Goal: Task Accomplishment & Management: Use online tool/utility

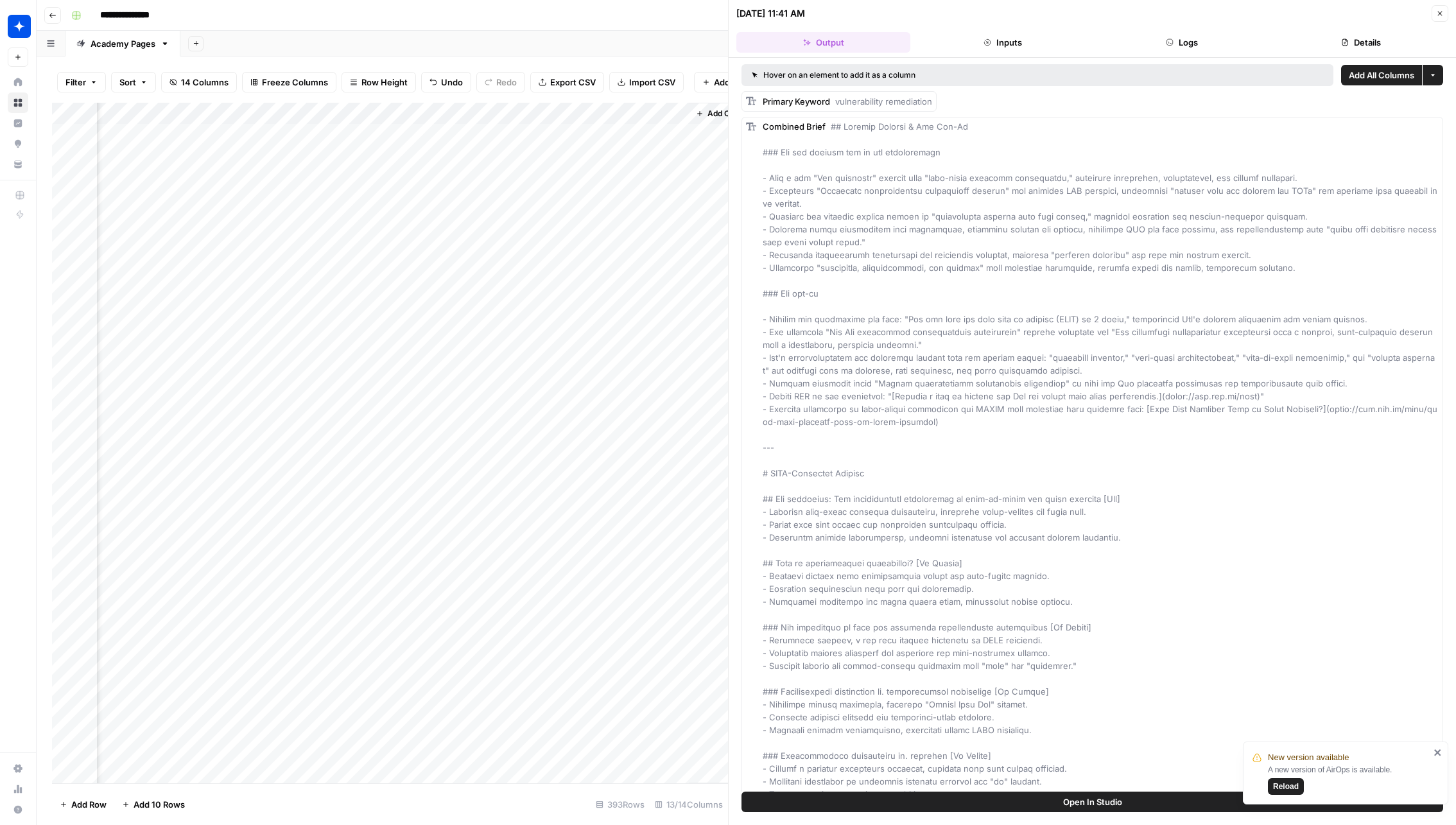
scroll to position [0, 1242]
click at [512, 459] on div "Add Column" at bounding box center [390, 443] width 676 height 681
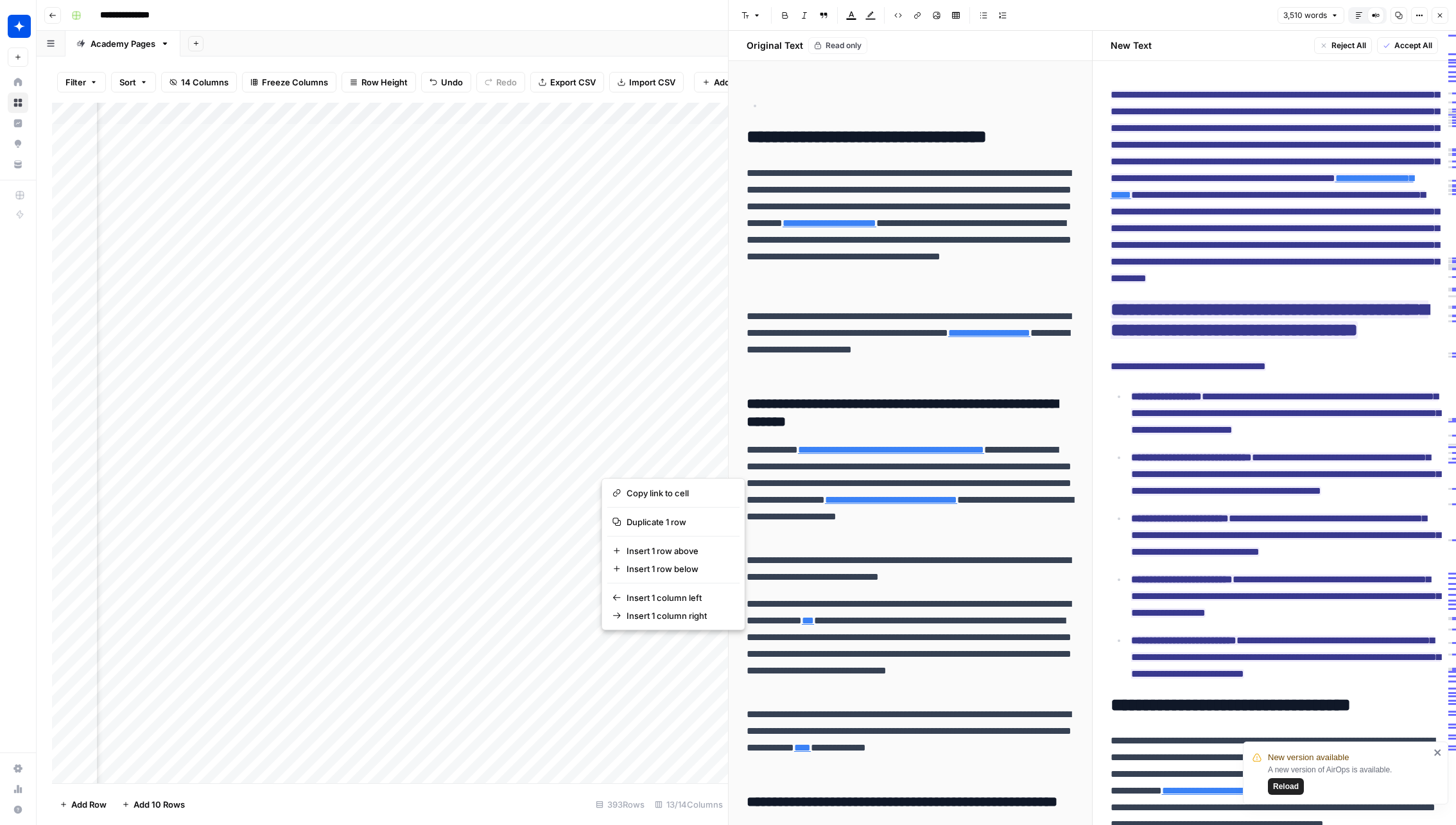
scroll to position [0, 919]
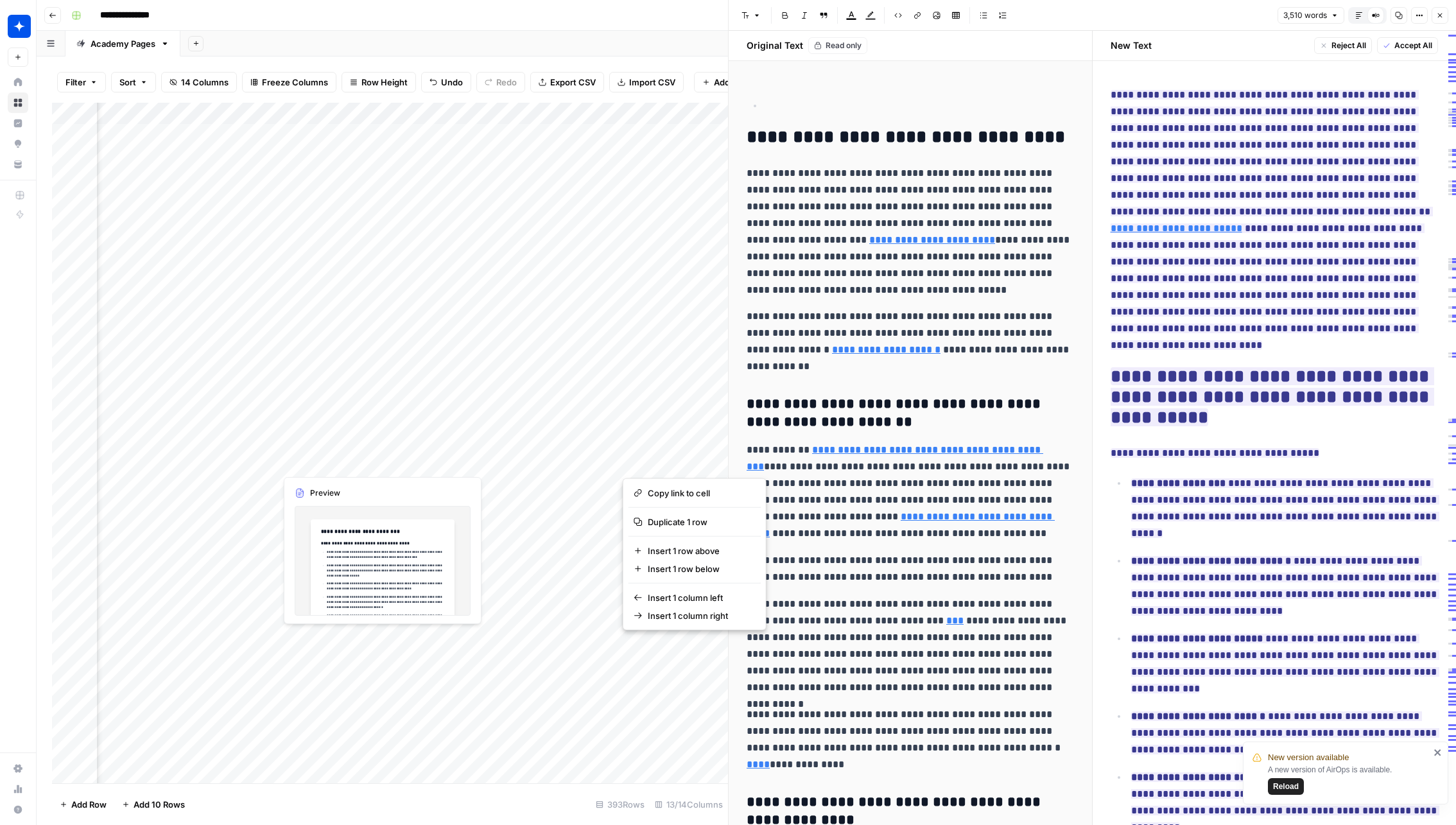
click at [317, 459] on div "Add Column" at bounding box center [390, 443] width 676 height 681
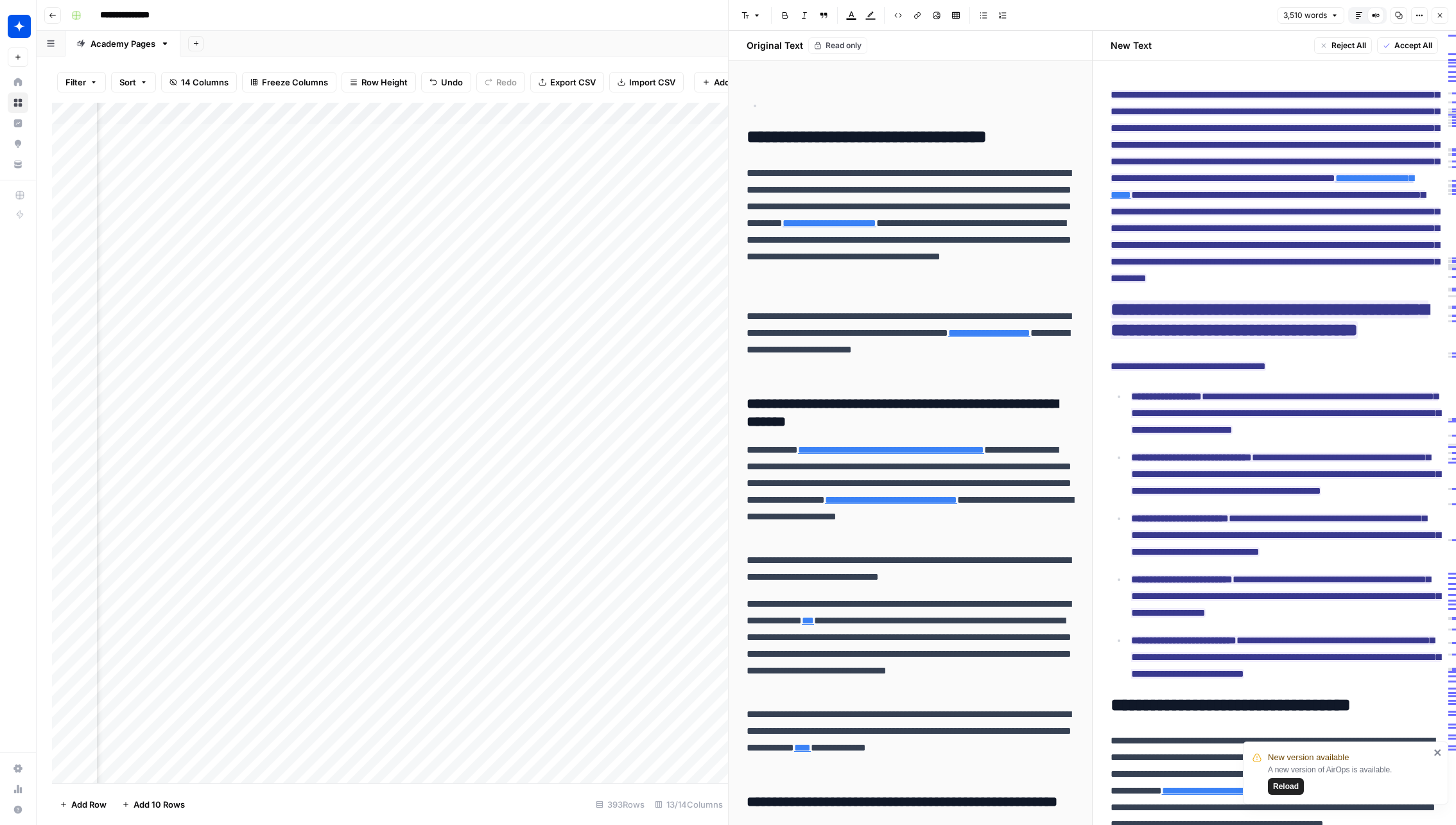
click at [365, 459] on div "Add Column" at bounding box center [390, 443] width 676 height 681
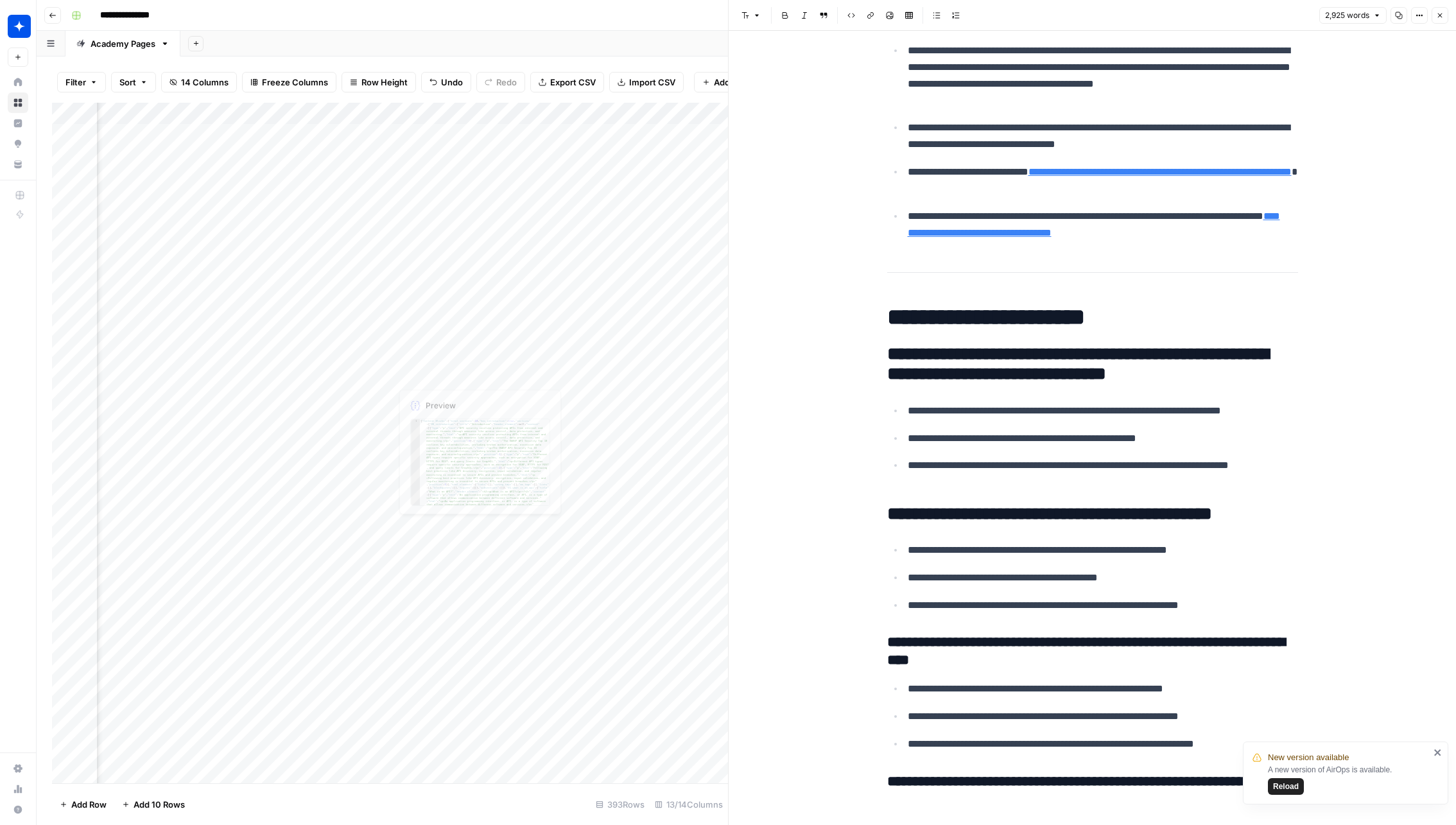
scroll to position [0, 1121]
click at [516, 460] on div "Add Column" at bounding box center [390, 443] width 676 height 681
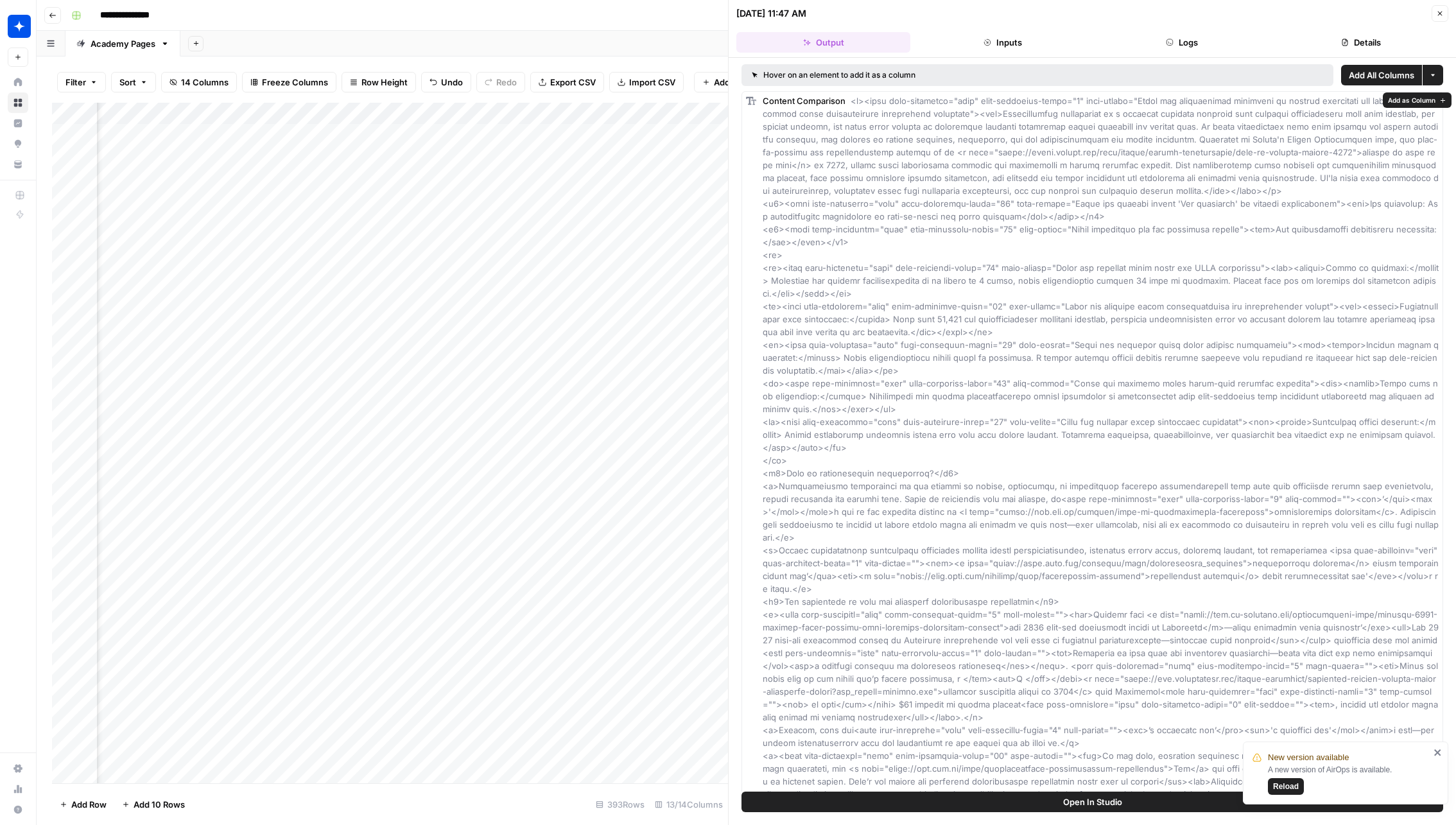
click at [1175, 18] on div "09/04/25 at 11:47 AM" at bounding box center [1082, 13] width 691 height 13
click at [1175, 32] on button "Logs" at bounding box center [1183, 41] width 174 height 20
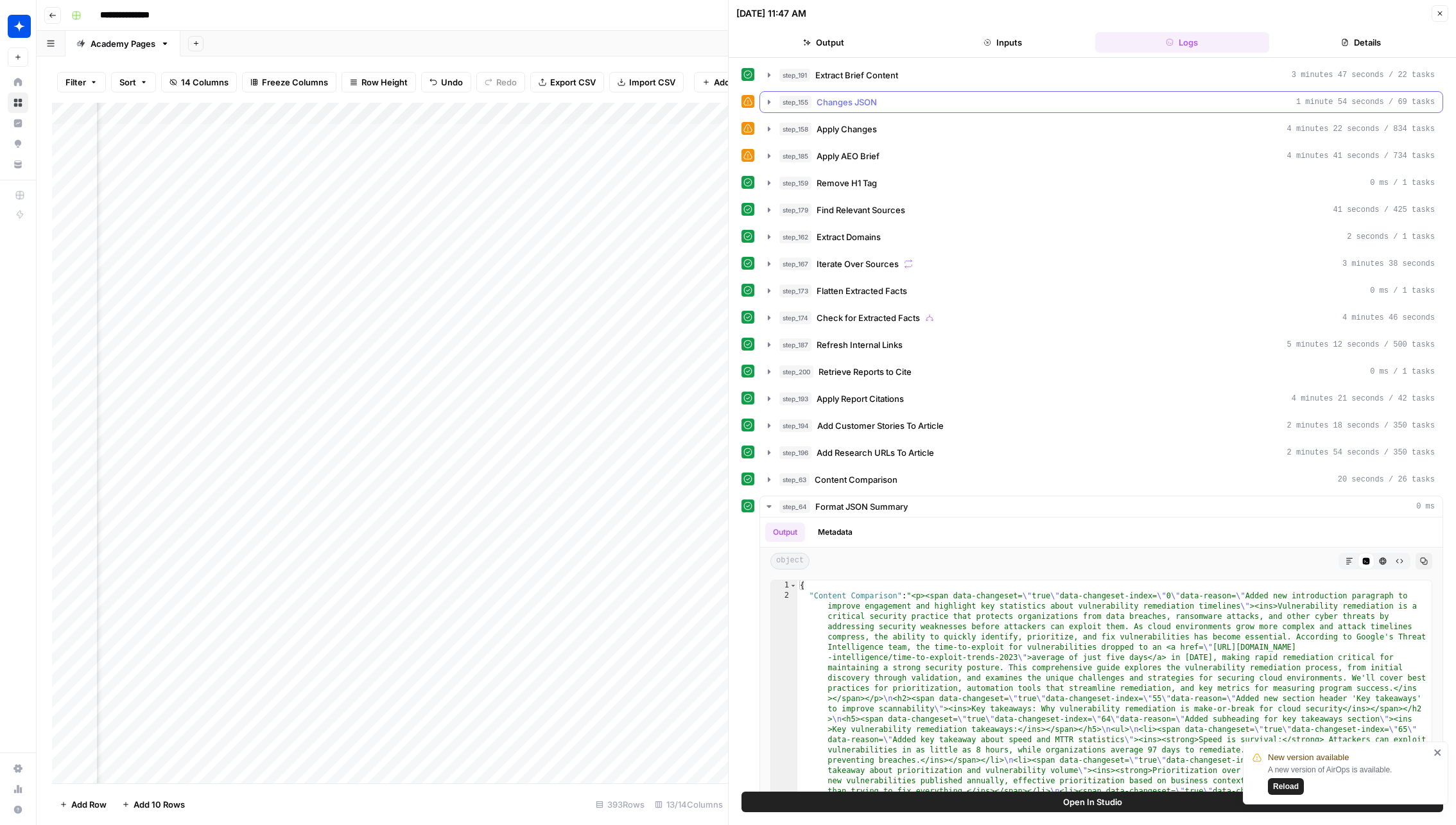
click at [1040, 107] on button "step_155 Changes JSON 1 minute 54 seconds / 69 tasks" at bounding box center [1102, 101] width 683 height 20
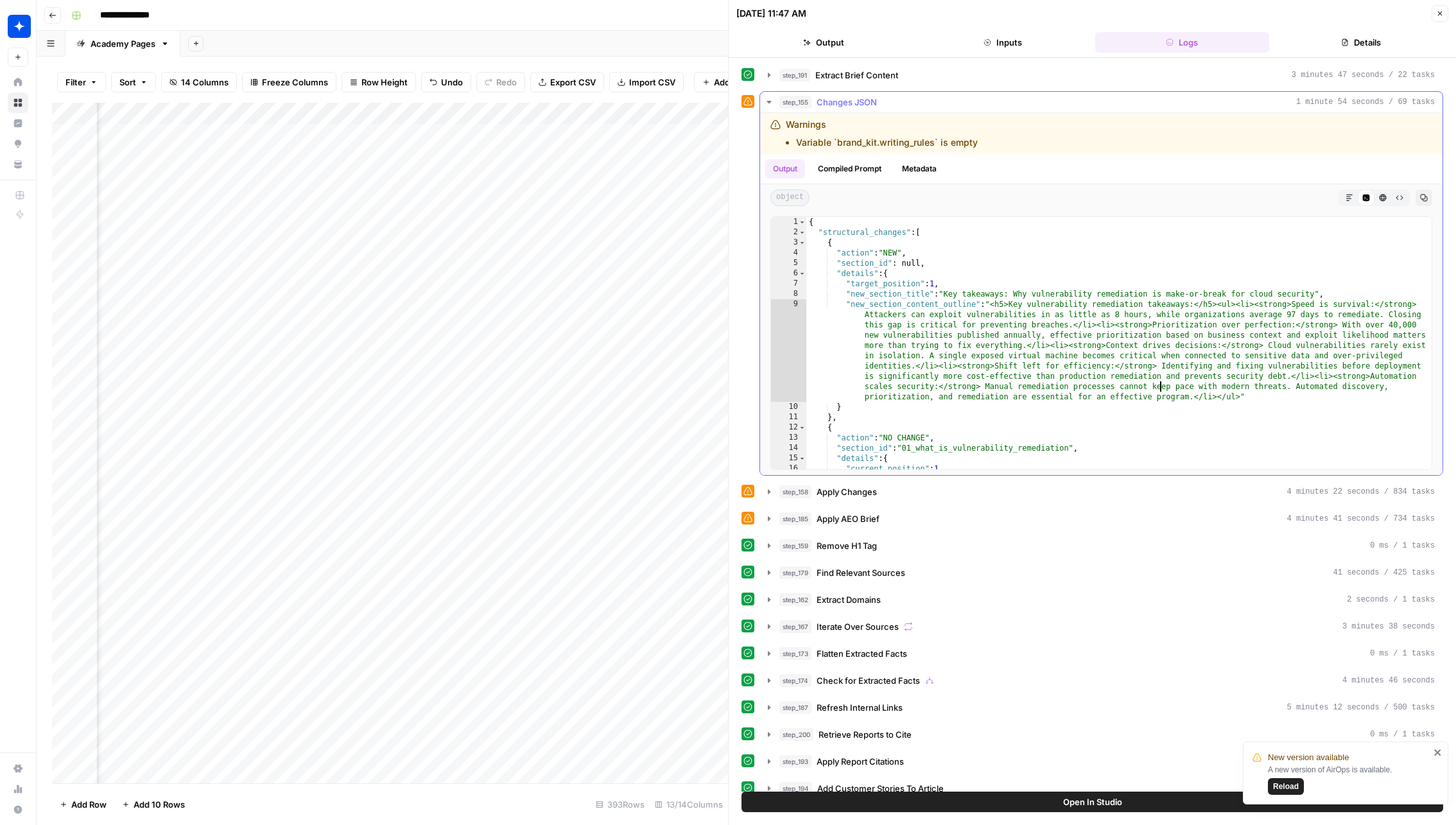
click at [1159, 390] on div "{ "structural_changes" : [ { "action" : "NEW" , "section_id" : null , "details"…" at bounding box center [1120, 353] width 626 height 273
click at [1423, 193] on icon "button" at bounding box center [1424, 197] width 8 height 8
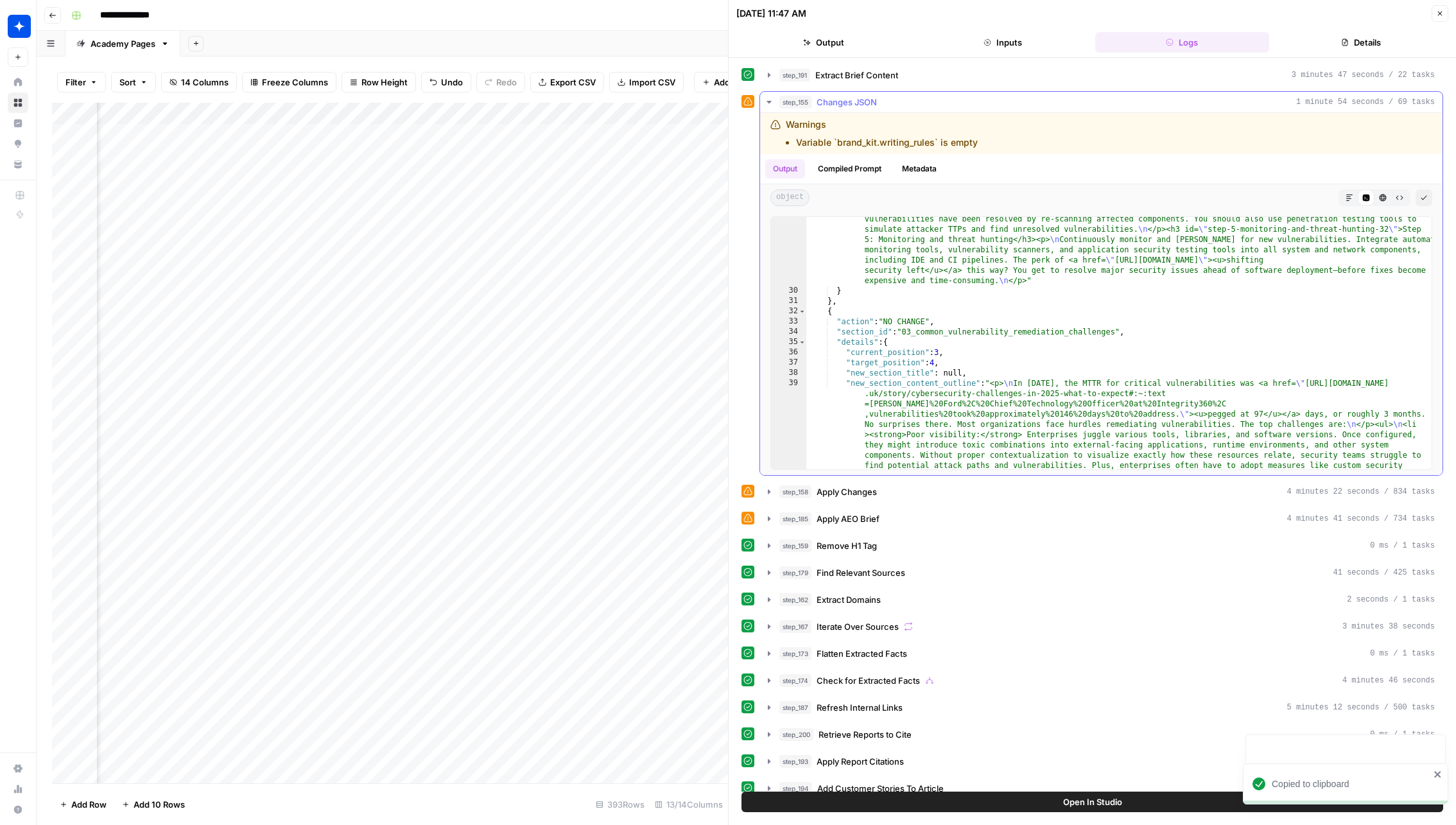
scroll to position [1570, 0]
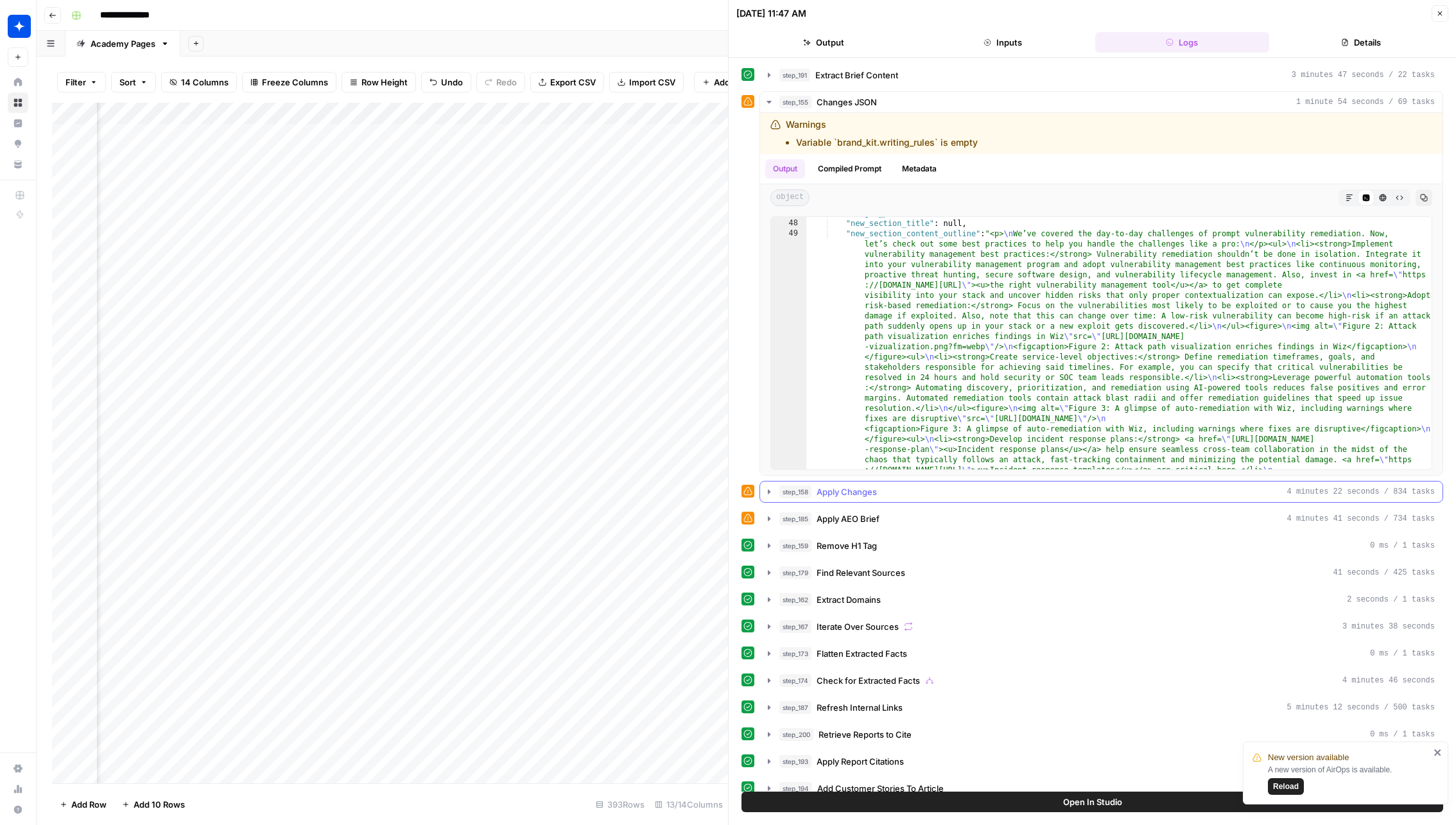
click at [873, 492] on span "Apply Changes" at bounding box center [846, 491] width 61 height 13
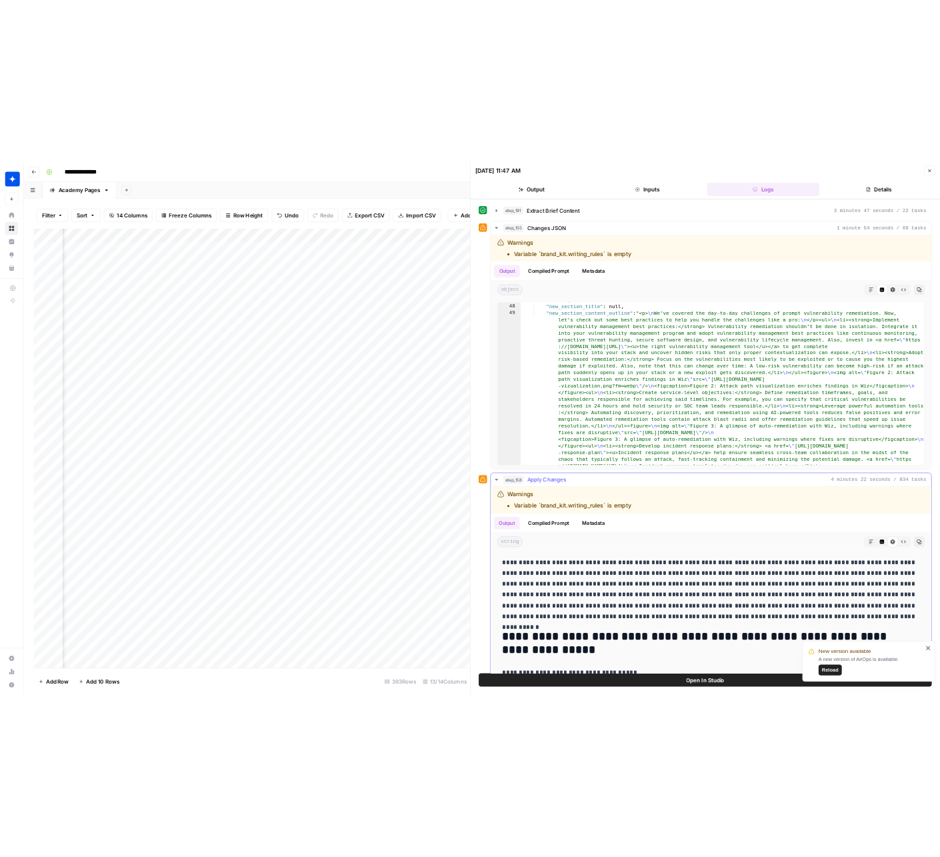
scroll to position [6, 0]
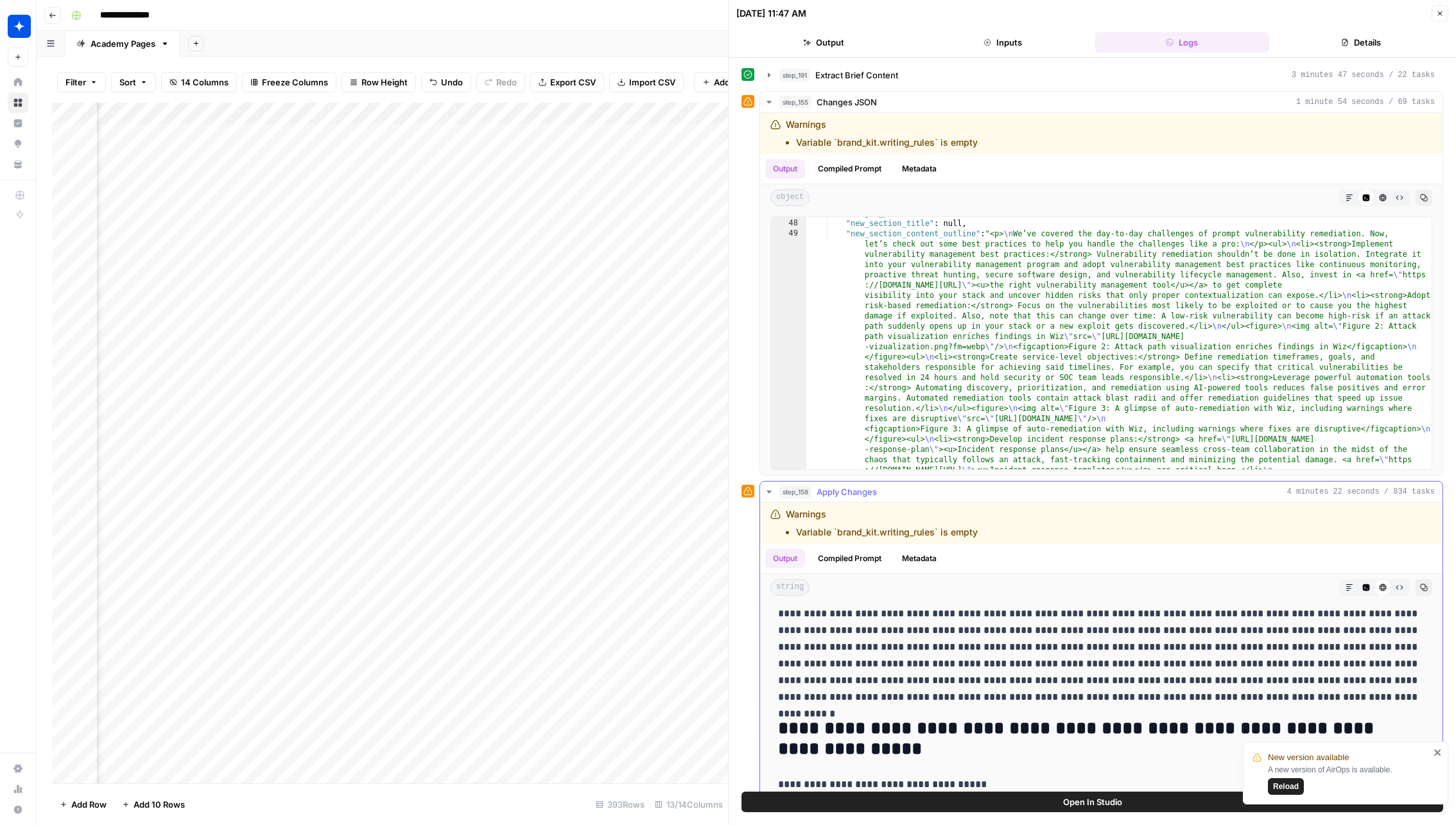
click at [1410, 583] on div "Markdown Code Editor HTML Viewer Raw Output" at bounding box center [1374, 586] width 72 height 16
click at [1417, 582] on button "Copy" at bounding box center [1423, 586] width 16 height 16
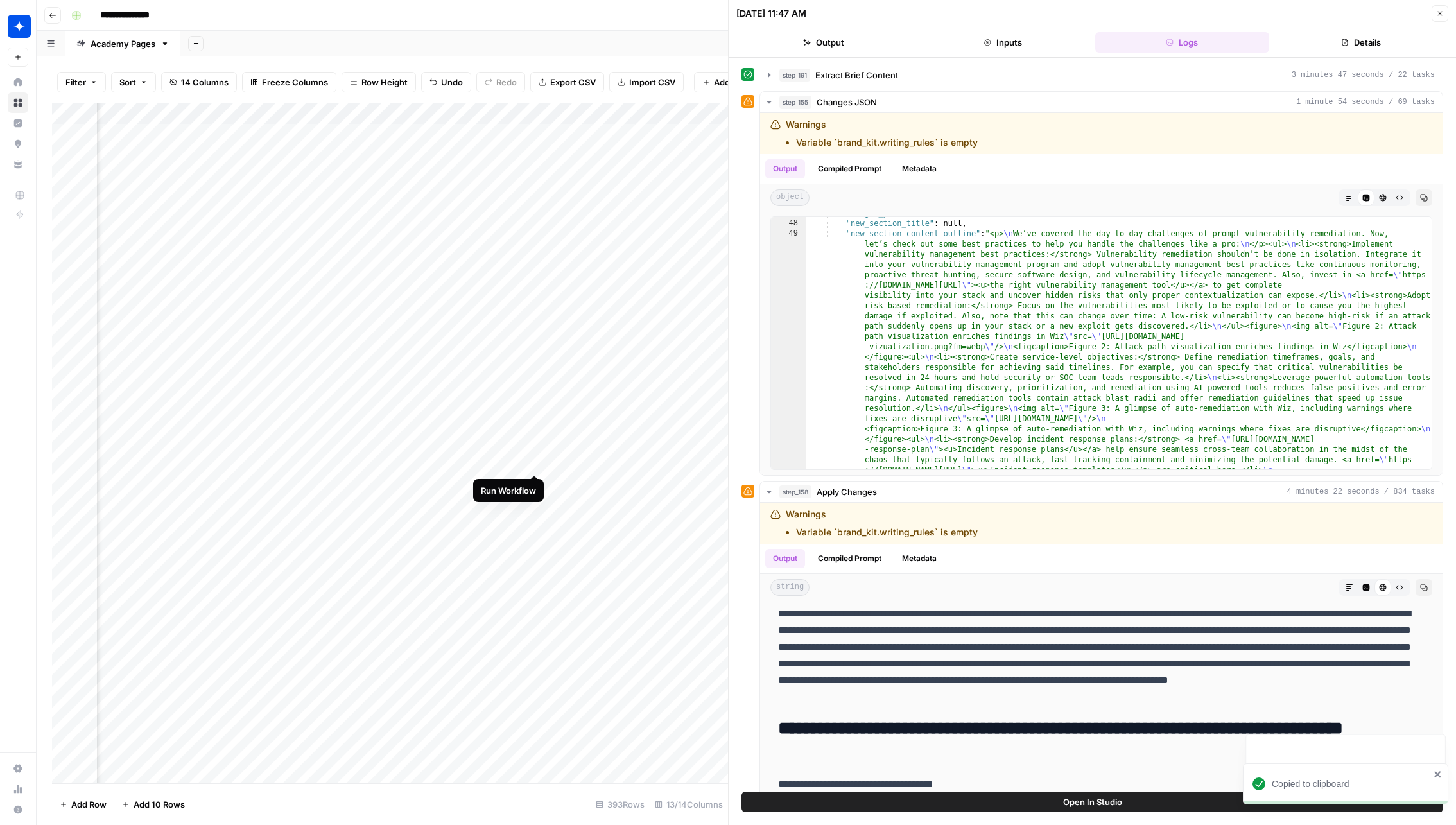
click at [536, 458] on div "Add Column" at bounding box center [390, 443] width 676 height 681
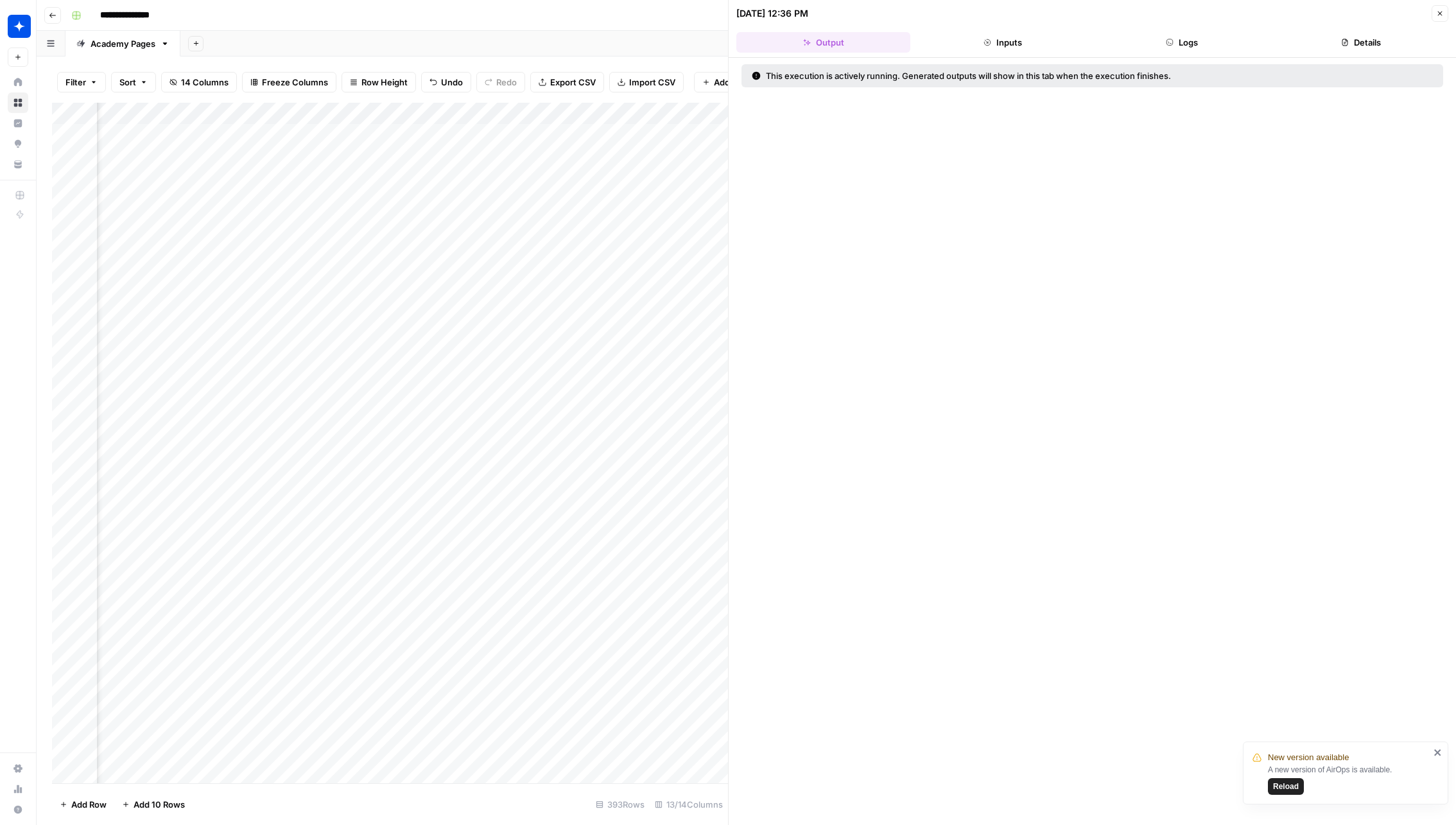
drag, startPoint x: 1035, startPoint y: 45, endPoint x: 1082, endPoint y: 45, distance: 47.0
click at [1034, 45] on button "Inputs" at bounding box center [1002, 41] width 174 height 20
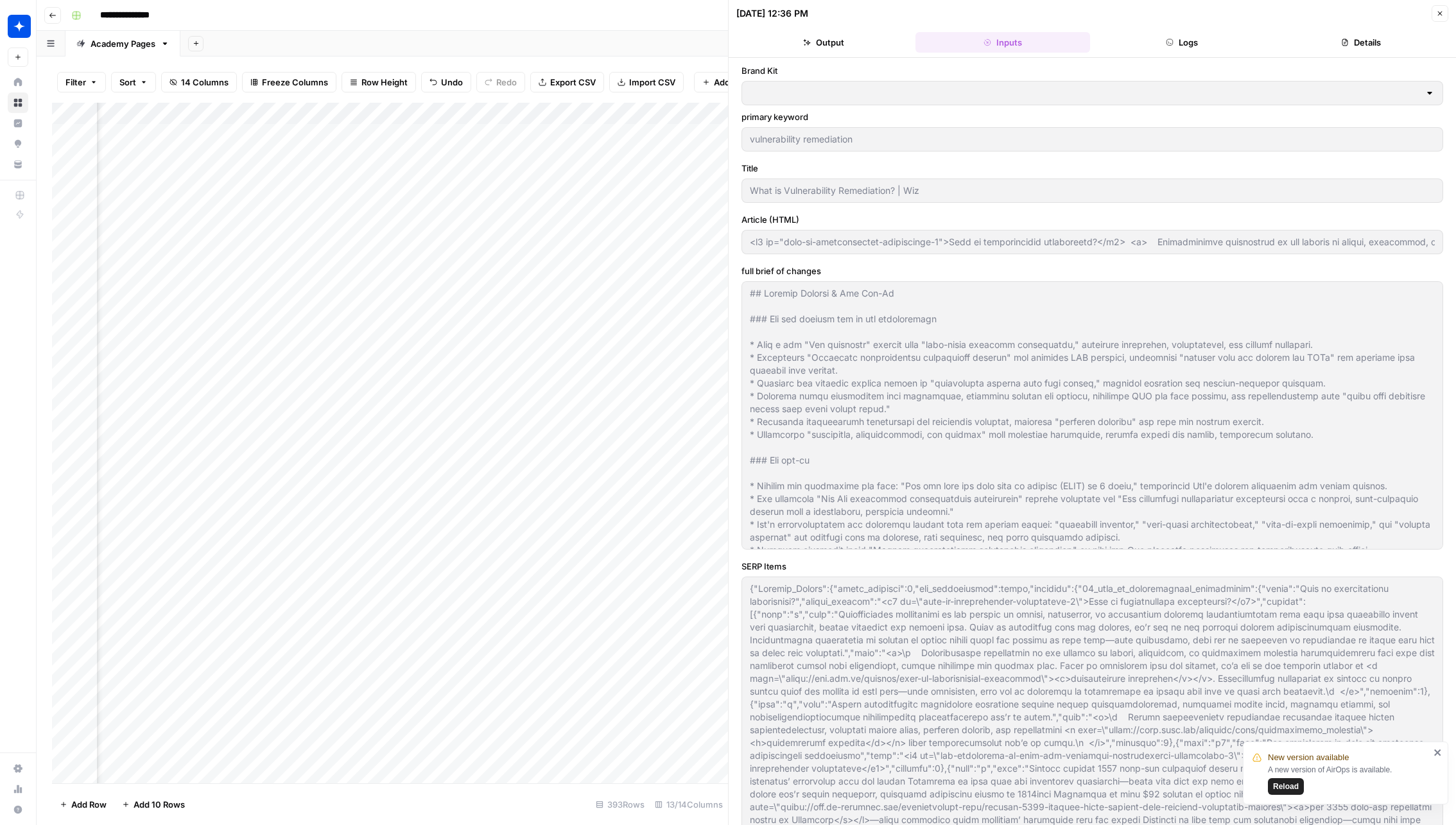
type input "<h2 id="what-is-vulnerability-remediation-0">What is vulnerability remediation?…"
type input "Wiz"
click at [1111, 45] on button "Logs" at bounding box center [1183, 41] width 174 height 20
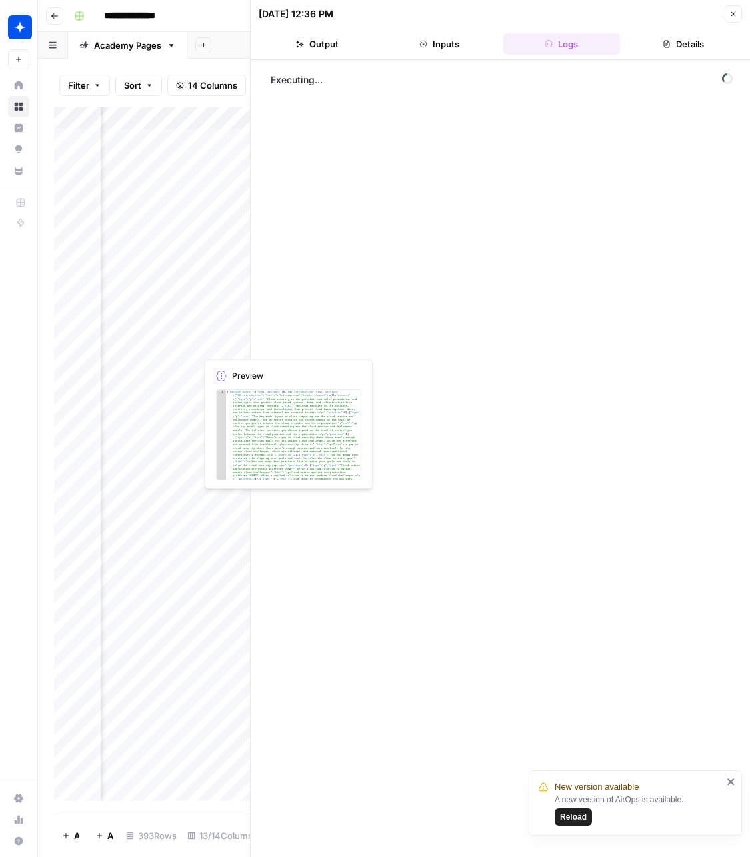
drag, startPoint x: 250, startPoint y: 341, endPoint x: 373, endPoint y: 340, distance: 123.4
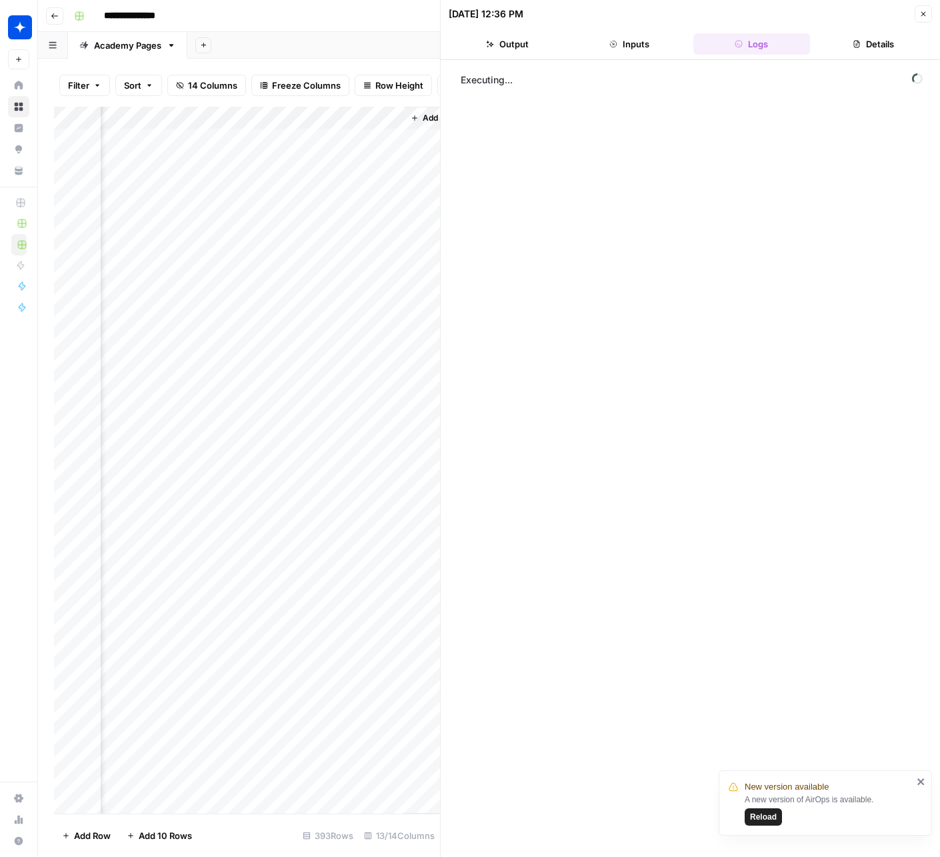
scroll to position [0, 1570]
click at [763, 826] on div "New version available A new version of AirOps is available. Reload" at bounding box center [821, 802] width 192 height 53
click at [764, 819] on span "Reload" at bounding box center [763, 817] width 27 height 12
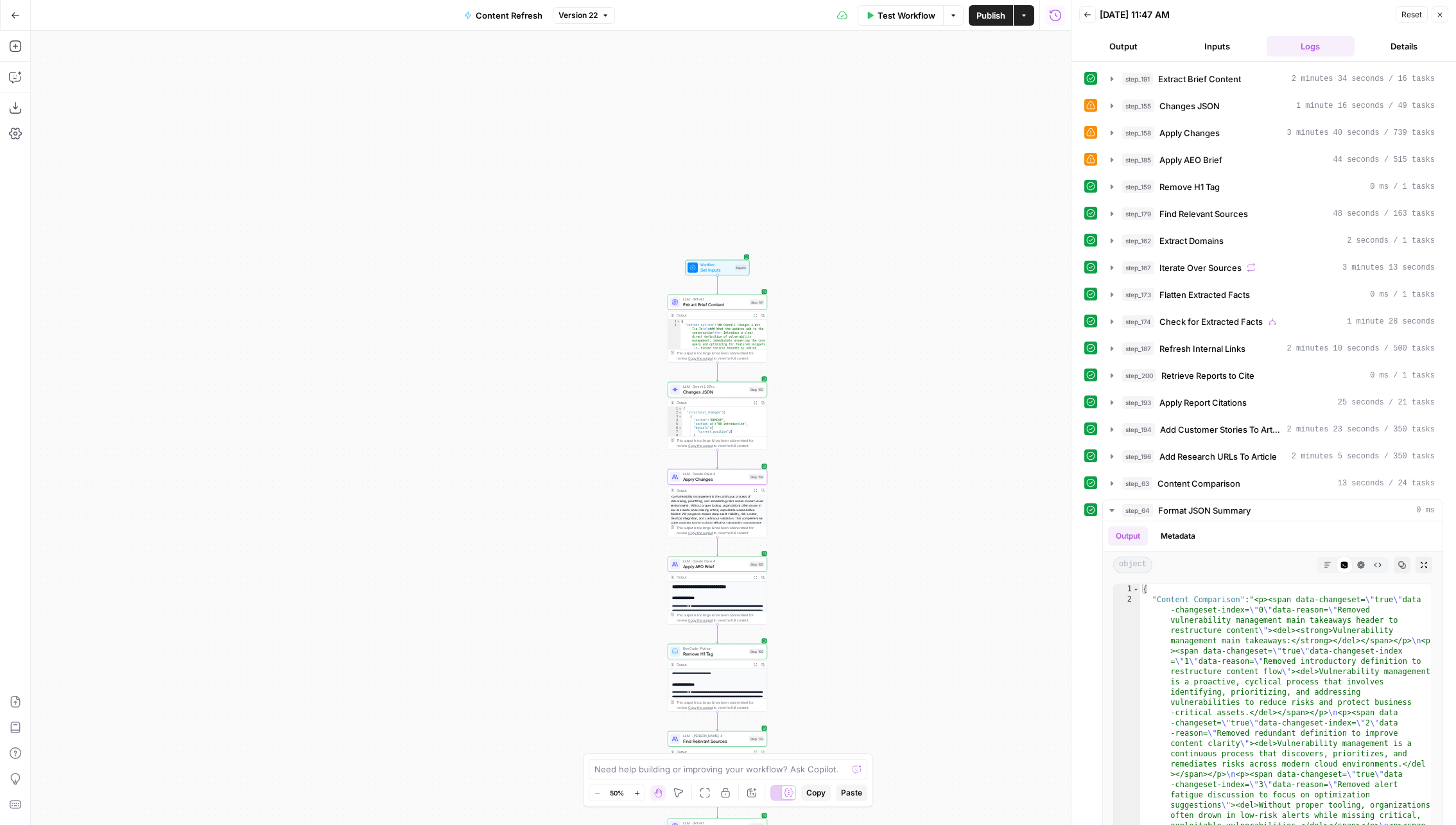
click at [694, 478] on span "Apply Changes" at bounding box center [715, 478] width 64 height 7
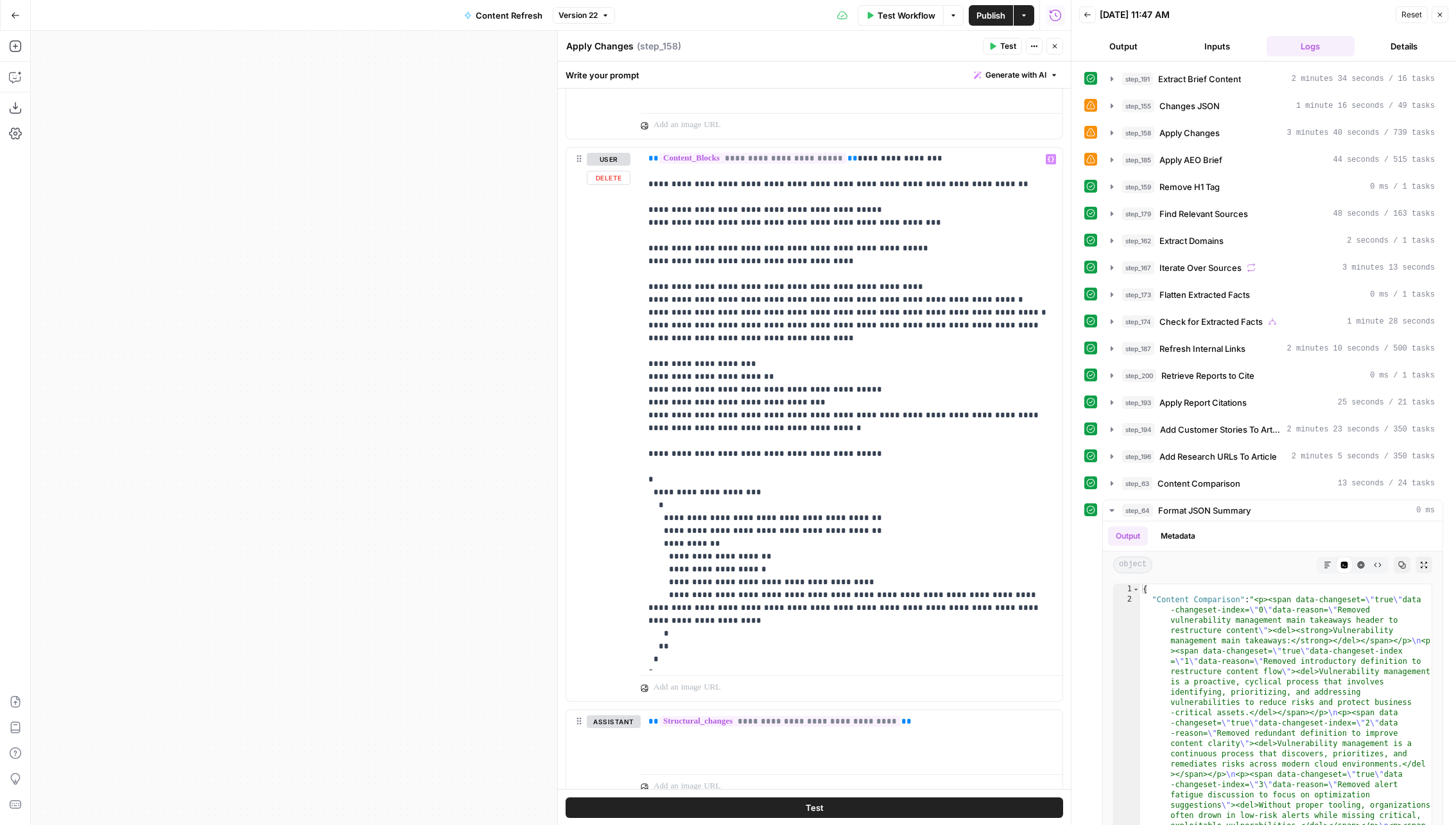
scroll to position [1072, 0]
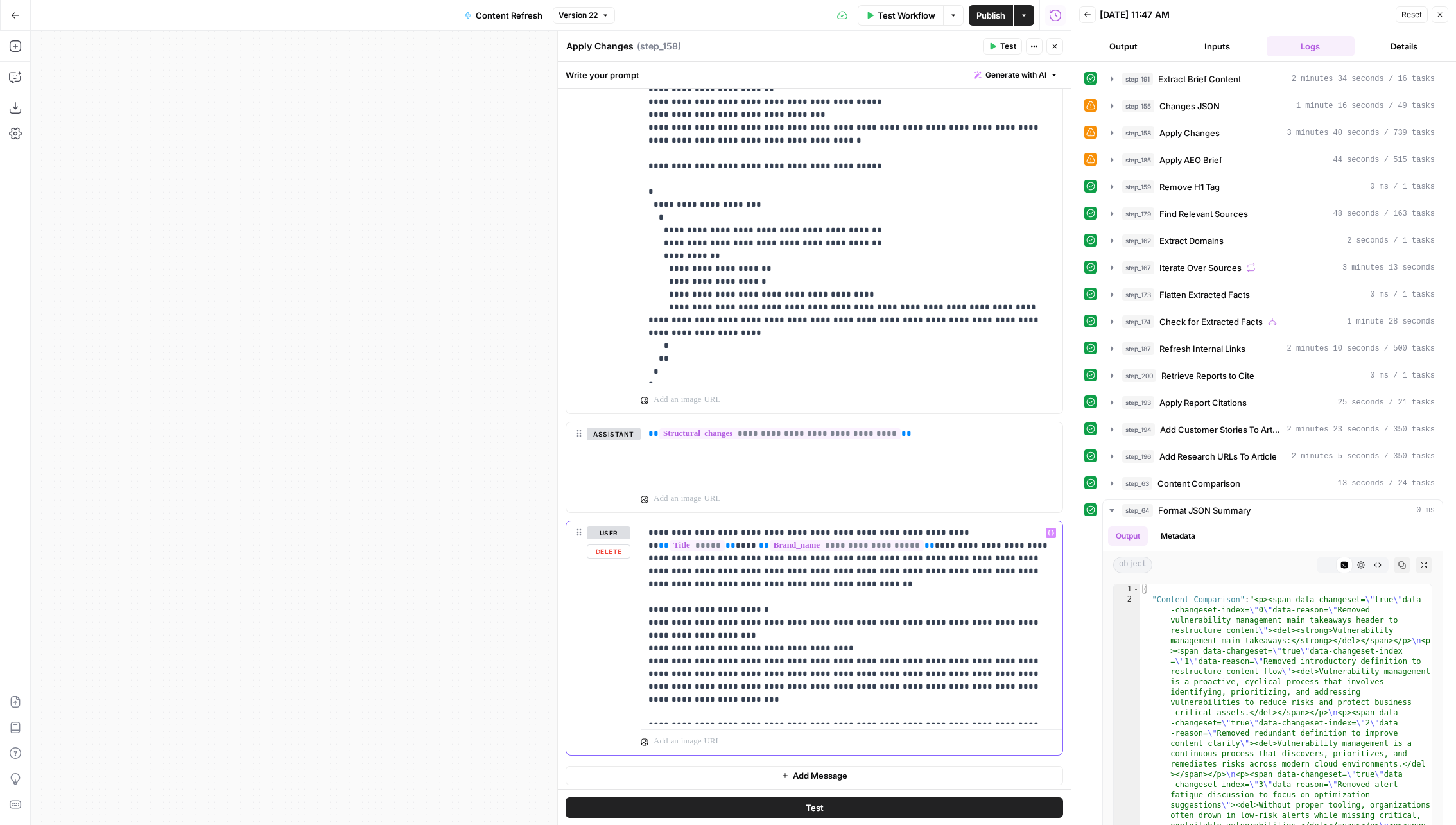
drag, startPoint x: 647, startPoint y: 527, endPoint x: 900, endPoint y: 525, distance: 253.0
click at [900, 525] on div "**********" at bounding box center [851, 622] width 422 height 203
click at [1013, 564] on p "**********" at bounding box center [851, 623] width 407 height 193
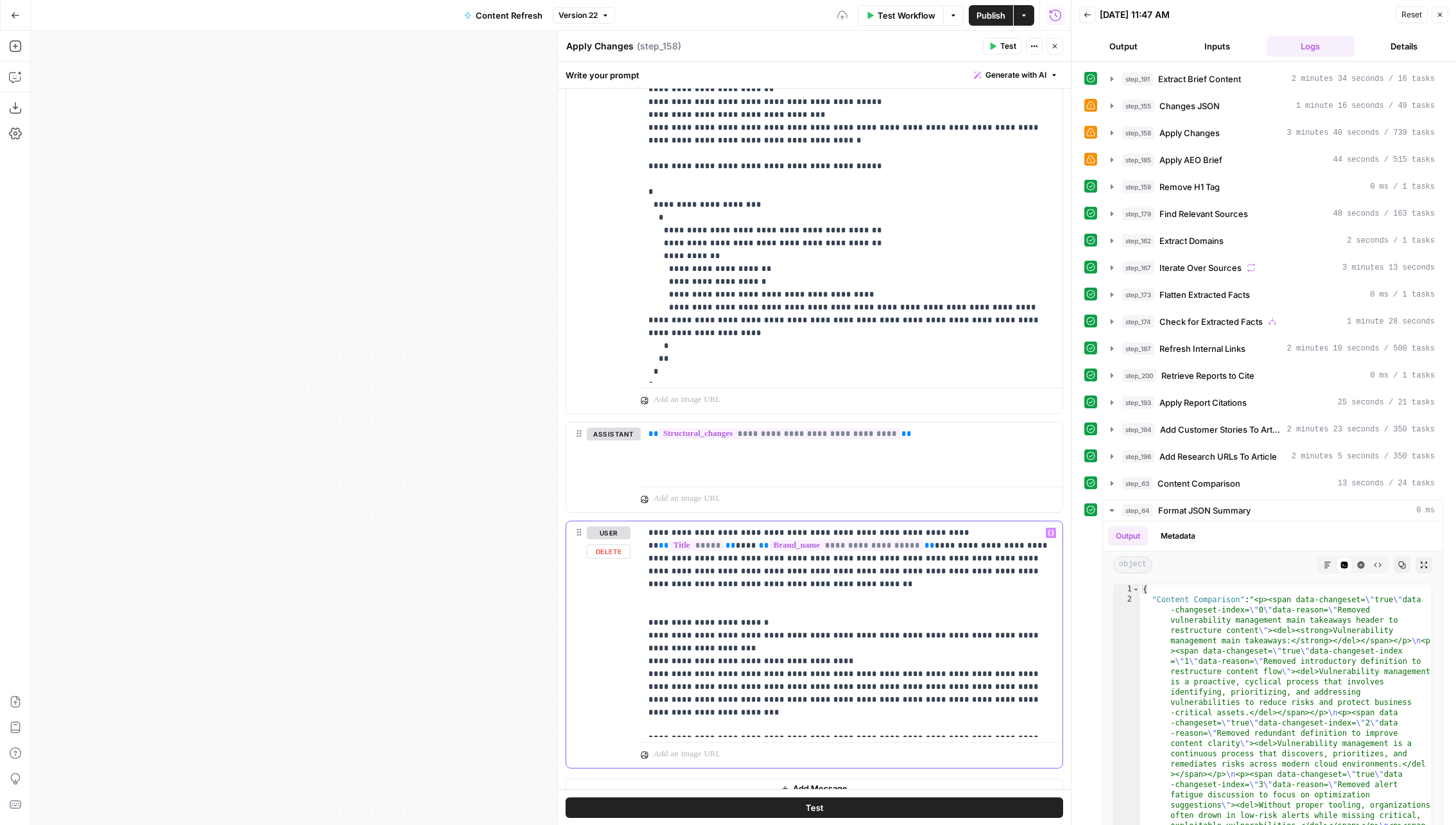
click at [699, 571] on p "**********" at bounding box center [851, 629] width 407 height 205
click at [693, 580] on p "**********" at bounding box center [851, 629] width 407 height 205
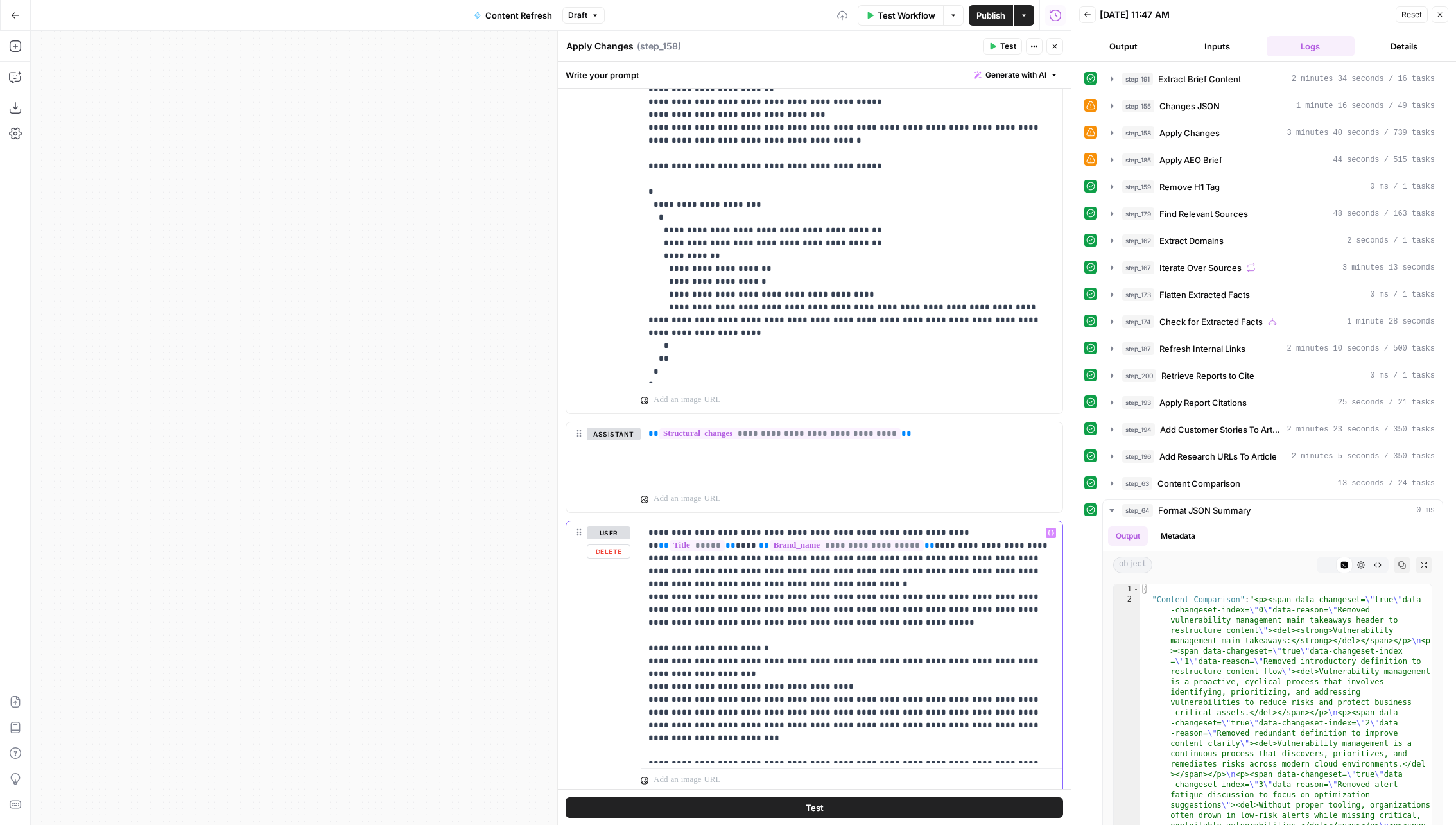
click at [694, 563] on p "**********" at bounding box center [851, 642] width 407 height 231
drag, startPoint x: 967, startPoint y: 579, endPoint x: 642, endPoint y: 583, distance: 325.0
click at [642, 583] on div "**********" at bounding box center [851, 641] width 422 height 242
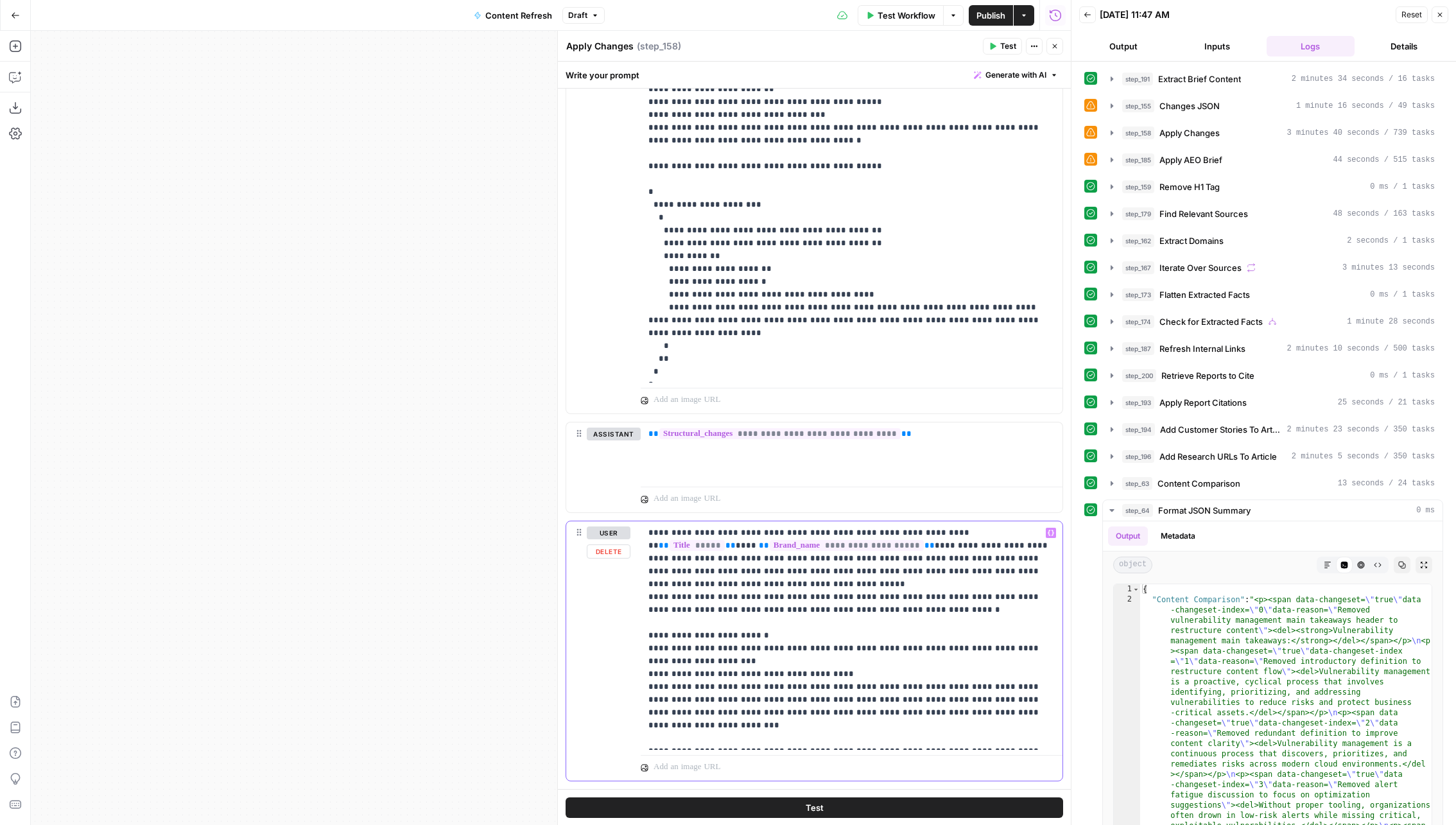
drag, startPoint x: 681, startPoint y: 557, endPoint x: 634, endPoint y: 529, distance: 54.7
click at [634, 529] on div "**********" at bounding box center [814, 650] width 496 height 259
copy p "**********"
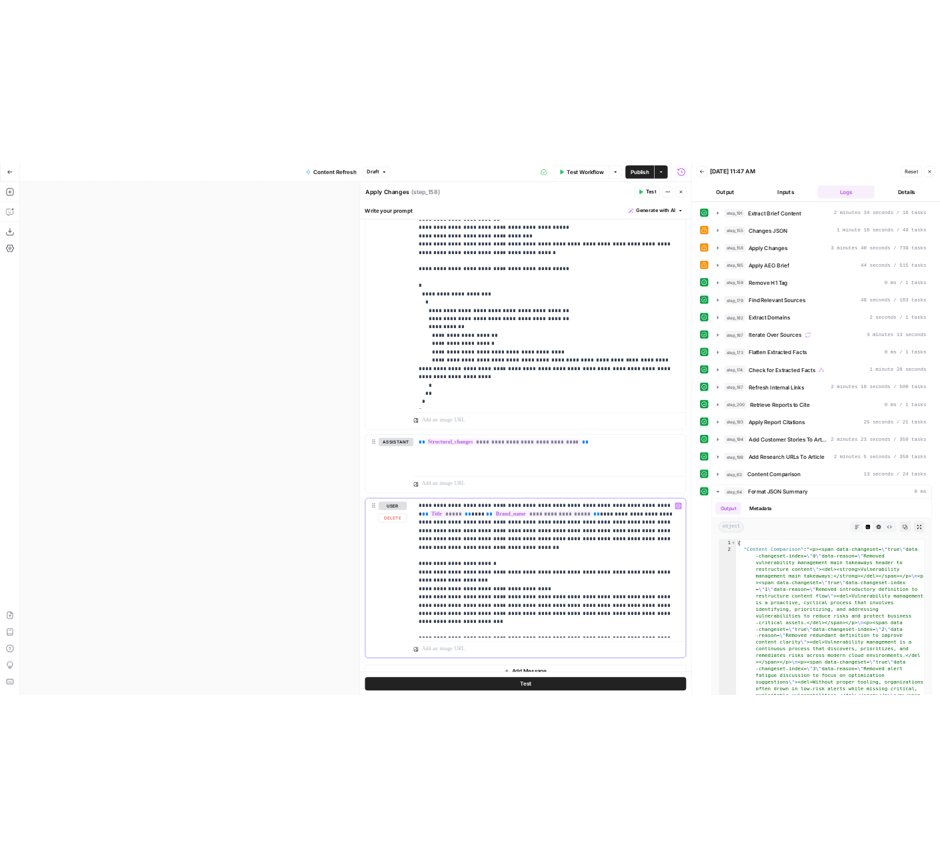
scroll to position [1127, 0]
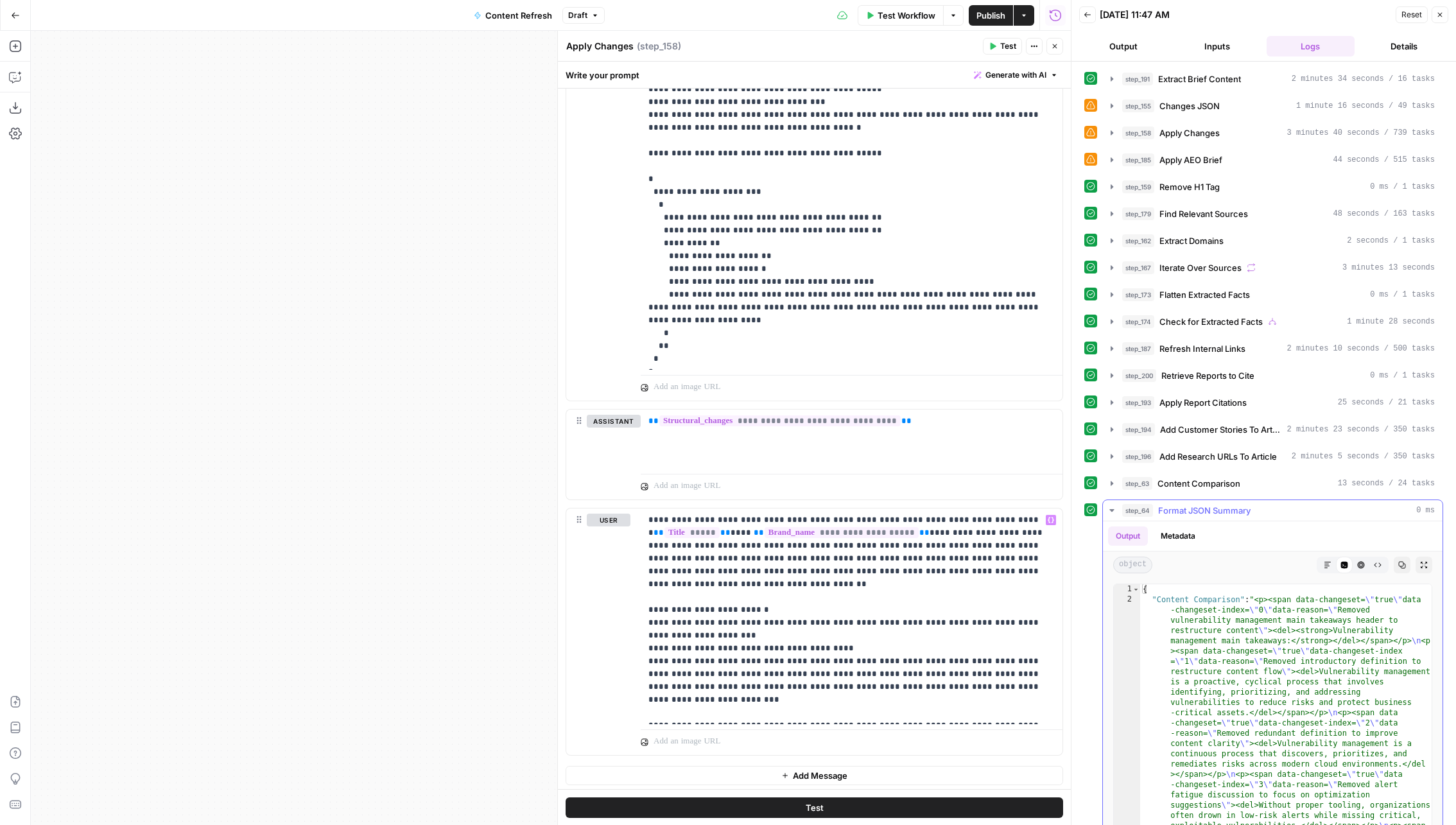
click at [1217, 500] on button "step_64 Format JSON Summary 0 ms" at bounding box center [1273, 509] width 340 height 20
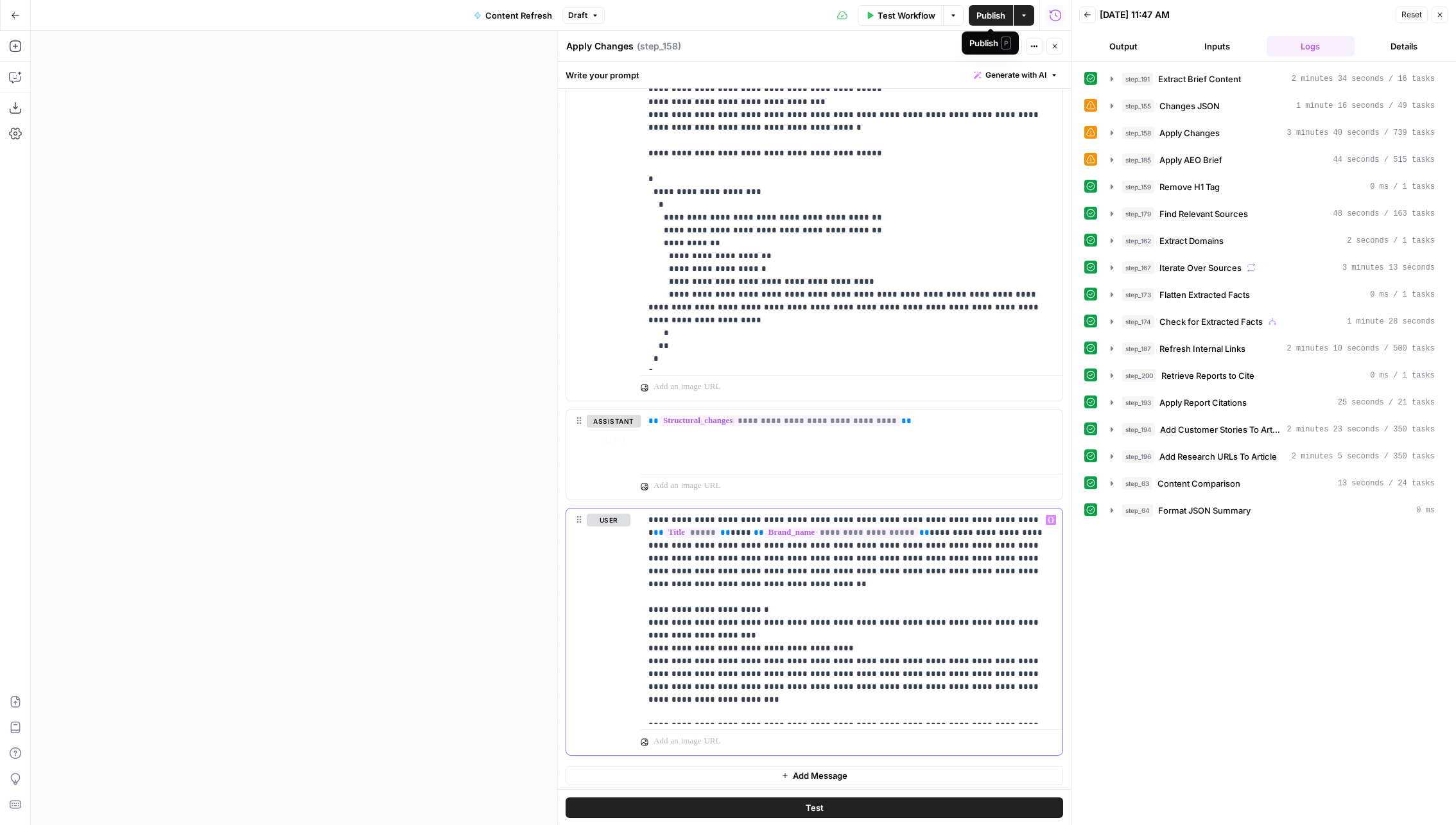
click at [938, 574] on p "**********" at bounding box center [851, 615] width 407 height 205
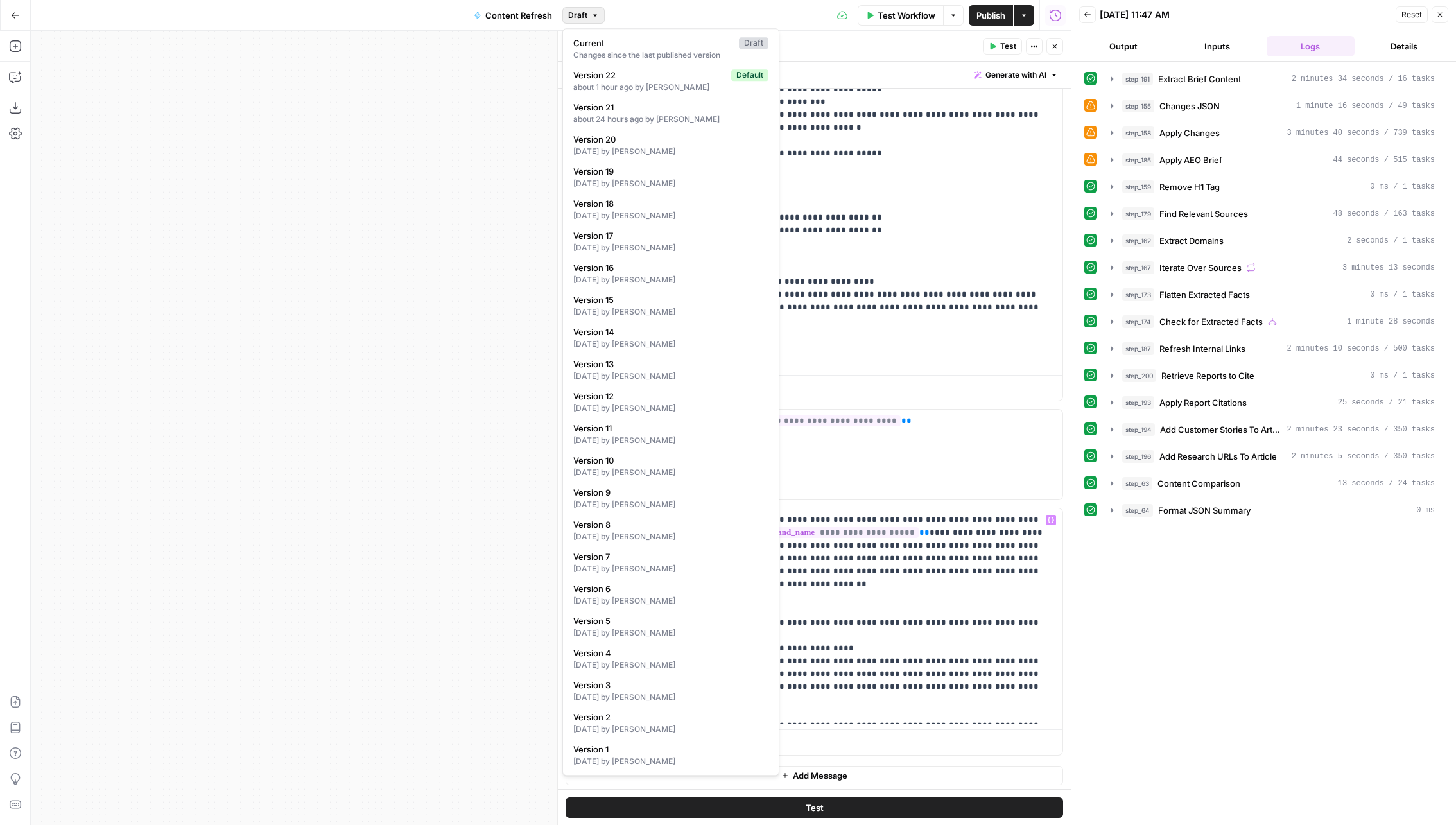
click at [585, 10] on span "Draft" at bounding box center [578, 15] width 19 height 12
click at [910, 186] on p "**********" at bounding box center [851, 69] width 407 height 590
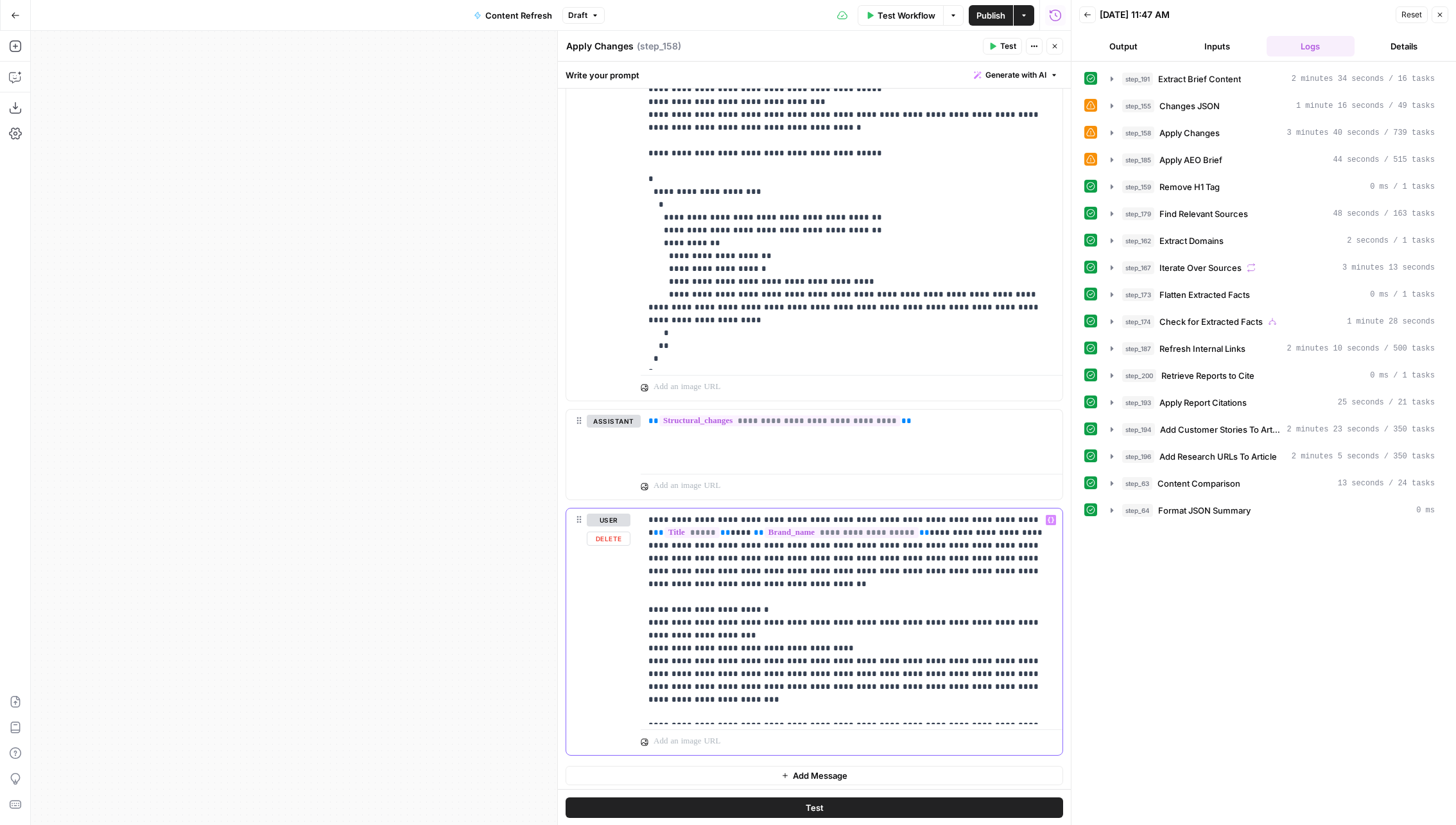
click at [1034, 557] on p "**********" at bounding box center [851, 615] width 407 height 205
click at [1031, 569] on p "**********" at bounding box center [851, 615] width 407 height 205
drag, startPoint x: 1031, startPoint y: 569, endPoint x: 301, endPoint y: 398, distance: 749.8
click at [301, 398] on body "Wiz New Home Browse Insights Opportunities Your Data Recent Grids Content Grid …" at bounding box center [728, 412] width 1456 height 825
click at [983, 17] on span "Publish" at bounding box center [991, 14] width 29 height 13
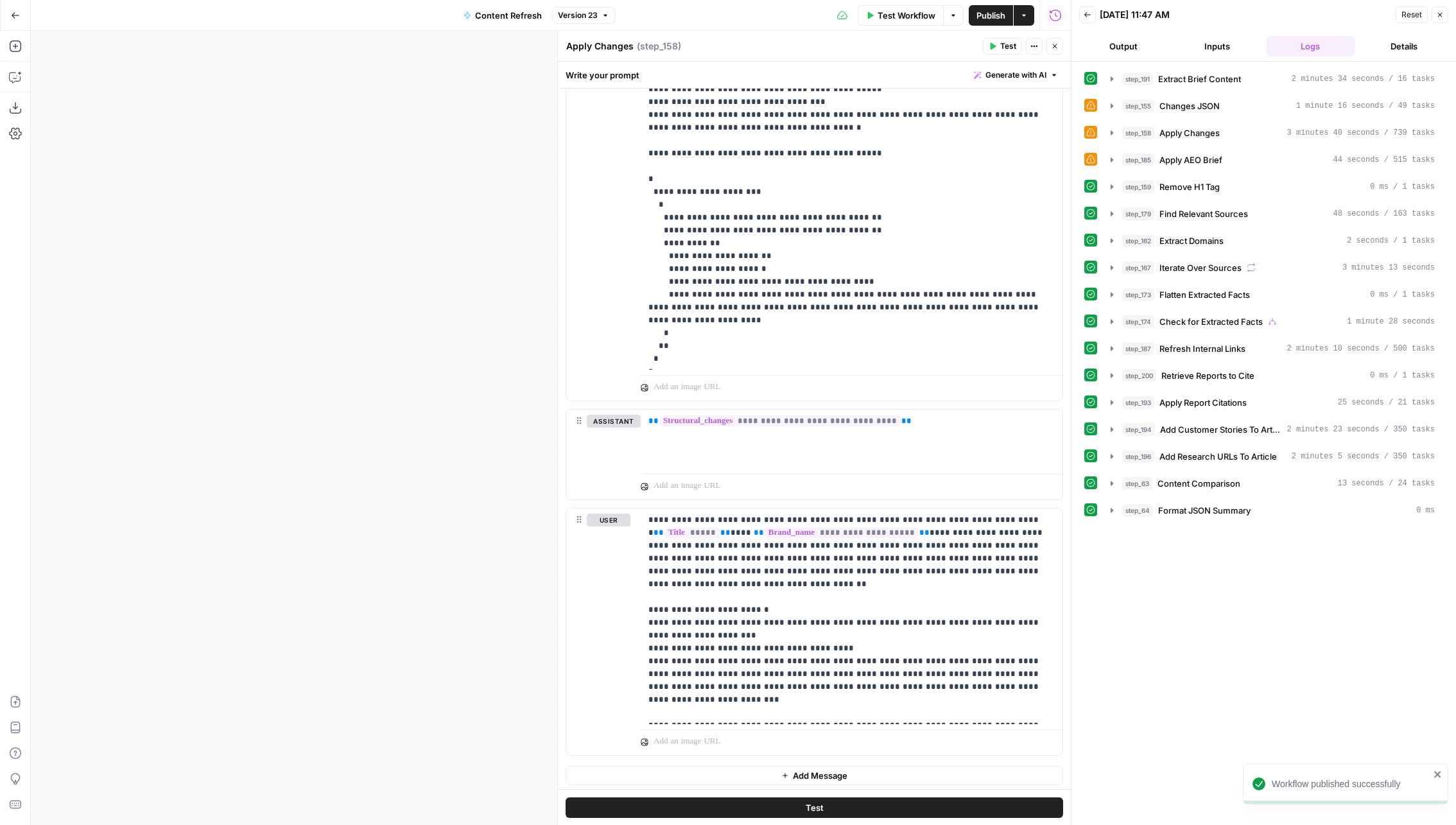
click at [1121, 53] on button "Output" at bounding box center [1124, 45] width 89 height 20
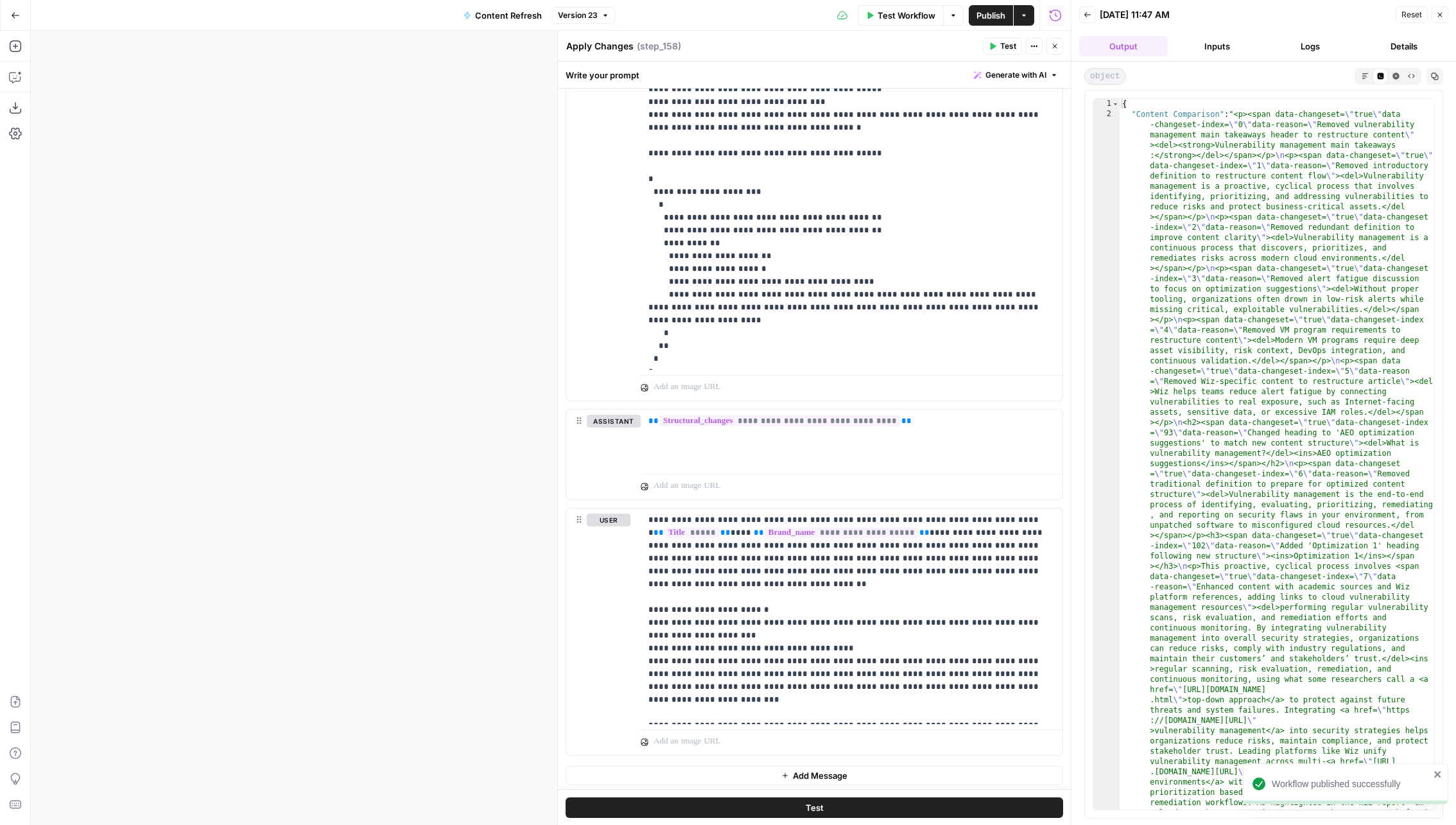
click at [881, 16] on span "Test Workflow" at bounding box center [907, 14] width 58 height 13
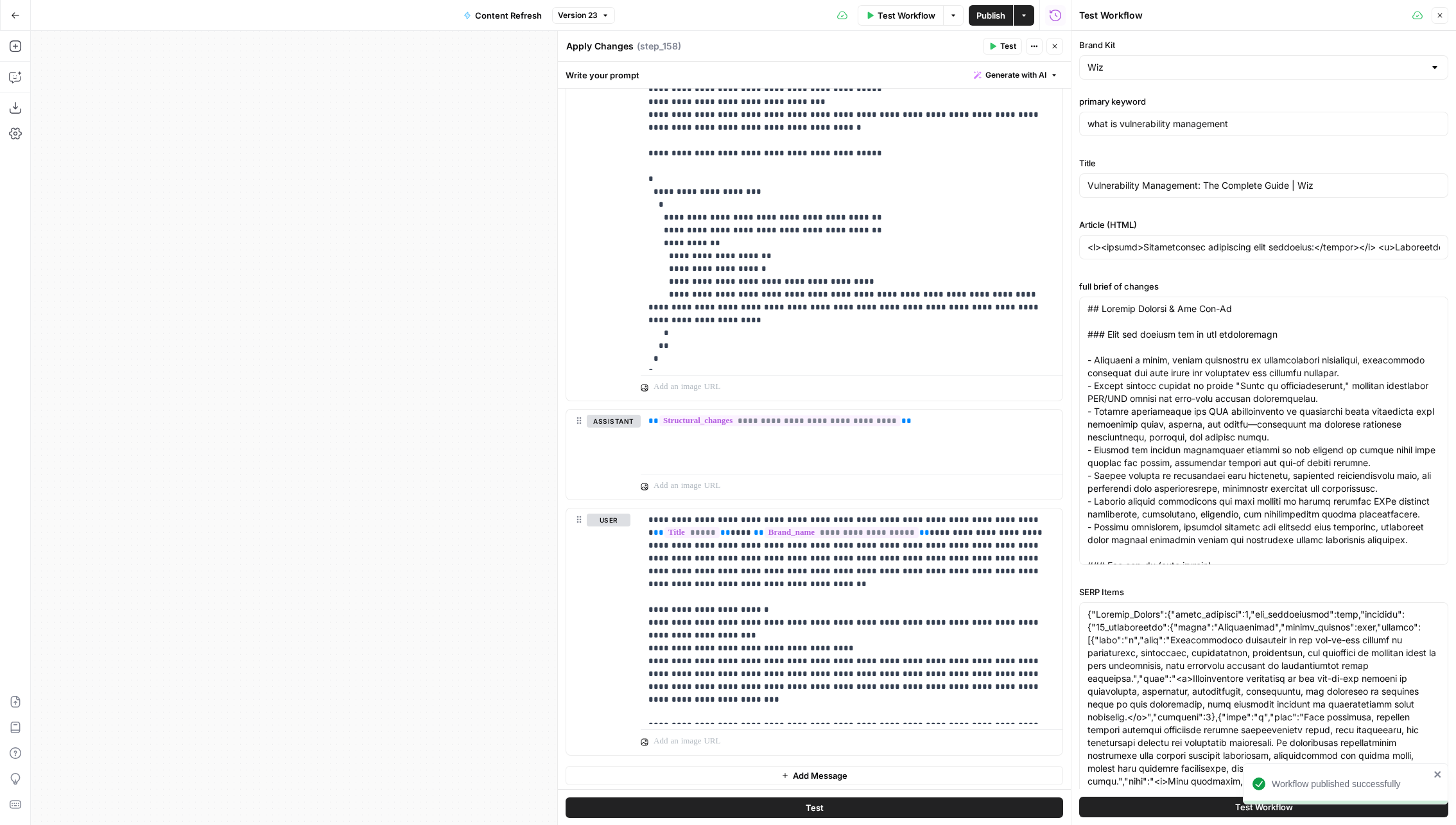
click at [1169, 815] on button "Test Workflow" at bounding box center [1263, 807] width 369 height 20
click at [1182, 803] on button "Test Workflow" at bounding box center [1263, 807] width 369 height 20
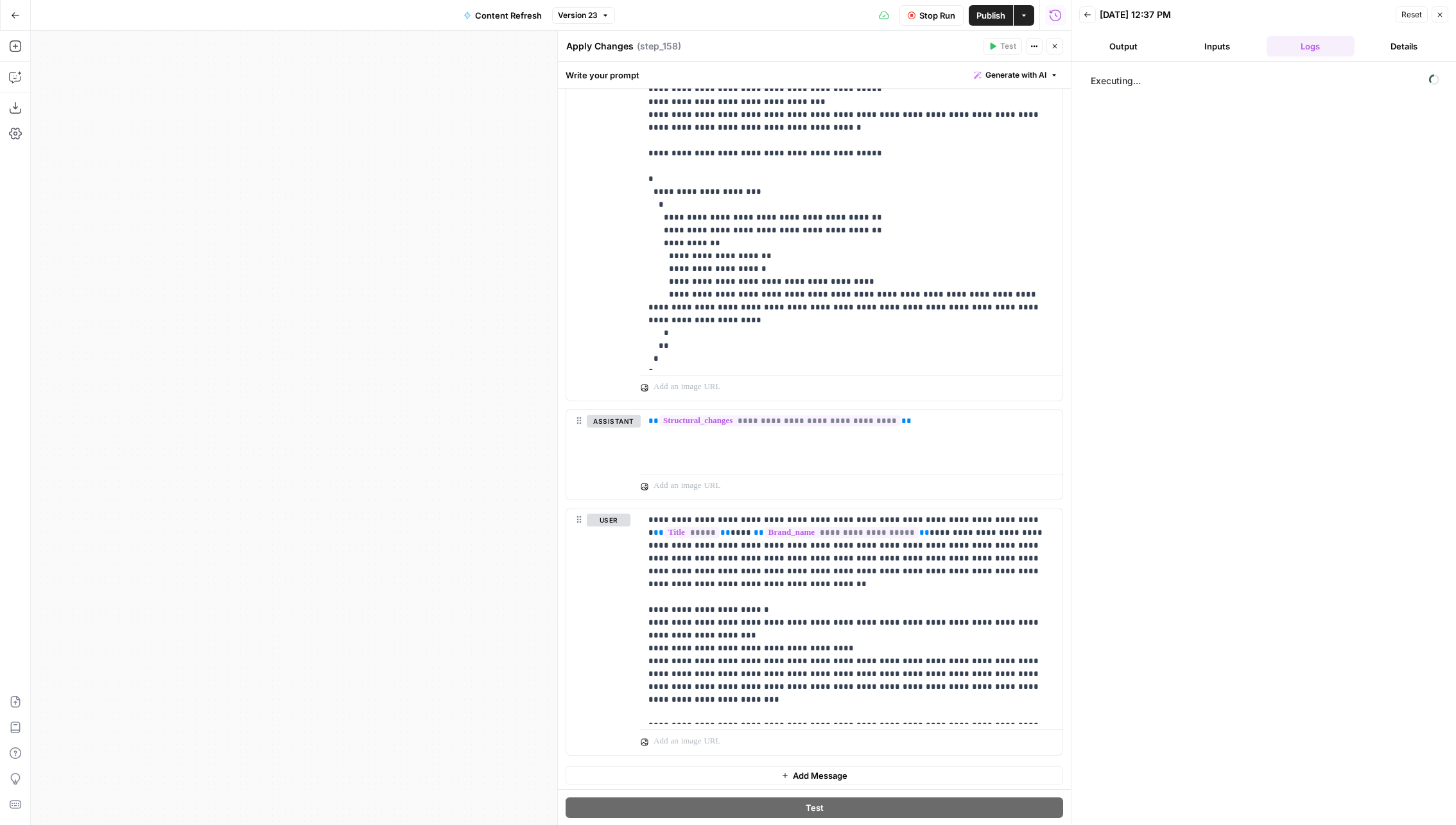
click at [1061, 44] on button "Close" at bounding box center [1054, 45] width 16 height 16
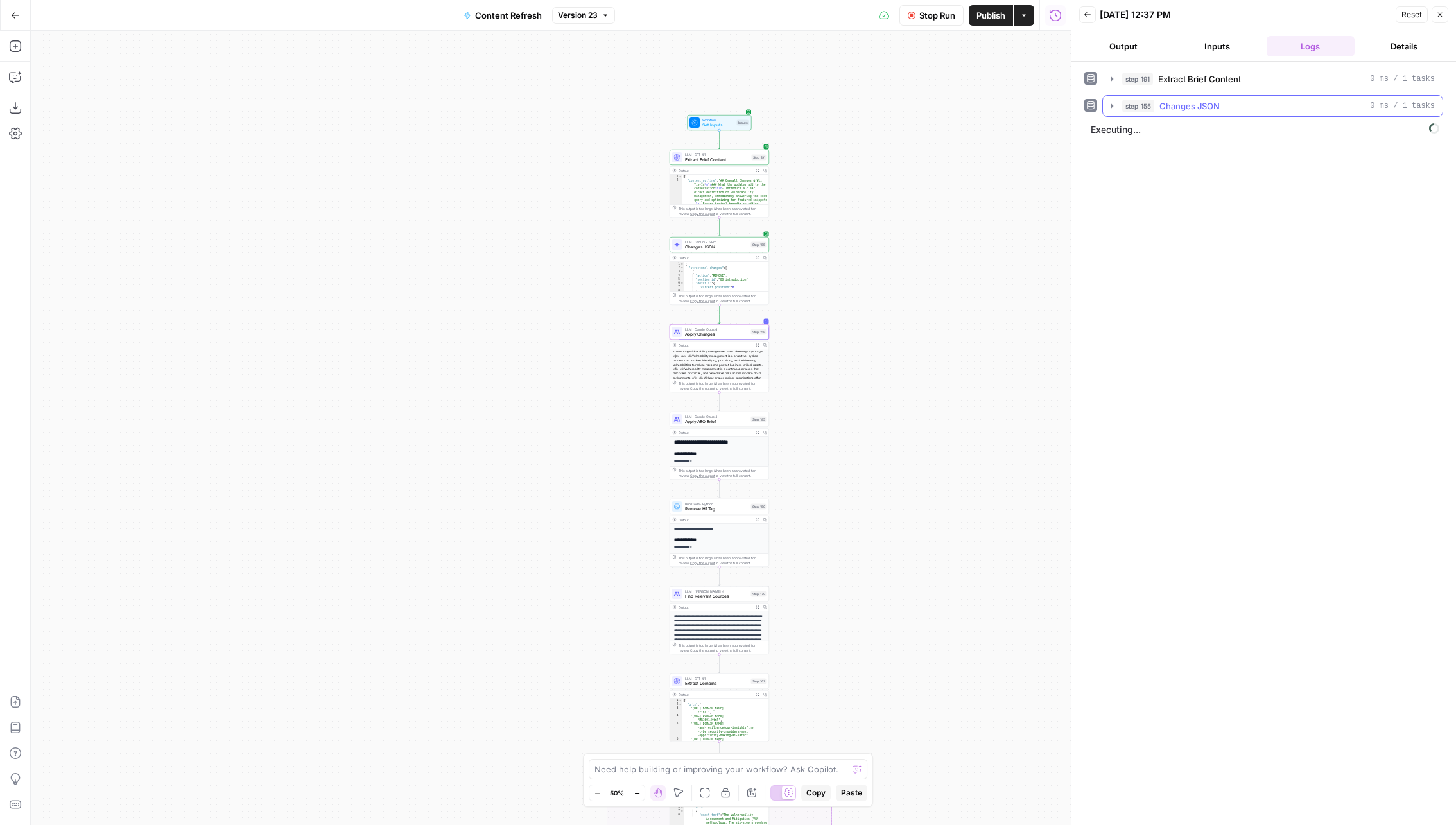
click at [1117, 100] on button "step_155 Changes JSON 0 ms / 1 tasks" at bounding box center [1273, 105] width 340 height 20
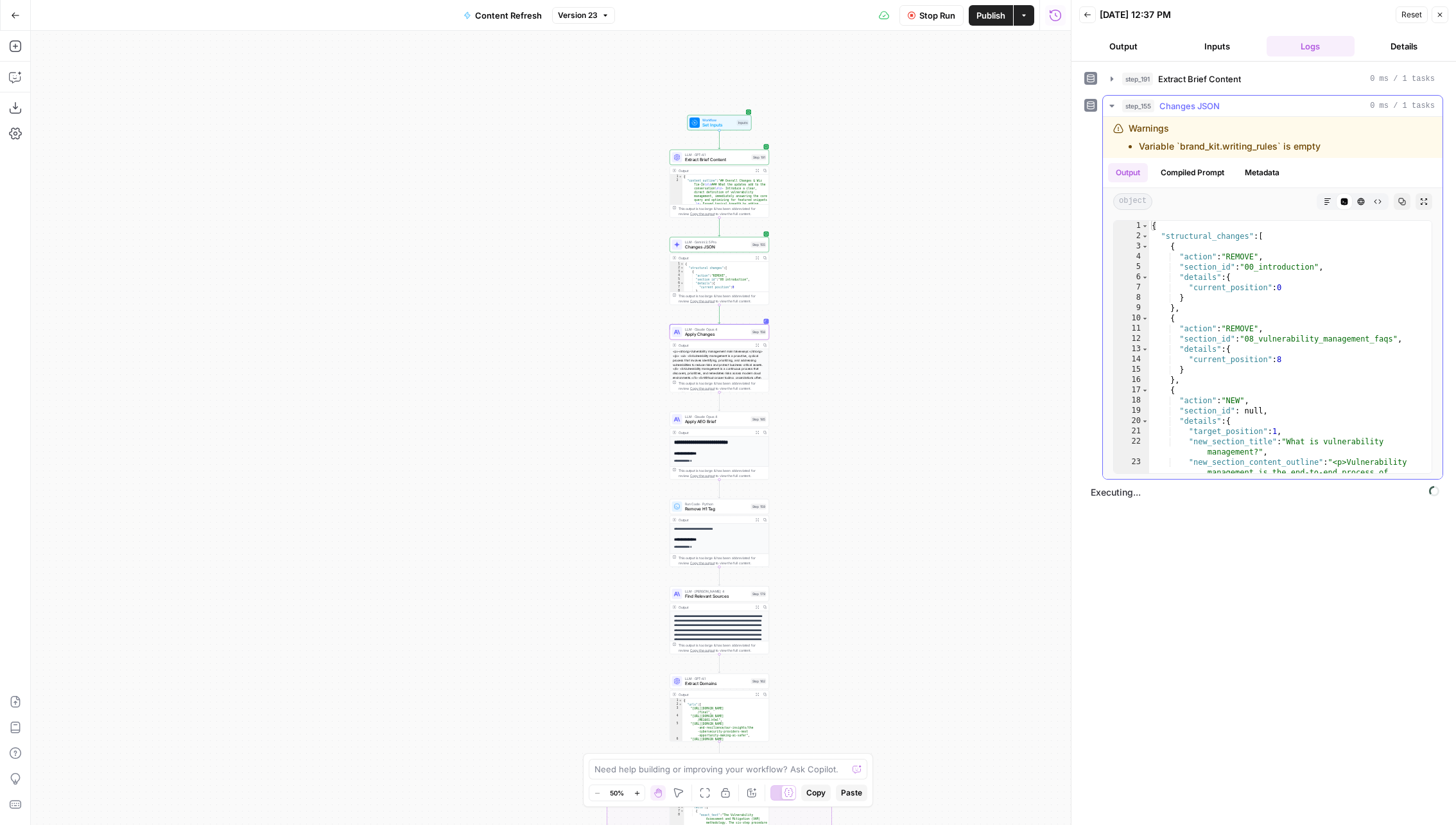
click at [1404, 203] on icon "button" at bounding box center [1402, 201] width 7 height 7
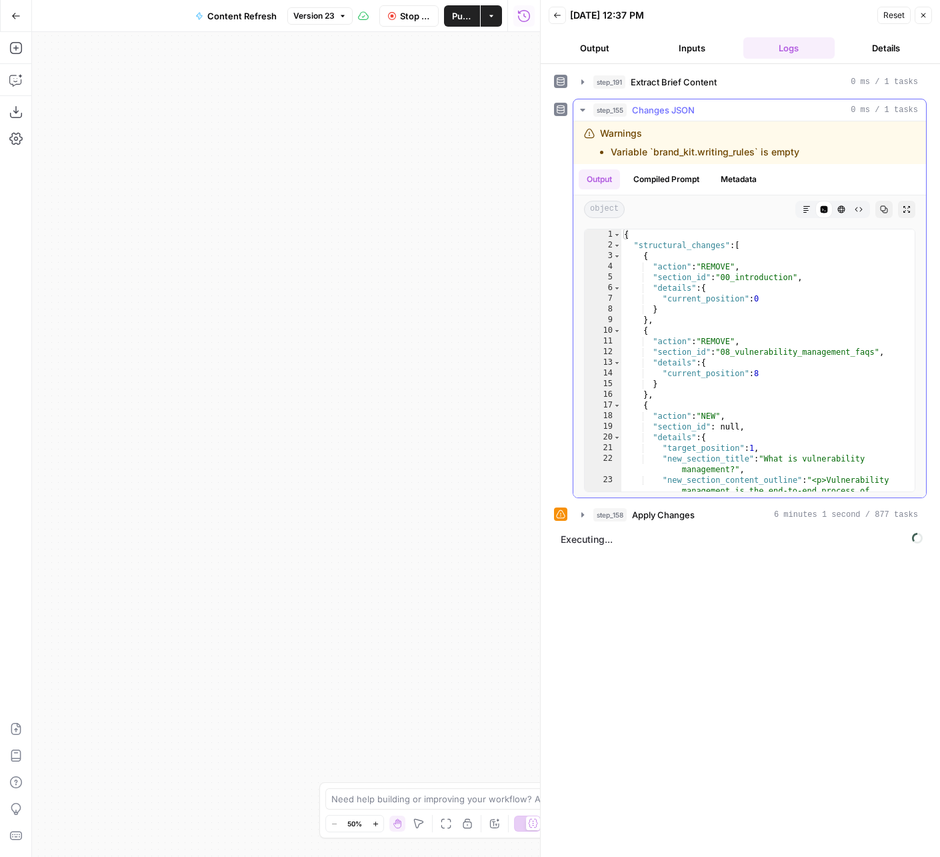
click at [842, 293] on div "{ "structural_changes" : [ { "action" : "REMOVE" , "section_id" : "00_introduct…" at bounding box center [768, 483] width 294 height 508
click at [842, 268] on div "{ "structural_changes" : [ { "action" : "REMOVE" , "section_id" : "00_introduct…" at bounding box center [768, 483] width 294 height 508
type textarea "**********"
click at [659, 505] on button "step_158 Apply Changes 6 minutes 1 second / 877 tasks" at bounding box center [749, 514] width 353 height 21
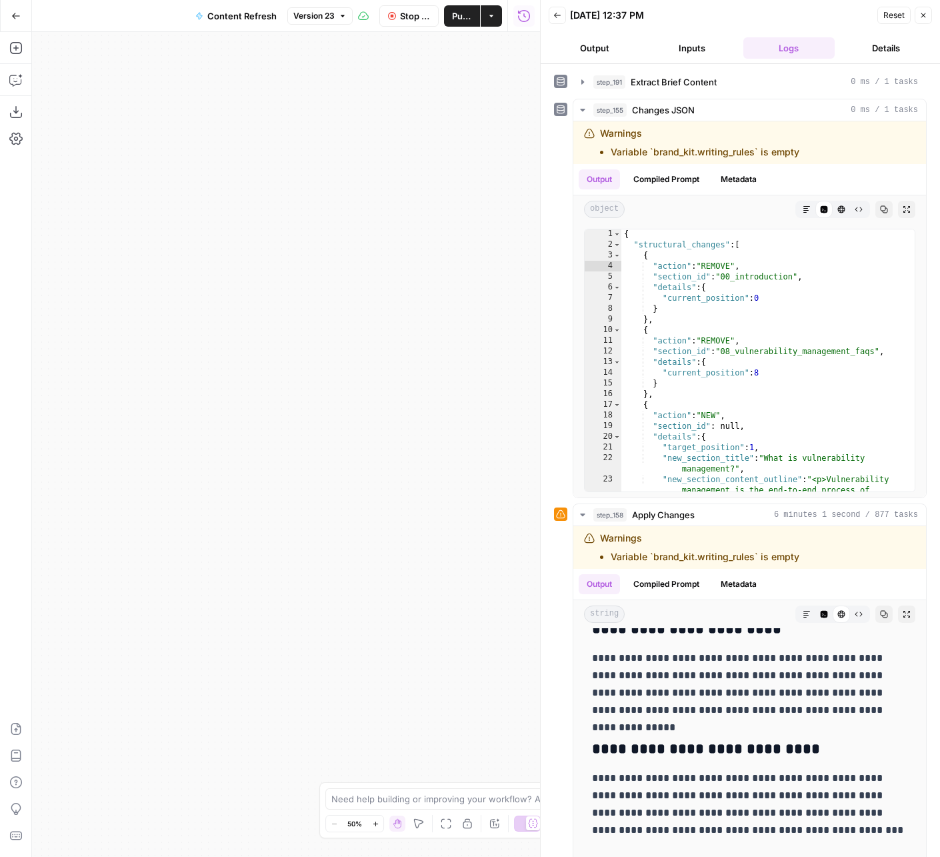
click at [312, 18] on span "Version 23" at bounding box center [313, 16] width 41 height 12
click at [315, 18] on span "Version 23" at bounding box center [313, 16] width 41 height 12
click at [561, 16] on button "Back" at bounding box center [557, 15] width 17 height 17
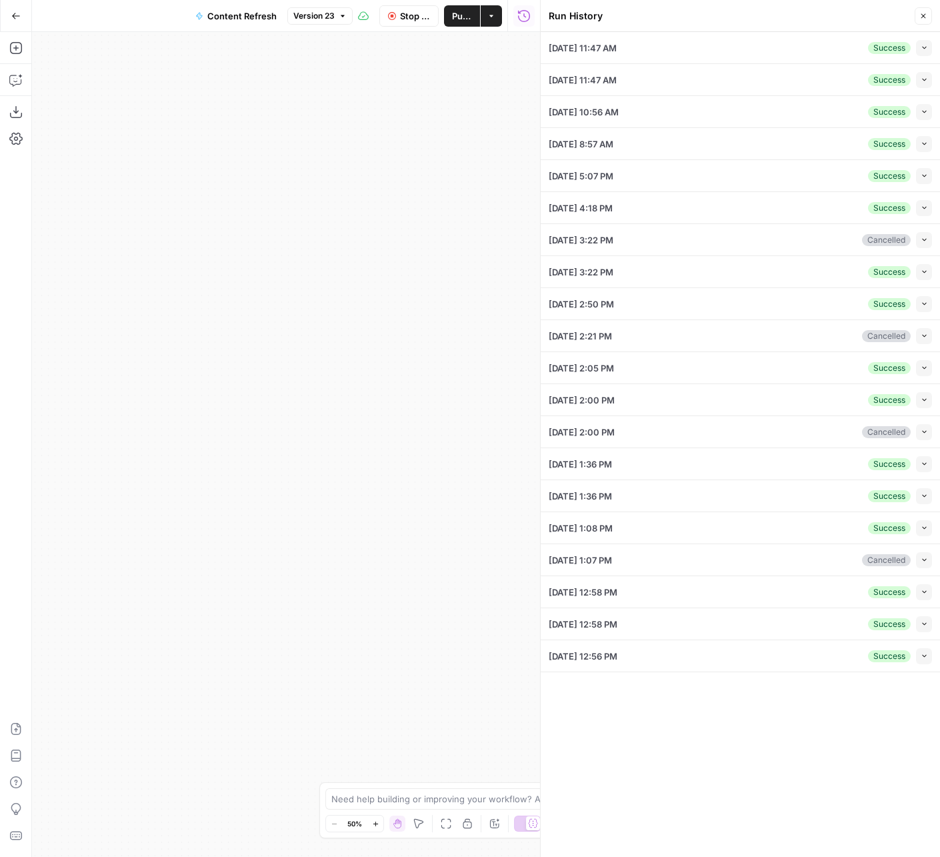
click at [928, 18] on button "Close" at bounding box center [923, 15] width 17 height 17
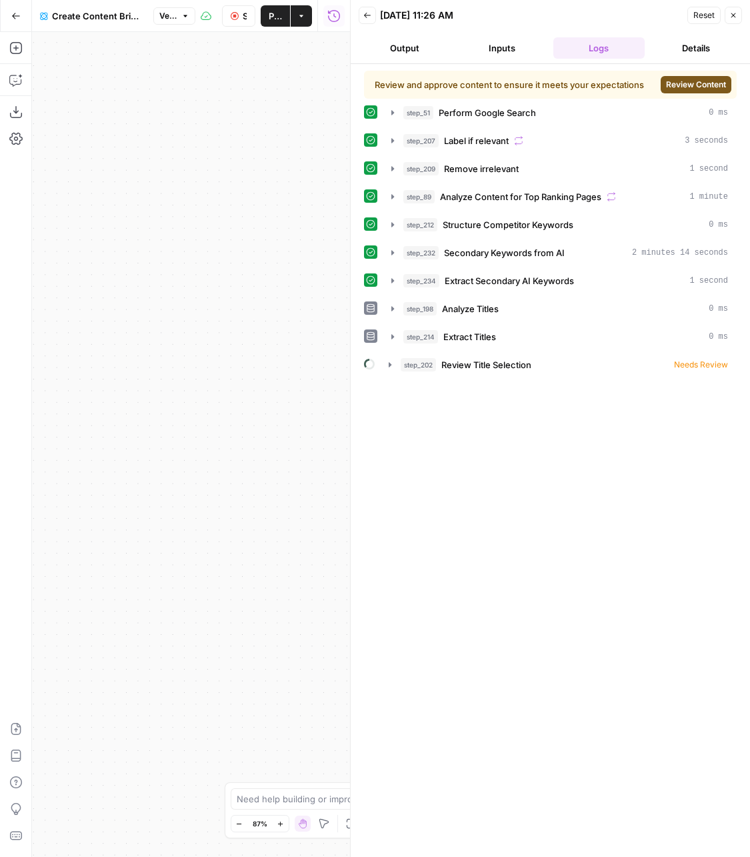
scroll to position [154, 0]
click at [691, 76] on button "Review Content" at bounding box center [696, 84] width 71 height 17
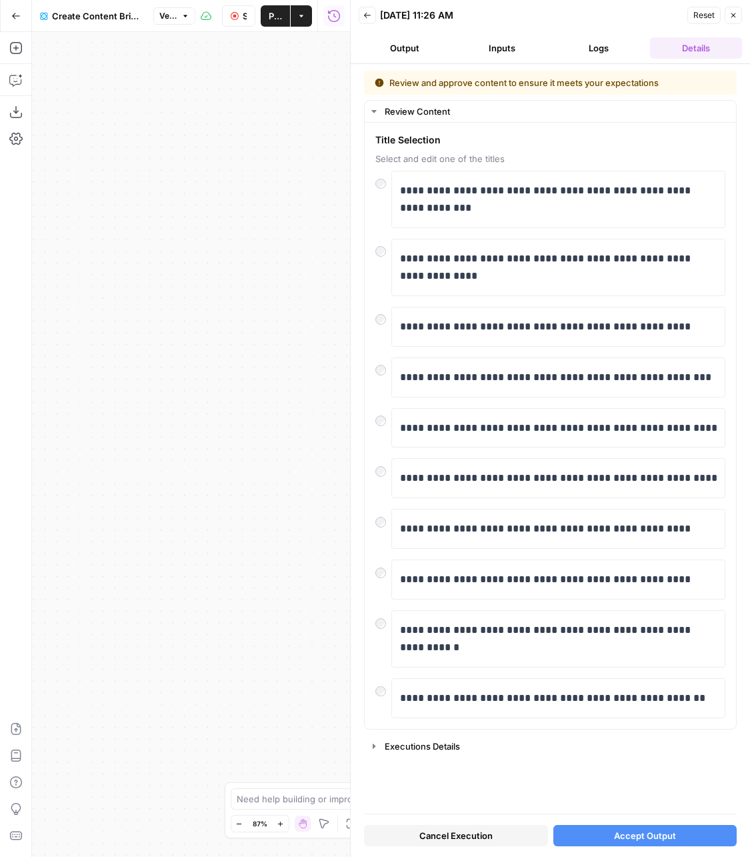
click at [608, 826] on button "Accept Output" at bounding box center [645, 835] width 184 height 21
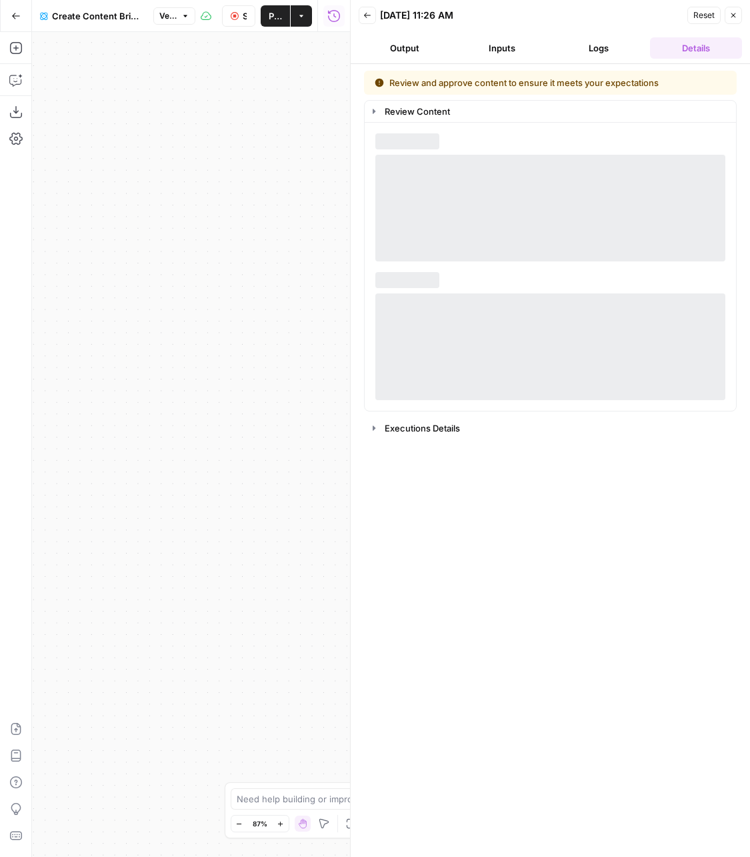
click at [608, 830] on div "Review and approve content to ensure it meets your expectations Review Content …" at bounding box center [550, 461] width 373 height 780
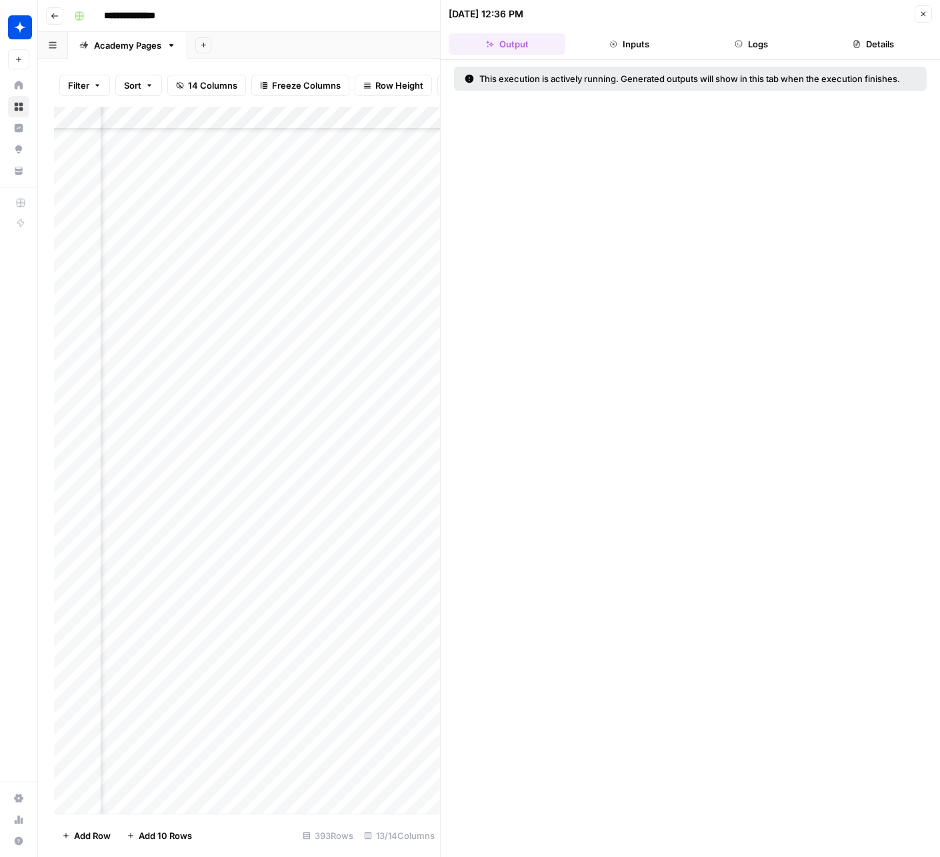
scroll to position [318, 125]
click at [733, 43] on button "Logs" at bounding box center [751, 43] width 117 height 21
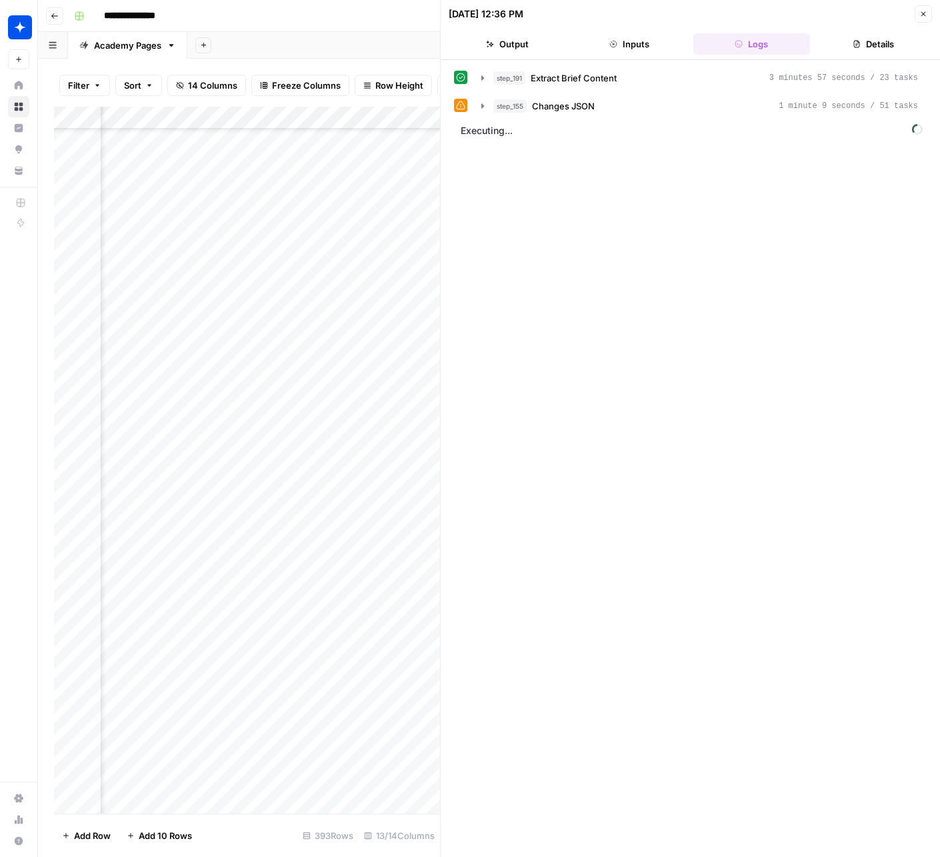
click at [558, 125] on span "Executing..." at bounding box center [692, 130] width 470 height 21
click at [565, 105] on span "Changes JSON" at bounding box center [563, 105] width 63 height 13
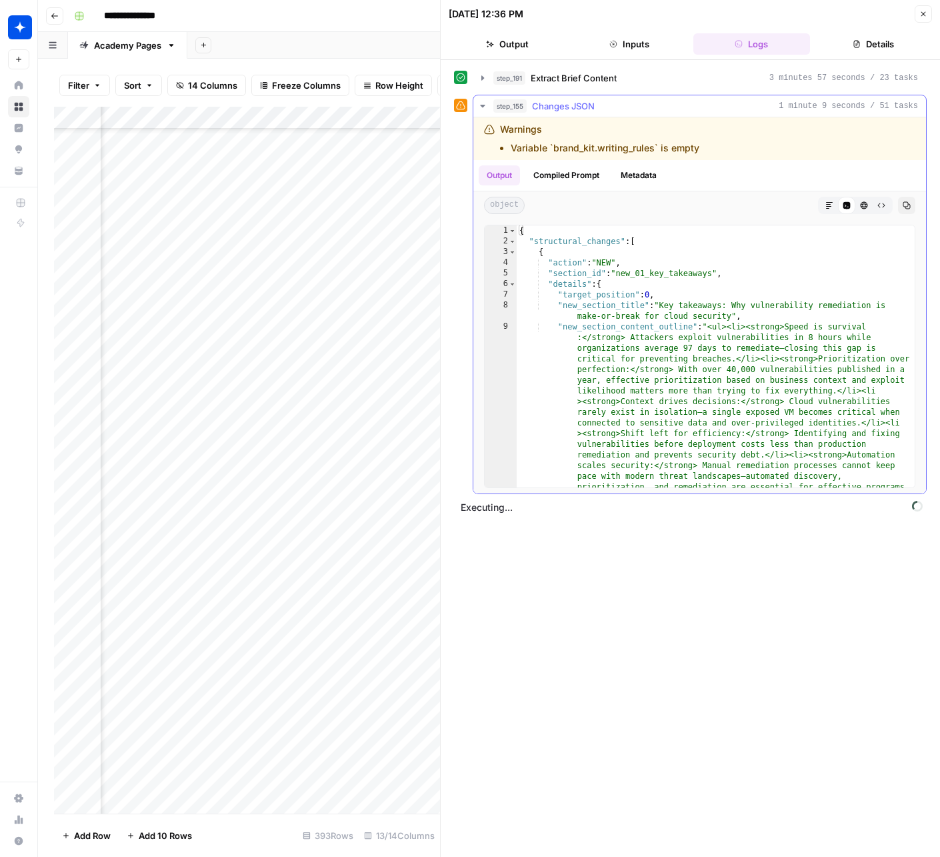
scroll to position [221, 0]
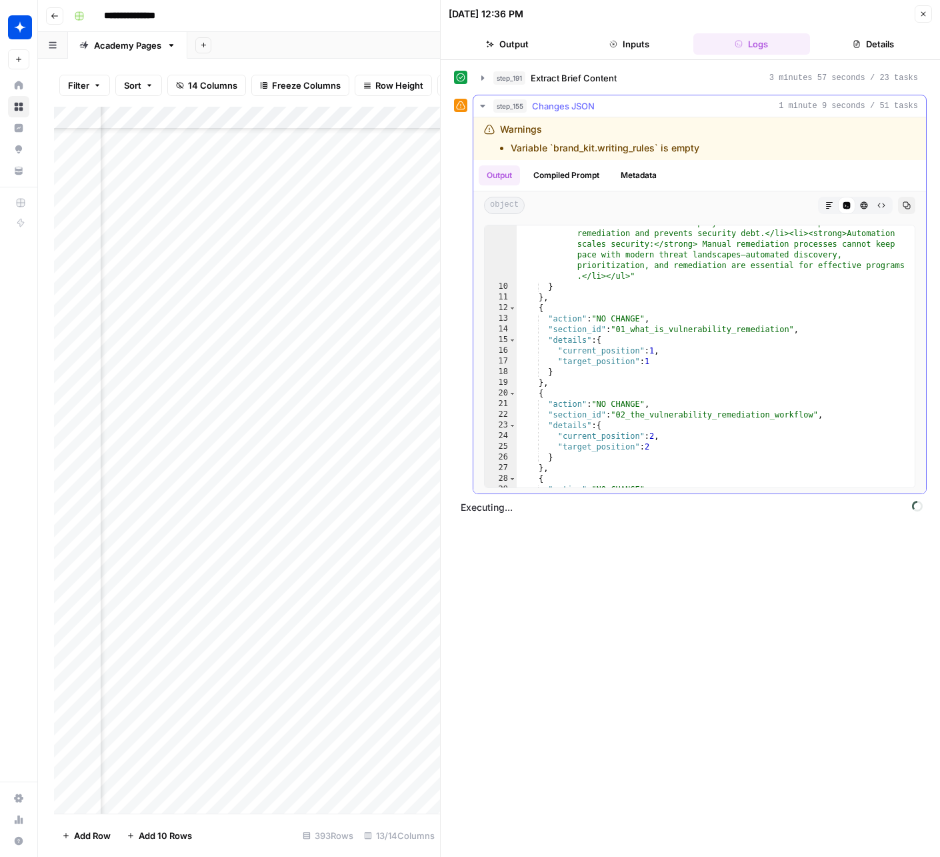
click at [903, 205] on icon "button" at bounding box center [907, 205] width 8 height 8
click at [563, 112] on button "step_155 Changes JSON 1 minute 9 seconds / 51 tasks" at bounding box center [699, 105] width 453 height 21
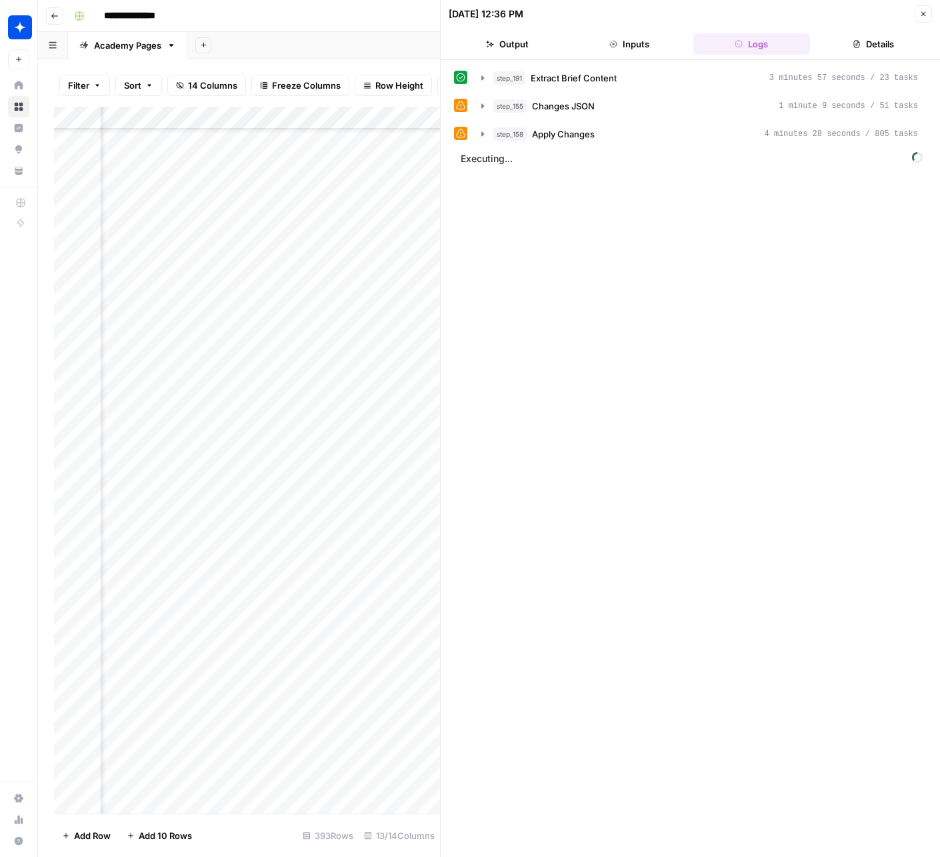
click at [559, 148] on span "Executing..." at bounding box center [692, 158] width 470 height 21
click at [559, 145] on div "step_191 Extract Brief Content 3 minutes 57 seconds / 23 tasks step_155 Changes…" at bounding box center [690, 459] width 473 height 784
click at [560, 137] on span "Apply Changes" at bounding box center [563, 133] width 63 height 13
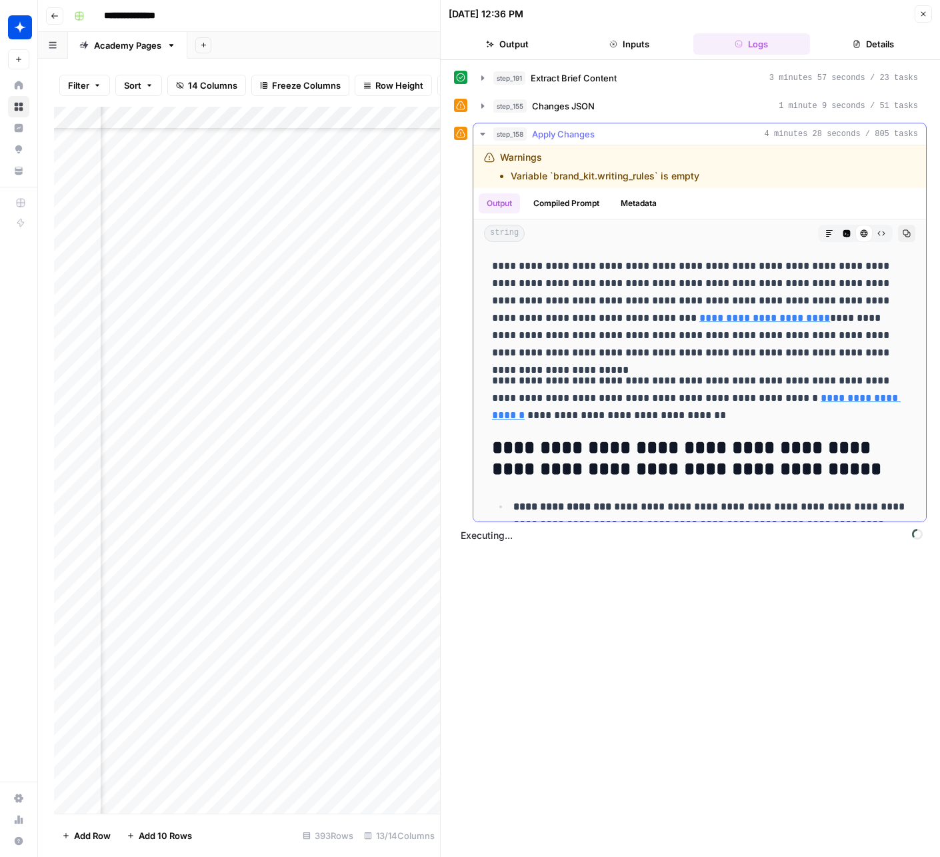
scroll to position [0, 0]
click at [535, 95] on button "step_155 Changes JSON 1 minute 9 seconds / 51 tasks" at bounding box center [699, 105] width 453 height 21
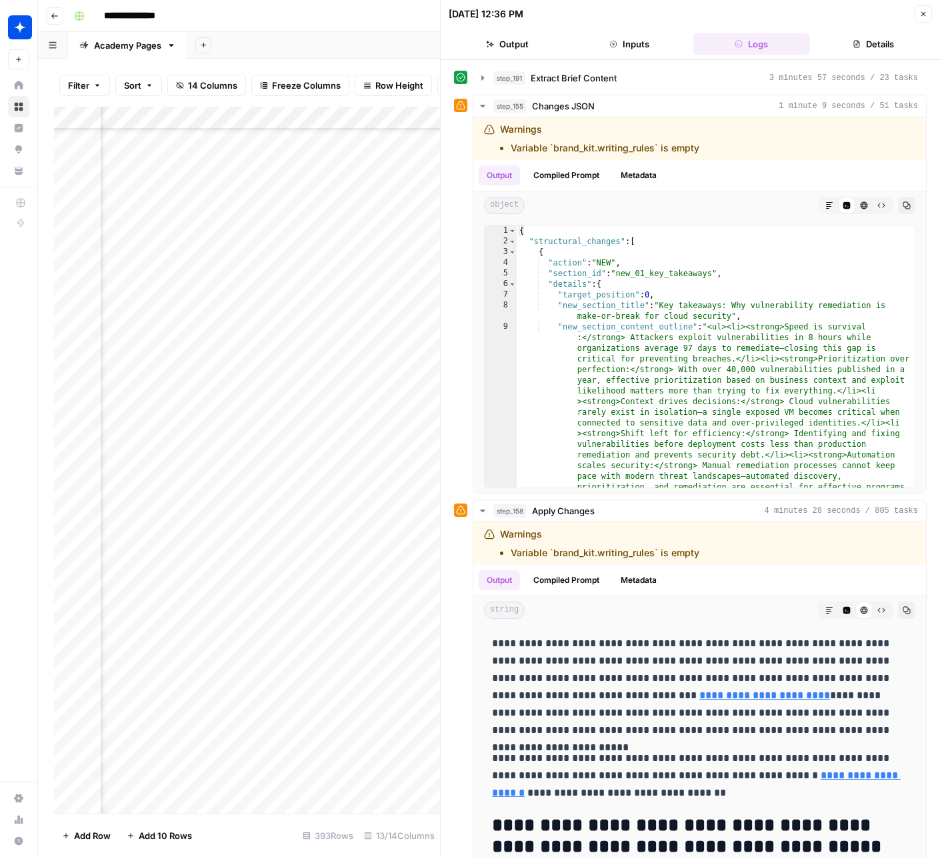
click at [651, 44] on button "Inputs" at bounding box center [629, 43] width 117 height 21
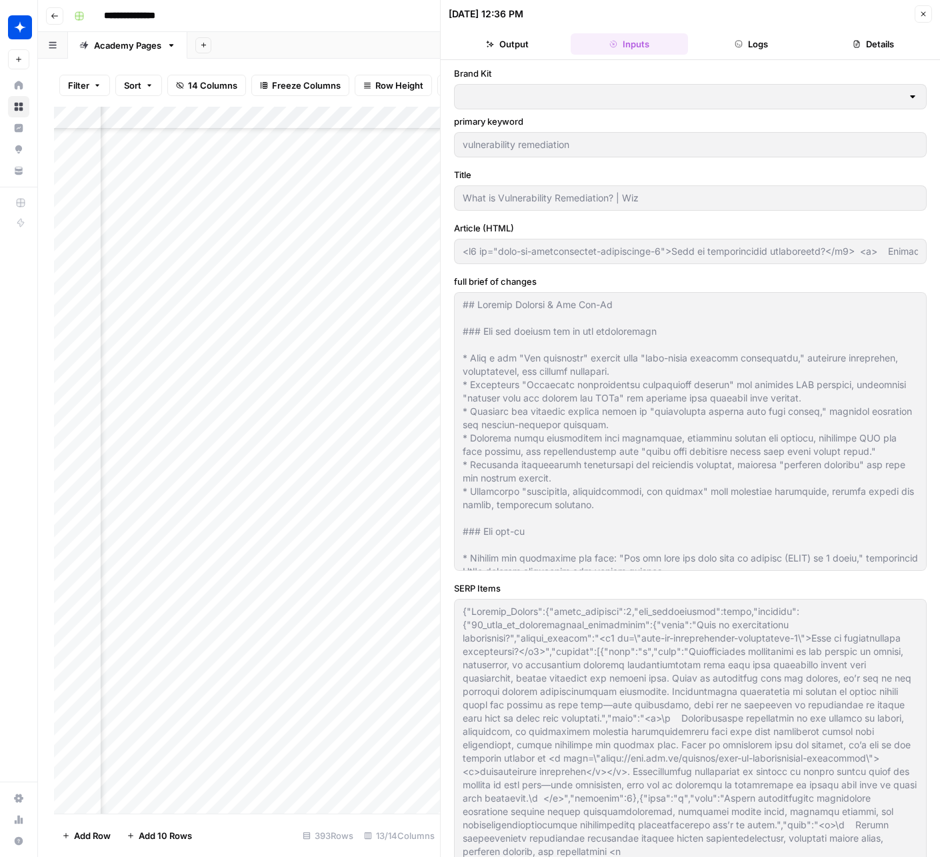
type input "Wiz"
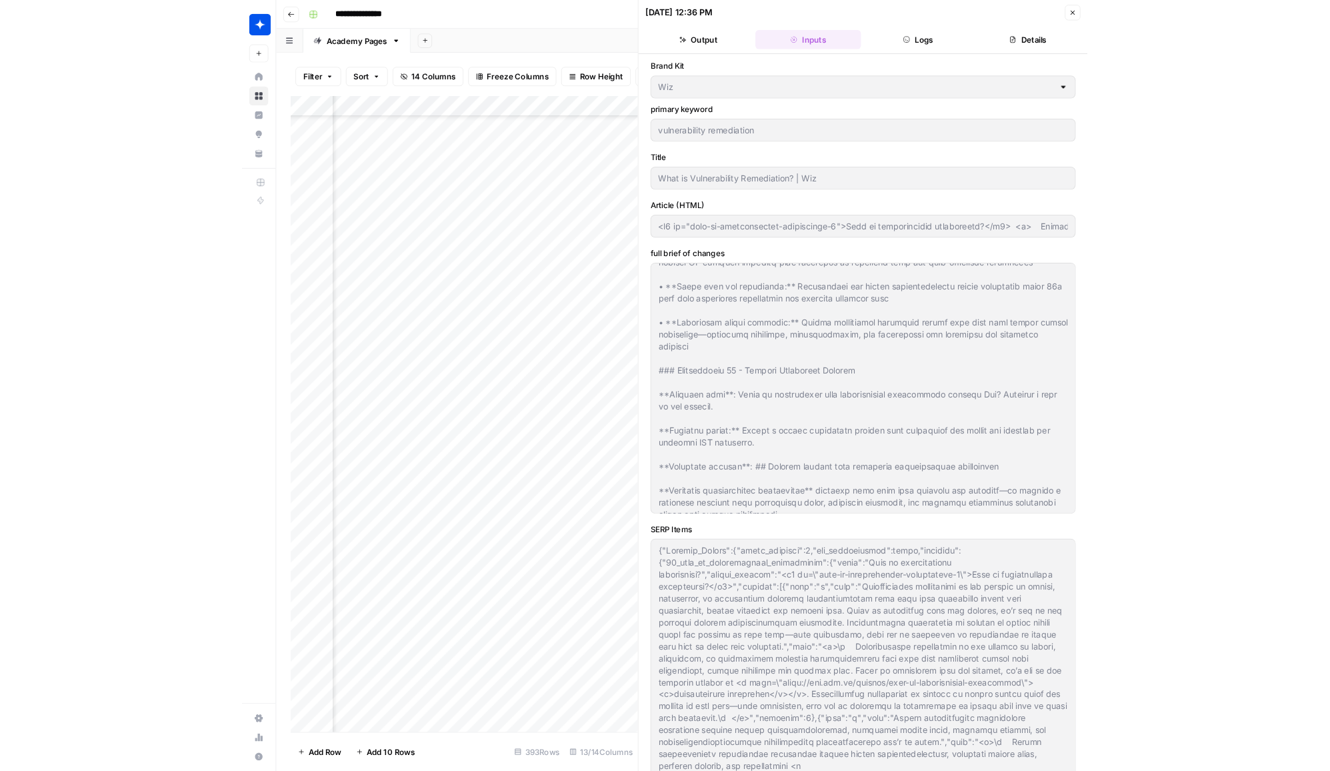
scroll to position [6122, 0]
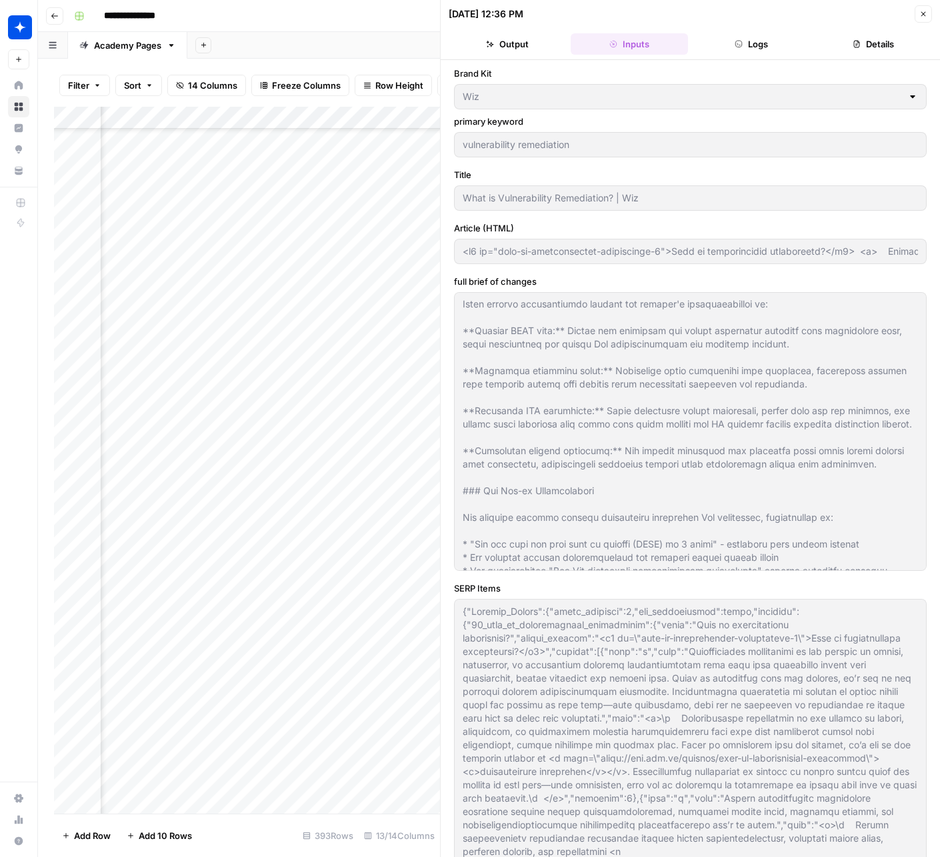
click at [731, 677] on div "Brand Kit Wiz primary keyword vulnerability remediation Title What is Vulnerabi…" at bounding box center [690, 528] width 473 height 923
click at [727, 73] on label "Brand Kit" at bounding box center [690, 73] width 473 height 13
type input "<l3 ip="dolo-si-ametconsectet-adipiscinge-8">Sedd ei temporincidid utlaboreetd?…"
click at [753, 51] on button "Logs" at bounding box center [751, 43] width 117 height 21
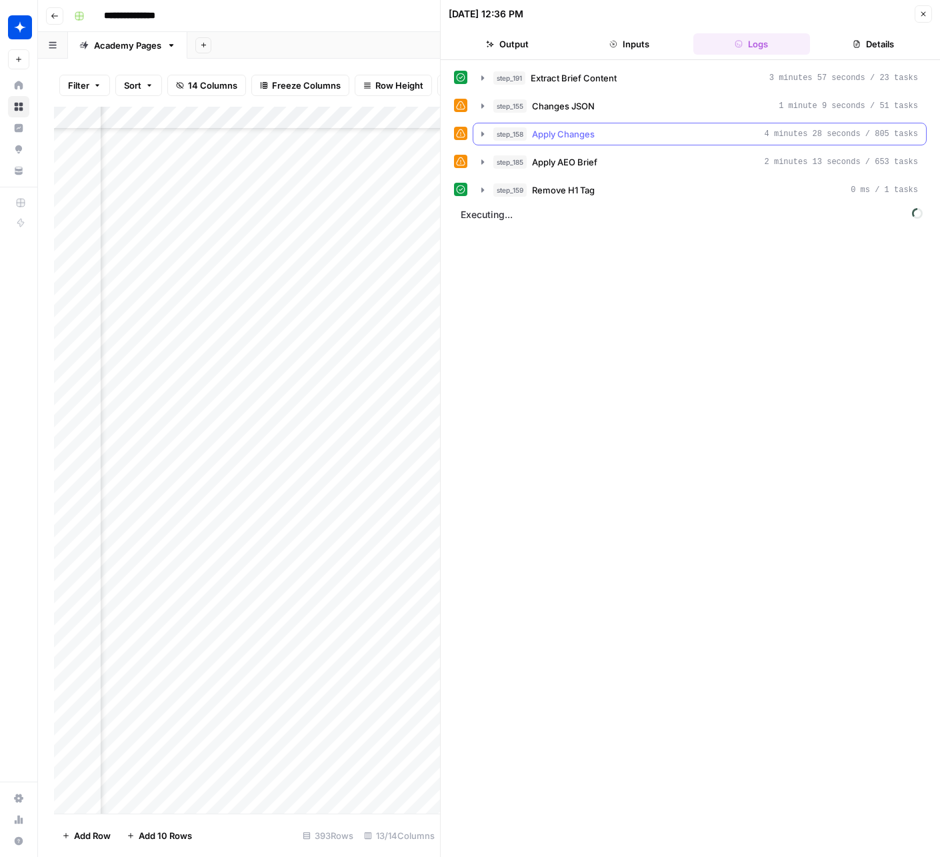
click at [635, 109] on div "step_155 Changes JSON 1 minute 9 seconds / 51 tasks" at bounding box center [705, 105] width 425 height 13
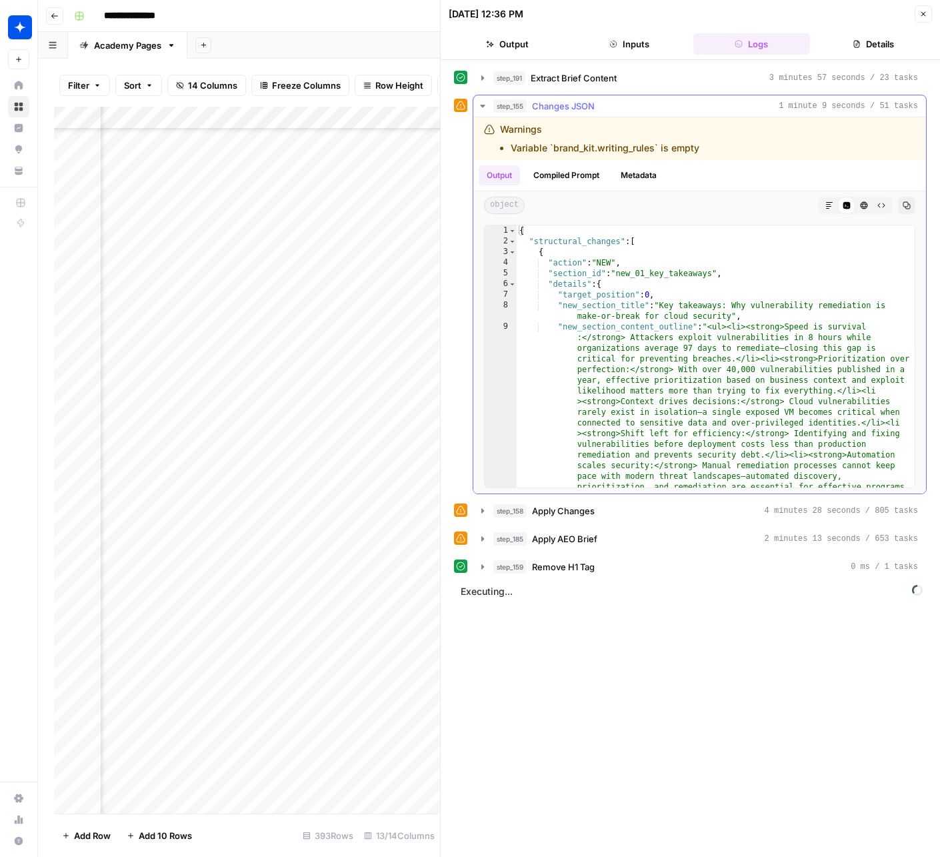
click at [912, 204] on button "Copy" at bounding box center [906, 205] width 17 height 17
click at [637, 509] on div "step_158 Apply Changes 4 minutes 28 seconds / 805 tasks" at bounding box center [705, 510] width 425 height 13
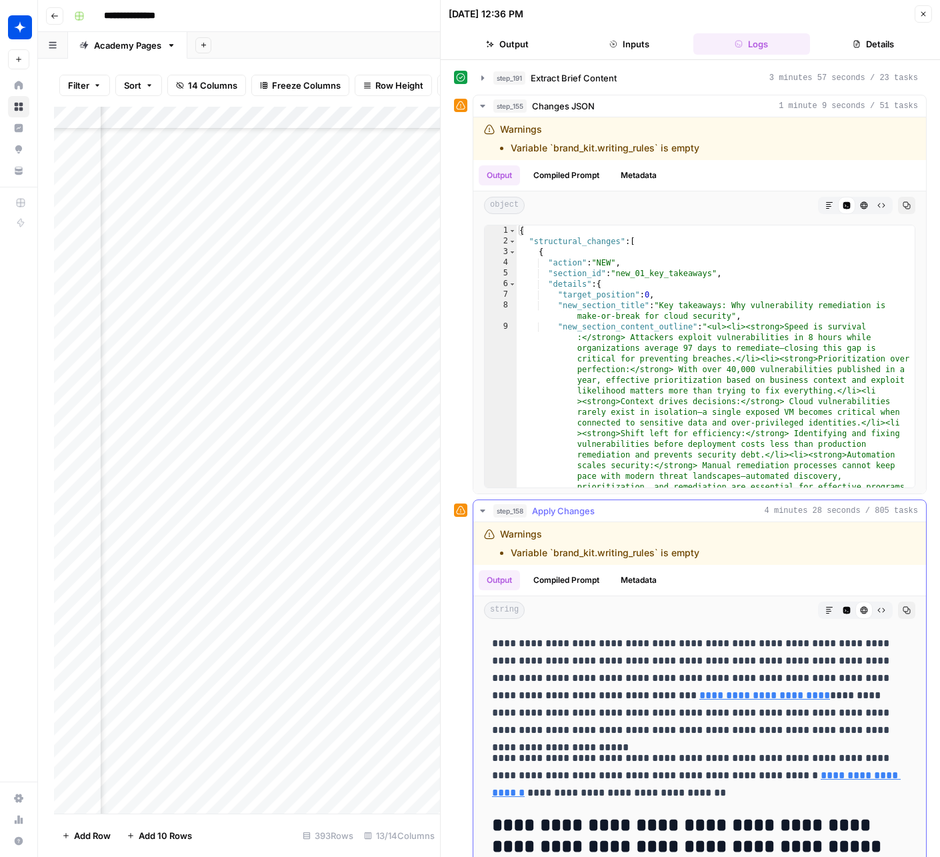
click at [906, 612] on button "Copy" at bounding box center [906, 609] width 17 height 17
click at [907, 609] on icon "button" at bounding box center [907, 610] width 8 height 8
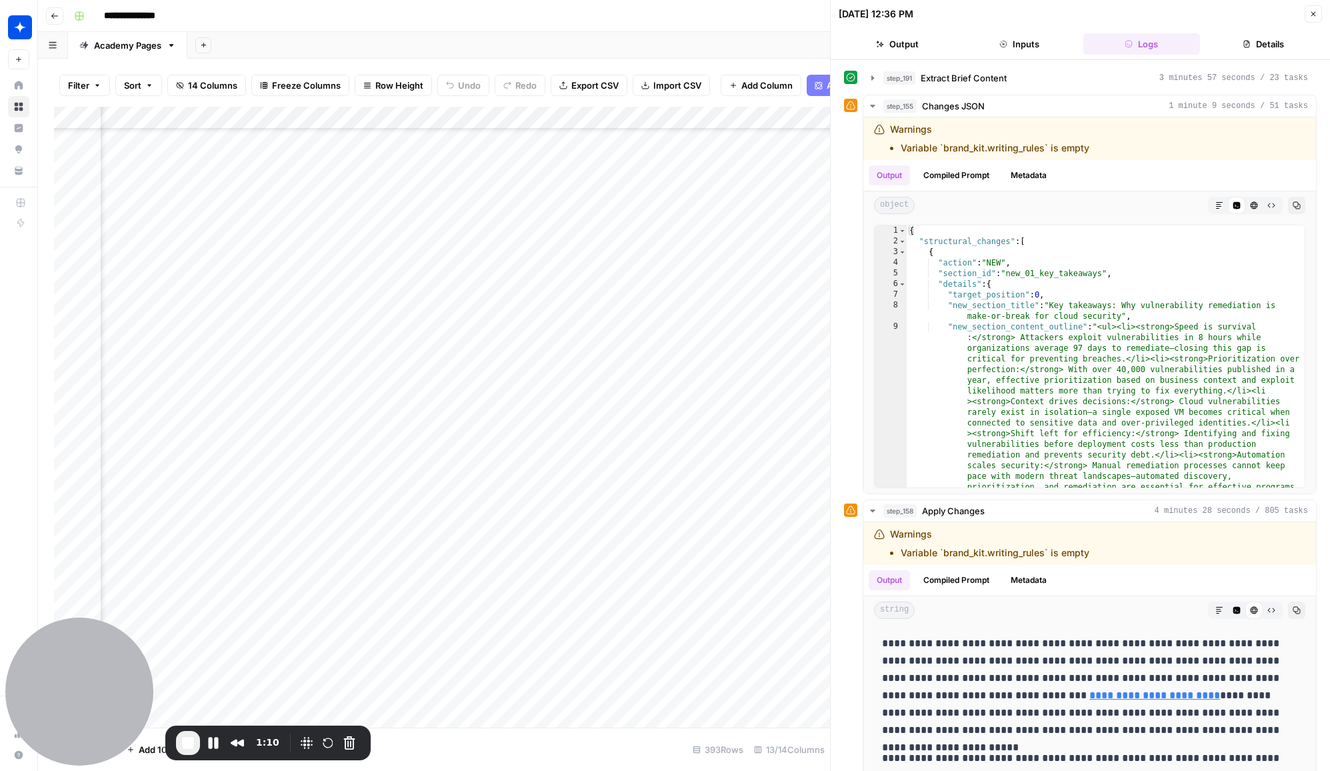
click at [195, 739] on span "End Recording" at bounding box center [188, 743] width 16 height 16
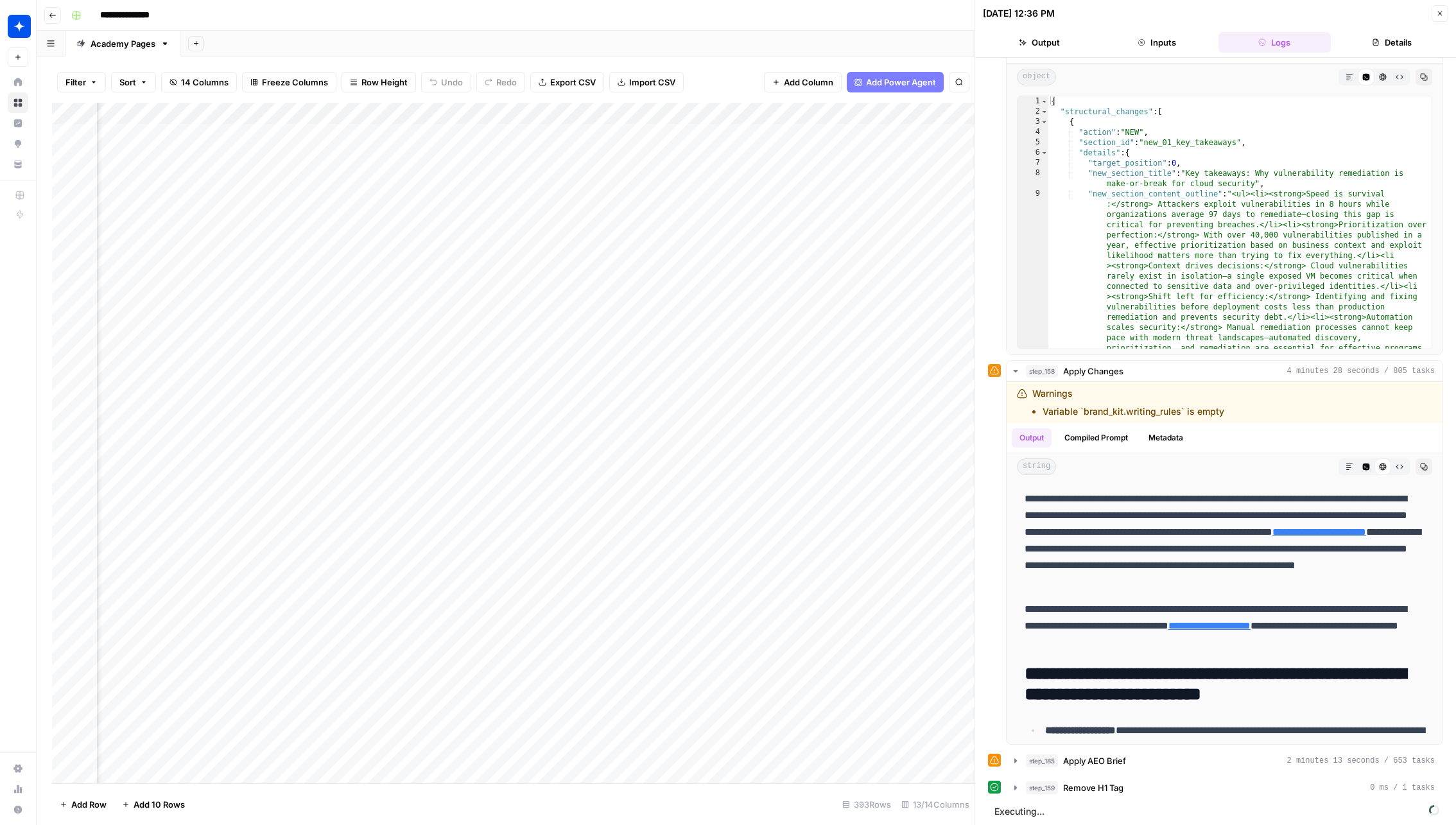
scroll to position [0, 591]
click at [423, 481] on div "Add Column" at bounding box center [513, 443] width 923 height 681
click at [905, 461] on div "Add Column" at bounding box center [513, 443] width 923 height 681
click at [905, 469] on div "Add Column" at bounding box center [513, 443] width 923 height 681
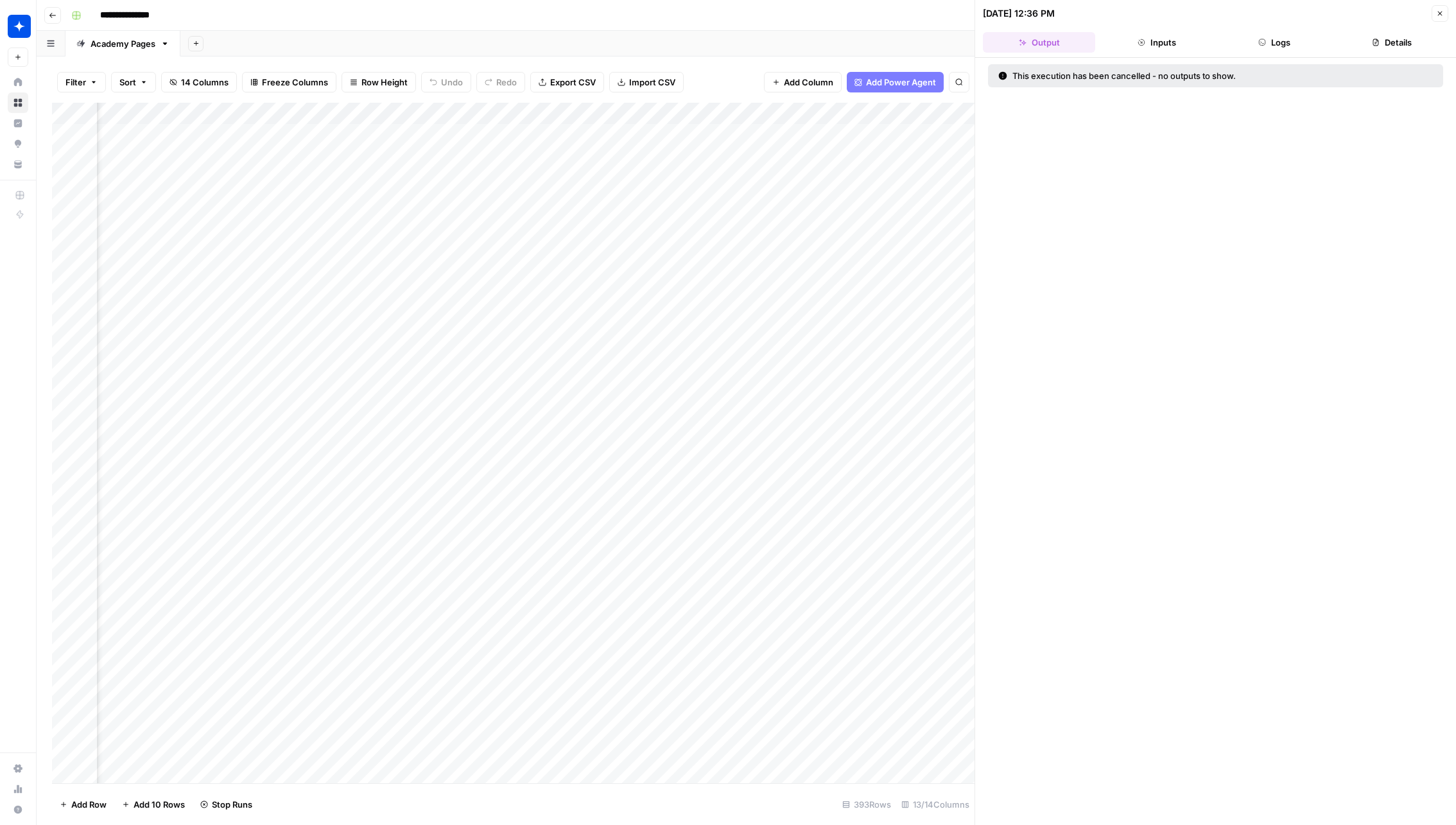
click at [905, 463] on div at bounding box center [860, 461] width 128 height 24
click at [905, 14] on div "09/04/25 at 12:36 PM Close" at bounding box center [1215, 13] width 465 height 16
click at [905, 9] on header "09/04/25 at 12:36 PM Close Output Inputs Logs Details" at bounding box center [1215, 29] width 481 height 58
click at [905, 9] on button "Close" at bounding box center [1440, 13] width 16 height 16
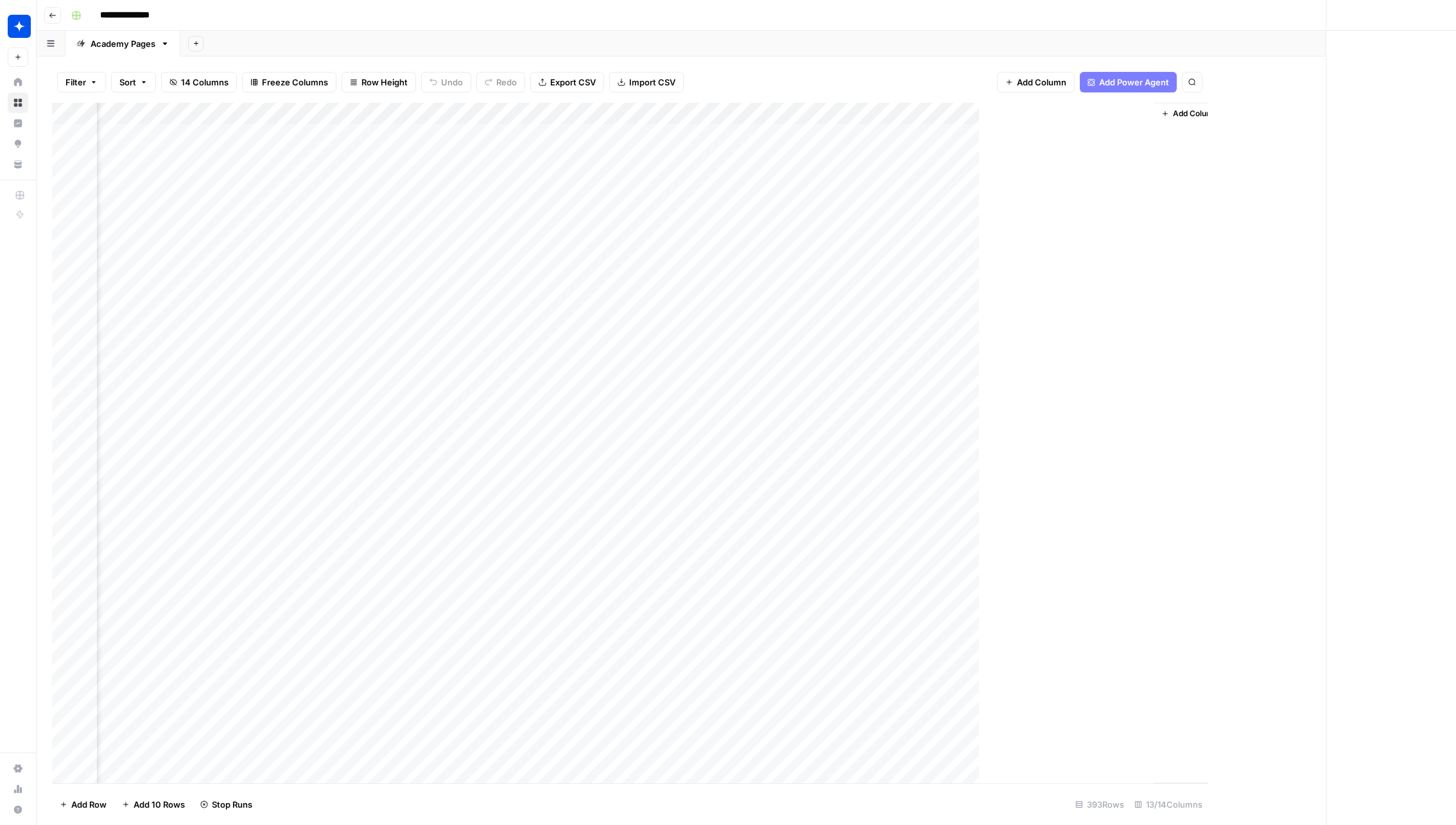
scroll to position [0, 513]
click at [905, 461] on div "Add Column" at bounding box center [746, 443] width 1389 height 681
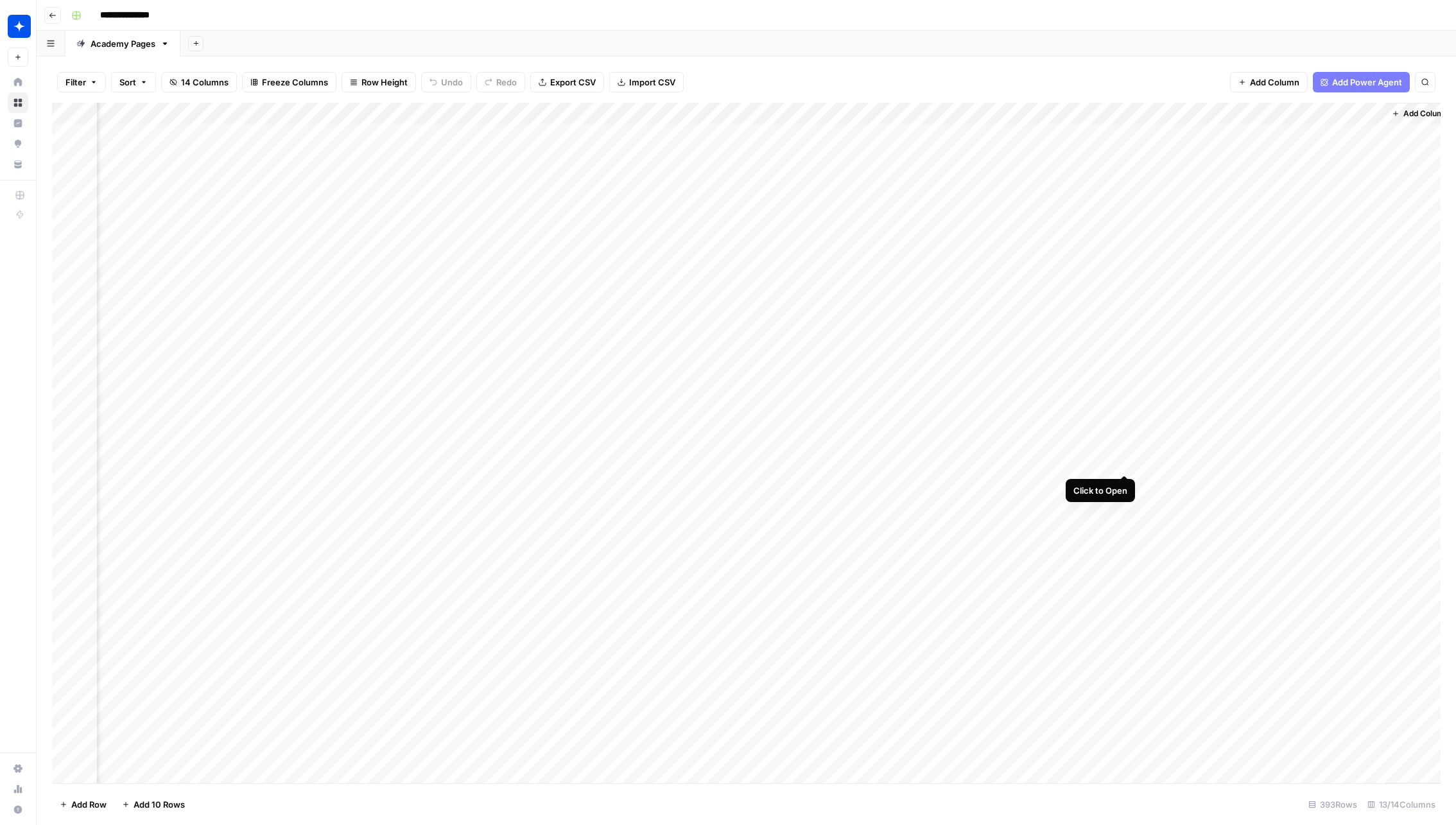
click at [905, 461] on div "Add Column" at bounding box center [746, 443] width 1389 height 681
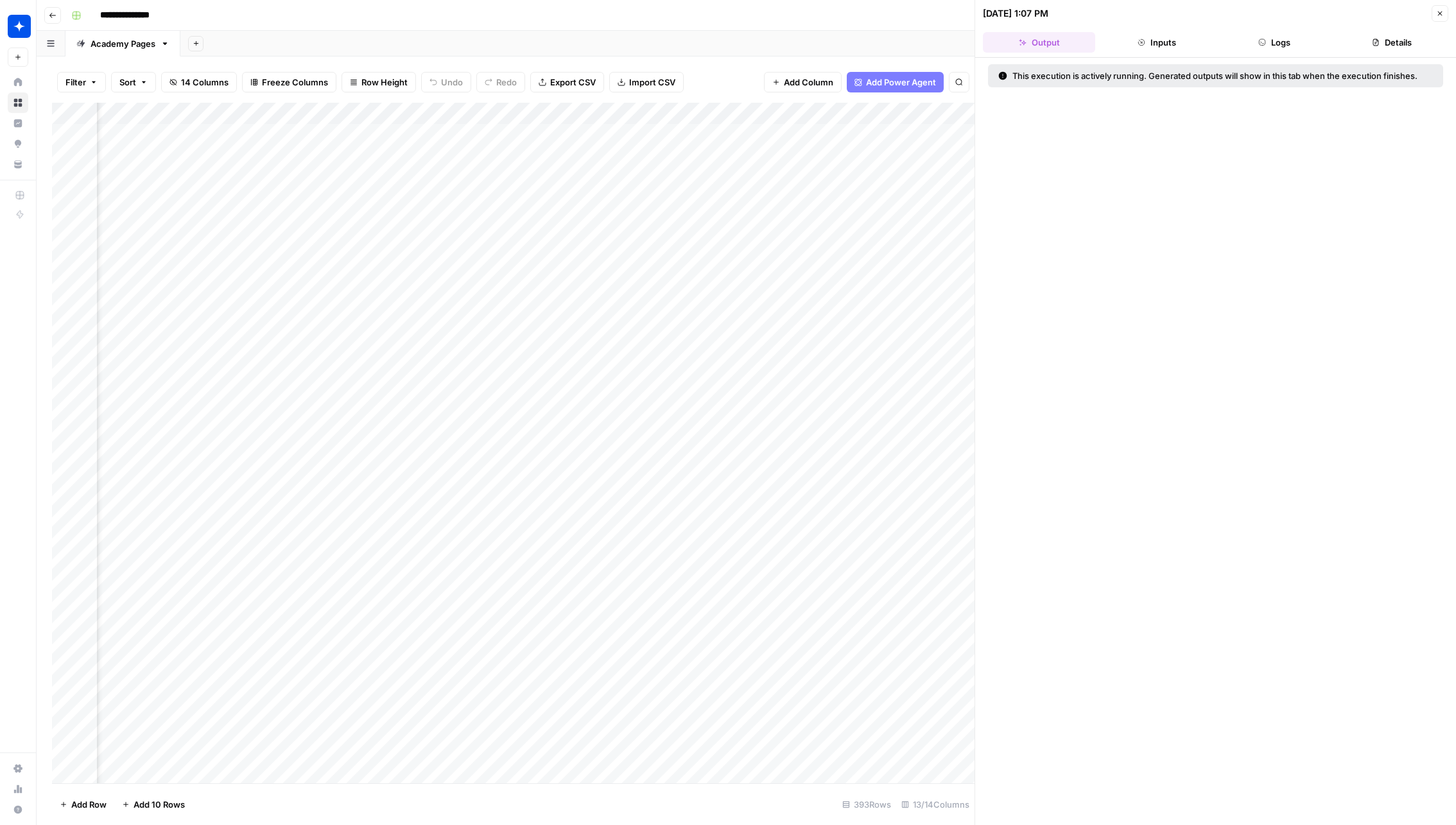
click at [905, 34] on button "Inputs" at bounding box center [1157, 41] width 113 height 20
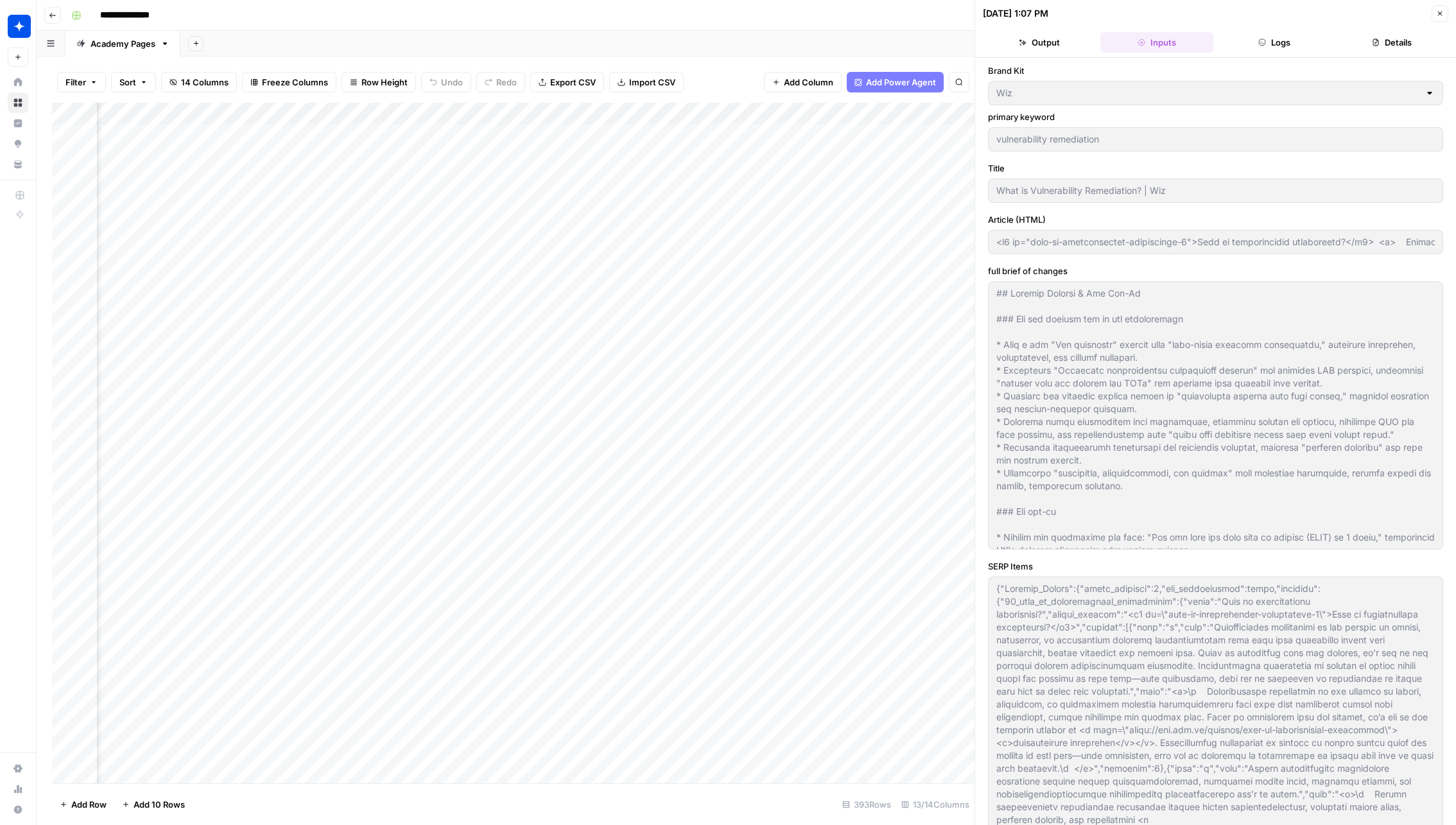
scroll to position [0, 913]
click at [681, 482] on div "Add Column" at bounding box center [513, 443] width 923 height 681
type input "<l3 ip="dolo-si-ametconsectet-adipiscinge-8">Sedd ei temporincidid utlaboreetd?…"
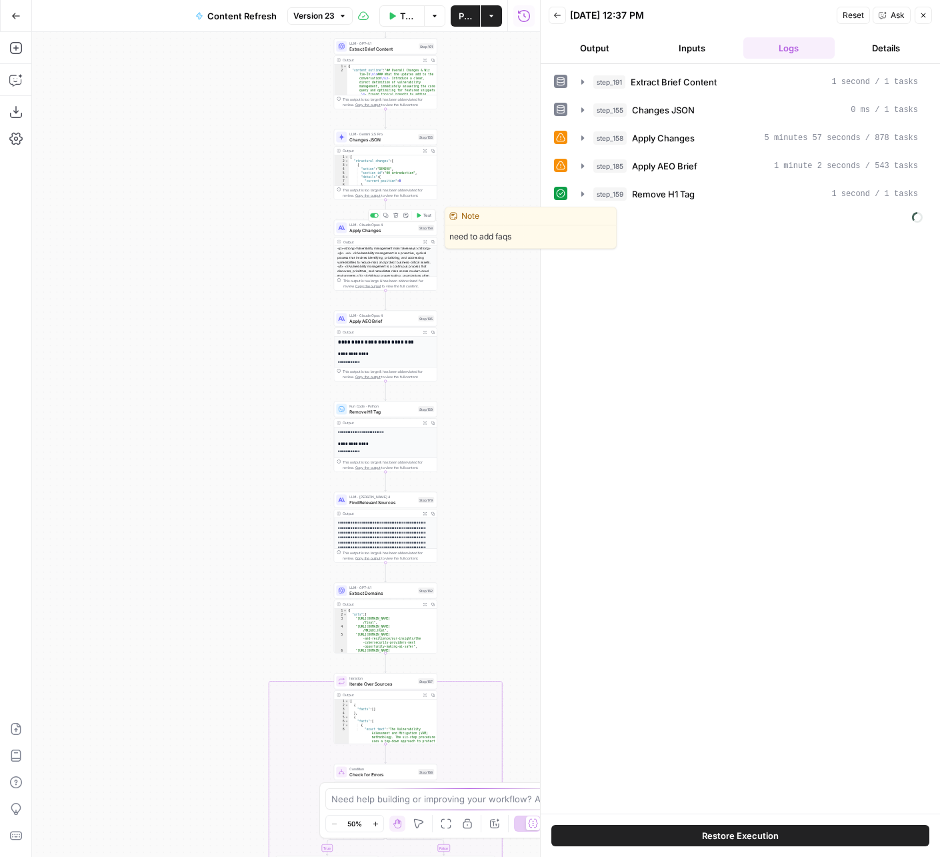
click at [343, 234] on div "LLM · [PERSON_NAME] Opus 4 Apply Changes Step 158 Copy step Delete step Edit No…" at bounding box center [385, 228] width 103 height 16
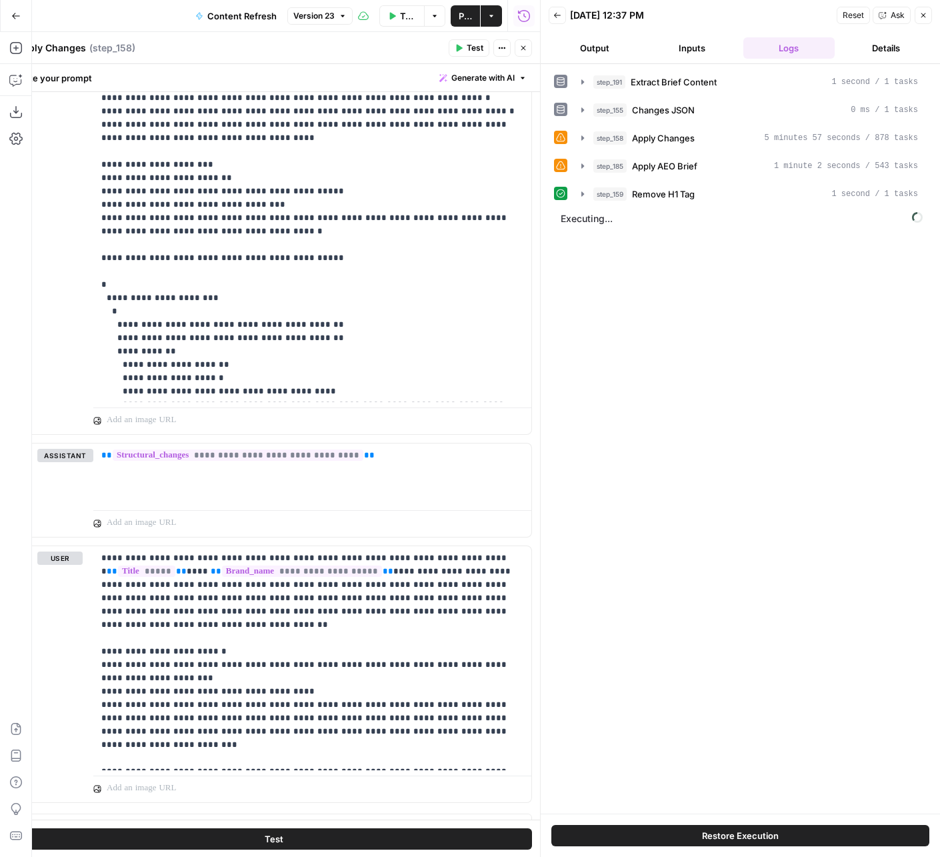
scroll to position [1127, 0]
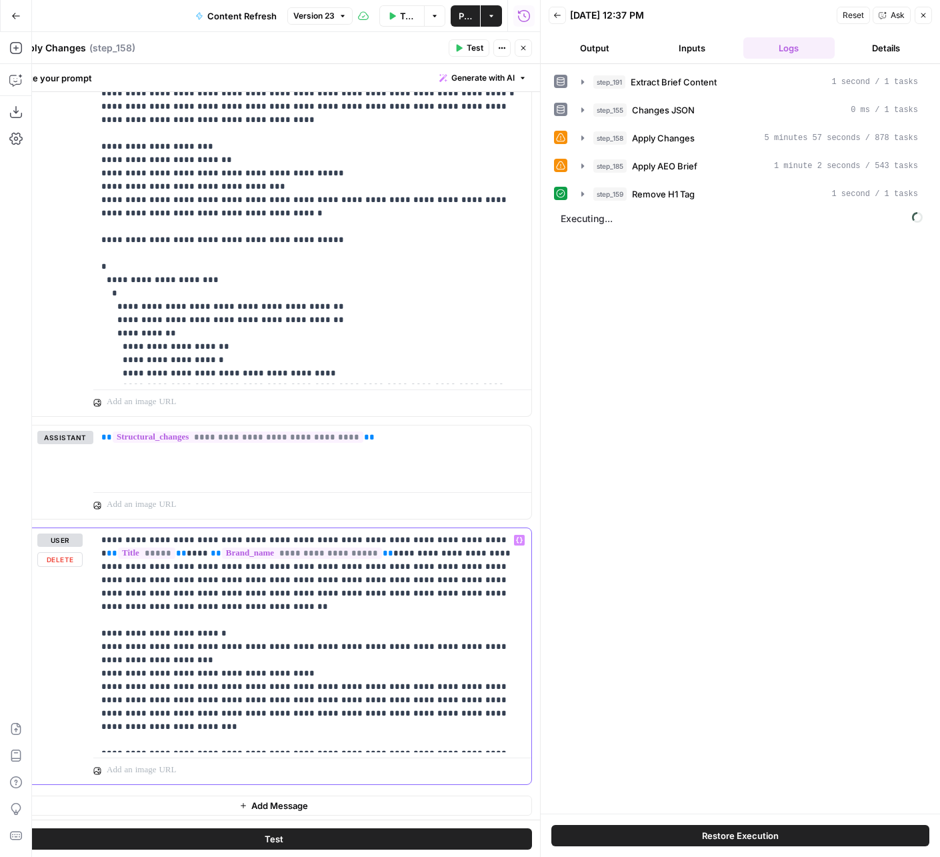
click at [480, 534] on p "**********" at bounding box center [312, 639] width 423 height 213
click at [501, 564] on p "**********" at bounding box center [312, 639] width 423 height 213
click at [501, 581] on p "**********" at bounding box center [312, 639] width 423 height 213
click at [497, 589] on p "**********" at bounding box center [312, 639] width 423 height 213
click at [671, 127] on div "step_158 Apply Changes 5 minutes 57 seconds / 878 tasks" at bounding box center [750, 138] width 354 height 23
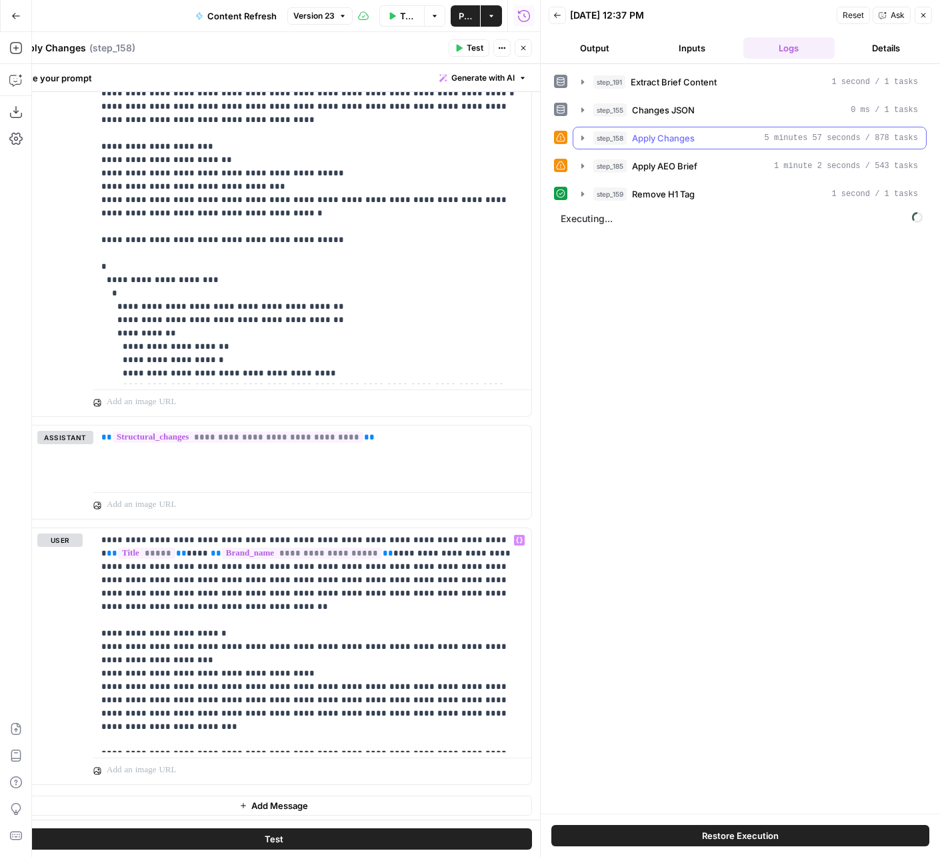
click at [660, 131] on span "Apply Changes" at bounding box center [663, 137] width 63 height 13
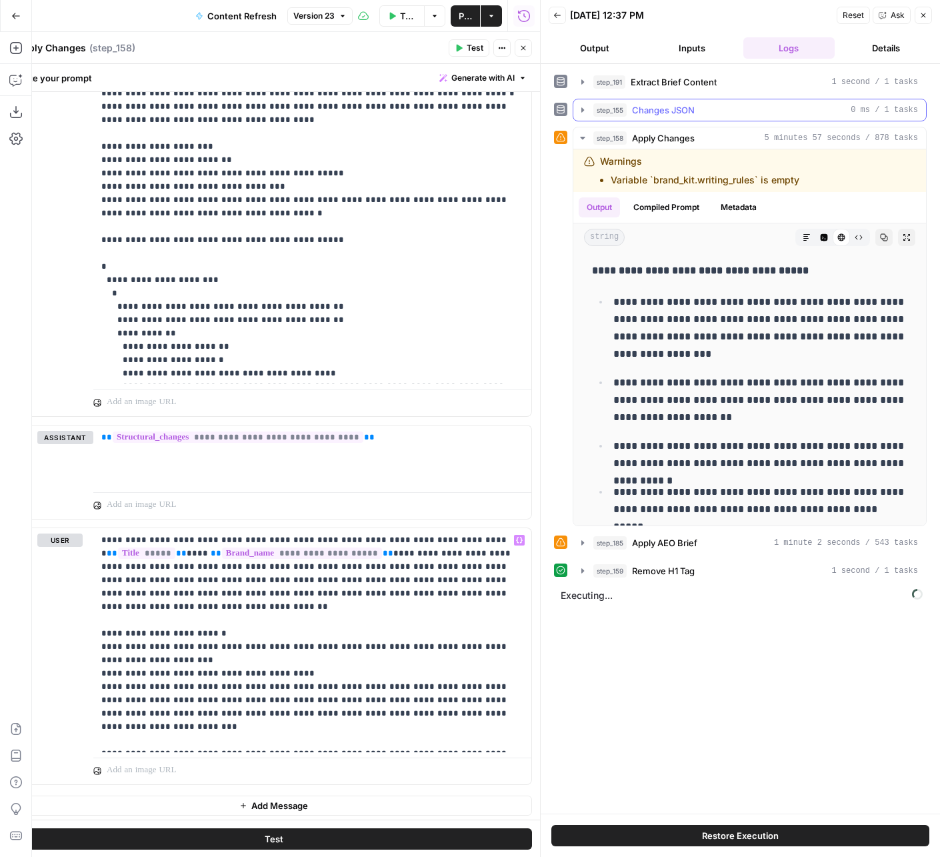
click at [657, 110] on span "Changes JSON" at bounding box center [663, 109] width 63 height 13
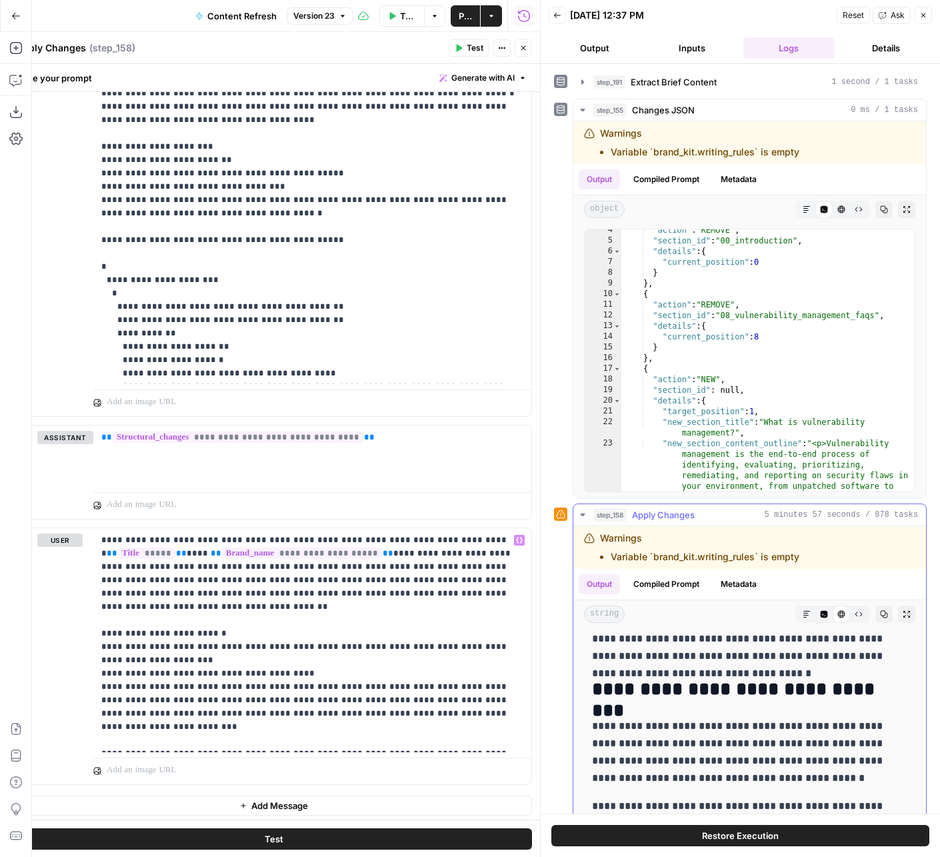
scroll to position [0, 0]
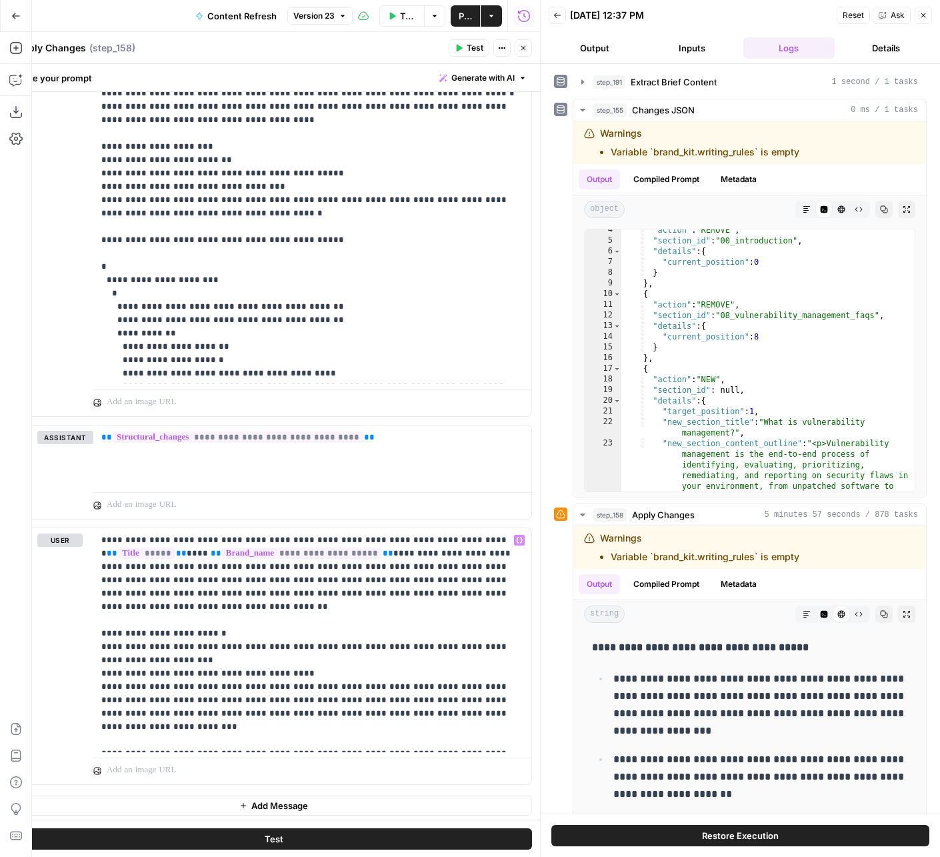
click at [613, 61] on header "Back 09/04/25 at 12:37 PM Reset Ask Close Output Inputs Logs Details" at bounding box center [740, 32] width 399 height 64
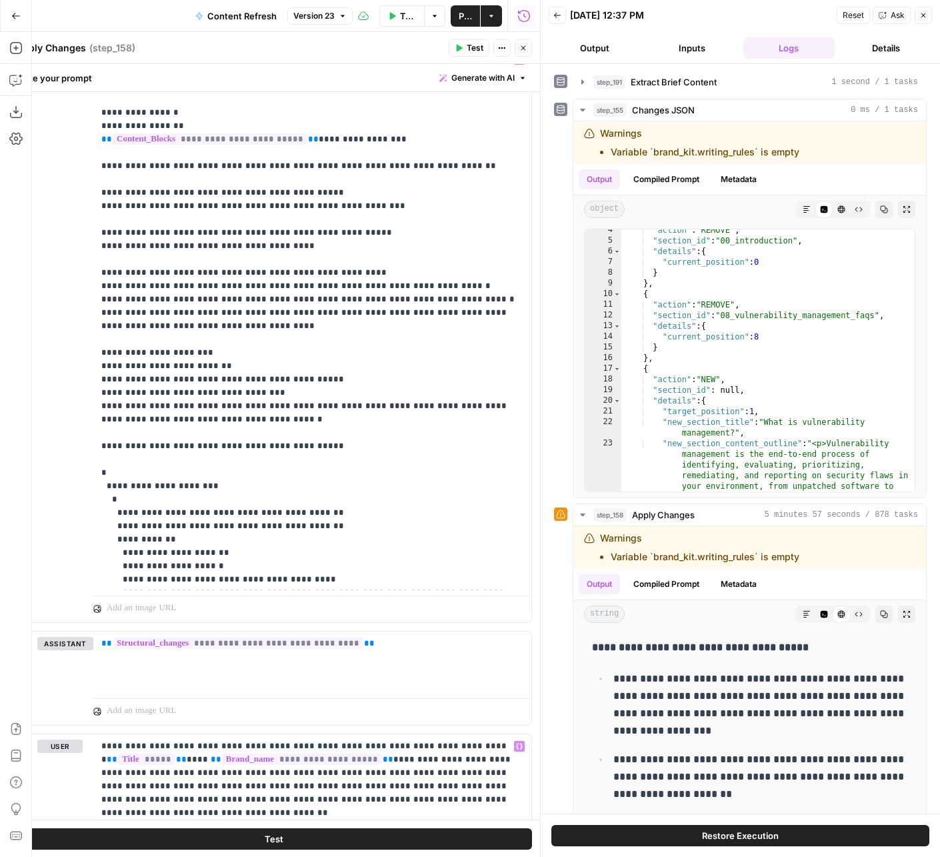
scroll to position [819, 0]
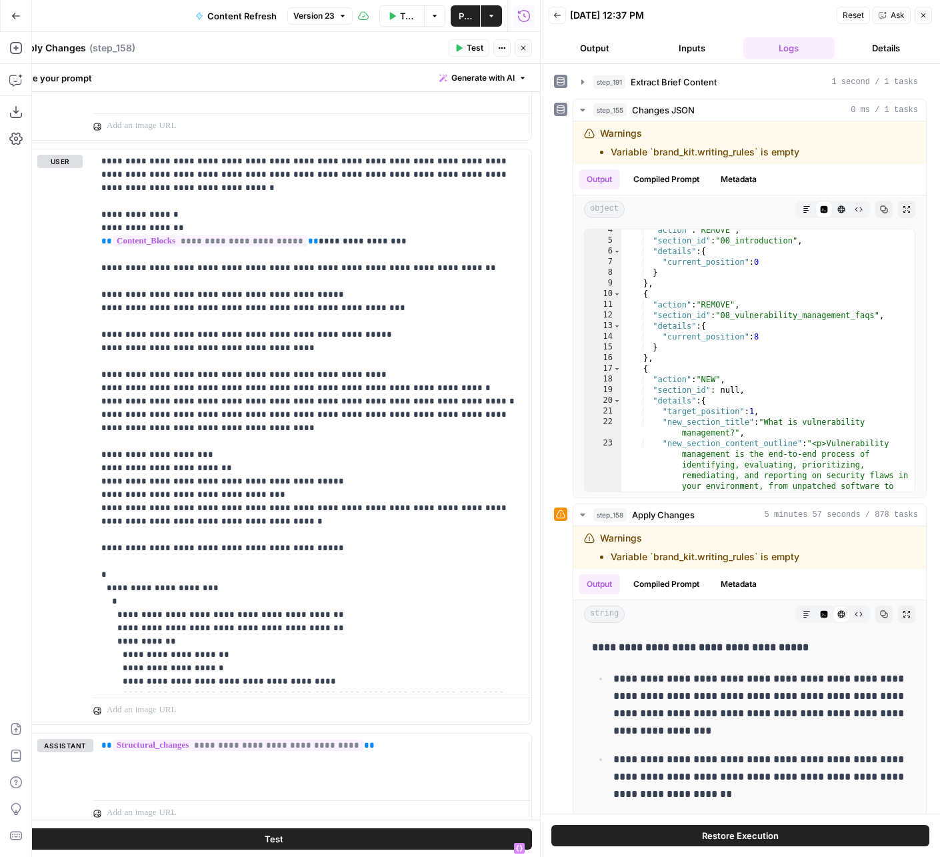
click at [529, 48] on button "Close" at bounding box center [523, 47] width 17 height 17
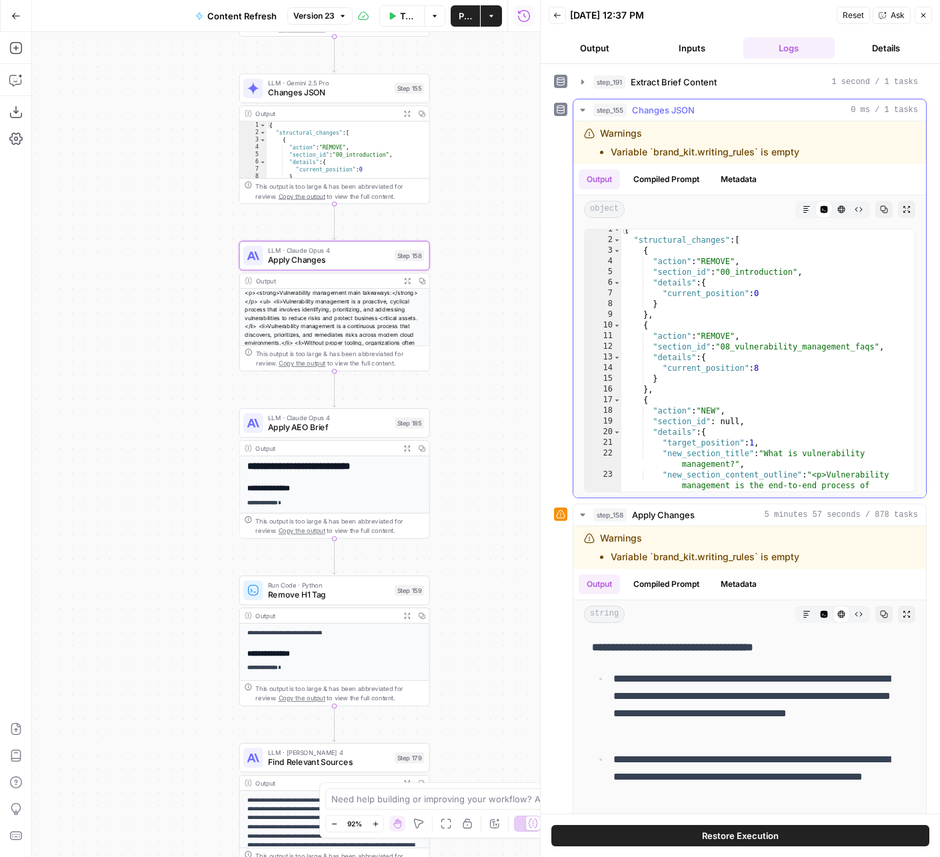
scroll to position [0, 0]
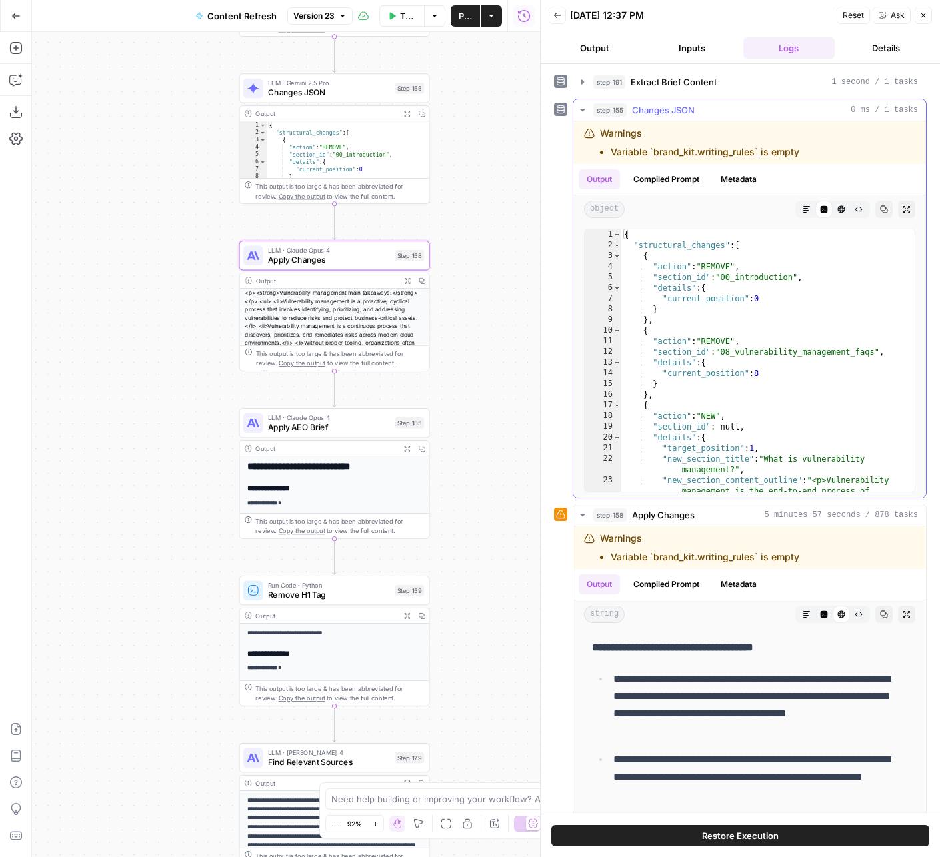
click at [621, 113] on span "step_155" at bounding box center [609, 109] width 33 height 13
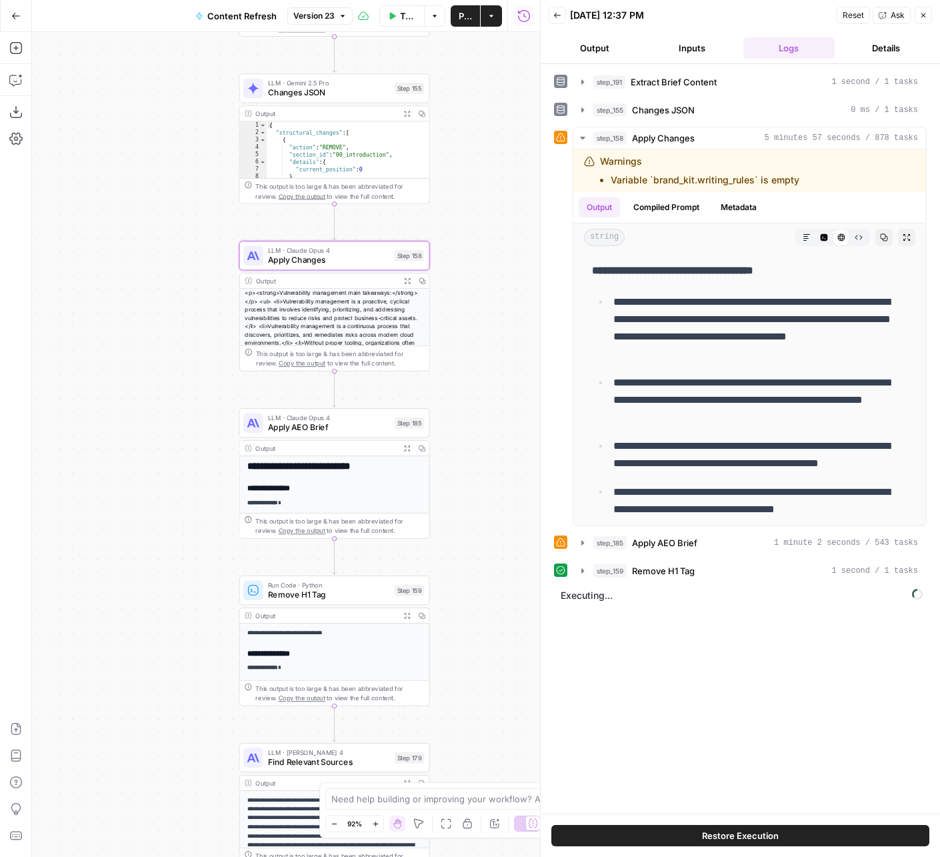
click at [303, 257] on span "Apply Changes" at bounding box center [329, 260] width 122 height 12
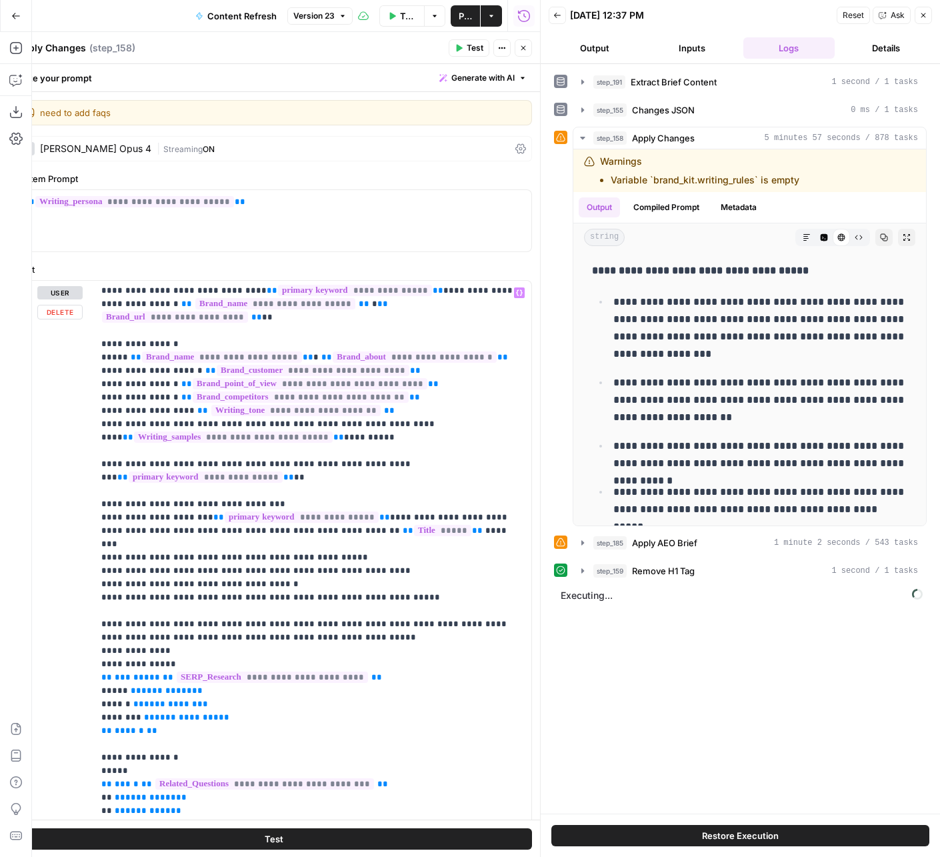
scroll to position [6, 0]
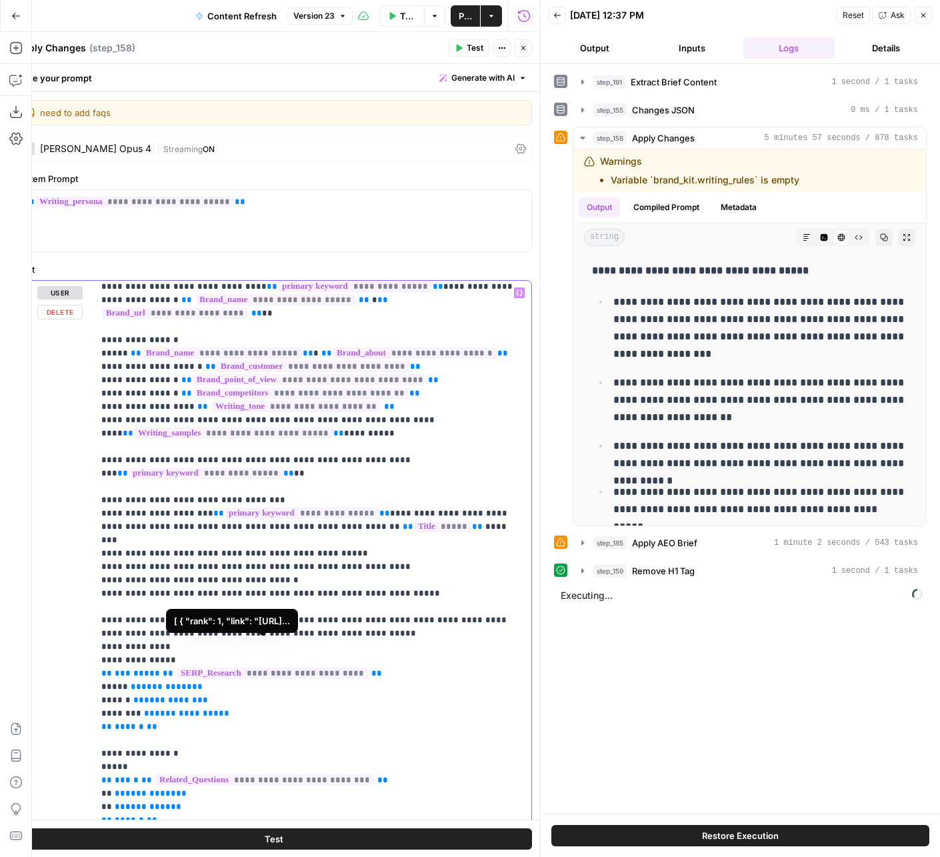
click at [296, 667] on span "**********" at bounding box center [272, 672] width 191 height 11
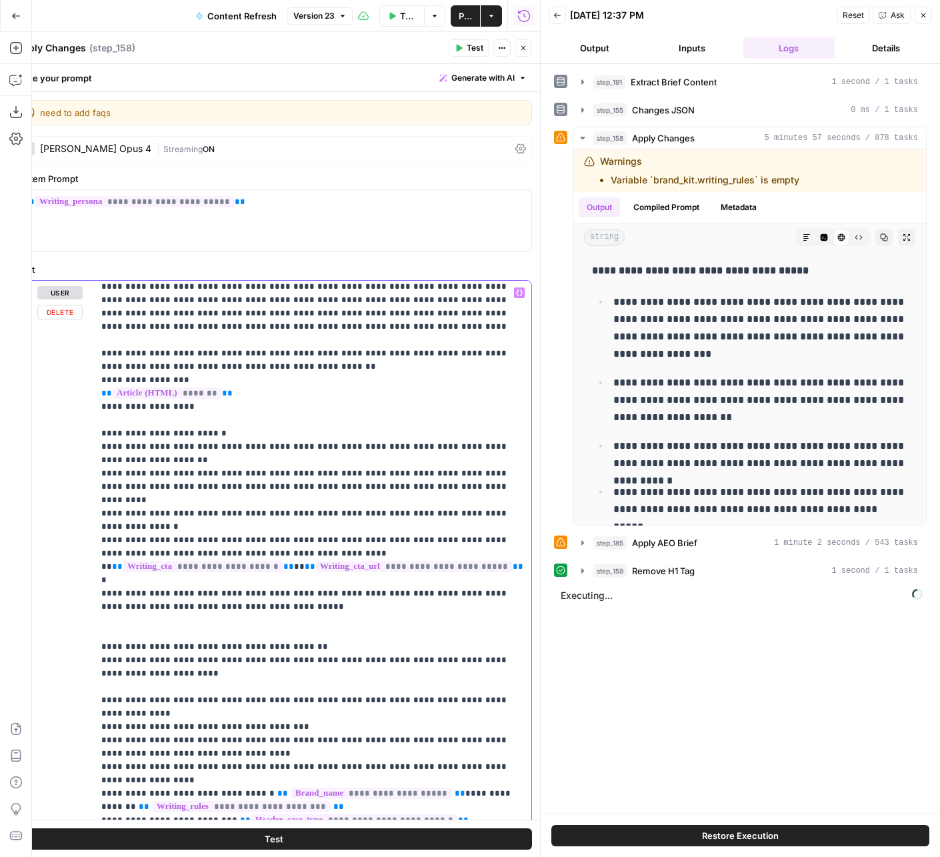
scroll to position [945, 0]
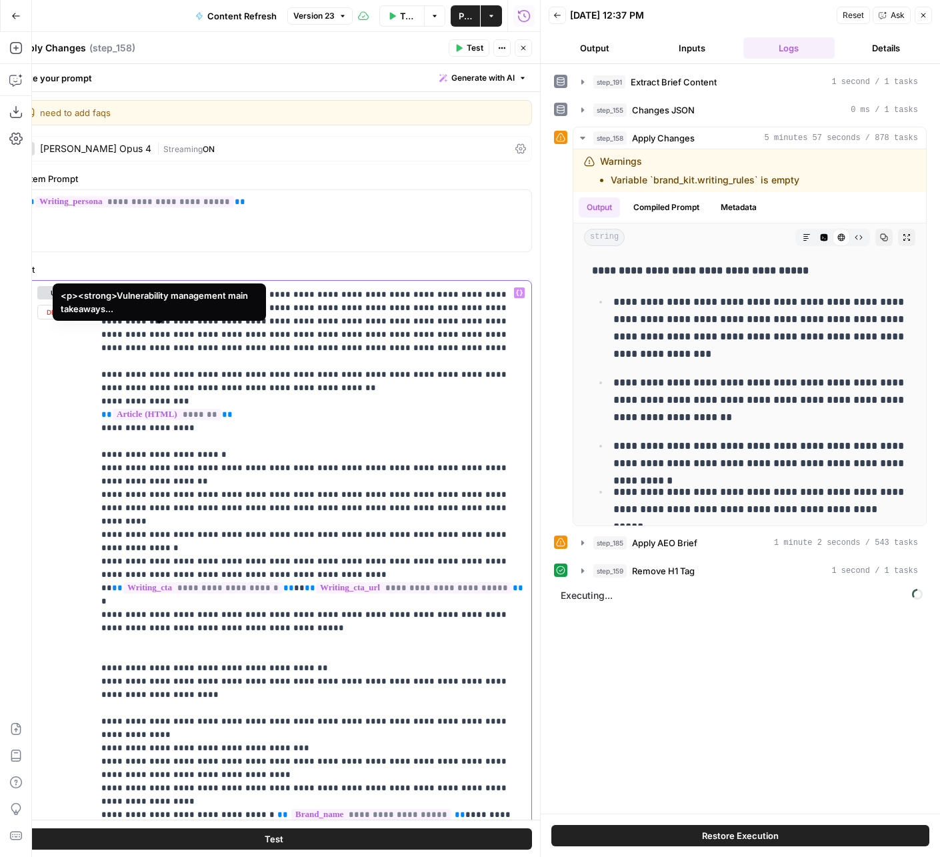
click at [195, 409] on span "*******" at bounding box center [167, 414] width 109 height 11
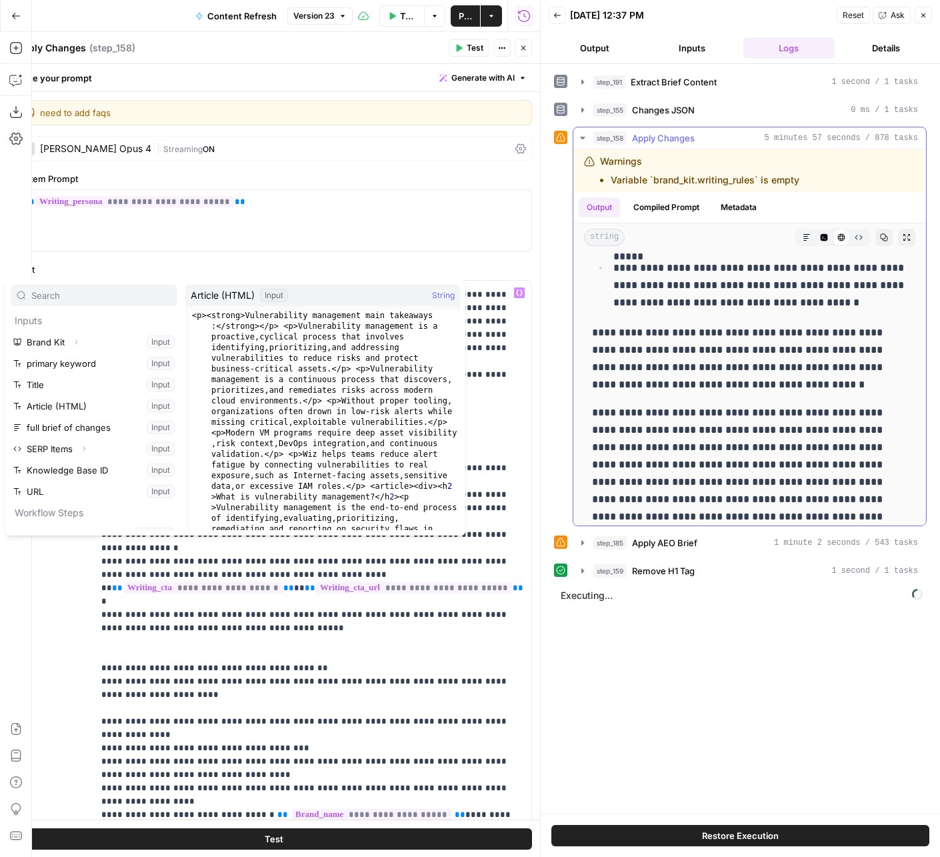
scroll to position [0, 0]
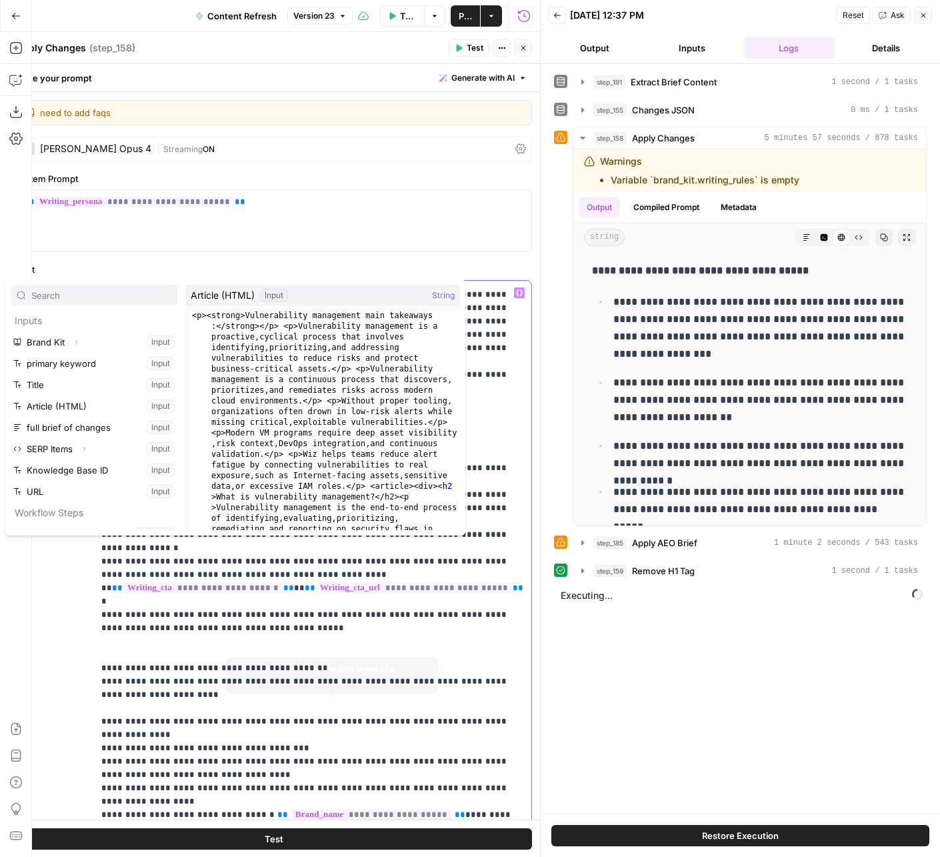
click at [277, 836] on span "**********" at bounding box center [354, 841] width 206 height 11
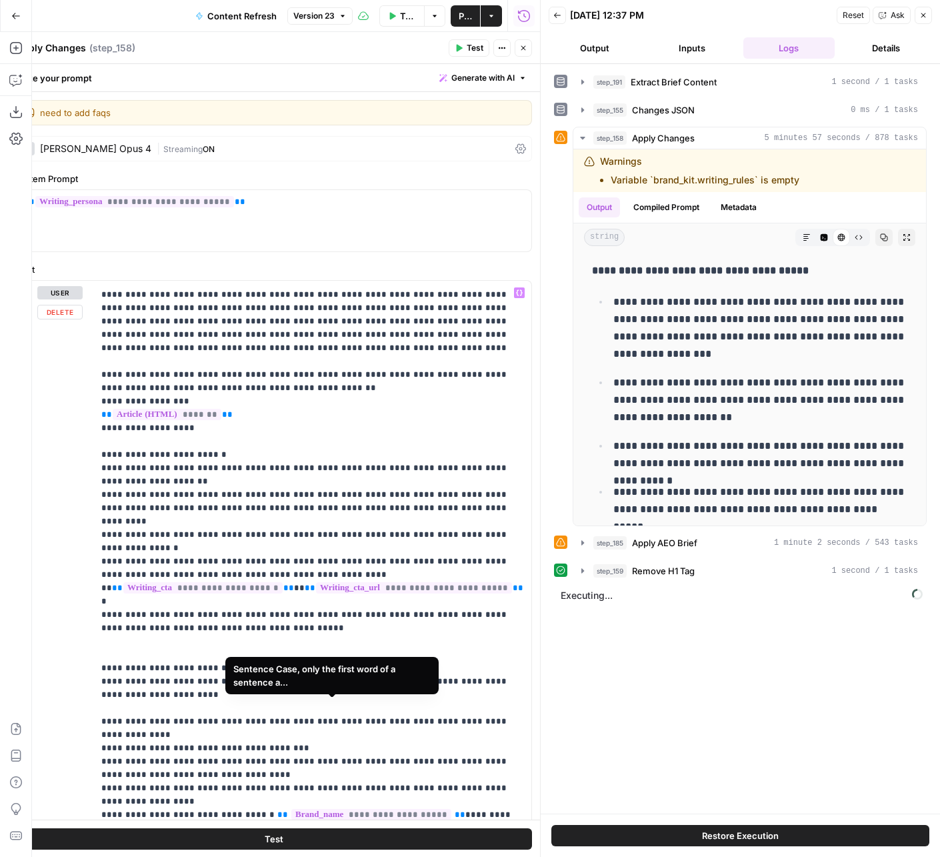
scroll to position [263, 0]
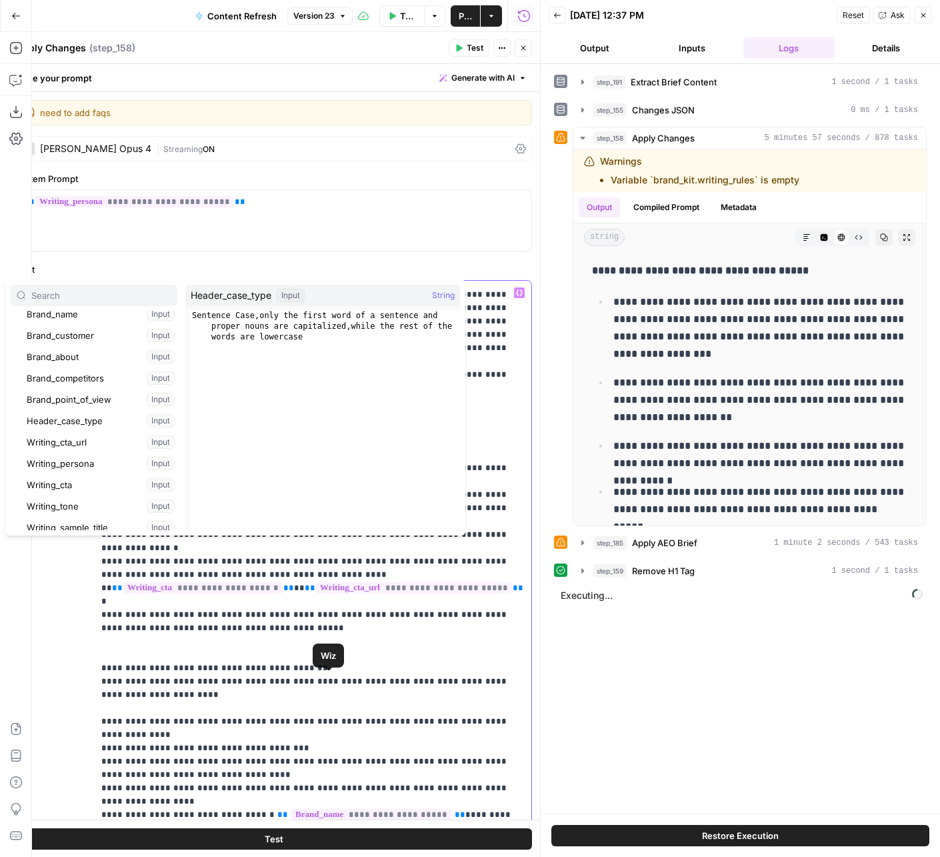
click at [368, 609] on p "**********" at bounding box center [312, 134] width 423 height 1587
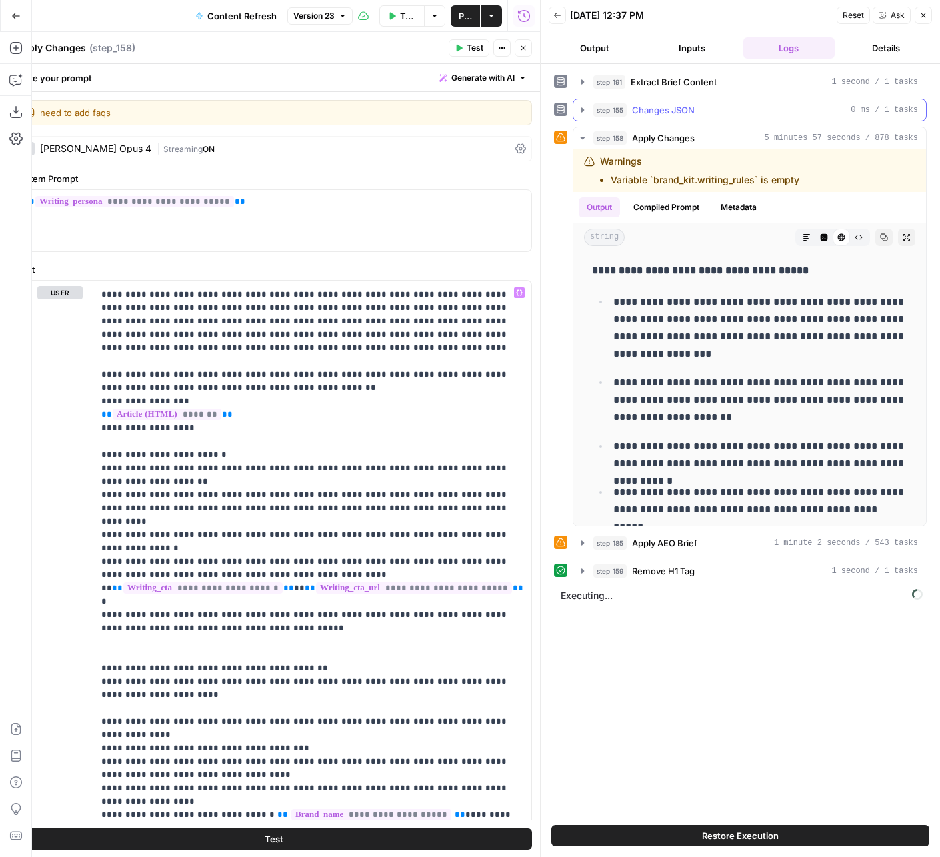
click at [695, 95] on div "**********" at bounding box center [740, 326] width 373 height 511
click at [679, 99] on button "step_155 Changes JSON 0 ms / 1 tasks" at bounding box center [749, 109] width 353 height 21
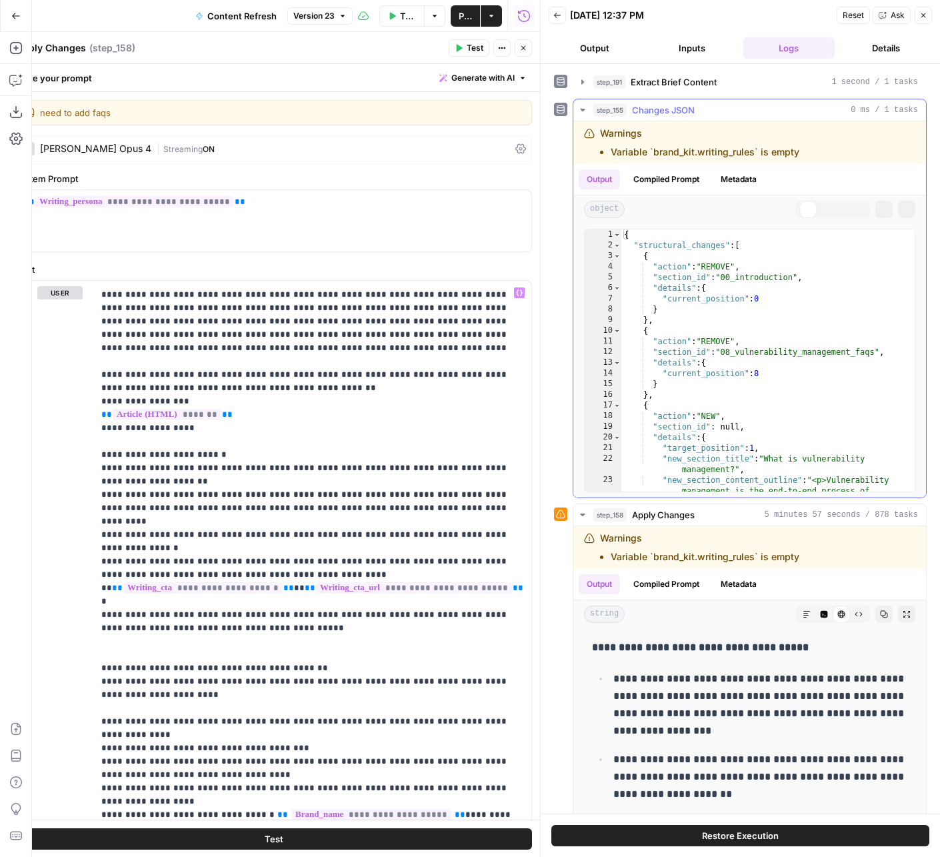
click at [687, 88] on button "step_191 Extract Brief Content 1 second / 1 tasks" at bounding box center [749, 81] width 353 height 21
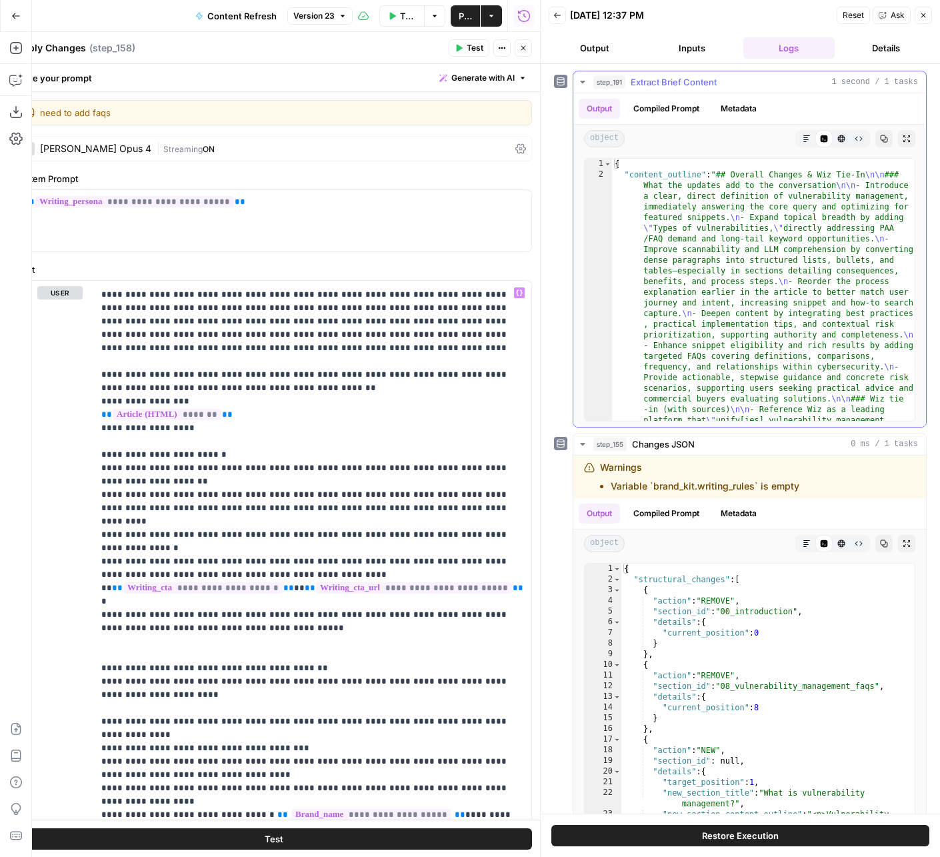
click at [884, 139] on icon "button" at bounding box center [884, 138] width 7 height 7
click at [533, 35] on header "Apply Changes Apply Changes ( step_158 ) Test Actions Close" at bounding box center [273, 48] width 533 height 32
click at [527, 45] on button "Close" at bounding box center [523, 47] width 17 height 17
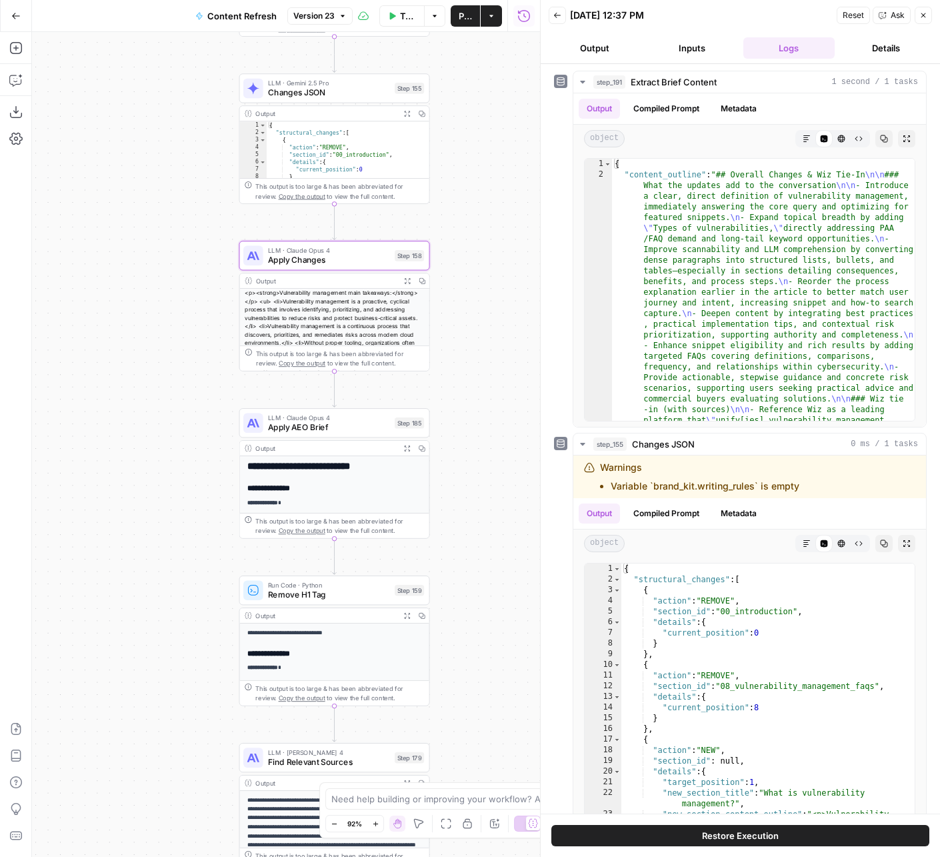
click at [346, 99] on div "LLM · Gemini 2.5 Pro Changes JSON Step 155 Copy step Delete step Edit Note Test" at bounding box center [334, 87] width 191 height 29
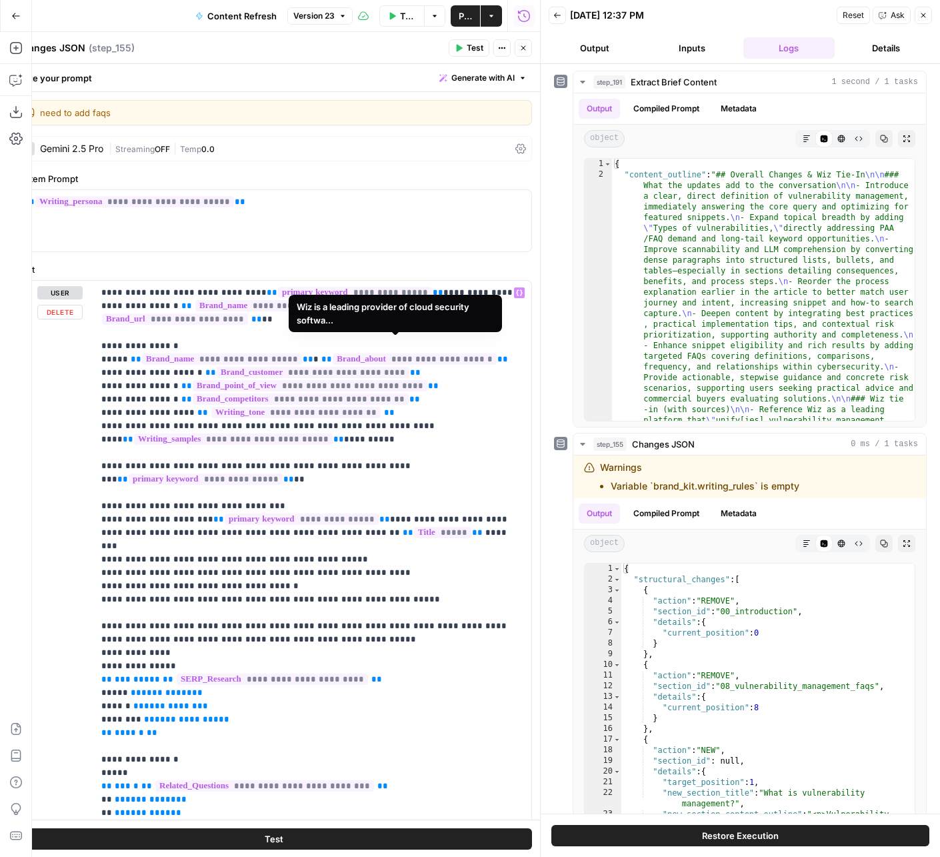
scroll to position [1054, 0]
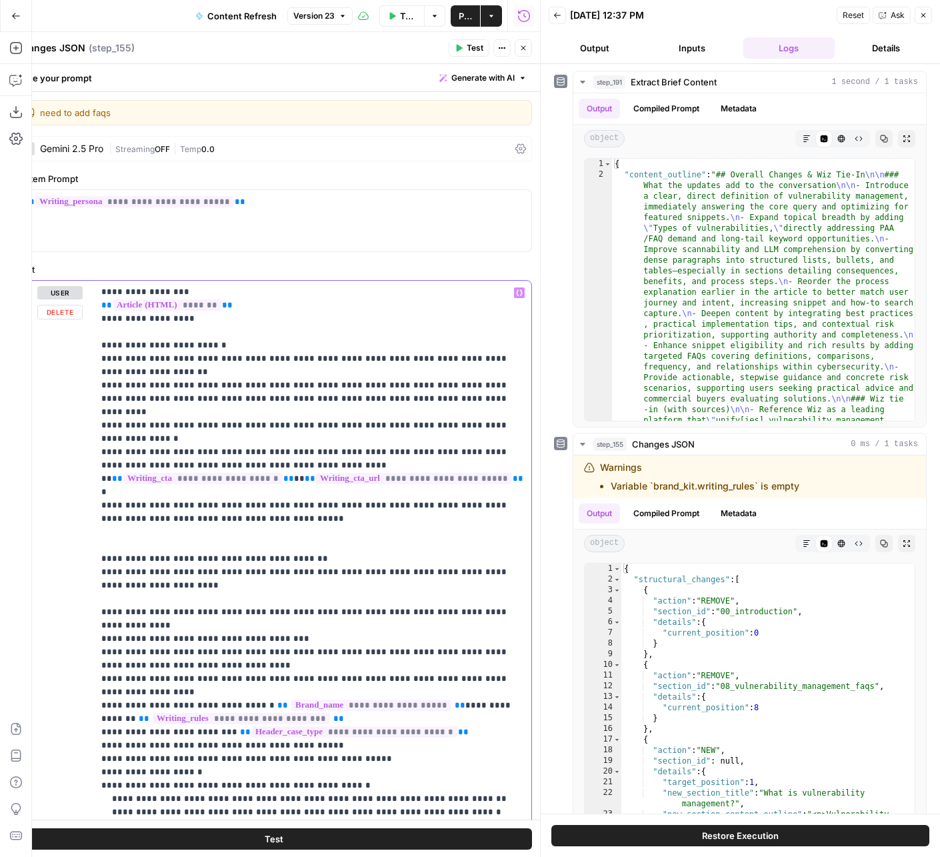
click at [417, 473] on p "**********" at bounding box center [312, 25] width 423 height 1587
click at [521, 51] on icon "button" at bounding box center [523, 48] width 8 height 8
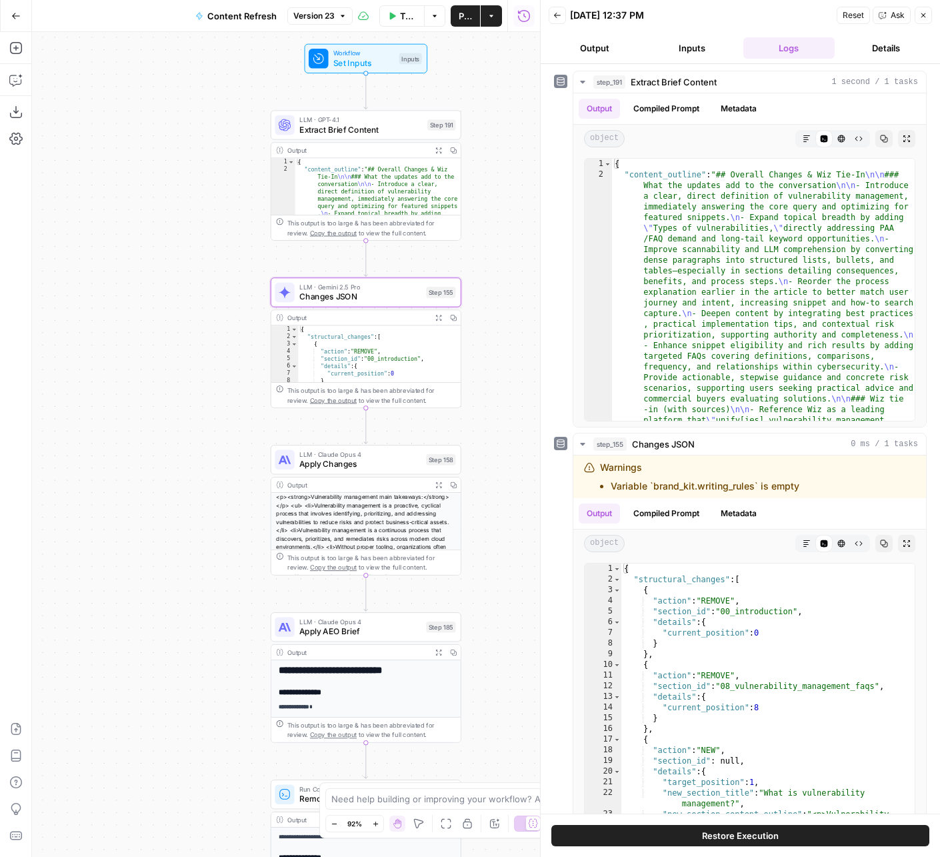
click at [379, 124] on span "Extract Brief Content" at bounding box center [360, 129] width 123 height 12
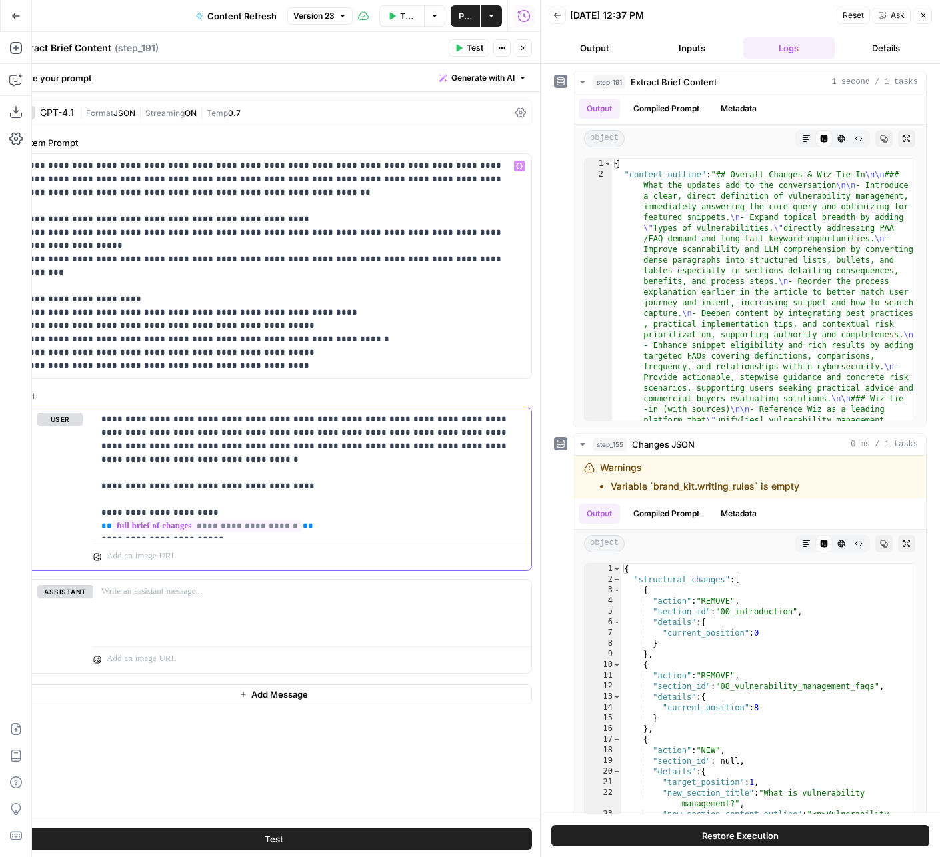
click at [447, 495] on p "**********" at bounding box center [312, 473] width 423 height 120
click at [526, 39] on div "Run History E" at bounding box center [524, 45] width 56 height 12
click at [487, 315] on p "**********" at bounding box center [274, 265] width 500 height 213
click at [527, 53] on button "Close" at bounding box center [523, 47] width 17 height 17
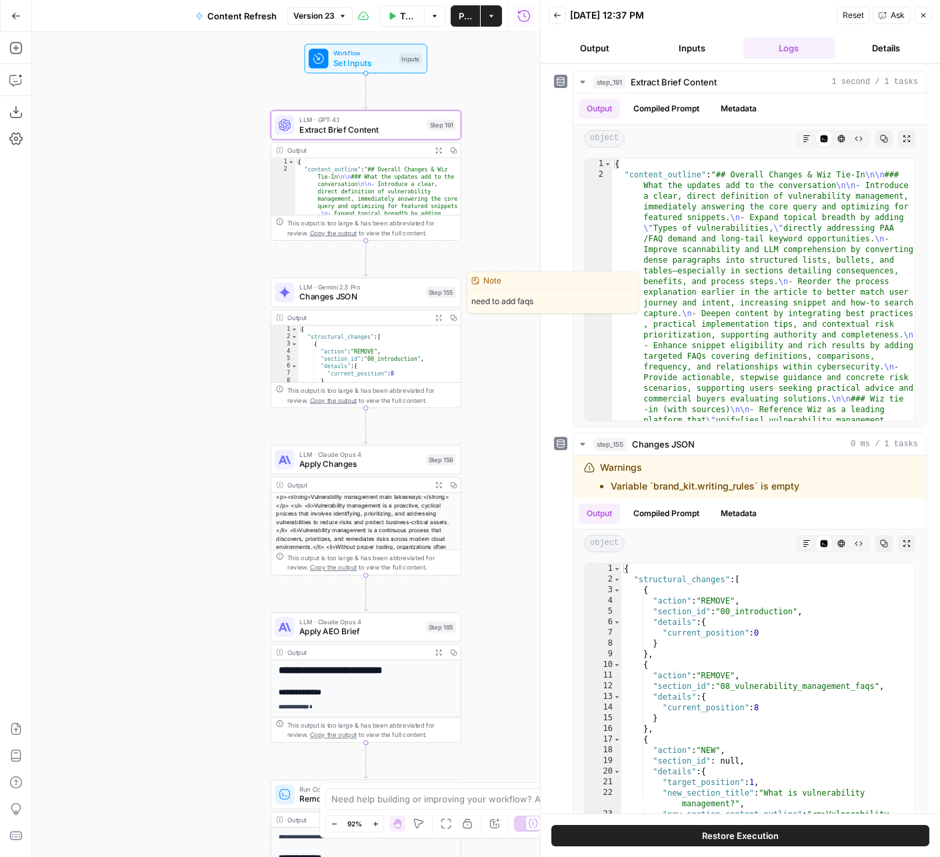
click at [357, 296] on span "Changes JSON" at bounding box center [360, 297] width 122 height 12
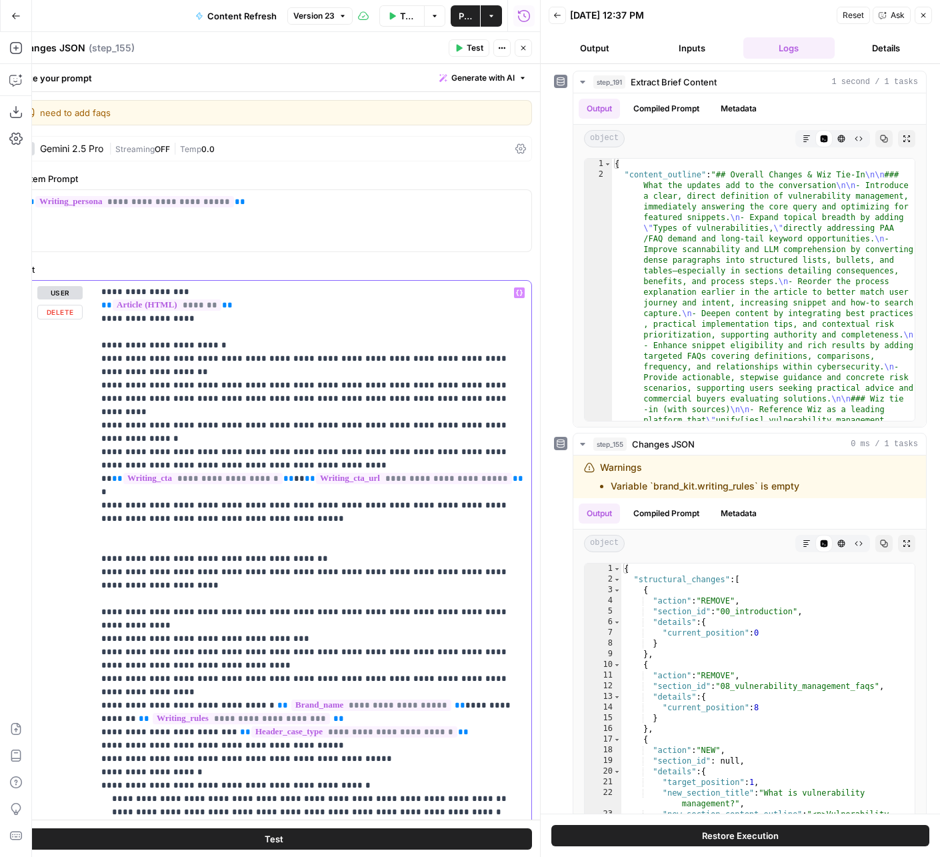
click at [467, 447] on p "**********" at bounding box center [312, 25] width 423 height 1587
click at [521, 51] on icon "button" at bounding box center [523, 48] width 8 height 8
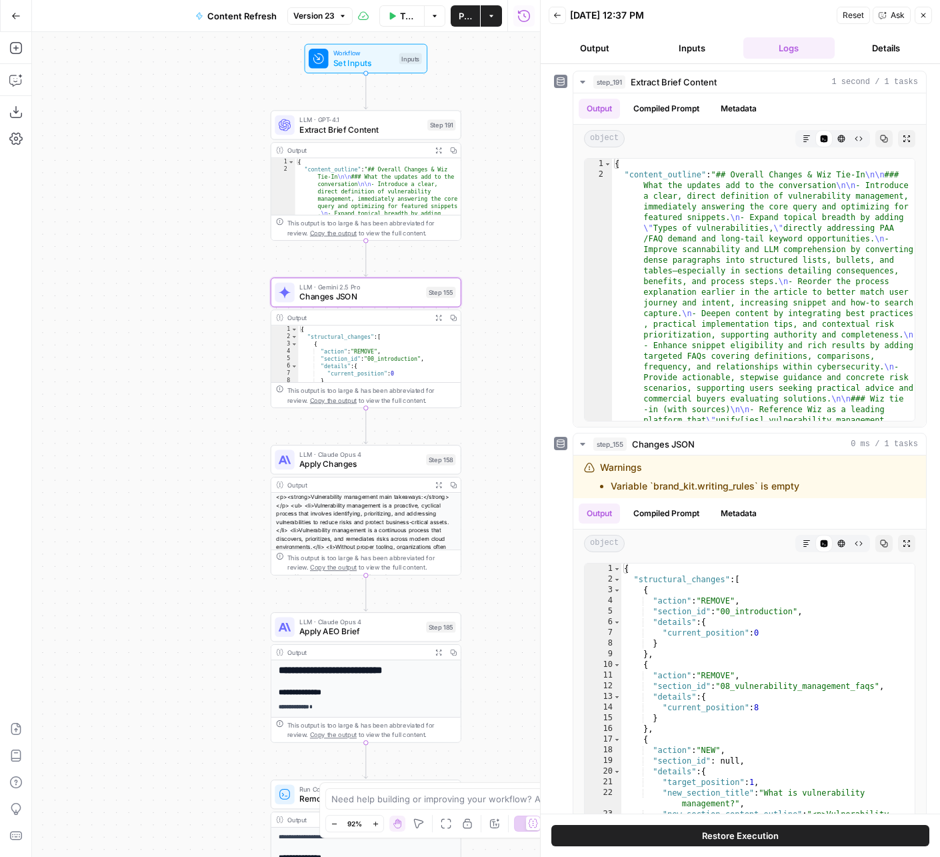
click at [326, 464] on span "Apply Changes" at bounding box center [360, 464] width 122 height 12
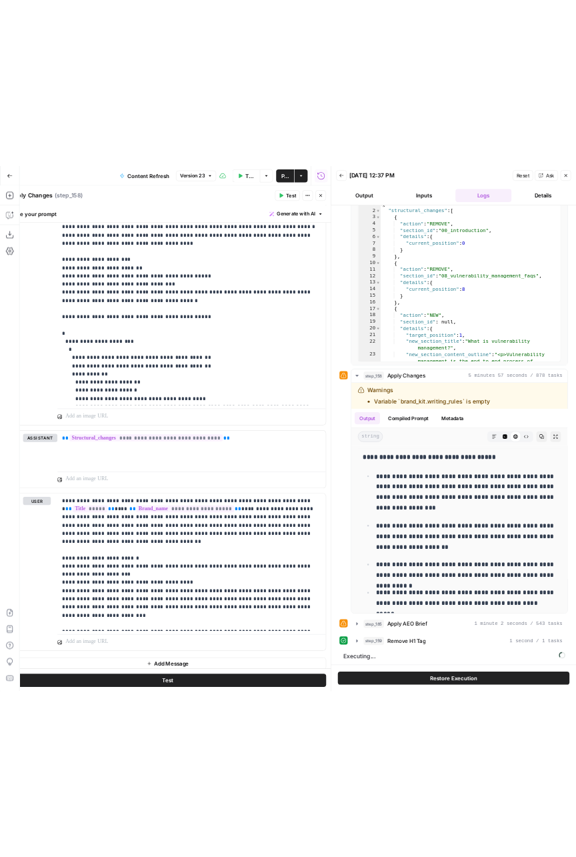
scroll to position [1127, 0]
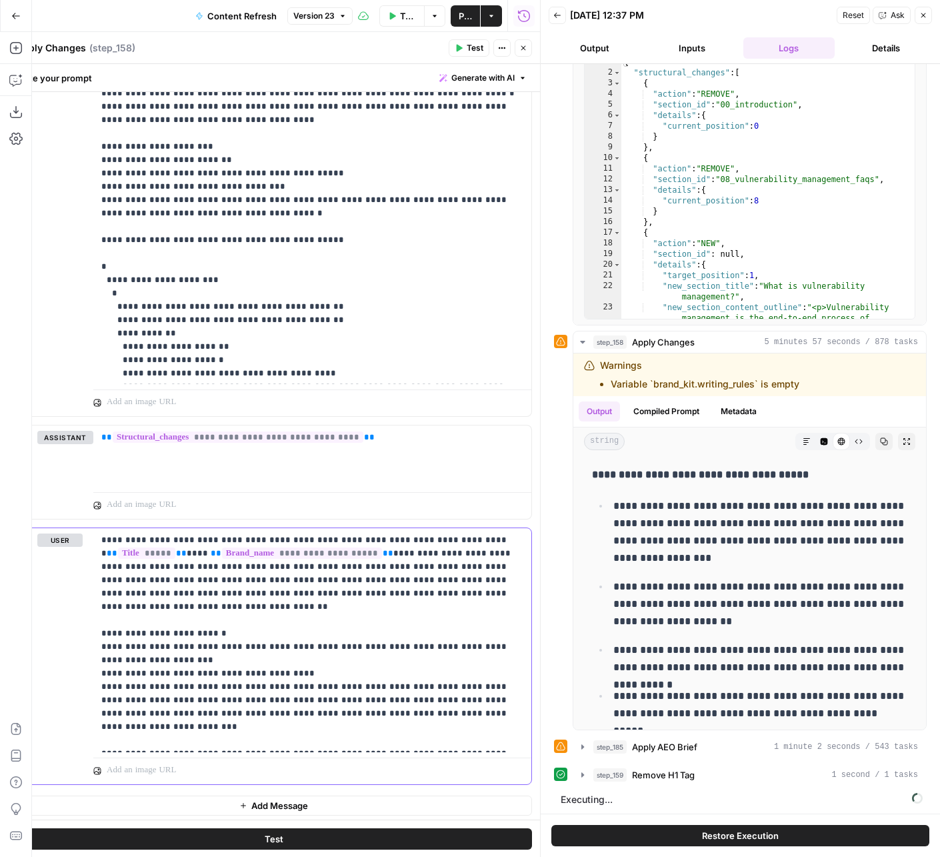
click at [389, 617] on p "**********" at bounding box center [312, 639] width 423 height 213
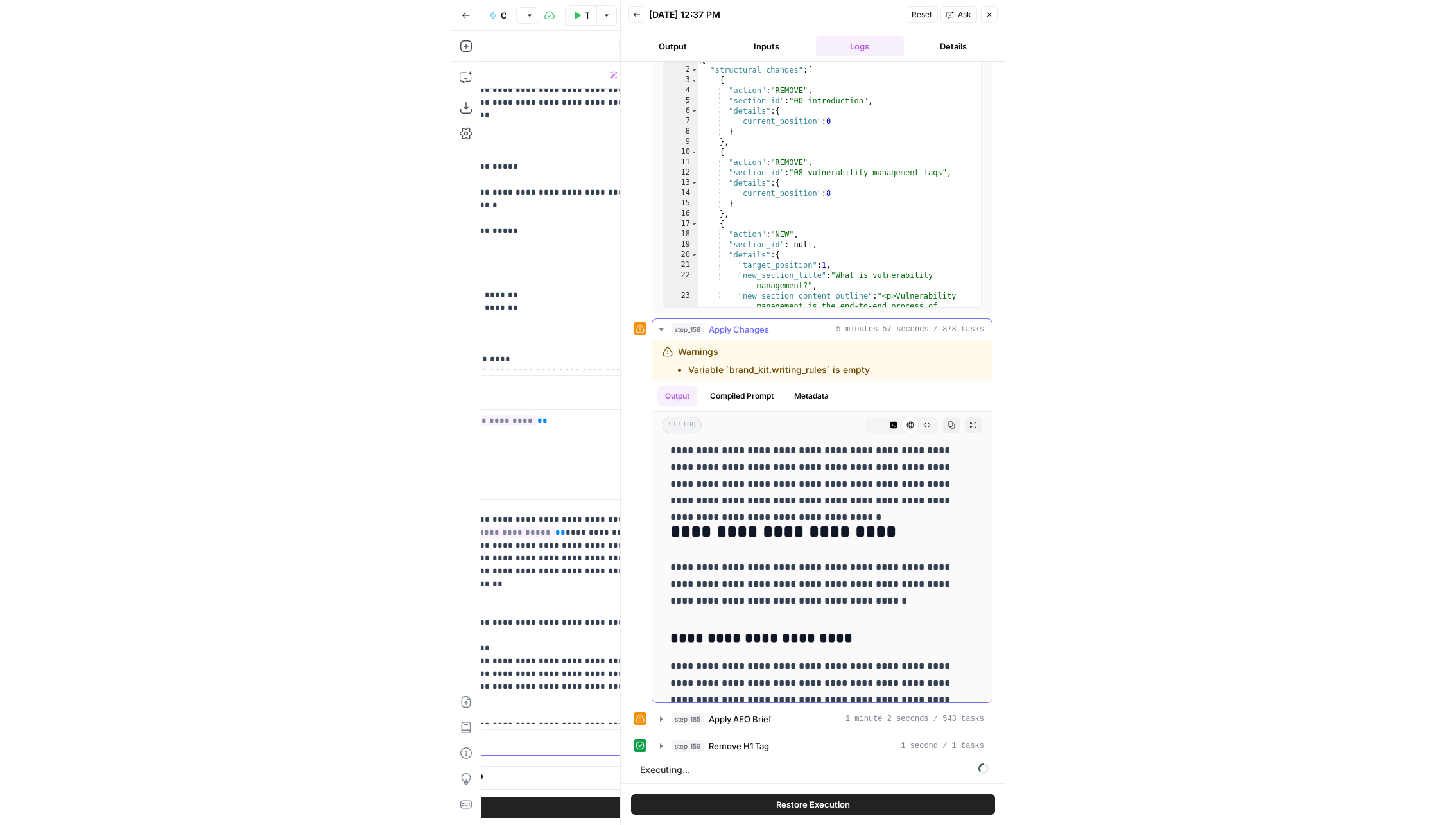
scroll to position [1399, 0]
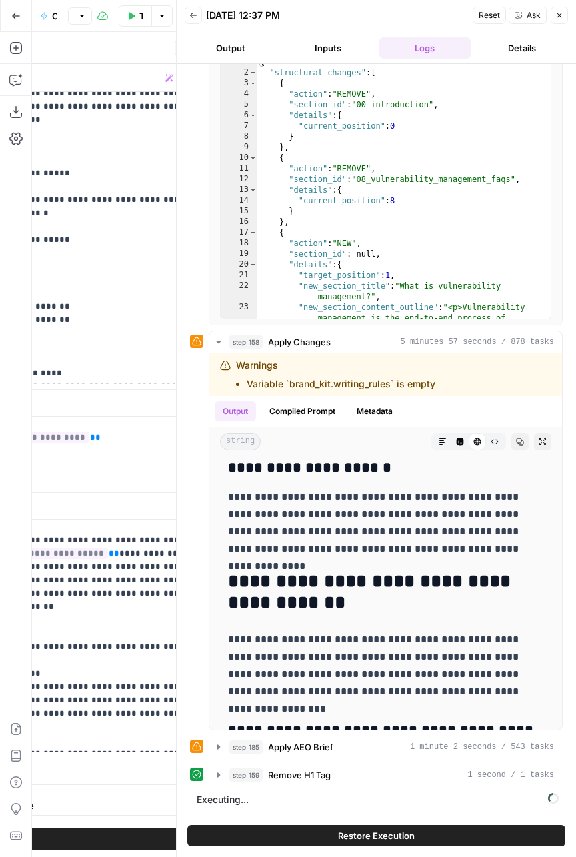
click at [191, 19] on icon "button" at bounding box center [193, 15] width 8 height 8
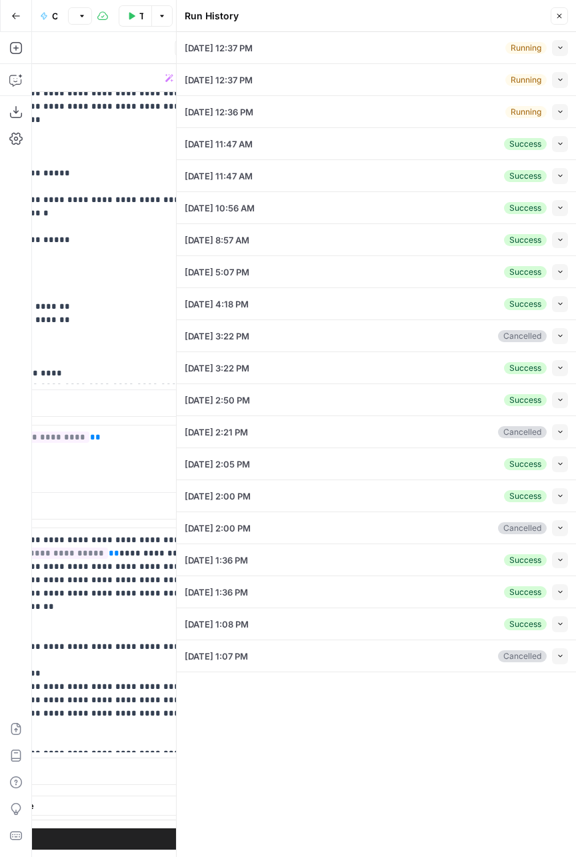
click at [567, 20] on button "Close" at bounding box center [559, 15] width 17 height 17
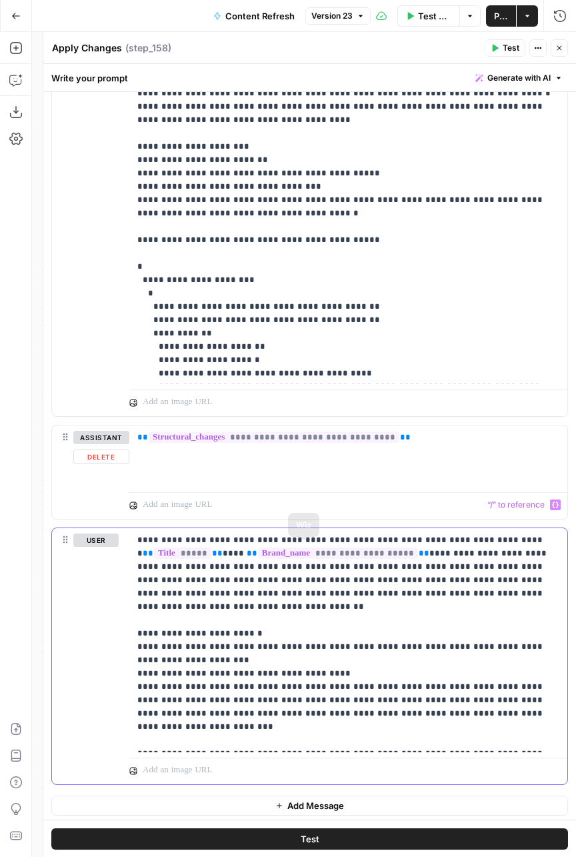
click at [323, 608] on p "**********" at bounding box center [348, 639] width 423 height 213
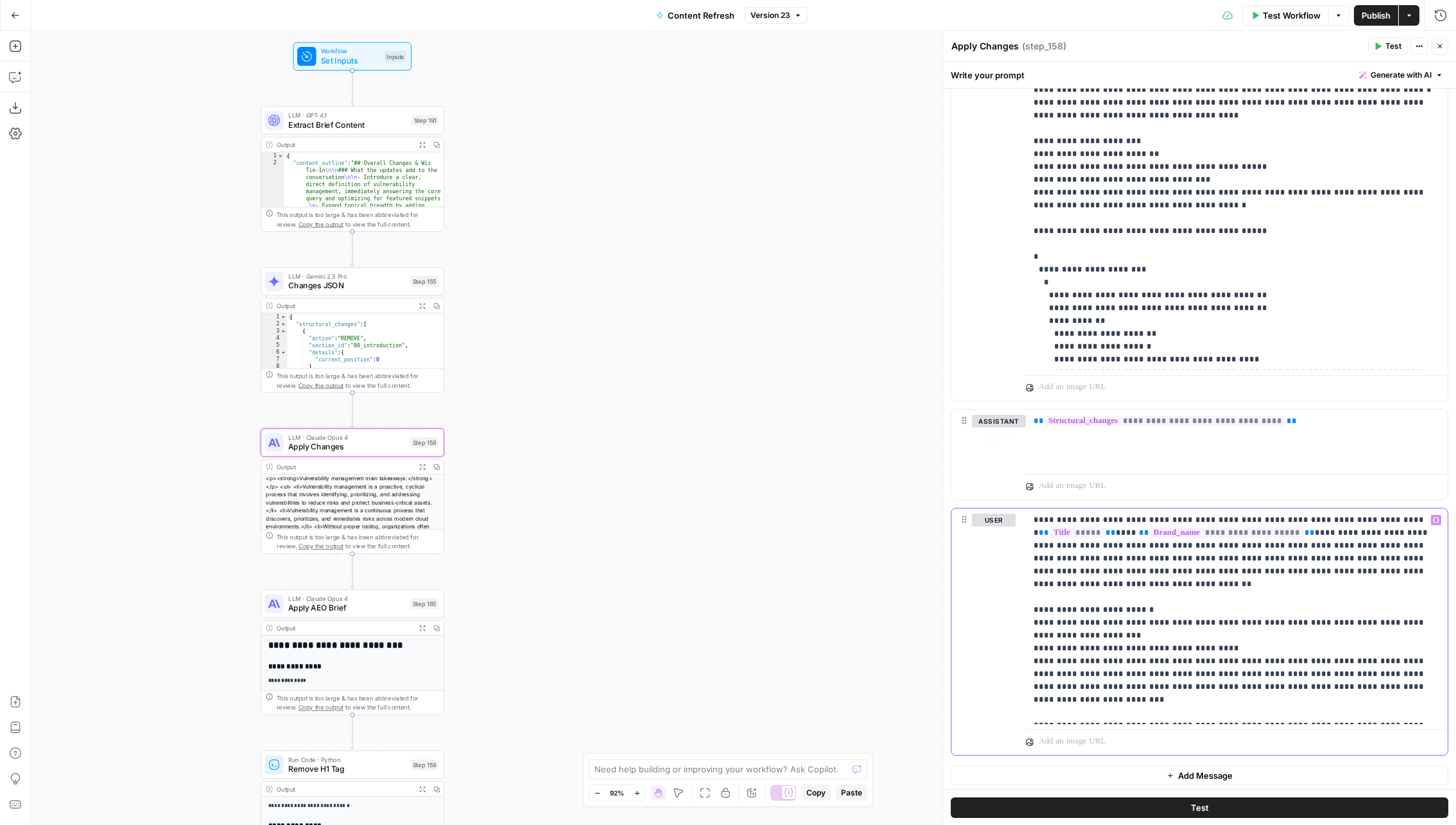
click at [905, 717] on div "**********" at bounding box center [1237, 616] width 422 height 216
type input "We should always have an"
drag, startPoint x: 1269, startPoint y: 707, endPoint x: 1017, endPoint y: 648, distance: 258.8
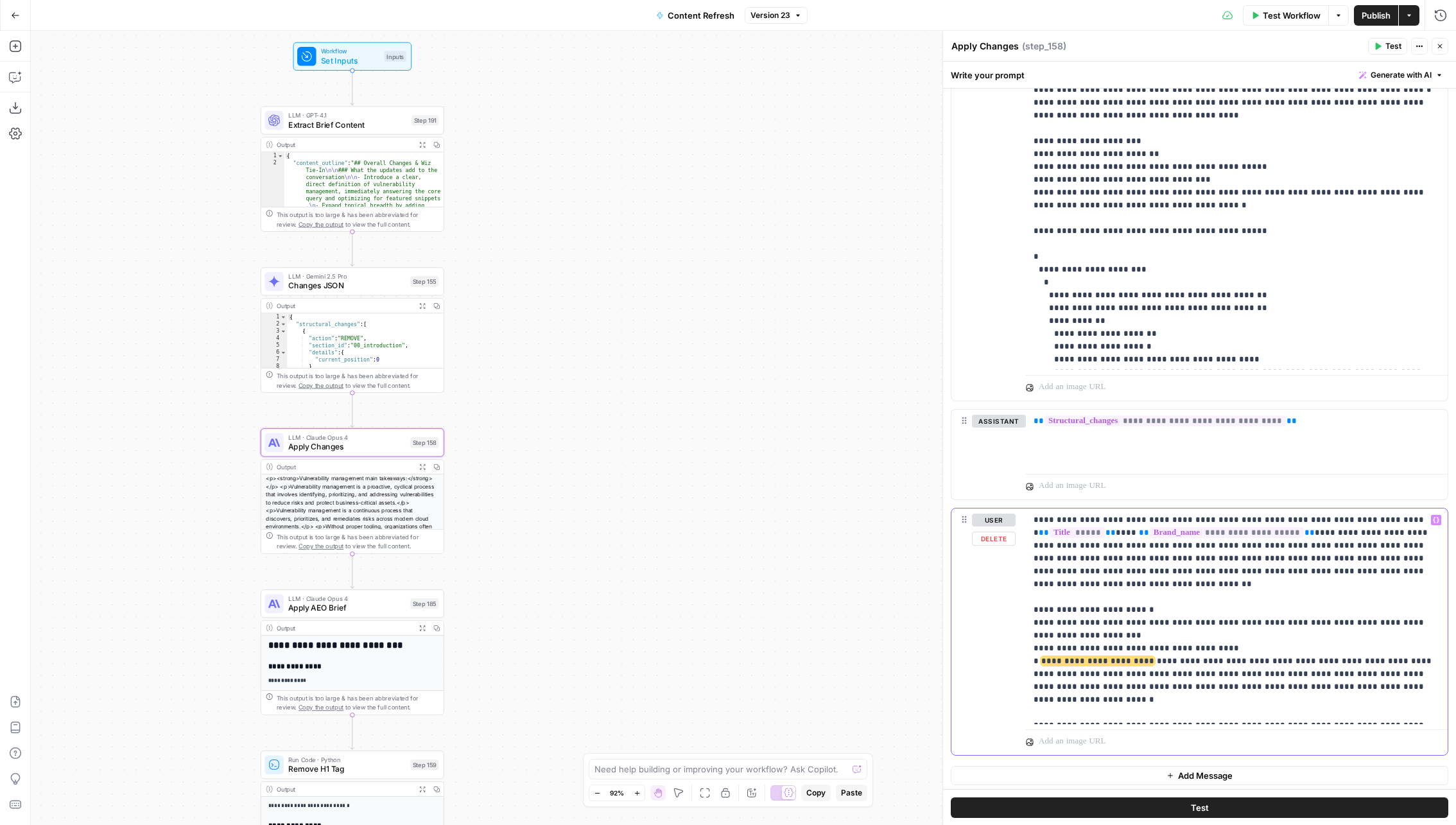
click at [905, 647] on div "**********" at bounding box center [1199, 632] width 496 height 246
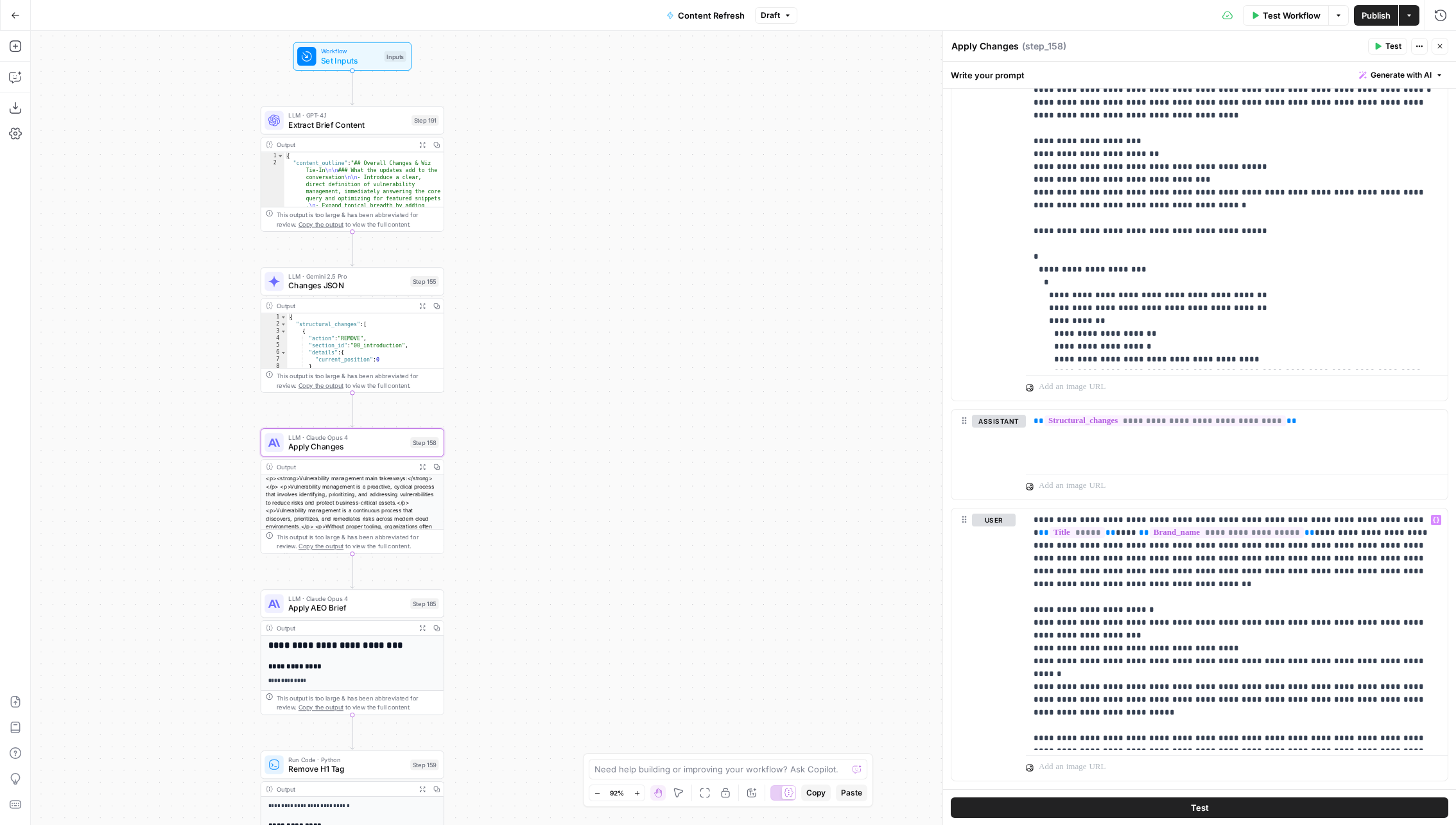
click at [905, 20] on span "Test Workflow" at bounding box center [1292, 14] width 58 height 13
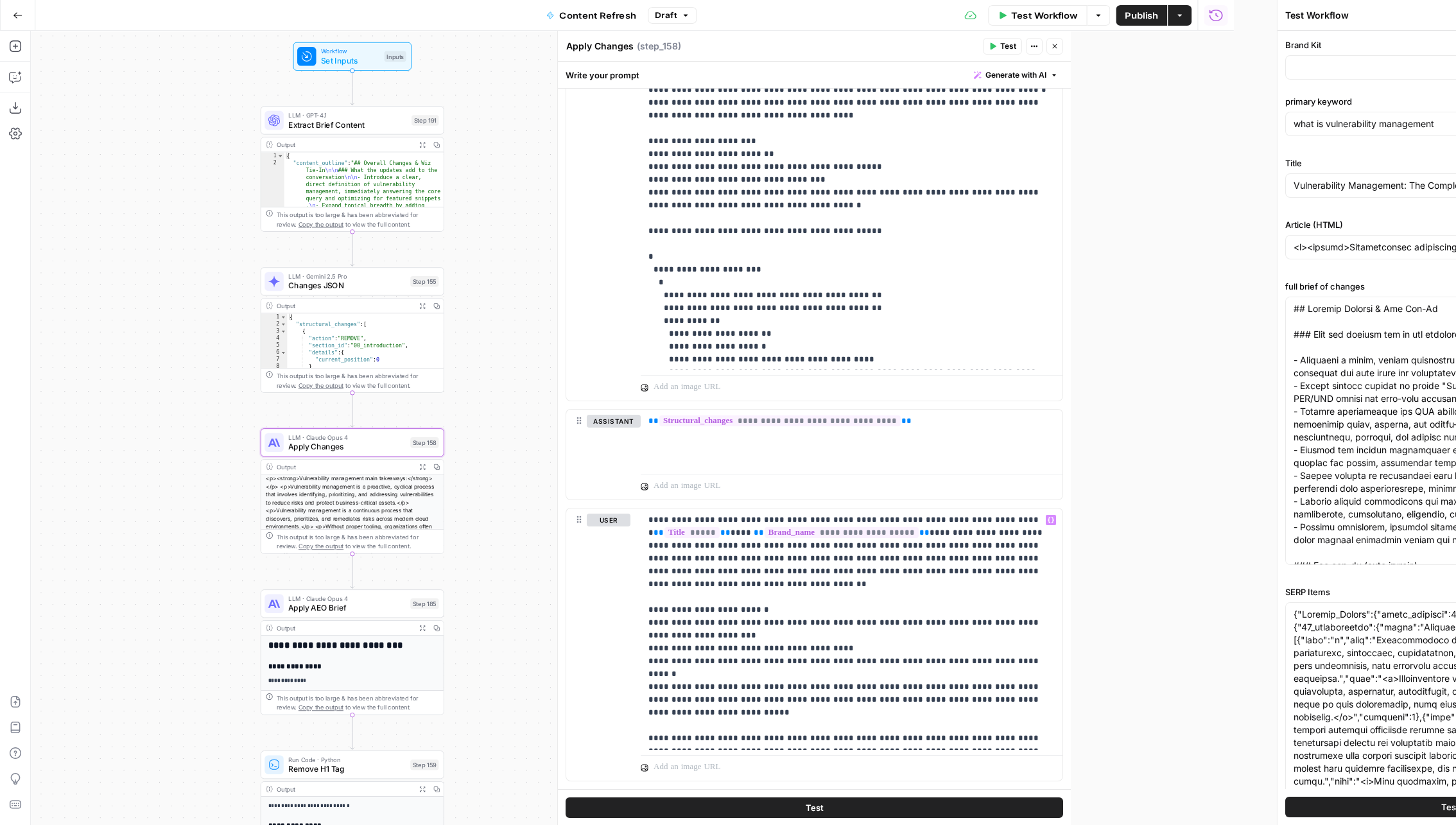
type input "Wiz"
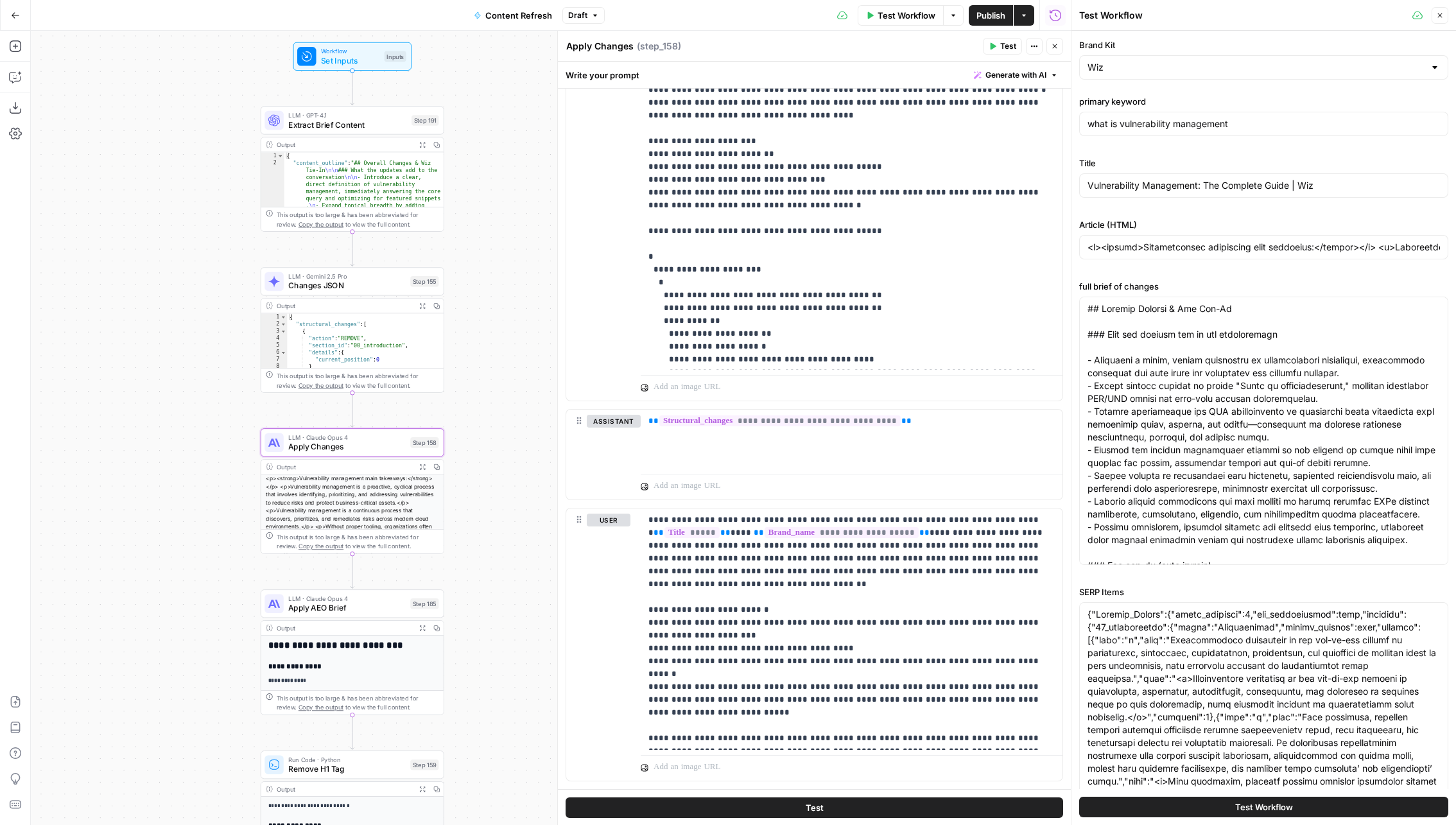
click at [905, 13] on span "Publish" at bounding box center [991, 14] width 29 height 13
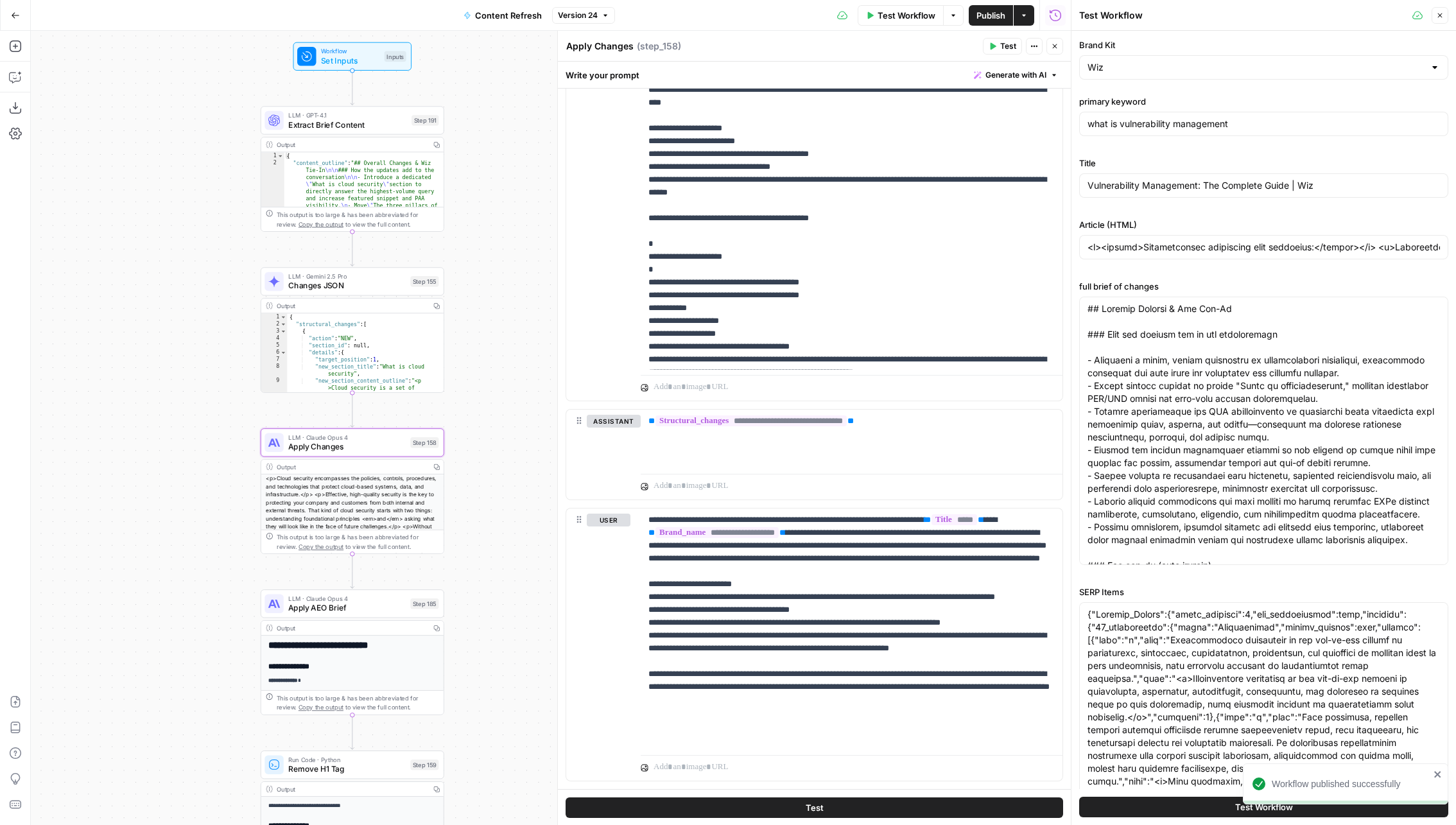
click at [905, 15] on button "Close" at bounding box center [1440, 14] width 16 height 16
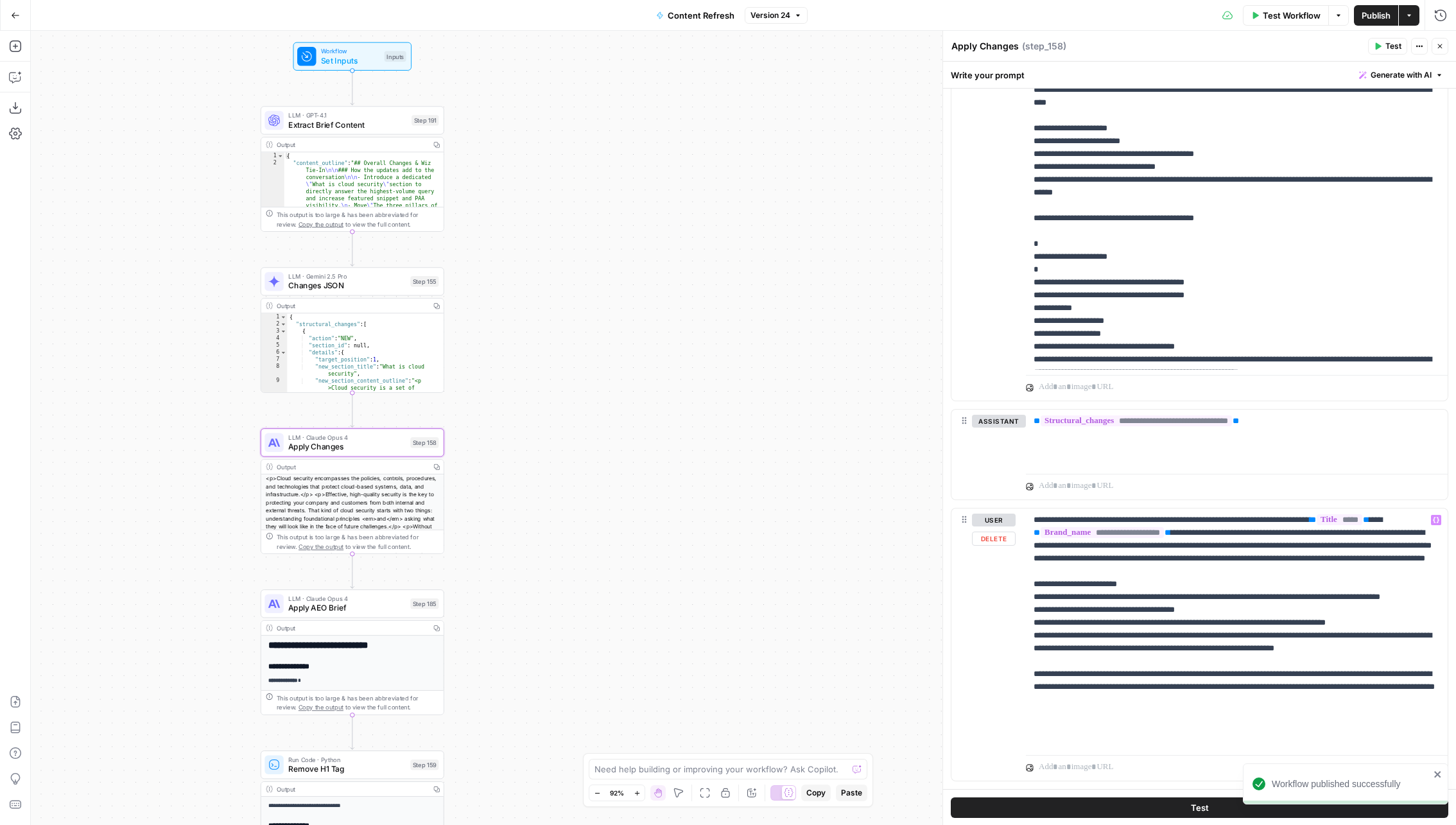
scroll to position [1111, 0]
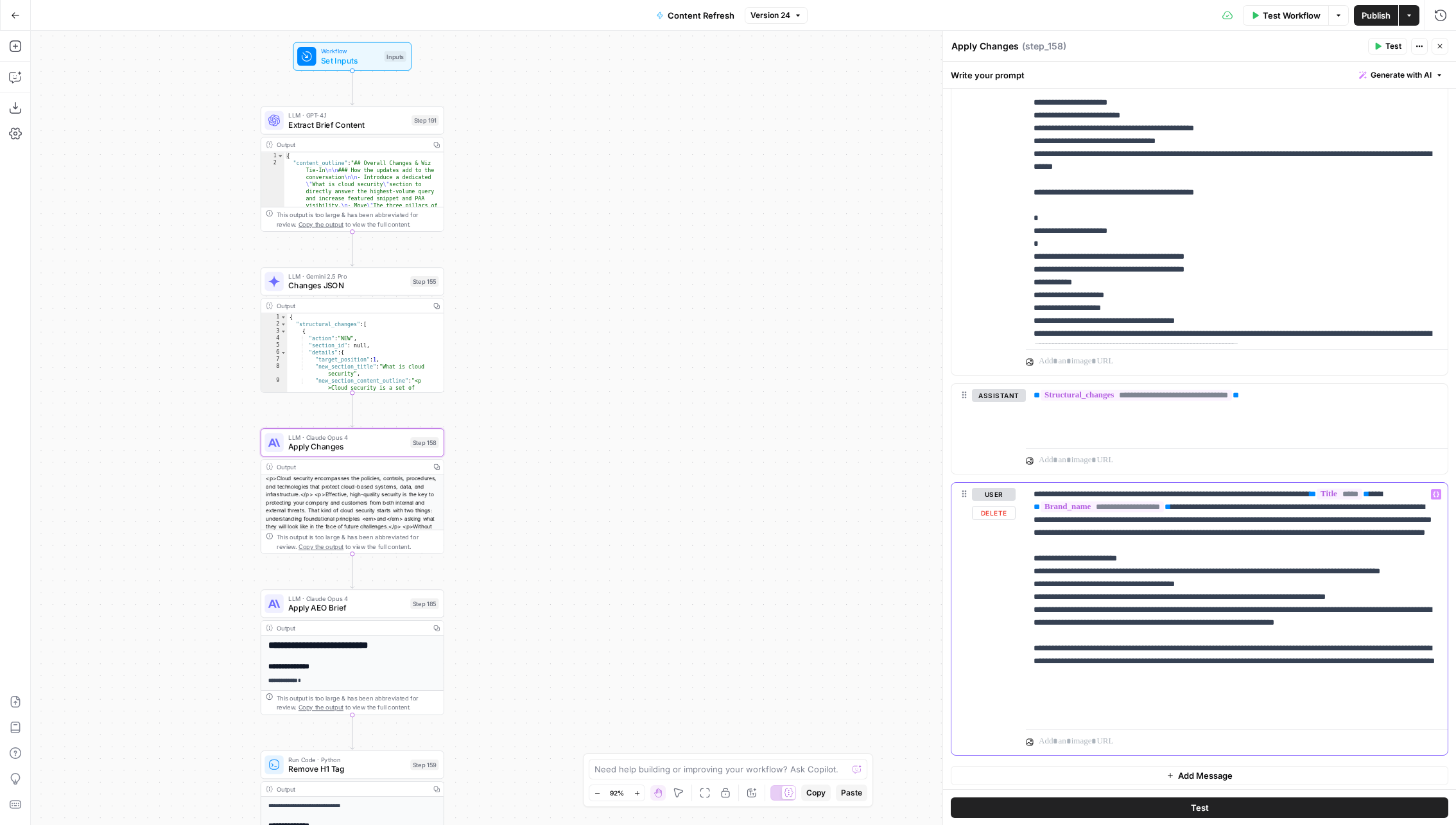
click at [905, 717] on div "**********" at bounding box center [1237, 603] width 422 height 242
click at [905, 612] on p "**********" at bounding box center [1237, 604] width 407 height 231
drag, startPoint x: 1137, startPoint y: 528, endPoint x: 1294, endPoint y: 551, distance: 158.7
click at [905, 551] on p "**********" at bounding box center [1237, 604] width 407 height 231
click at [905, 539] on p "**********" at bounding box center [1237, 604] width 407 height 231
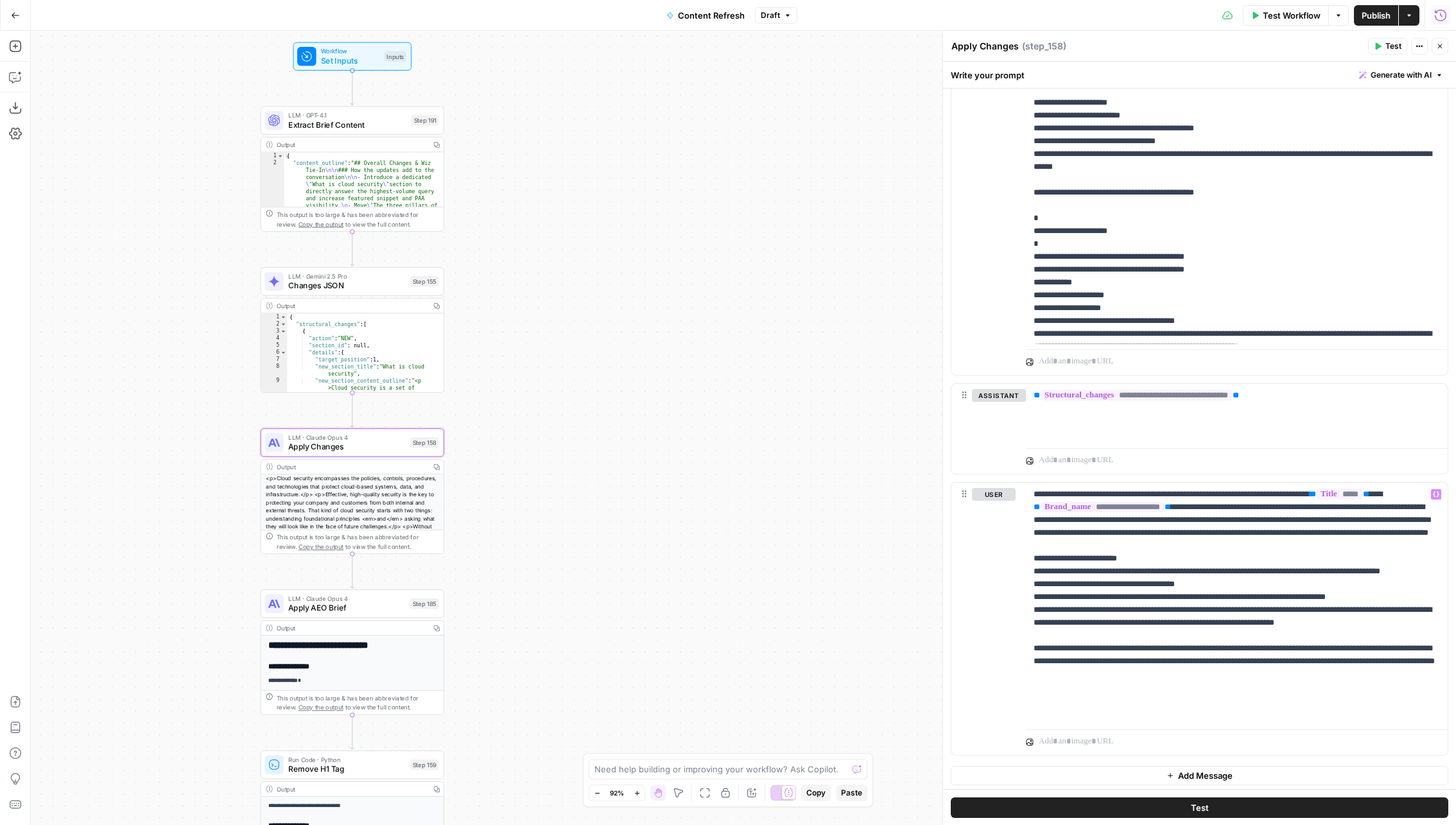
click at [905, 19] on icon "button" at bounding box center [1441, 14] width 13 height 13
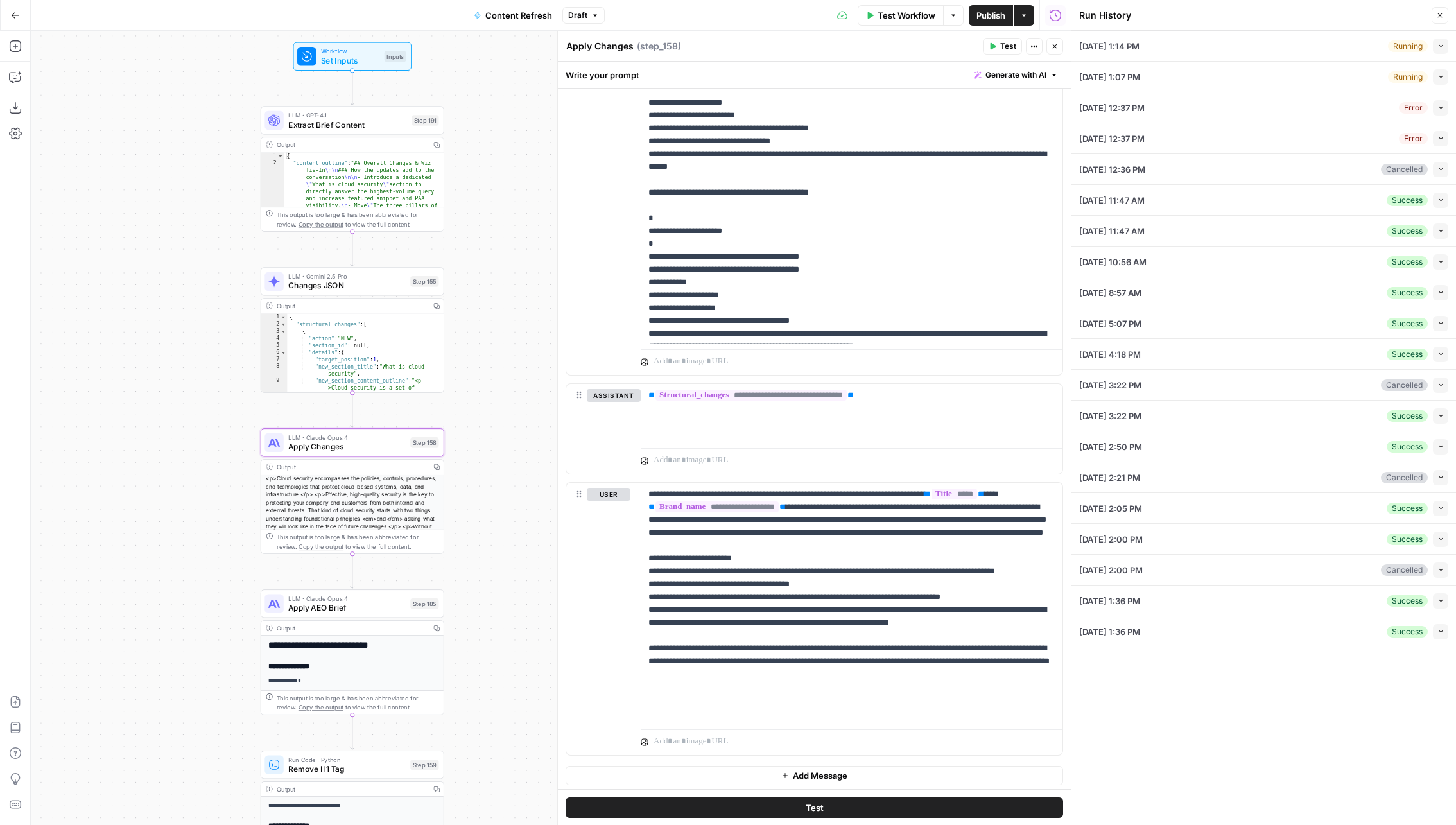
click at [905, 80] on div "Running Collapse" at bounding box center [1418, 77] width 61 height 15
click at [905, 76] on icon "button" at bounding box center [1441, 76] width 7 height 7
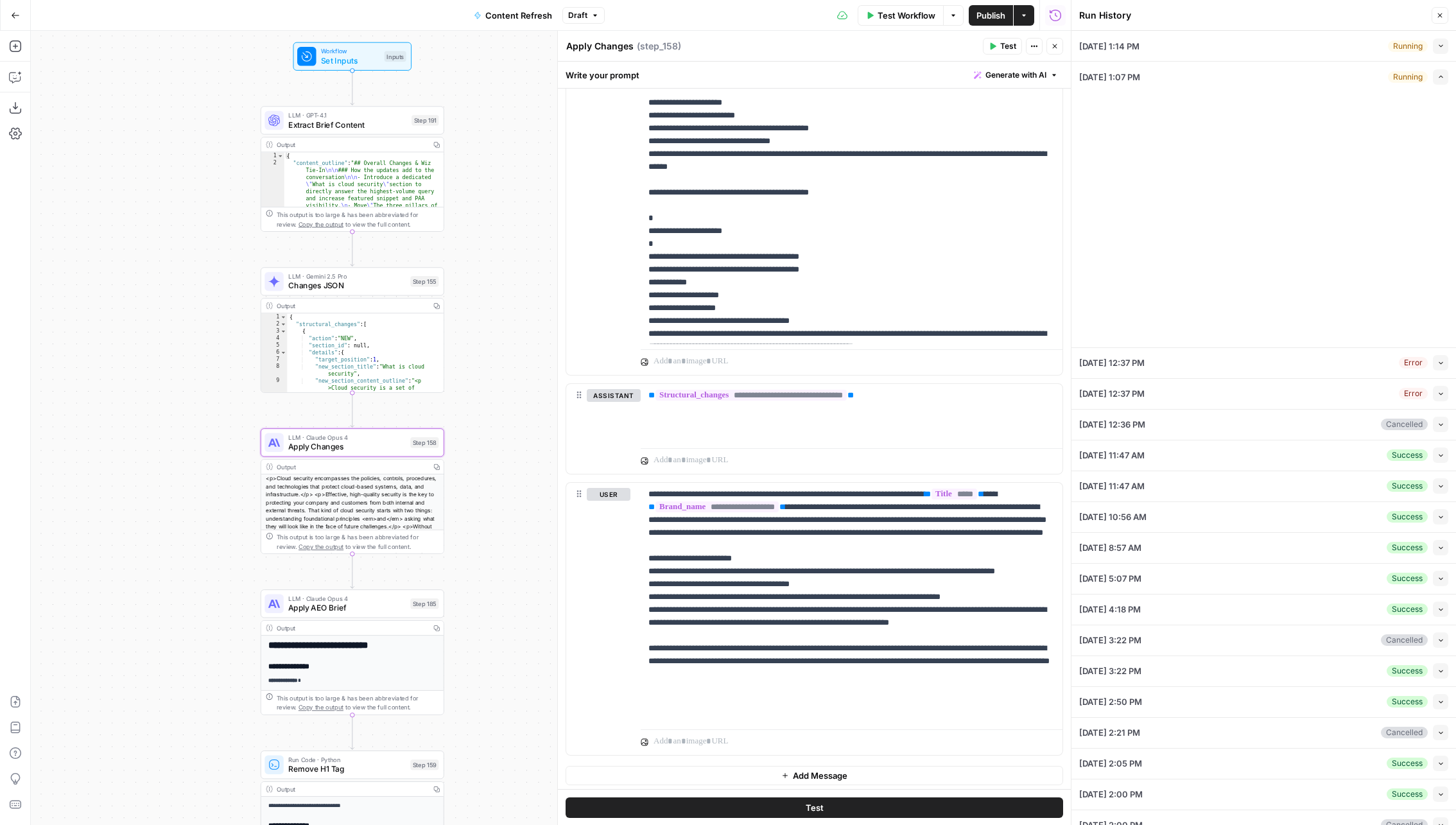
click at [905, 76] on div "Running" at bounding box center [1408, 77] width 39 height 12
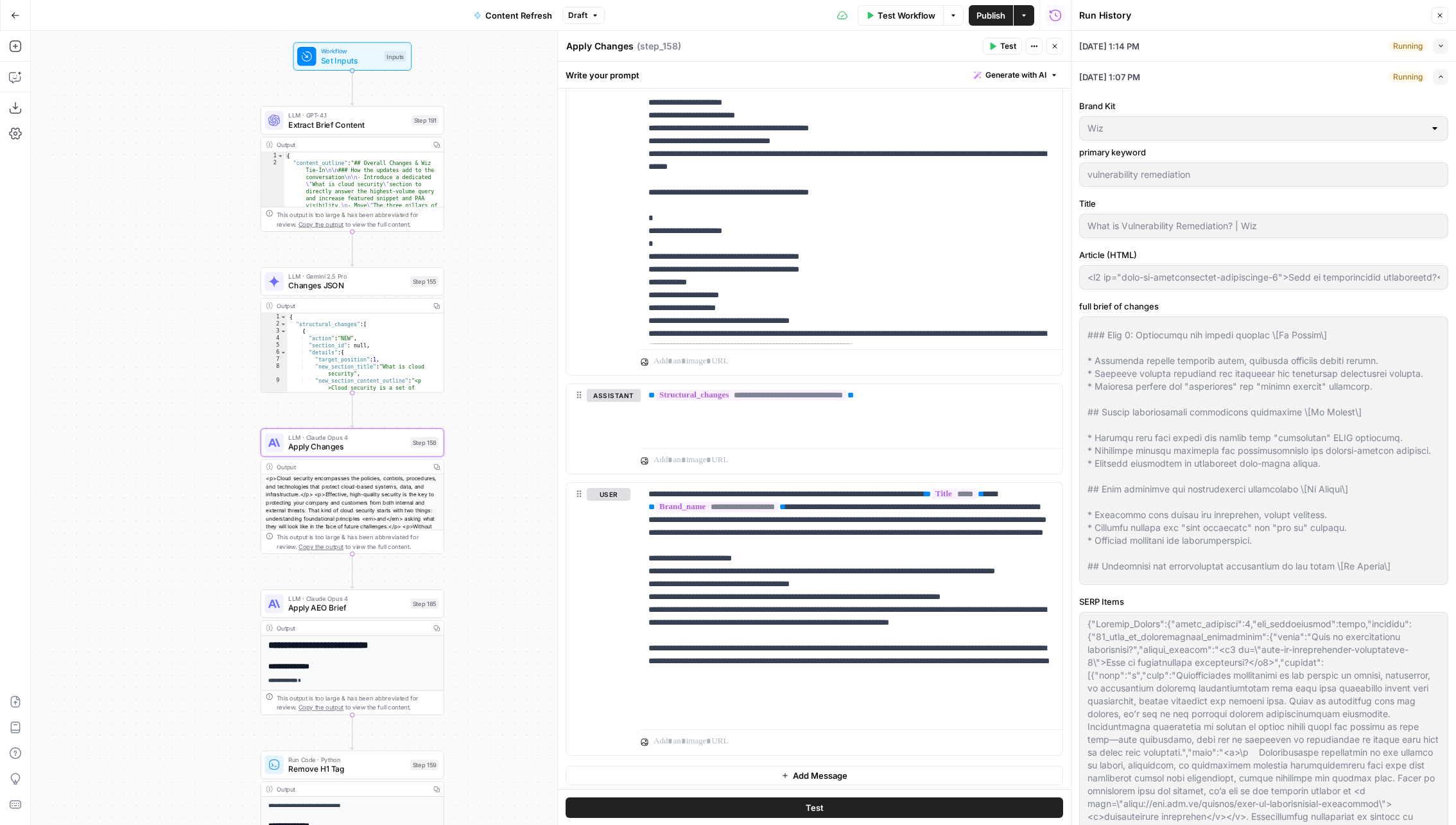
scroll to position [622, 0]
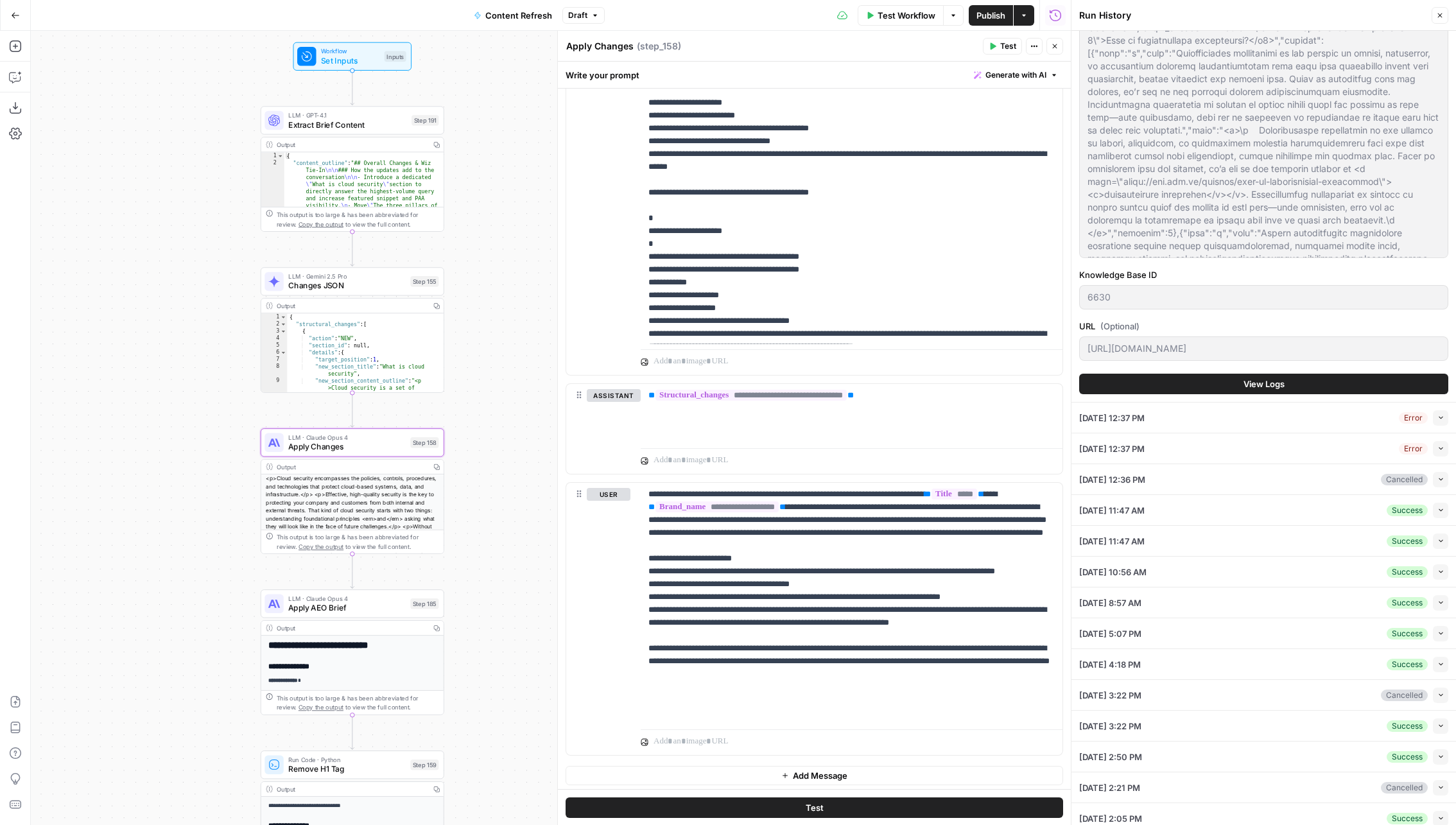
type input "<h2 id="what-is-vulnerability-remediation-0">What is vulnerability remediation?…"
click at [905, 378] on button "View Logs" at bounding box center [1263, 383] width 369 height 20
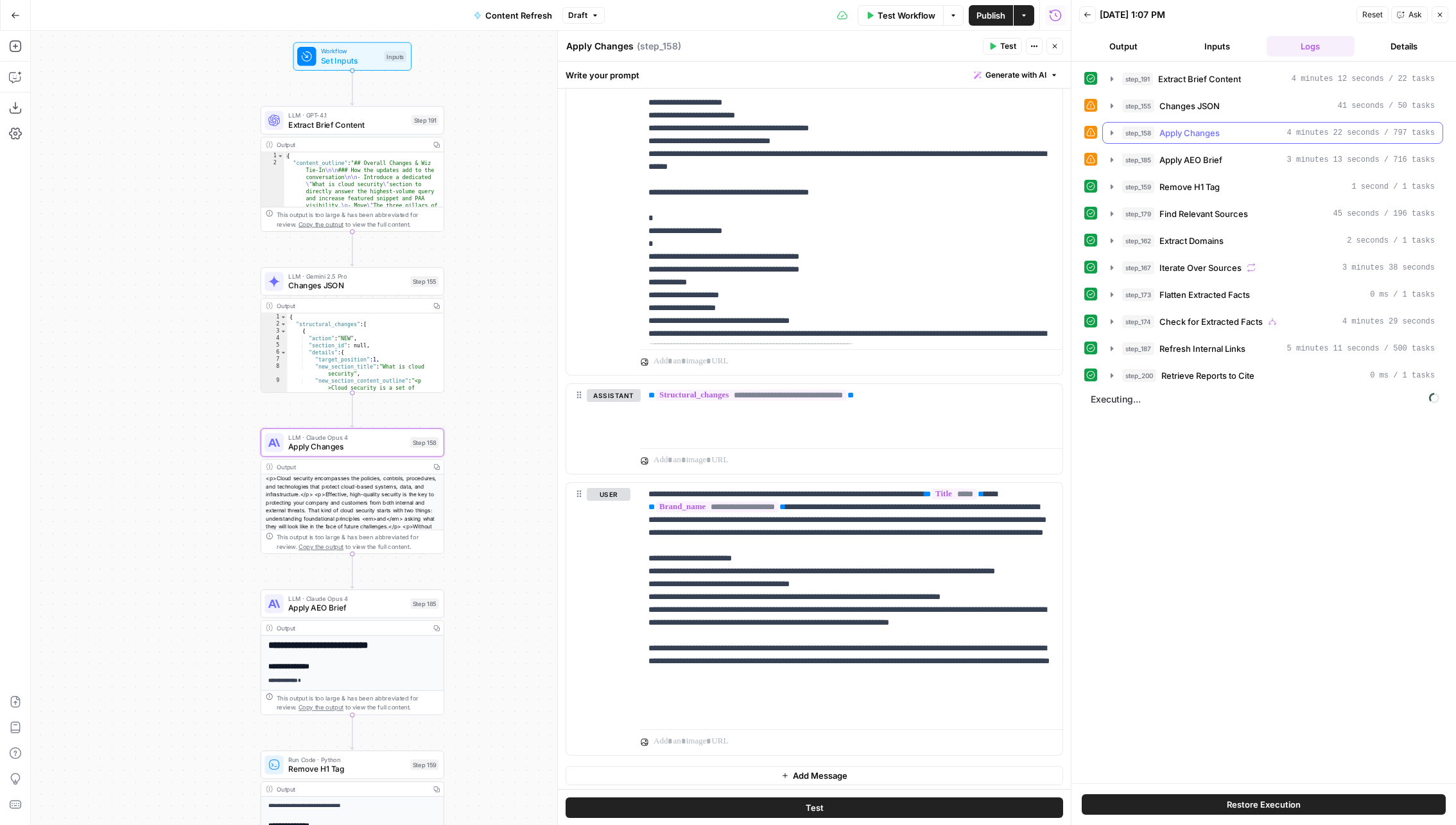
click at [905, 132] on span "Apply Changes" at bounding box center [1189, 132] width 61 height 13
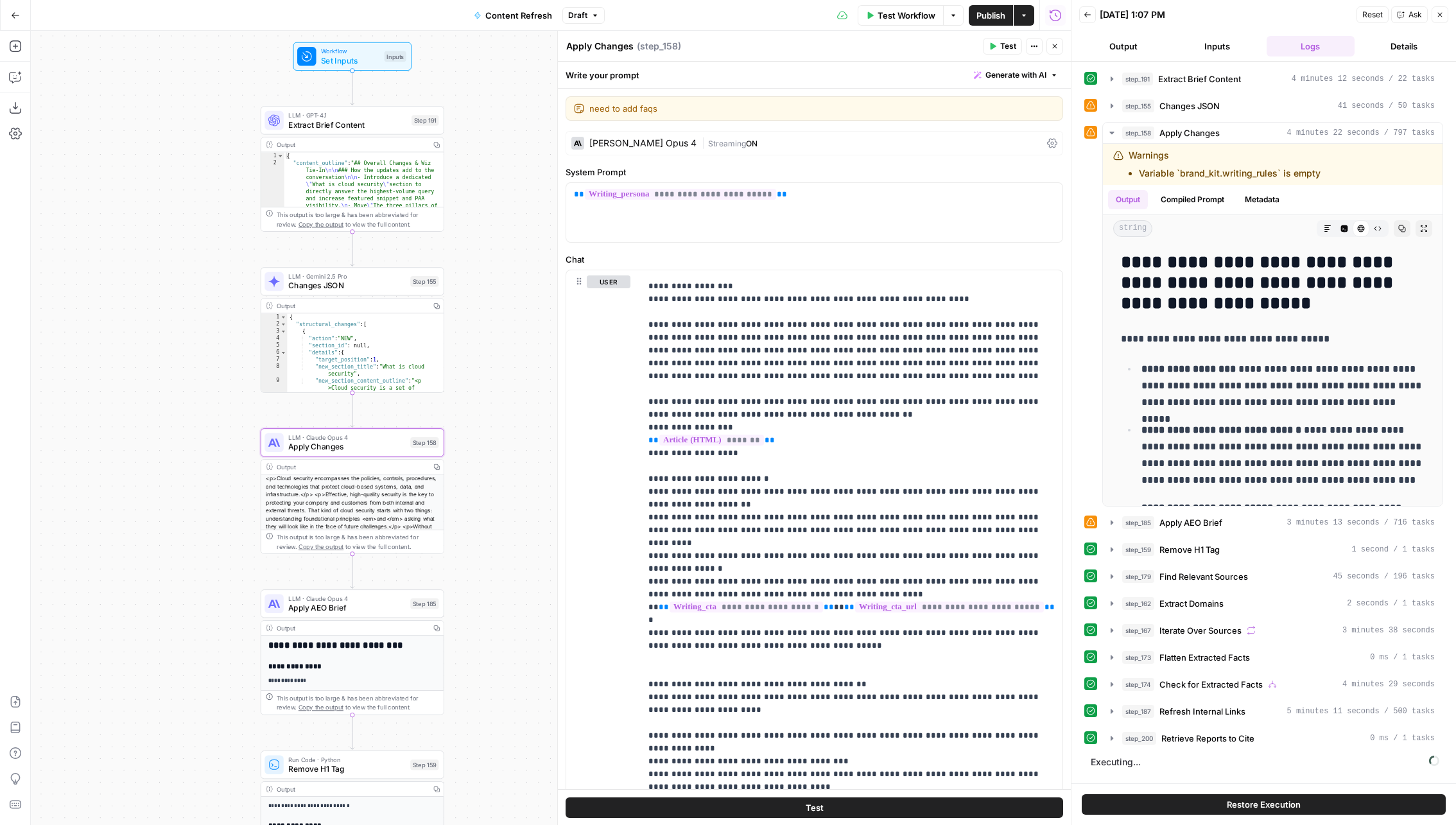
click at [905, 142] on div "Claude Opus 4 | Streaming ON" at bounding box center [814, 142] width 498 height 24
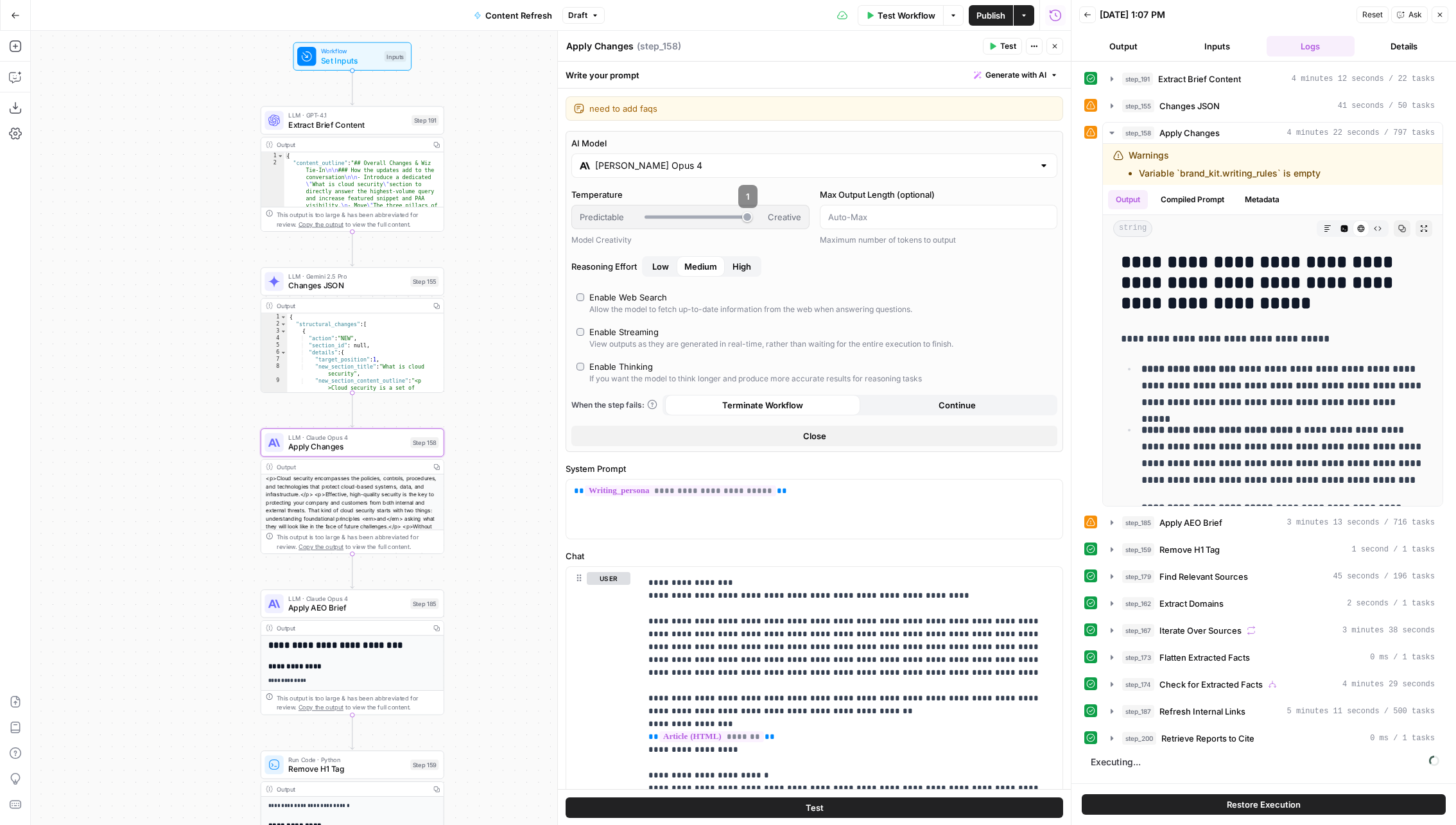
click at [766, 166] on input "Claude Opus 4" at bounding box center [814, 165] width 438 height 13
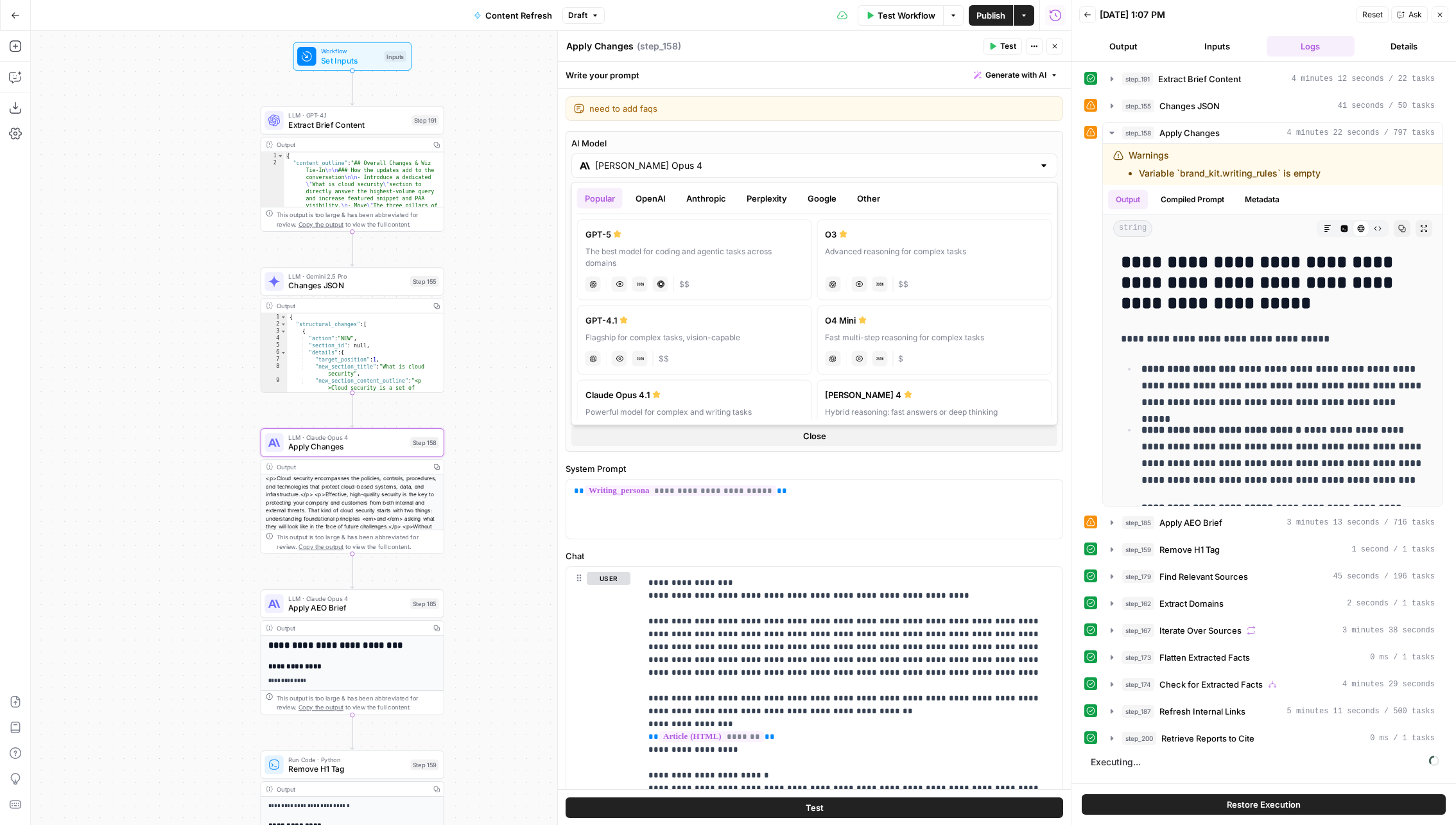
click at [696, 205] on button "Anthropic" at bounding box center [706, 197] width 55 height 20
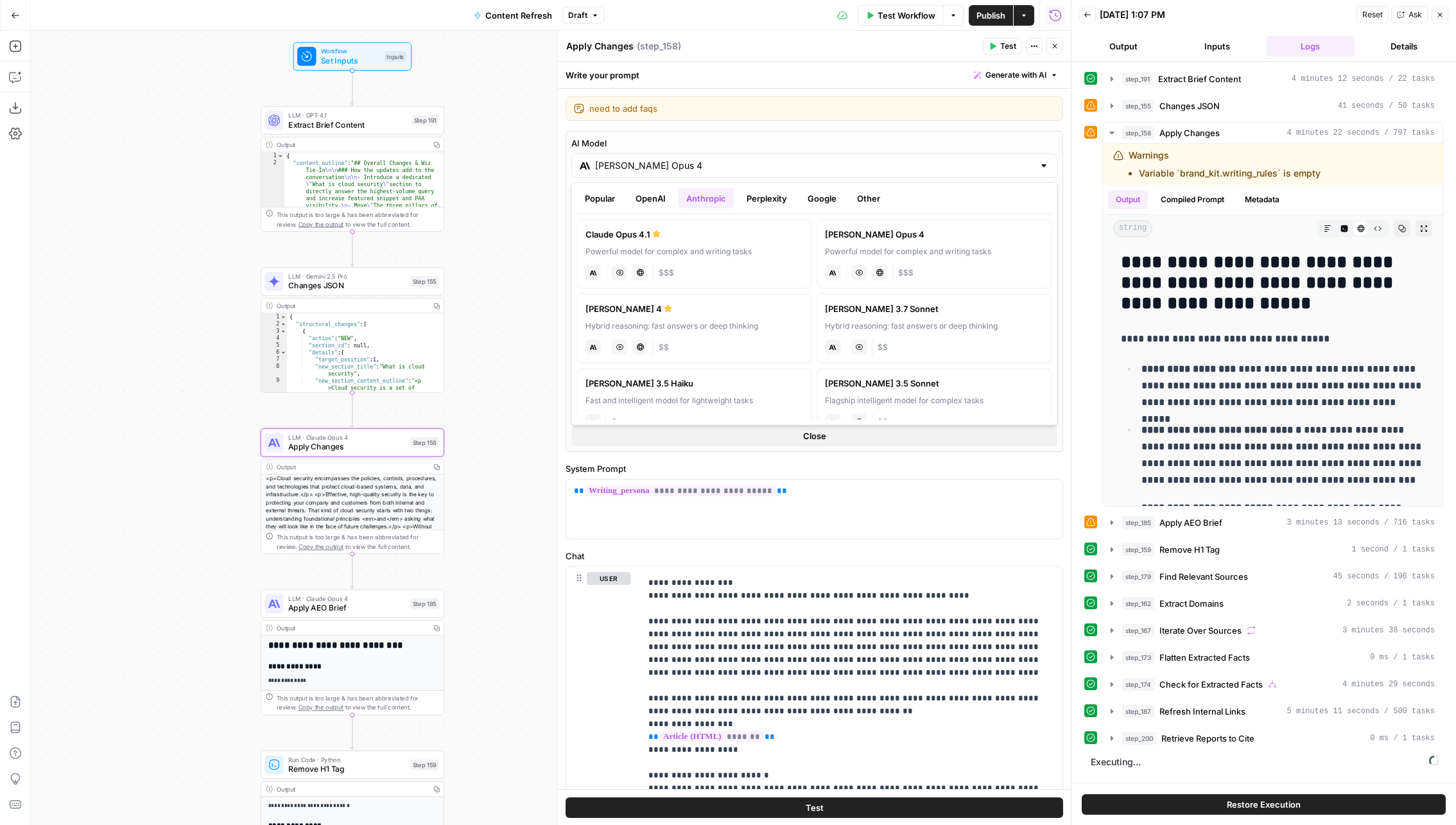
click at [712, 312] on div "[PERSON_NAME] 4" at bounding box center [694, 308] width 219 height 13
type input "[PERSON_NAME] 4"
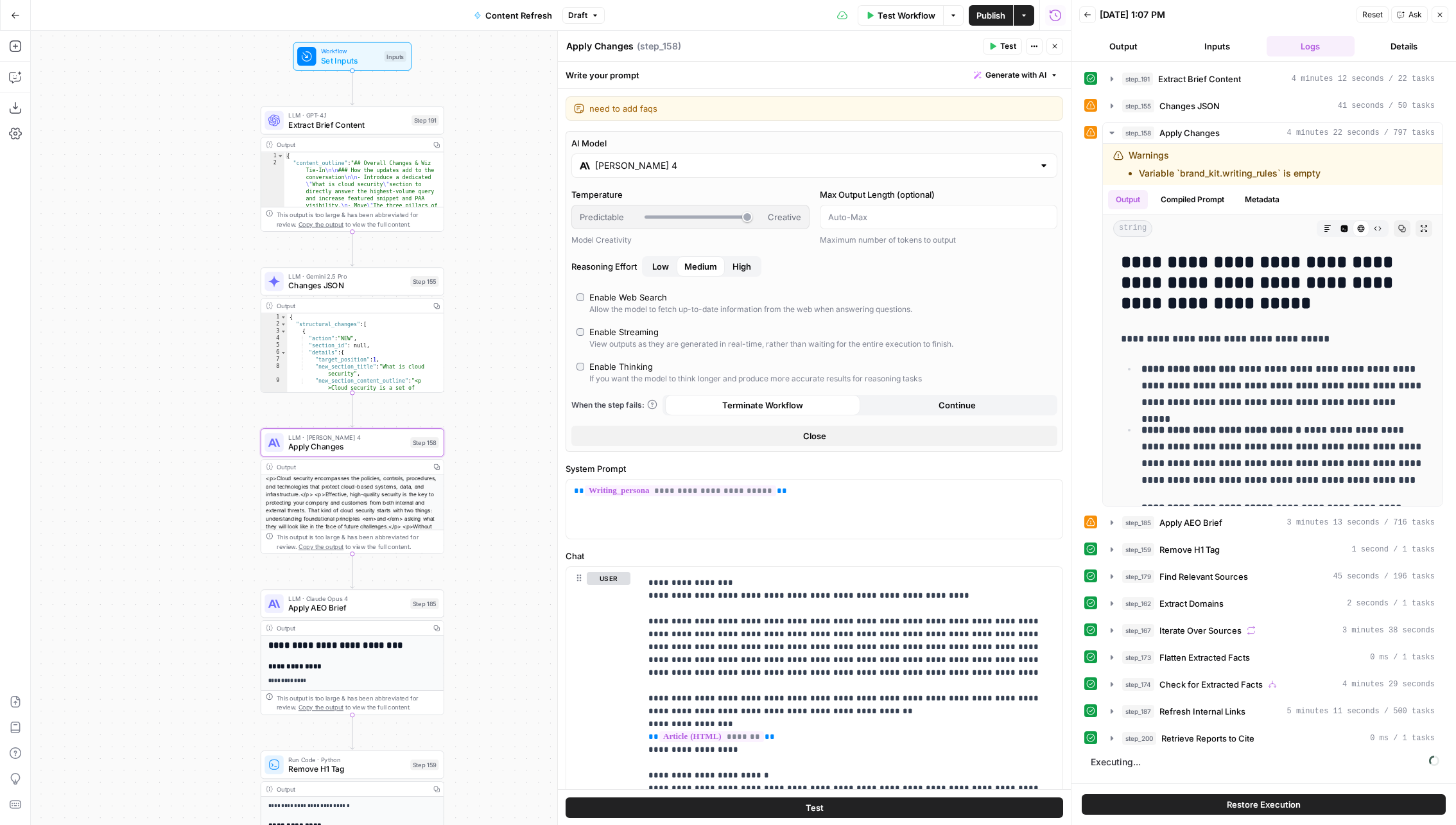
click at [604, 367] on div "Enable Thinking" at bounding box center [621, 366] width 64 height 13
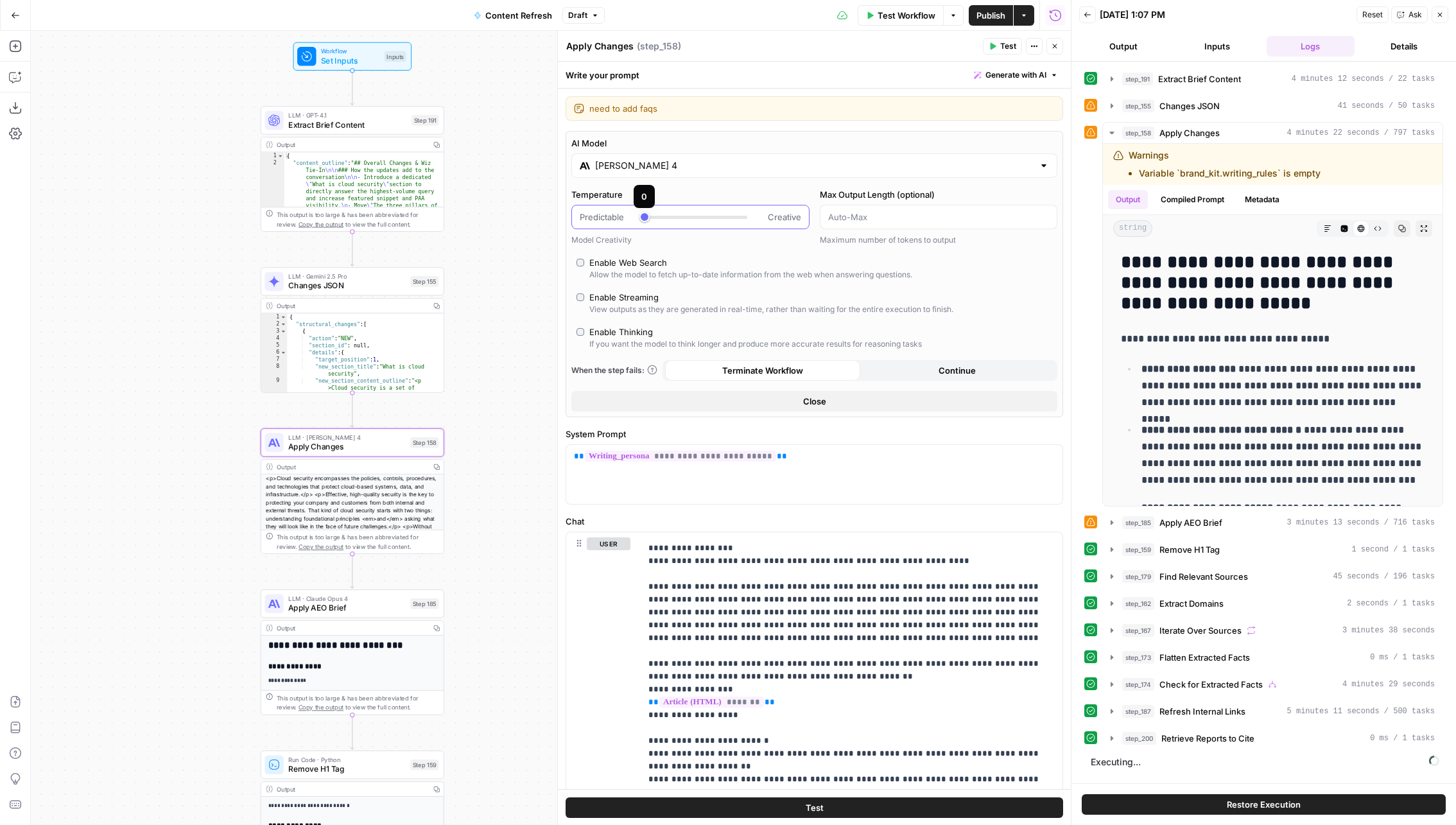
click at [648, 211] on div at bounding box center [695, 217] width 103 height 13
type input "***"
drag, startPoint x: 646, startPoint y: 218, endPoint x: 709, endPoint y: 204, distance: 64.5
click at [709, 204] on body "Wiz New Home Browse Insights Opportunities Your Data Recent Grids Content Grid …" at bounding box center [728, 412] width 1456 height 825
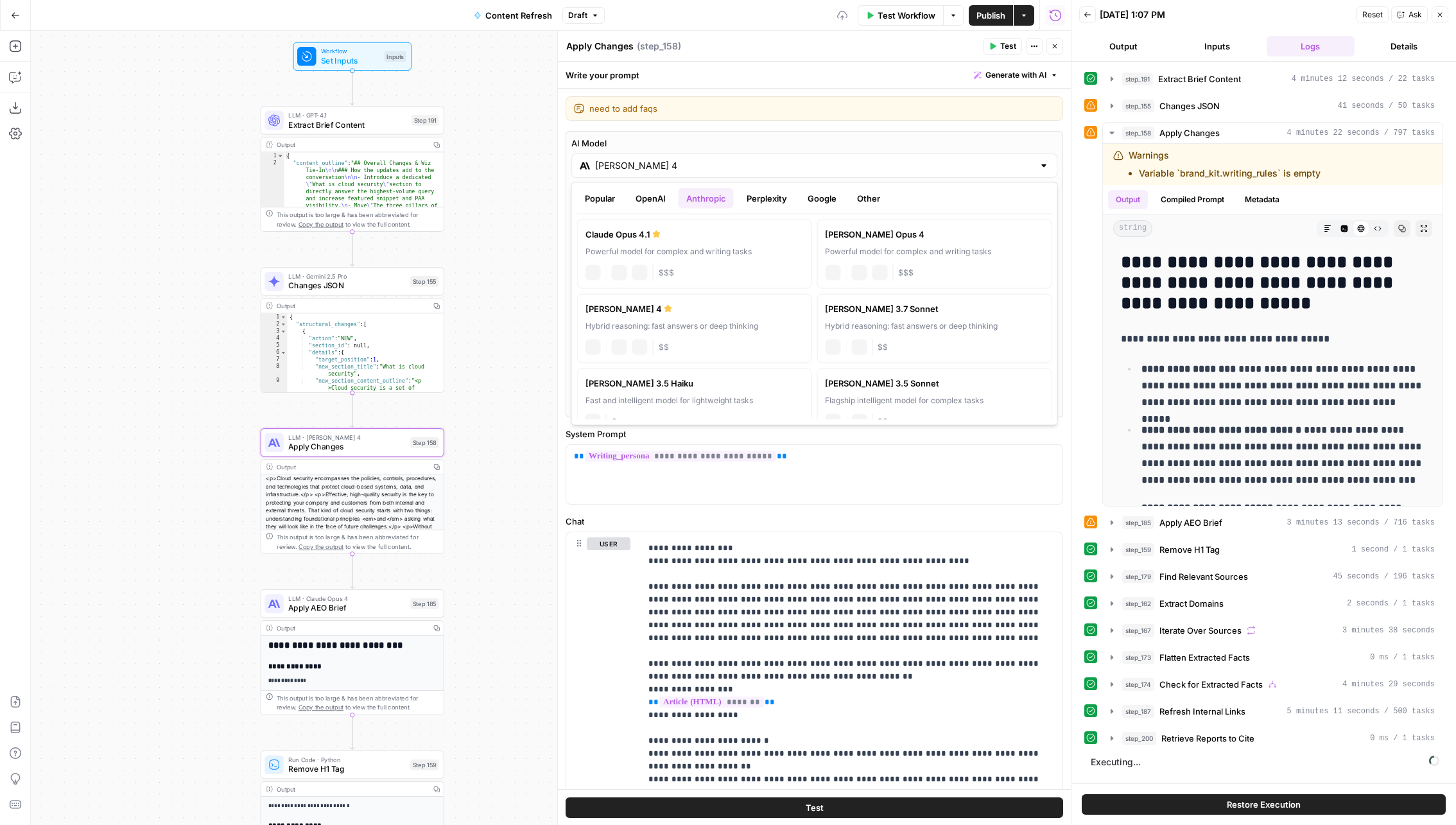
click at [786, 159] on input "[PERSON_NAME] 4" at bounding box center [814, 165] width 438 height 13
click at [811, 134] on div "AI Model [PERSON_NAME] 4 Temperature Predictable Creative Model Creativity Max …" at bounding box center [814, 273] width 498 height 286
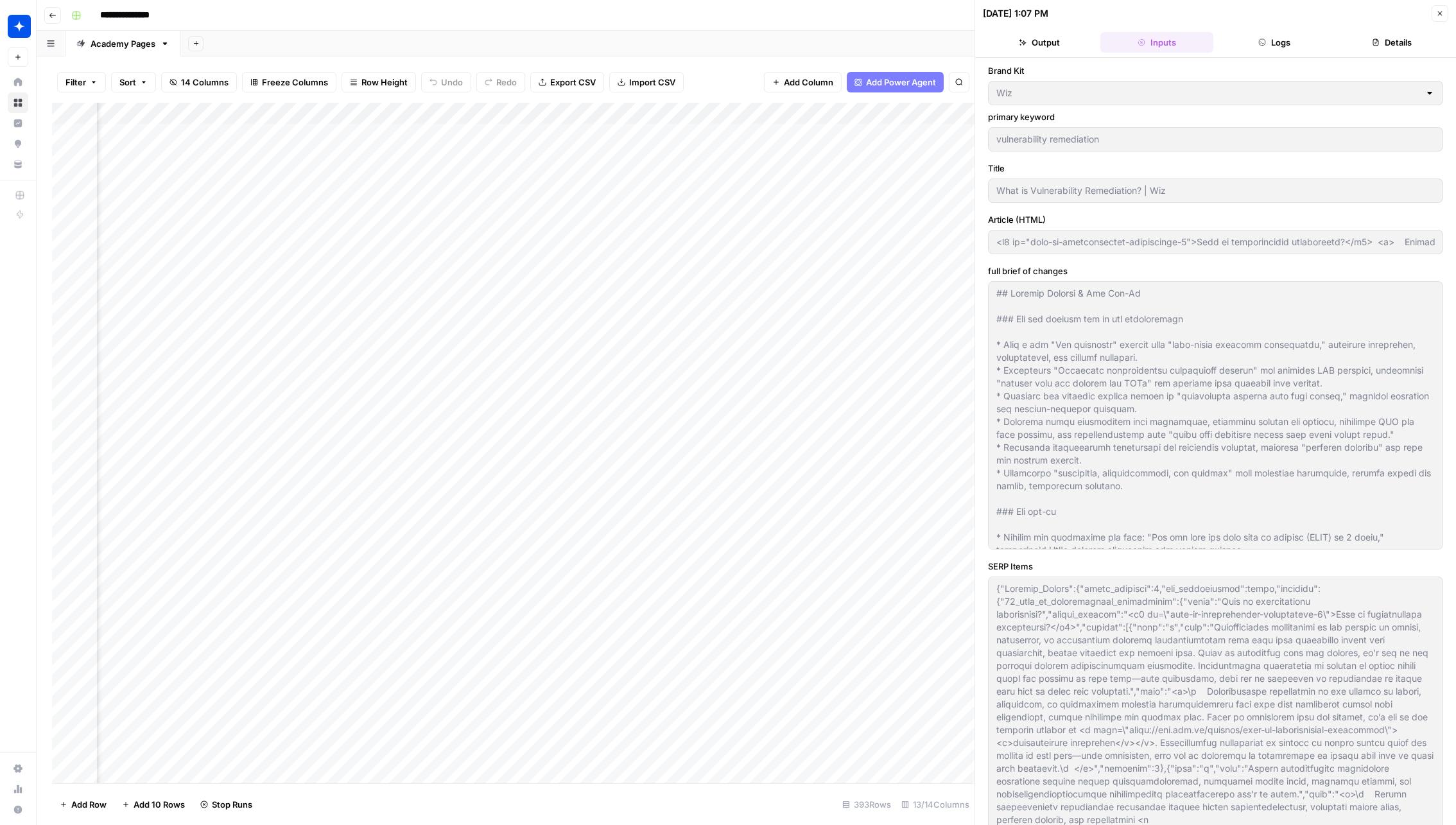
scroll to position [0, 913]
type input "<h2 id="what-is-vulnerability-remediation-0">What is vulnerability remediation?…"
type input "<l5 ip="dolo-si-ametconsectet-adipiscinge-5">Sedd ei temporincidid utlaboreetd?…"
click at [724, 461] on div "Add Column" at bounding box center [513, 443] width 923 height 681
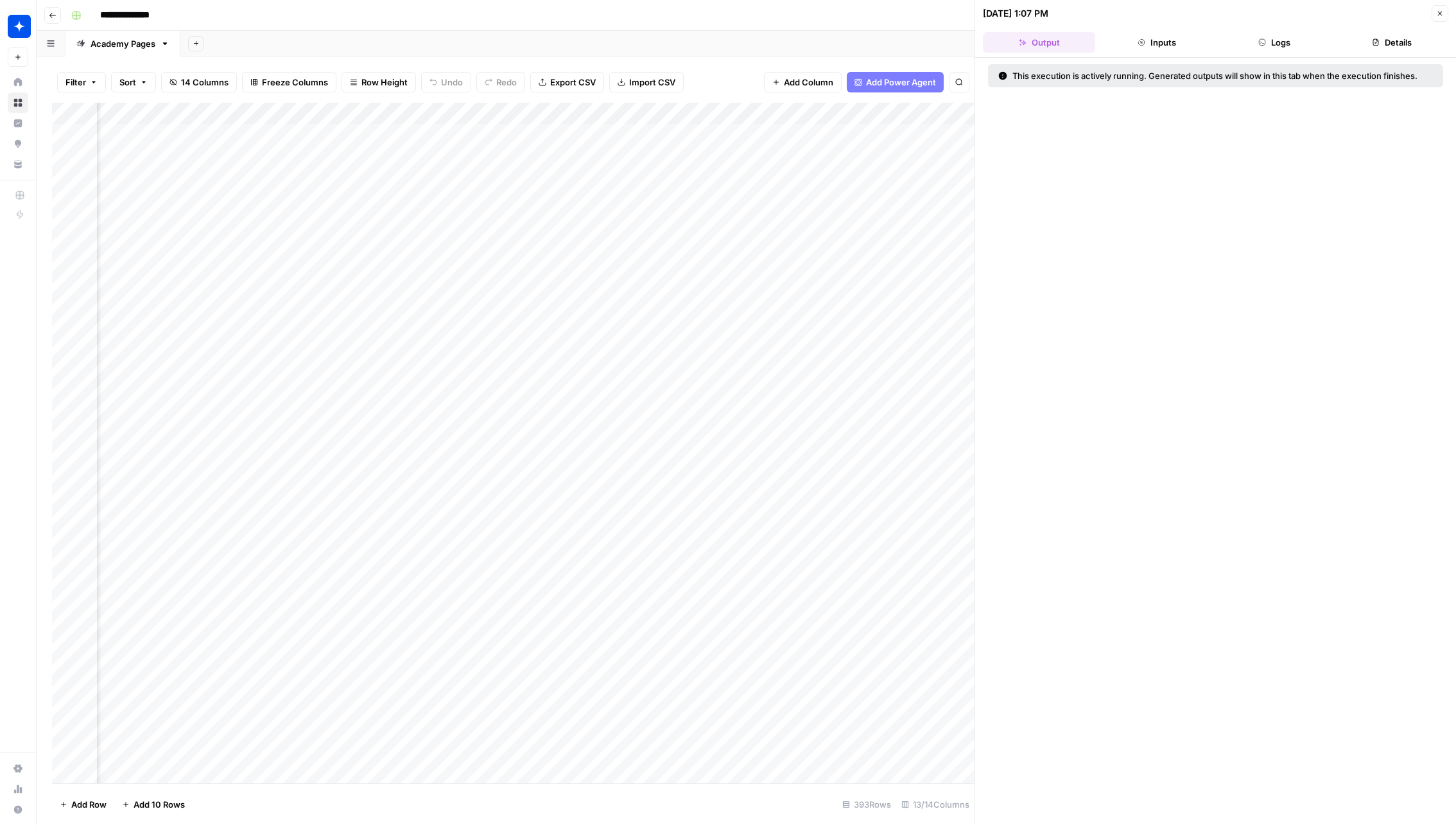
click at [1158, 37] on button "Inputs" at bounding box center [1157, 41] width 113 height 20
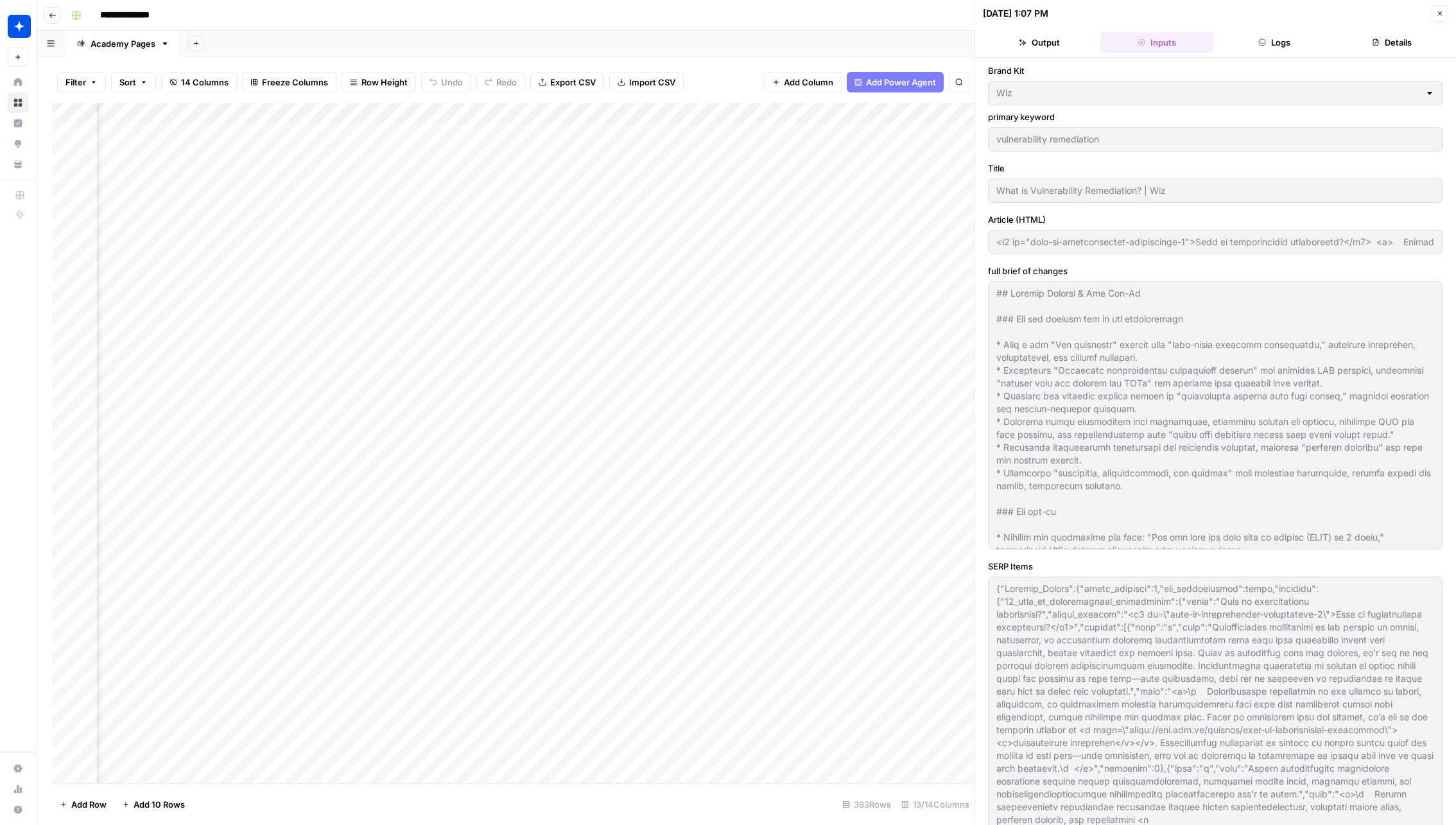
click at [1274, 37] on button "Logs" at bounding box center [1275, 41] width 113 height 20
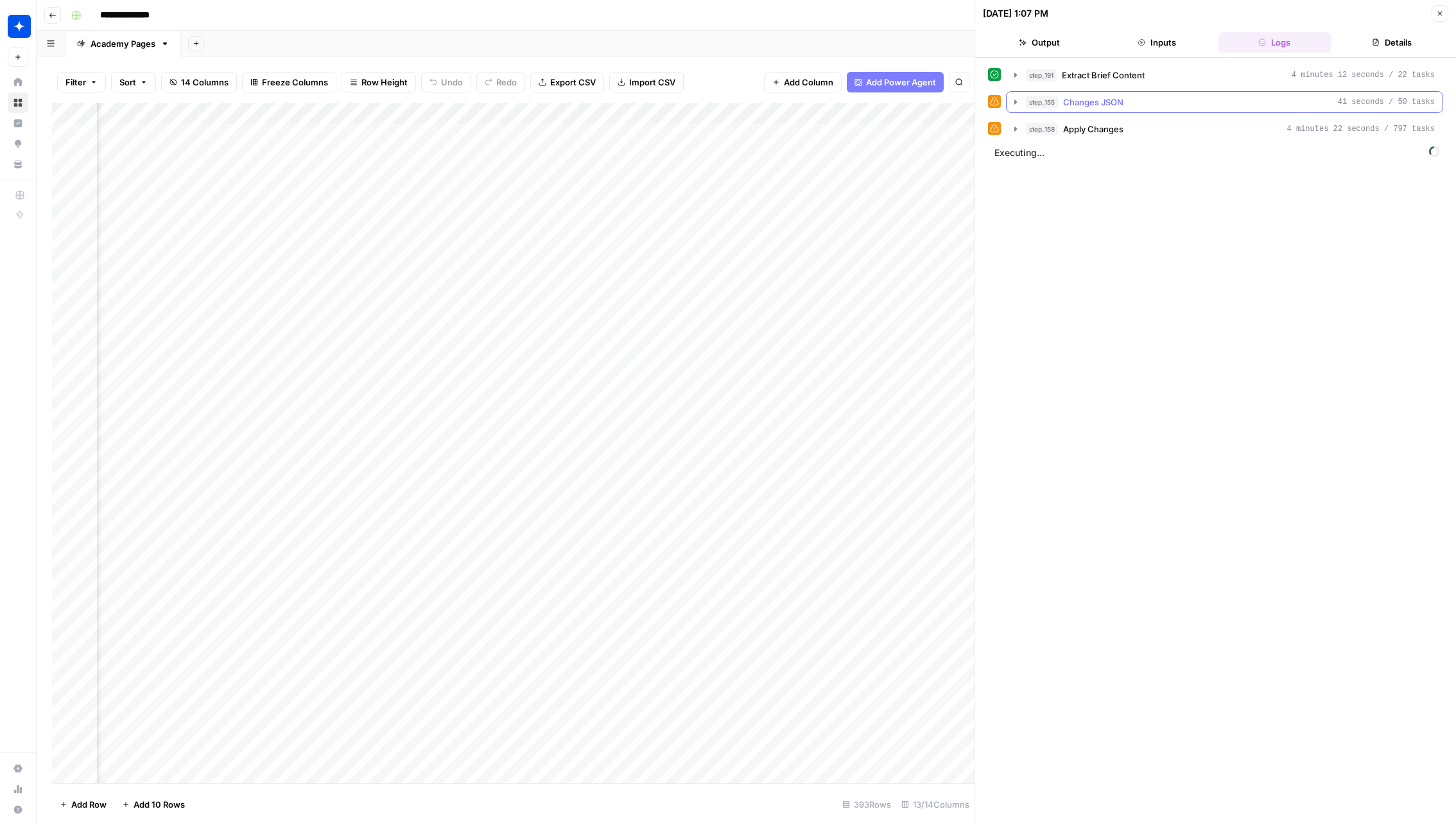
click at [1192, 103] on div "step_155 Changes JSON 41 seconds / 50 tasks" at bounding box center [1231, 101] width 409 height 13
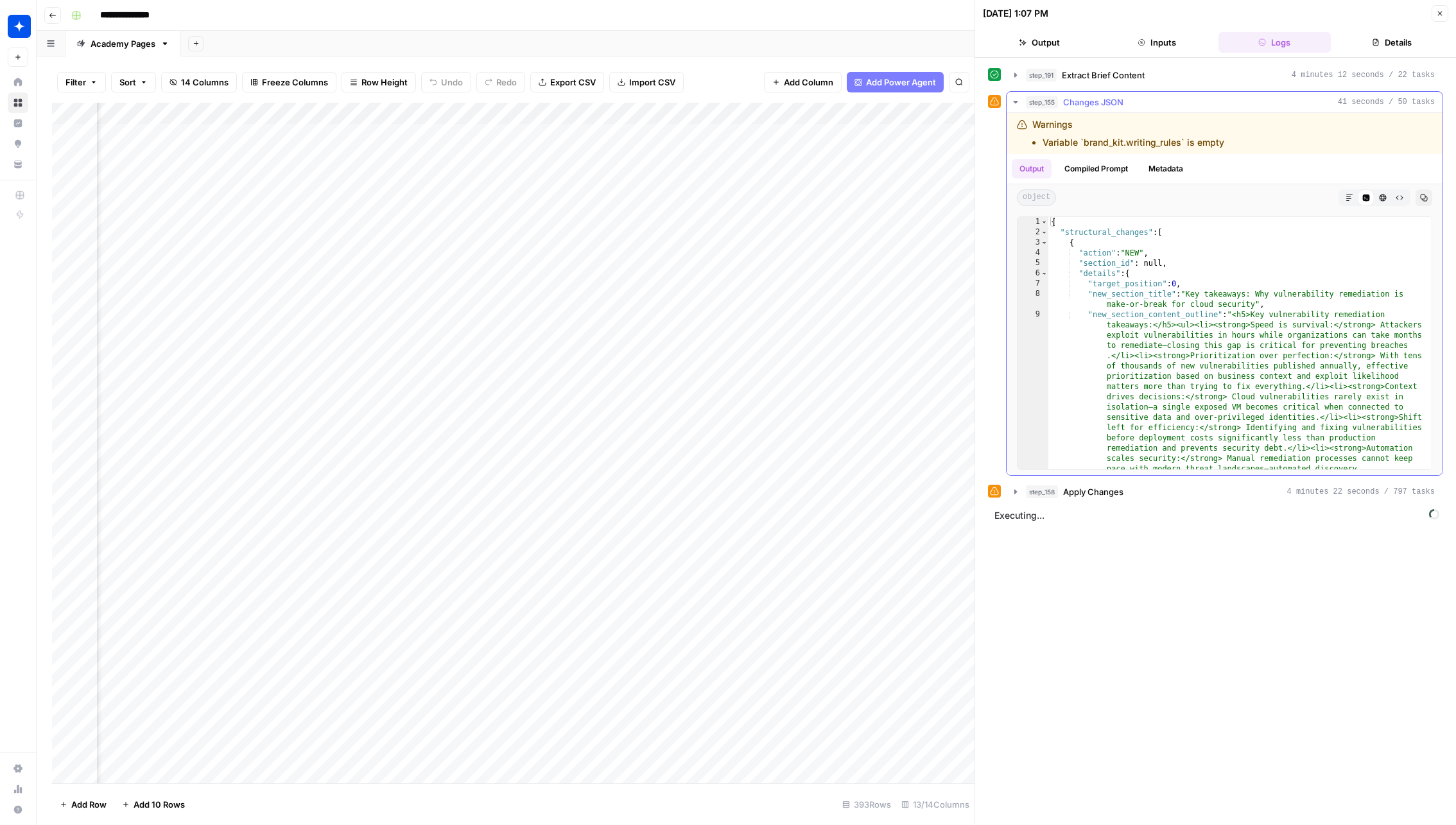
click at [1192, 103] on div "step_155 Changes JSON 41 seconds / 50 tasks" at bounding box center [1231, 101] width 409 height 13
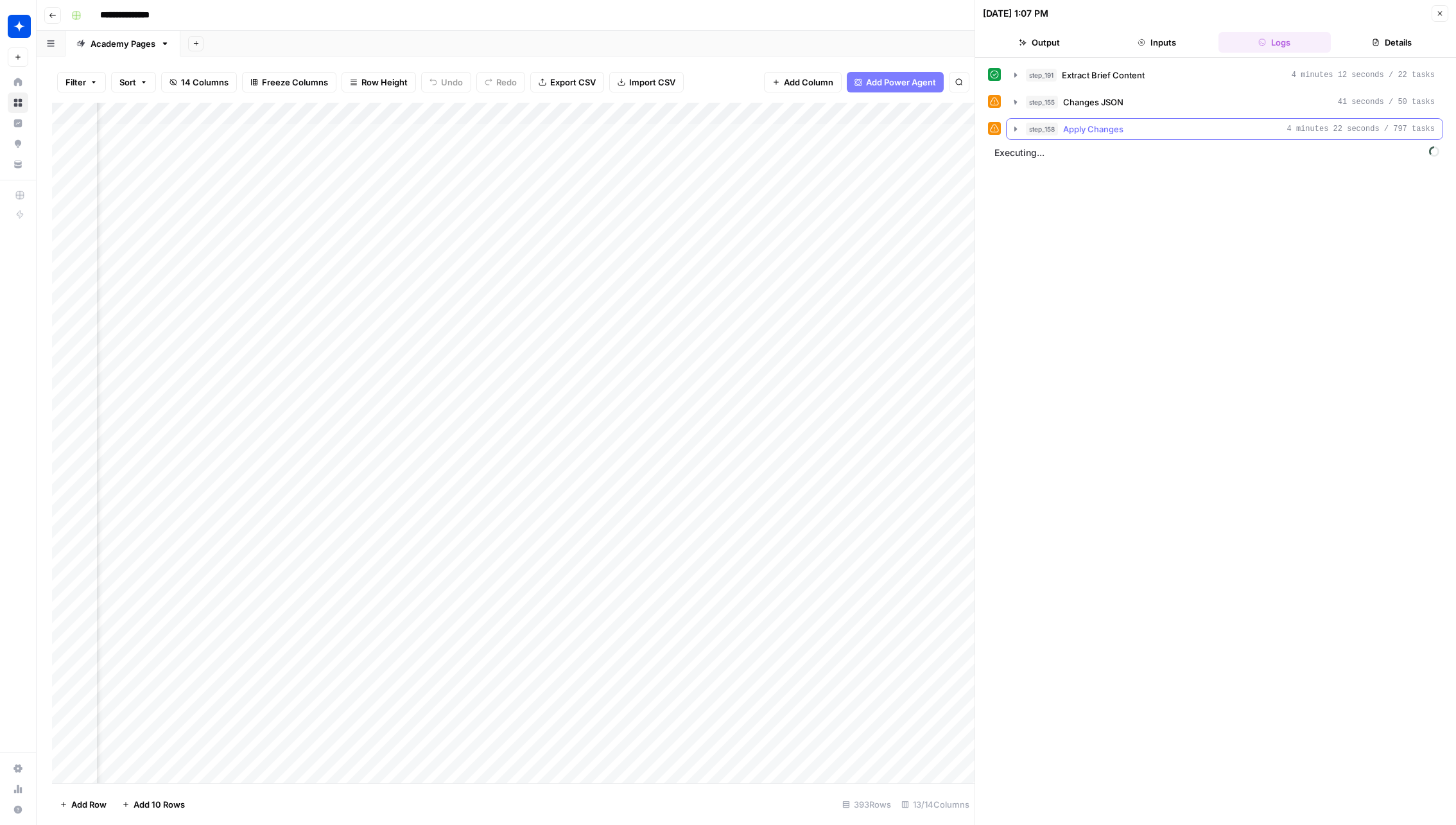
click at [1129, 135] on button "step_158 Apply Changes 4 minutes 22 seconds / 797 tasks" at bounding box center [1225, 128] width 436 height 20
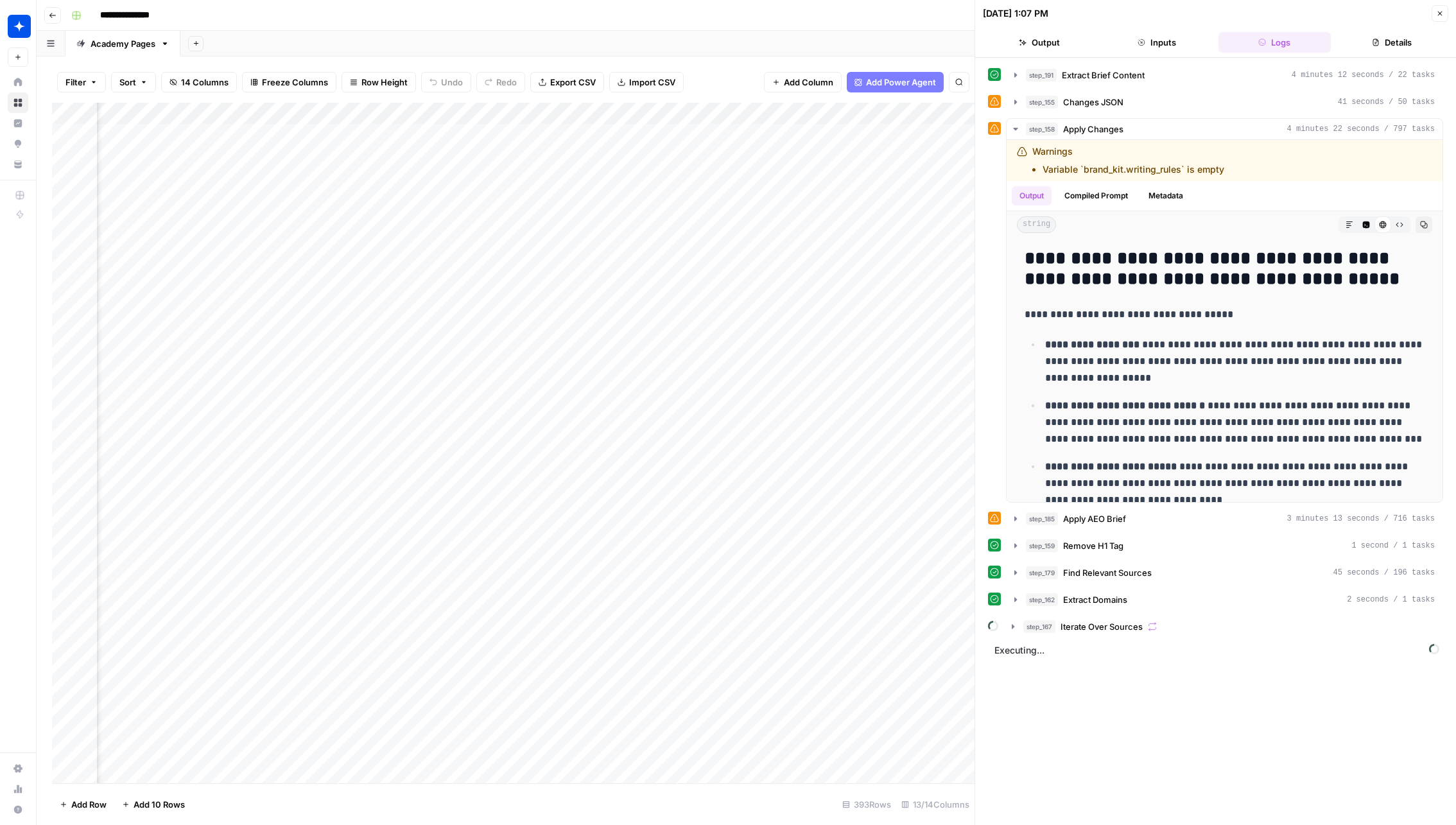
click at [669, 488] on div "Add Column" at bounding box center [513, 443] width 923 height 681
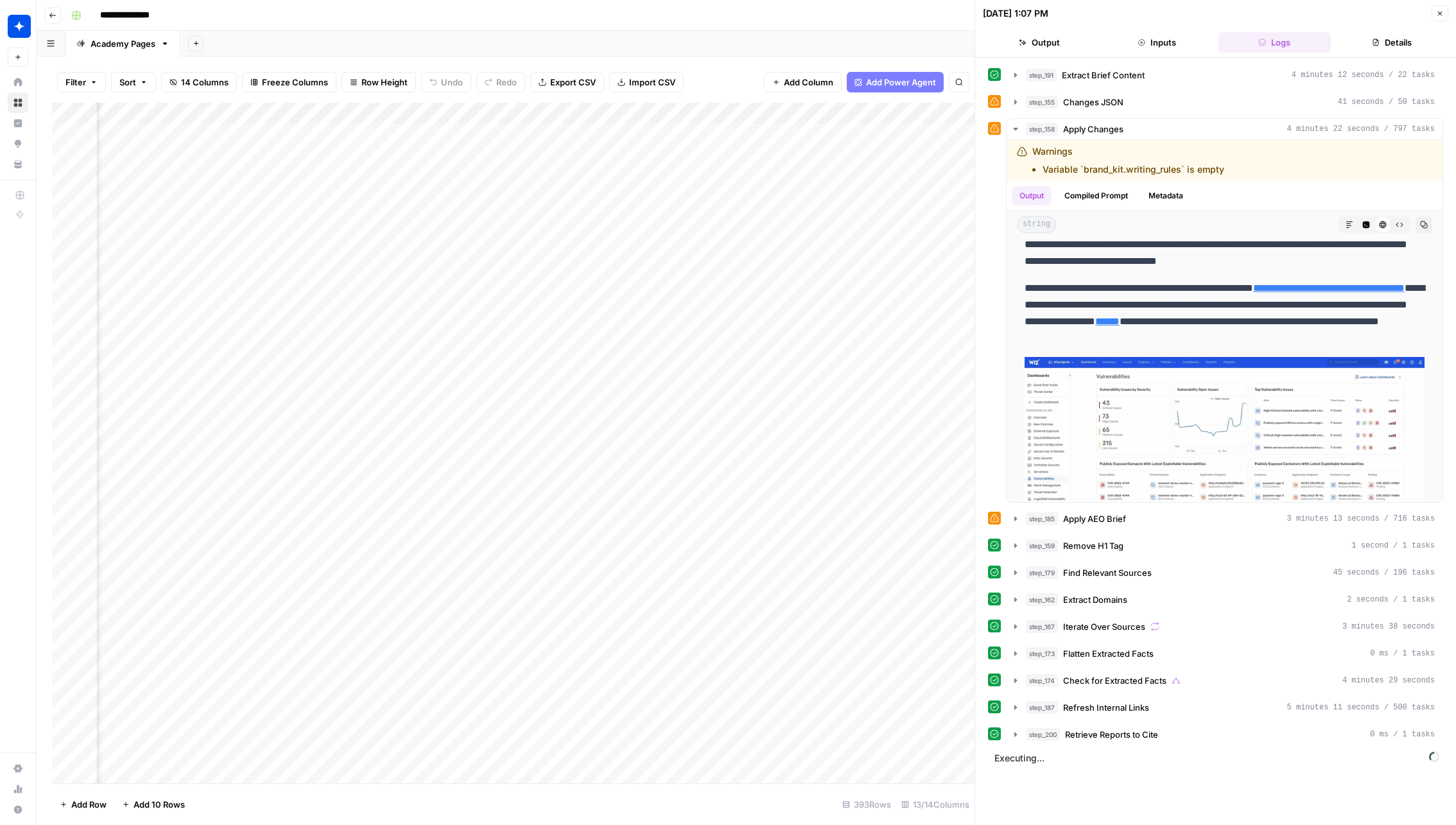
scroll to position [0, 663]
click at [388, 111] on div "Add Column" at bounding box center [513, 443] width 923 height 681
click at [368, 236] on span "Edit Workflow" at bounding box center [369, 239] width 113 height 13
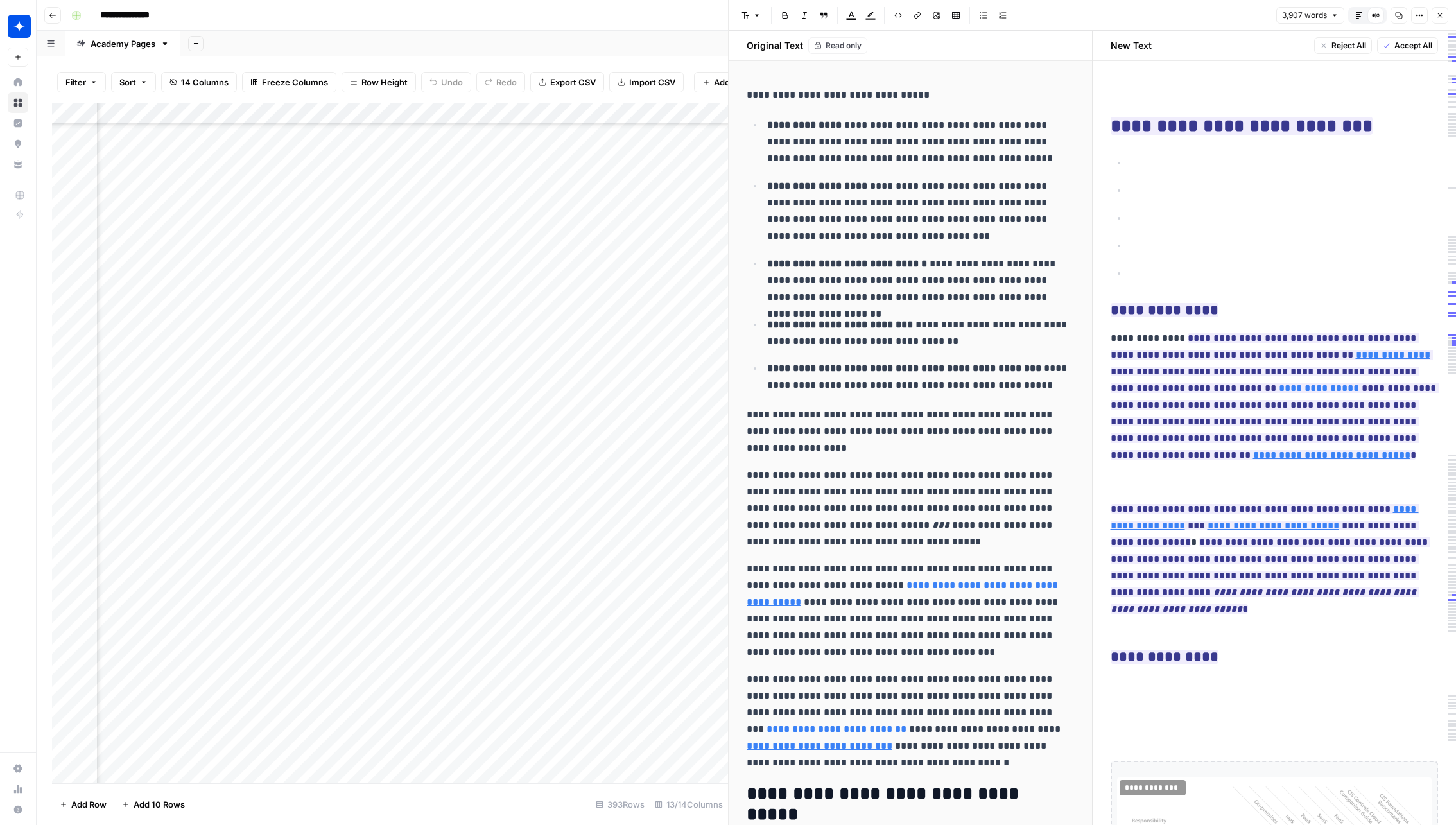
scroll to position [174, 1100]
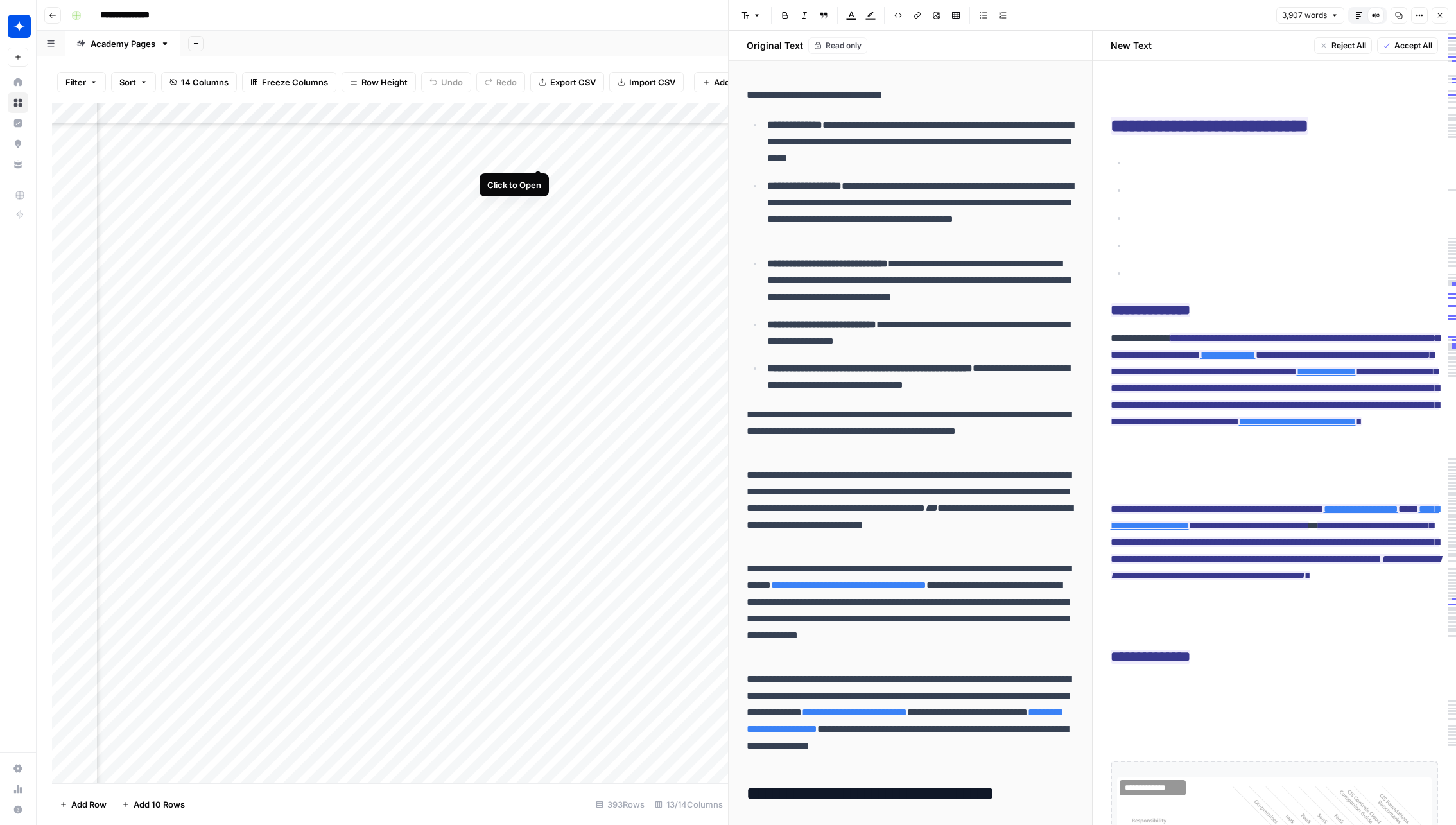
click at [537, 155] on div "Add Column" at bounding box center [390, 443] width 676 height 681
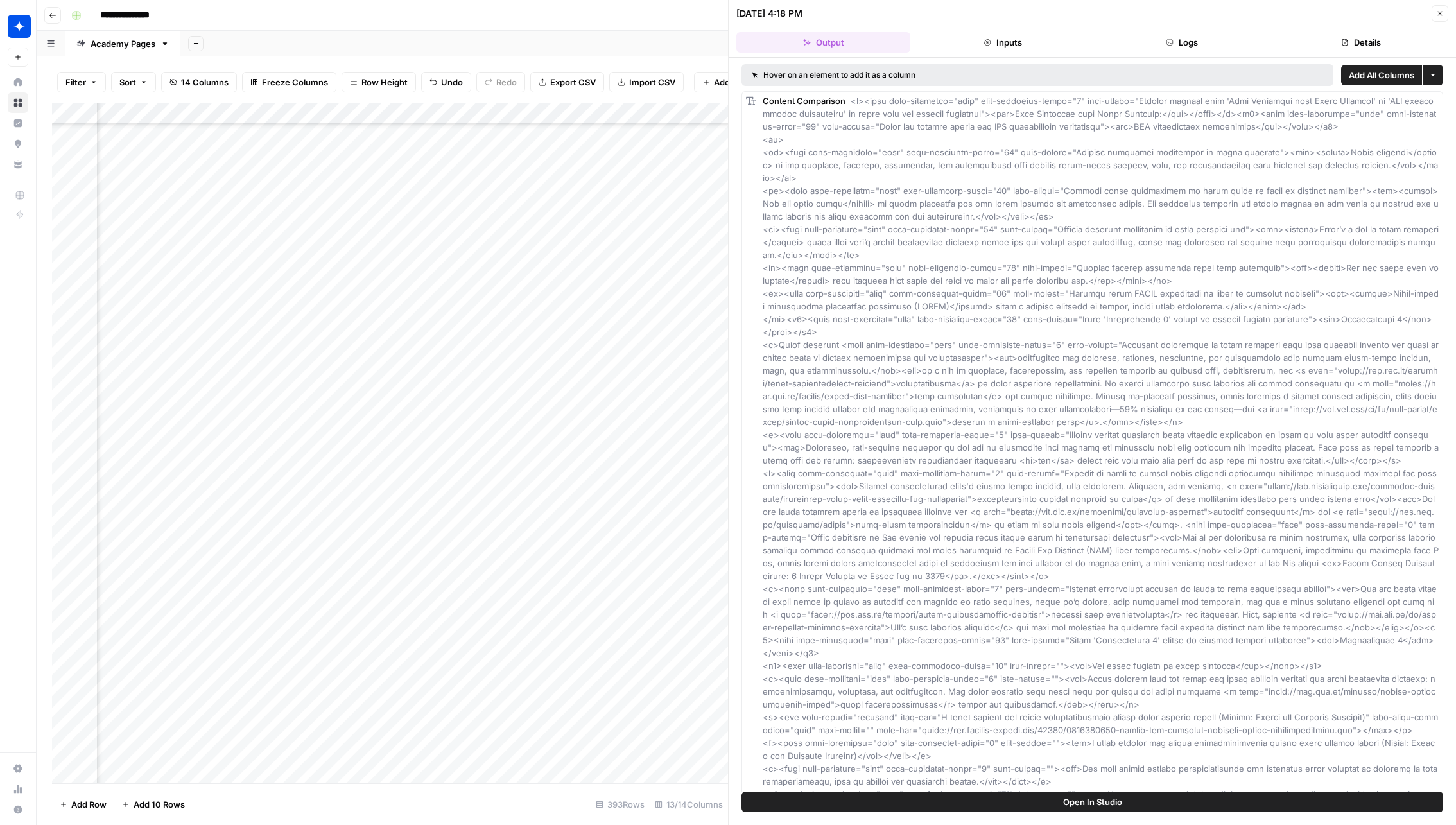
click at [1304, 31] on header "09/03/25 at 4:18 PM Close Output Inputs Logs Details" at bounding box center [1092, 29] width 727 height 58
click at [1304, 34] on button "Details" at bounding box center [1362, 41] width 174 height 20
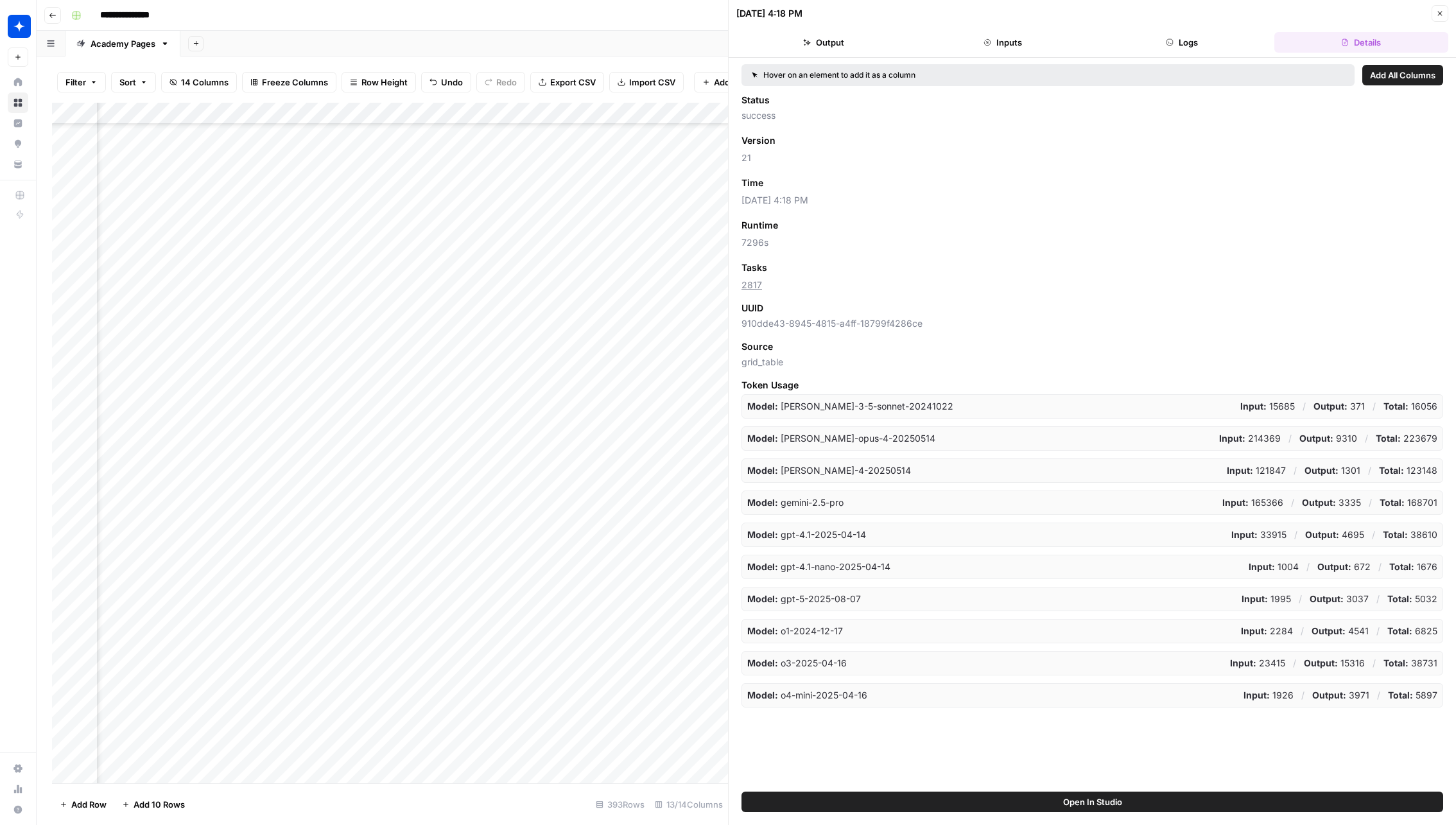
drag, startPoint x: 859, startPoint y: 197, endPoint x: 745, endPoint y: 197, distance: 114.0
click at [745, 197] on span "09/03/25 at 4:18 PM" at bounding box center [1092, 199] width 702 height 13
click at [794, 174] on button "Add as Column" at bounding box center [807, 182] width 78 height 16
click at [667, 156] on div "Add Column" at bounding box center [390, 443] width 676 height 681
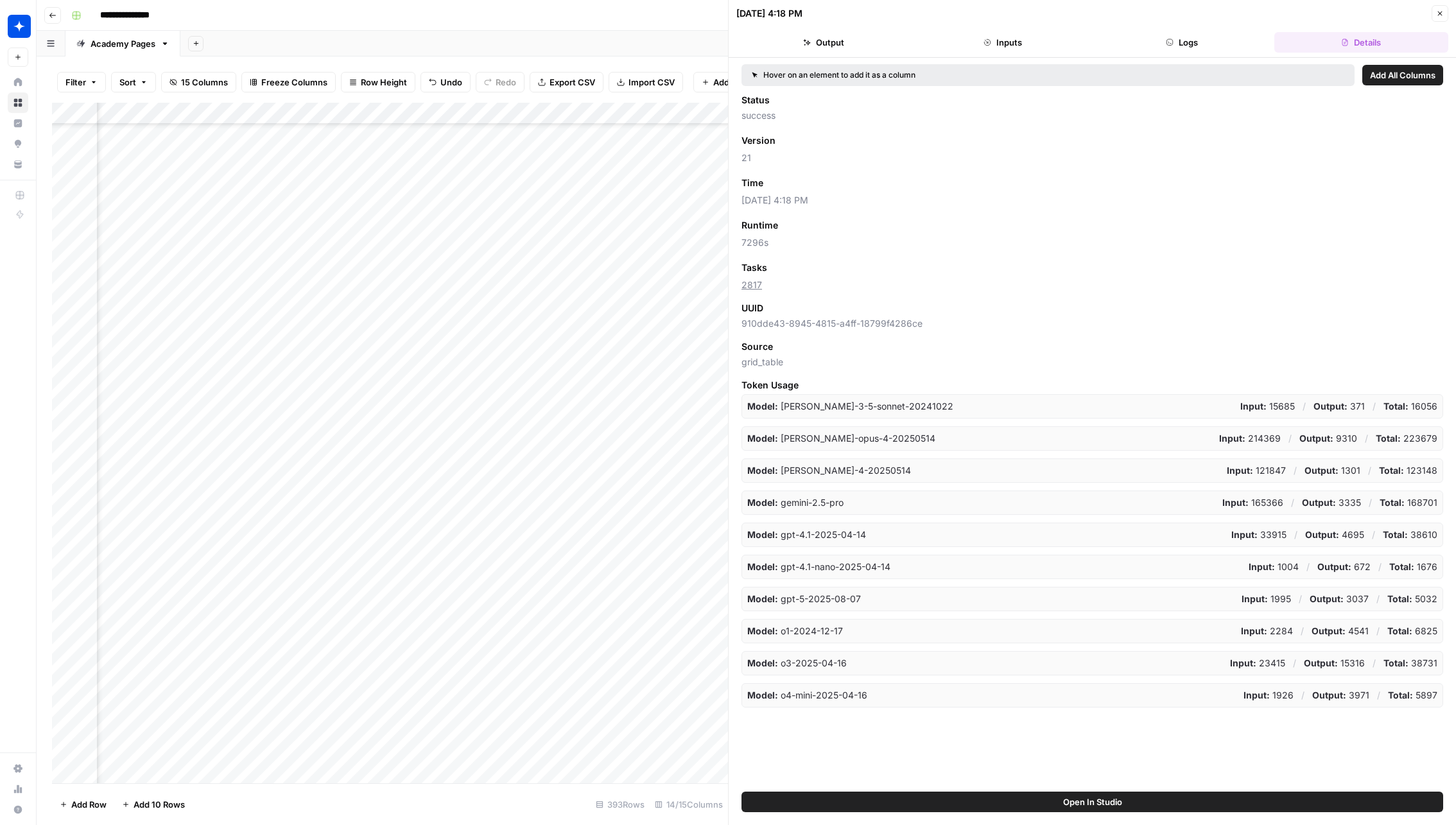
click at [698, 155] on div "Add Column" at bounding box center [390, 443] width 676 height 681
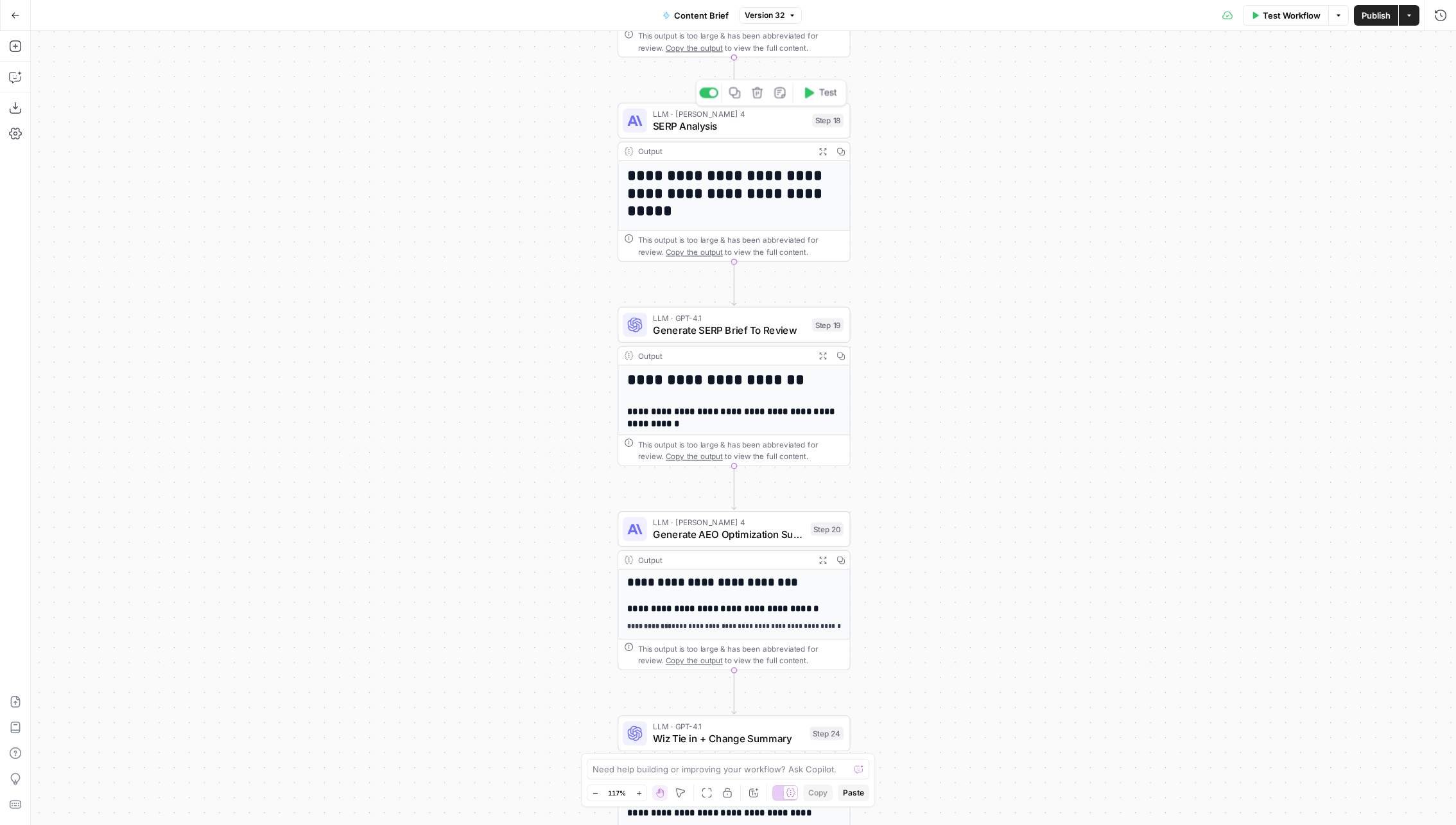
click at [670, 131] on span "SERP Analysis" at bounding box center [729, 125] width 153 height 14
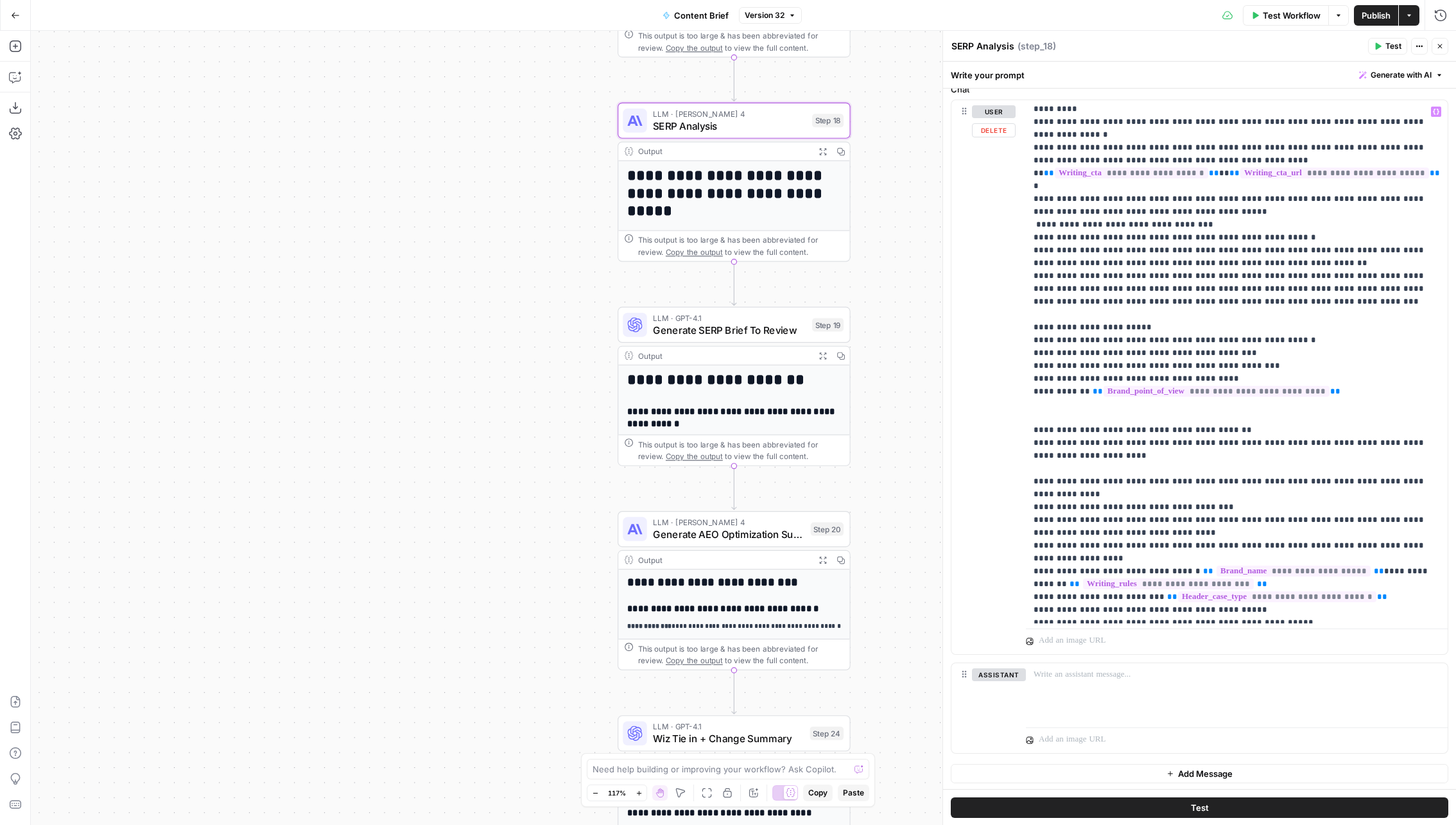
scroll to position [1080, 0]
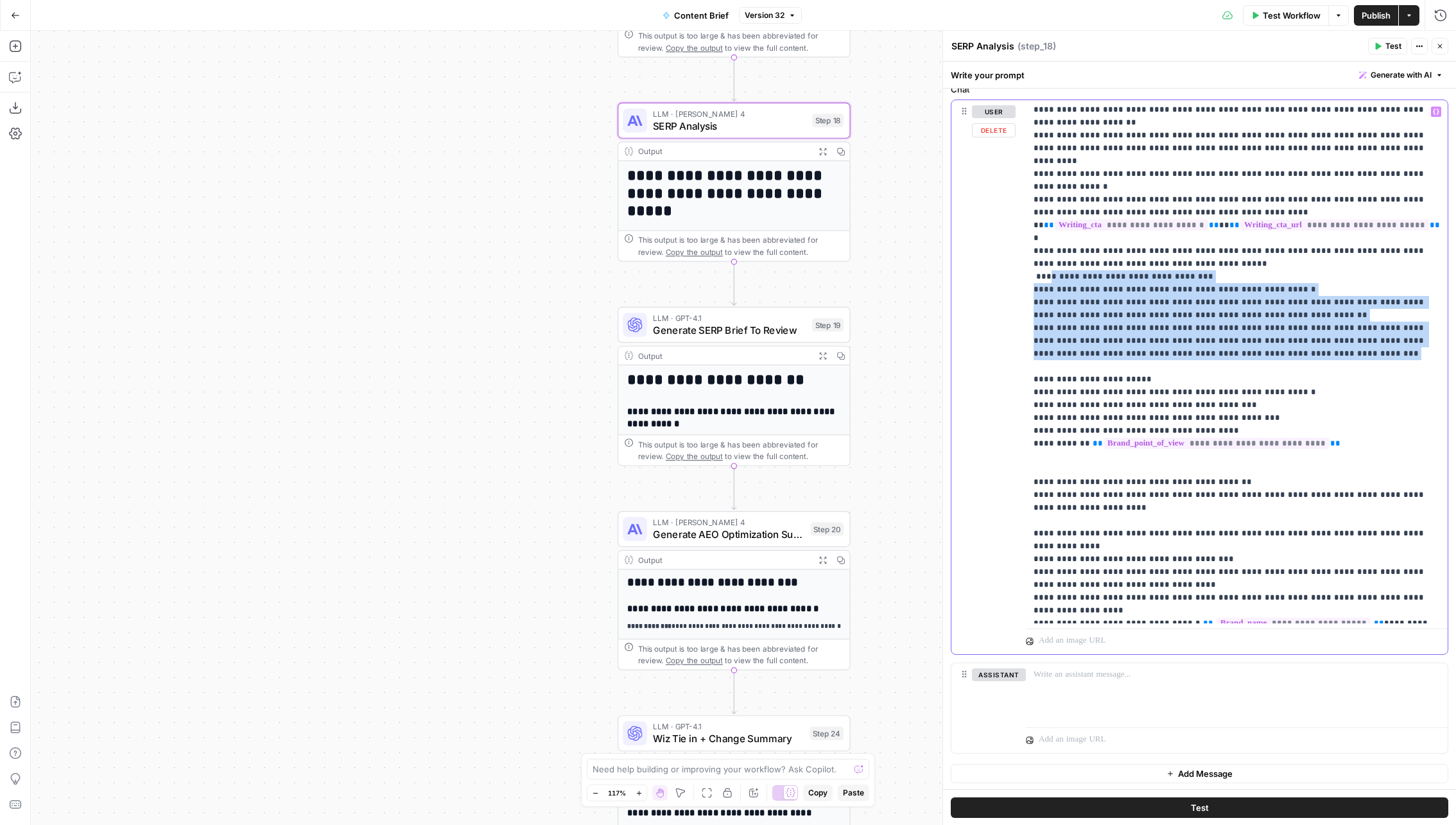
drag, startPoint x: 1327, startPoint y: 270, endPoint x: 1046, endPoint y: 190, distance: 292.2
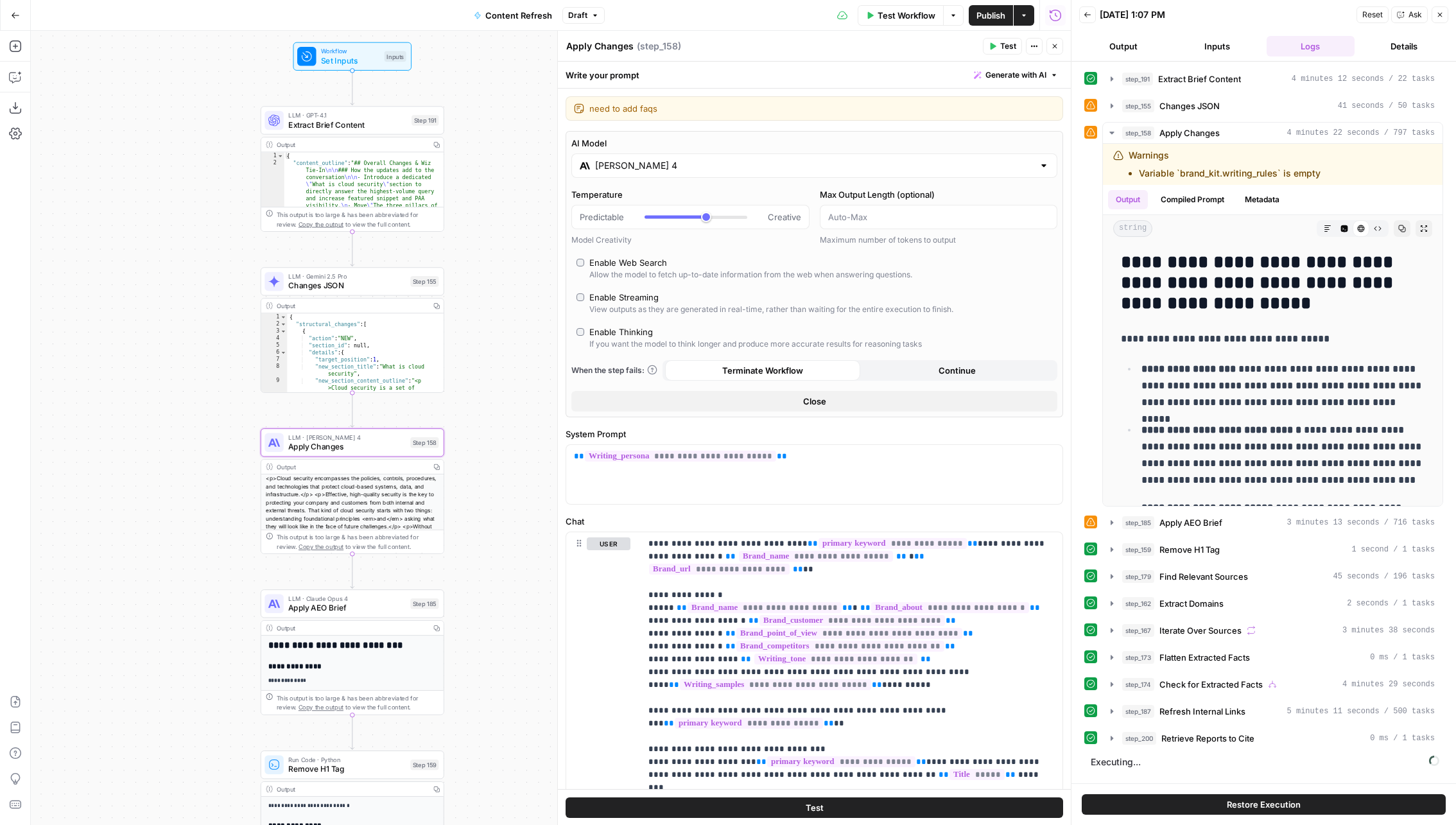
scroll to position [868, 0]
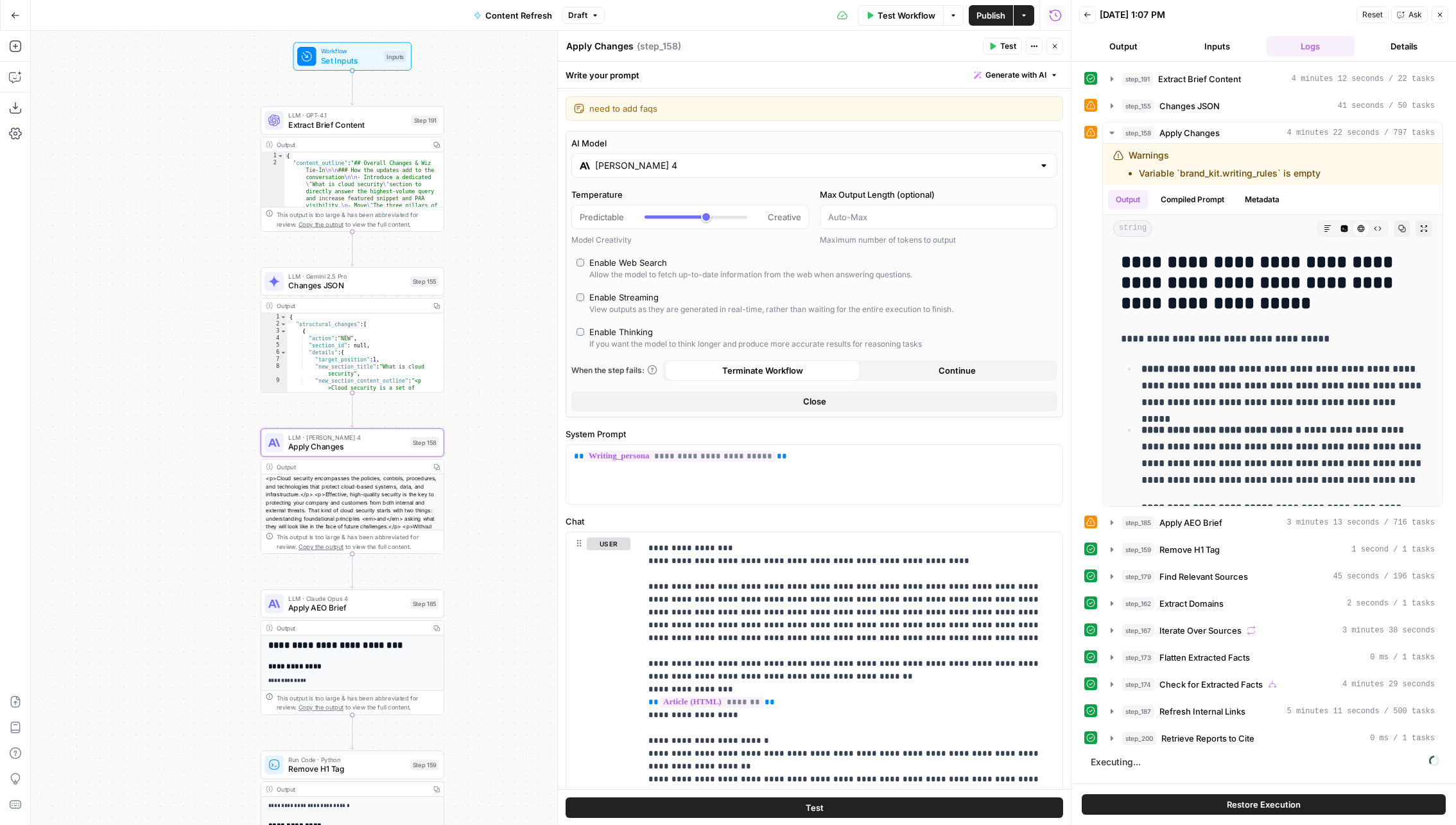
click at [712, 252] on div "AI Model [PERSON_NAME] 4 Temperature Predictable Creative Model Creativity Max …" at bounding box center [814, 273] width 498 height 286
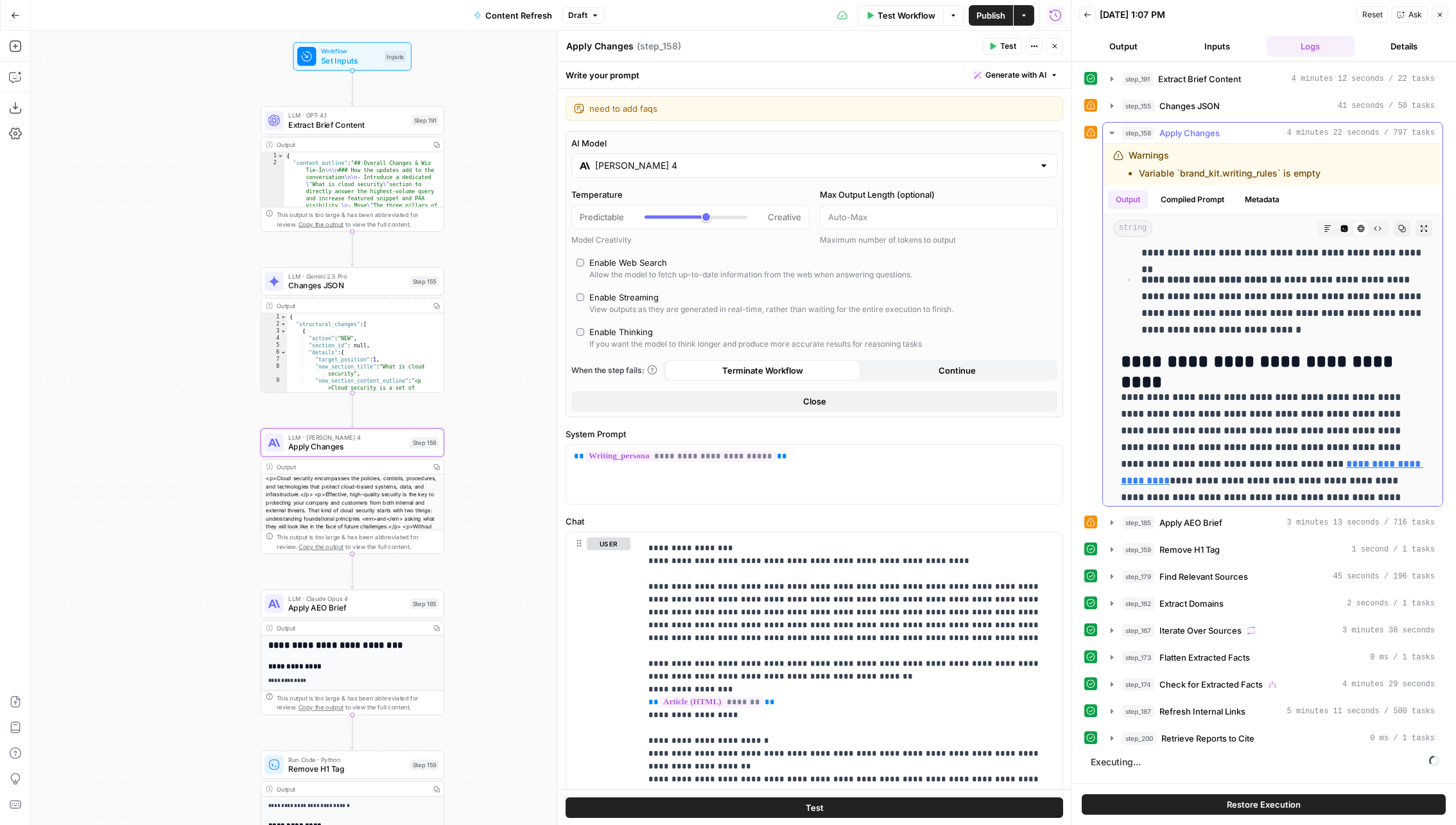
scroll to position [0, 0]
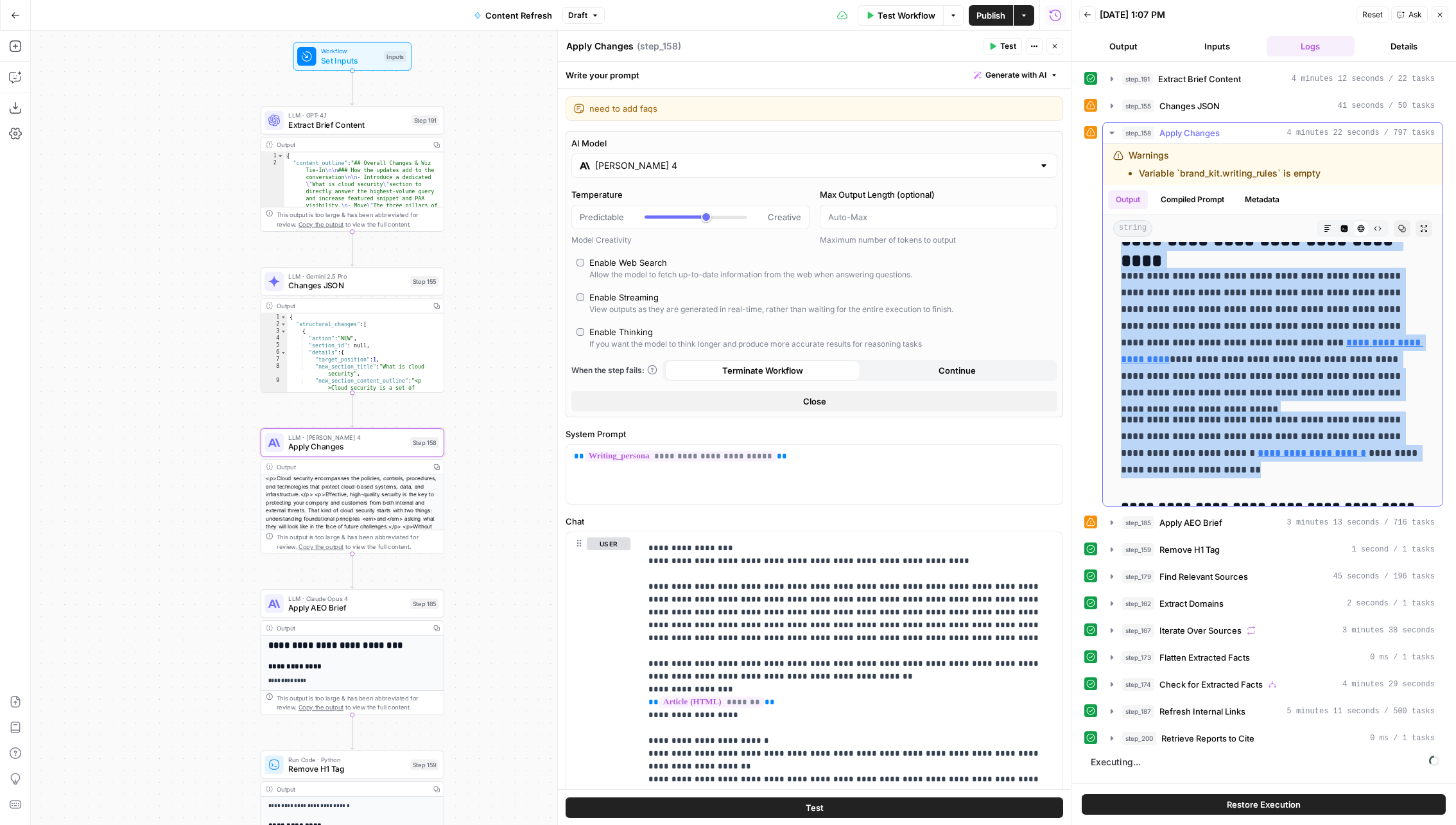
drag, startPoint x: 1115, startPoint y: 261, endPoint x: 1313, endPoint y: 411, distance: 248.4
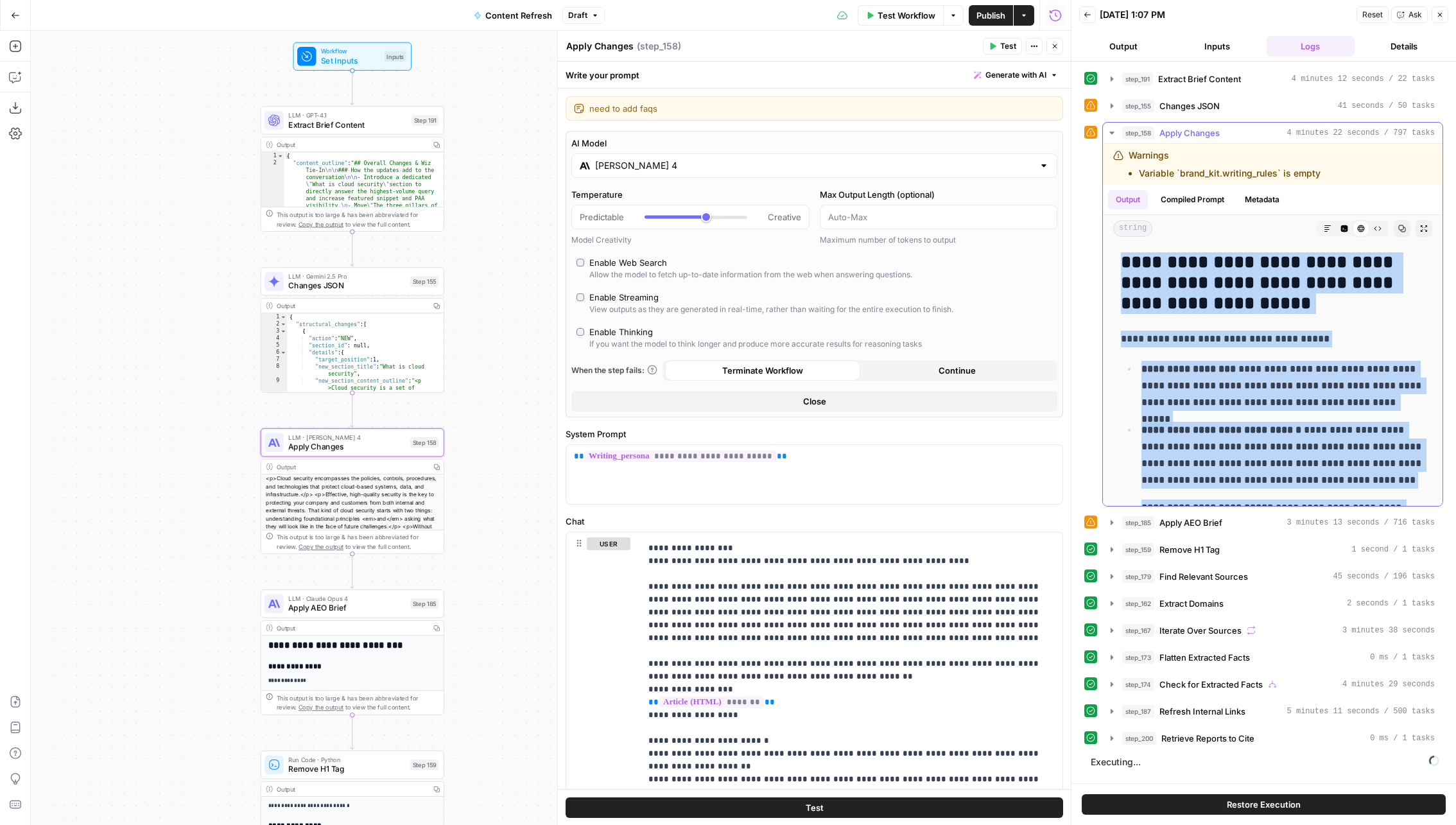
click at [1300, 332] on p "**********" at bounding box center [1273, 338] width 304 height 16
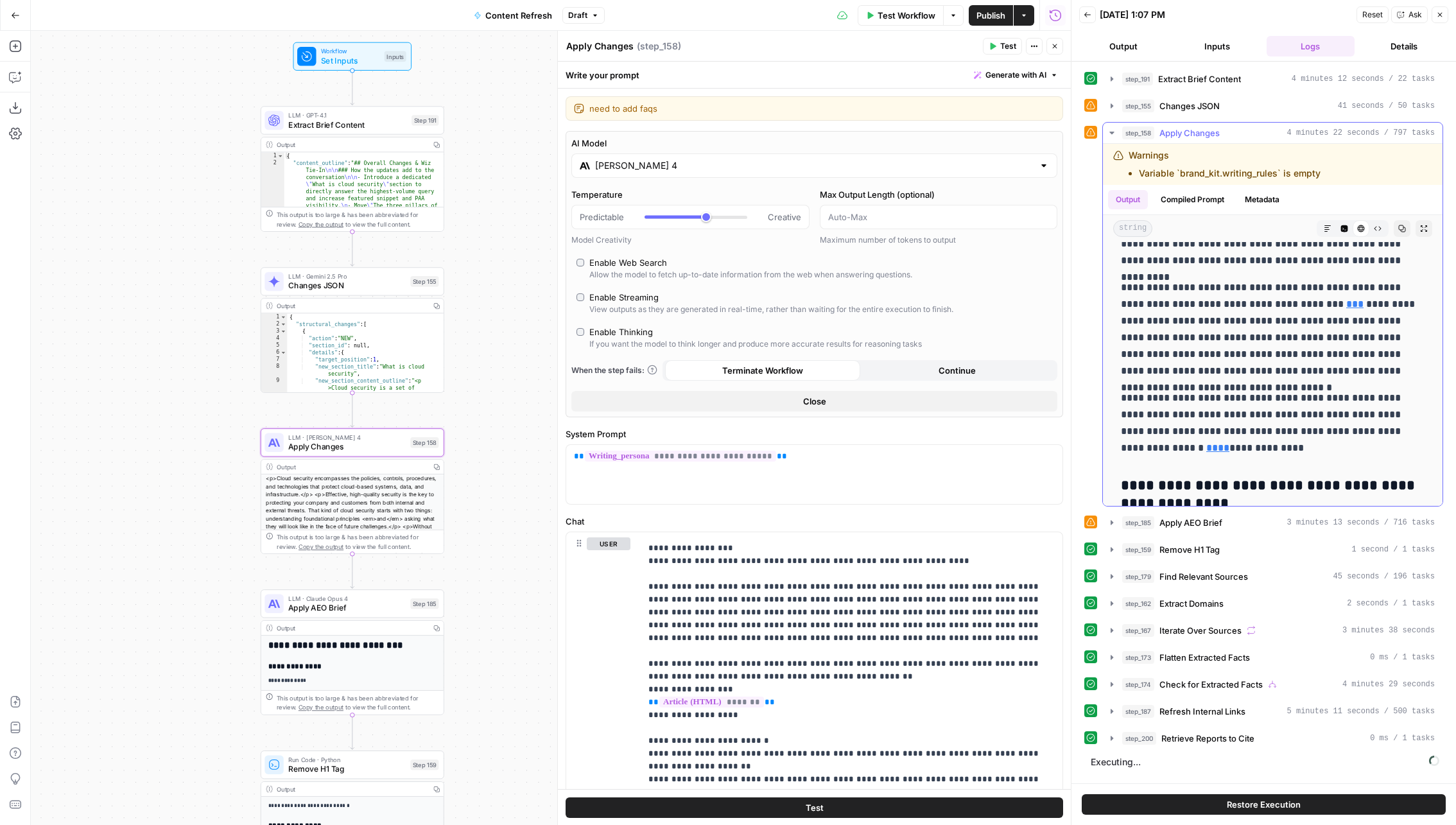
scroll to position [894, 0]
